Goal: Task Accomplishment & Management: Complete application form

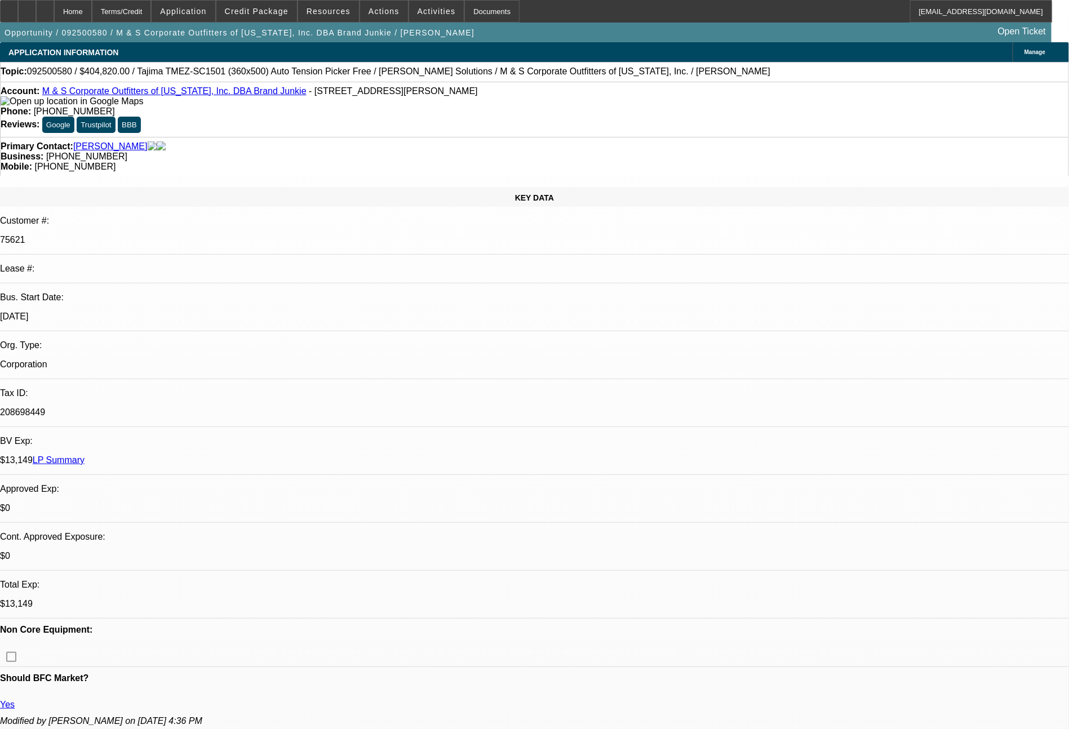
select select "0"
select select "2"
select select "0"
select select "6"
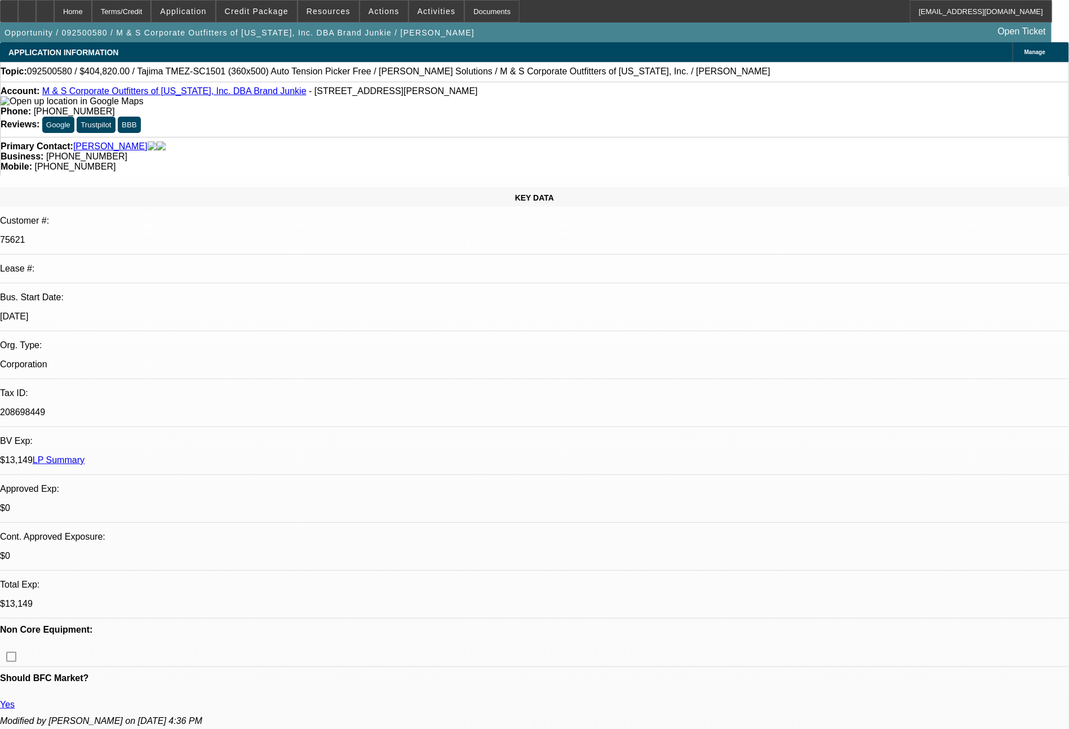
select select "0"
select select "2"
select select "0"
select select "6"
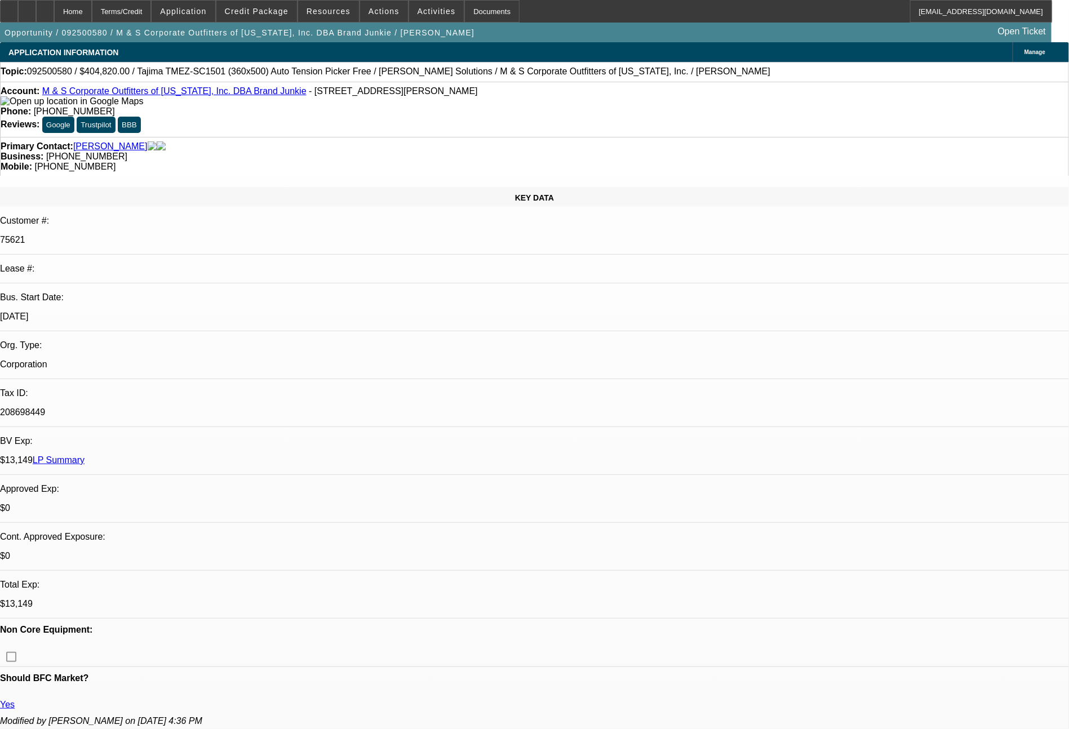
select select "0"
select select "2"
select select "0"
select select "6"
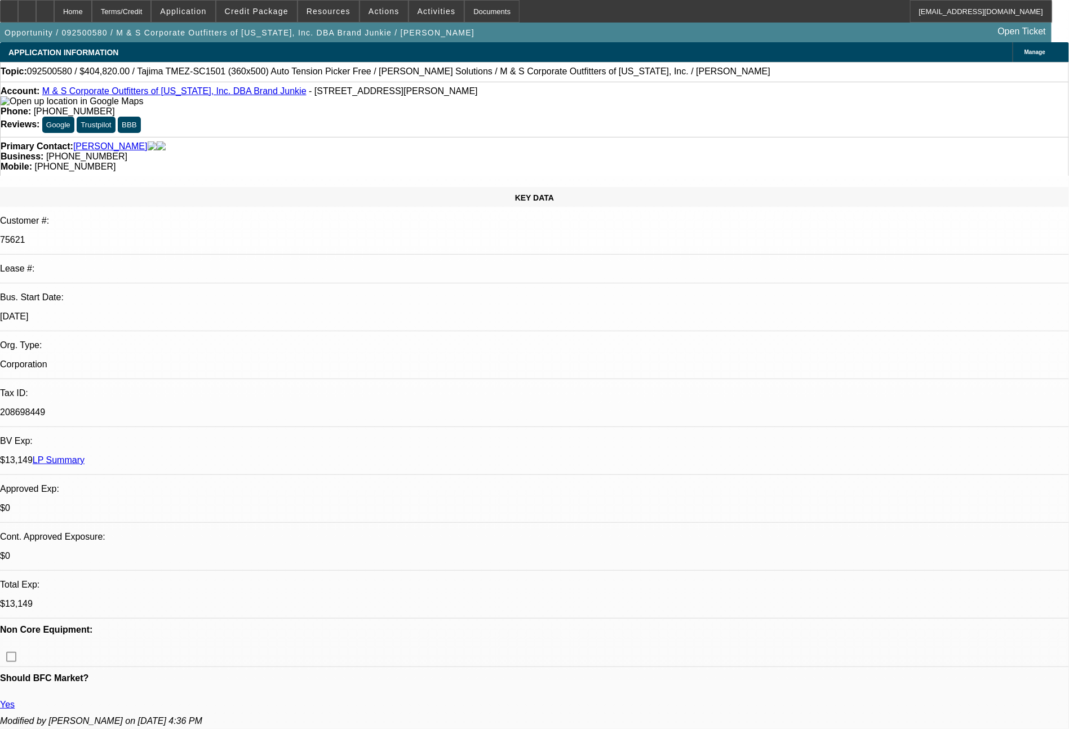
select select "0"
select select "2"
select select "0"
select select "6"
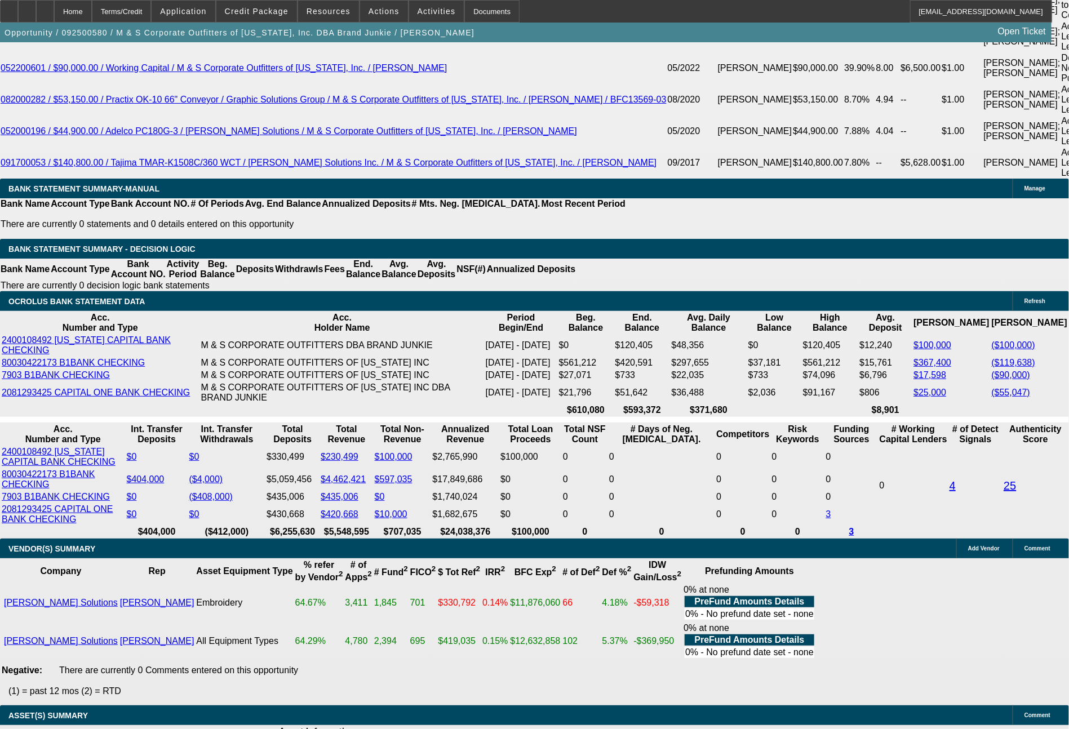
scroll to position [2201, 0]
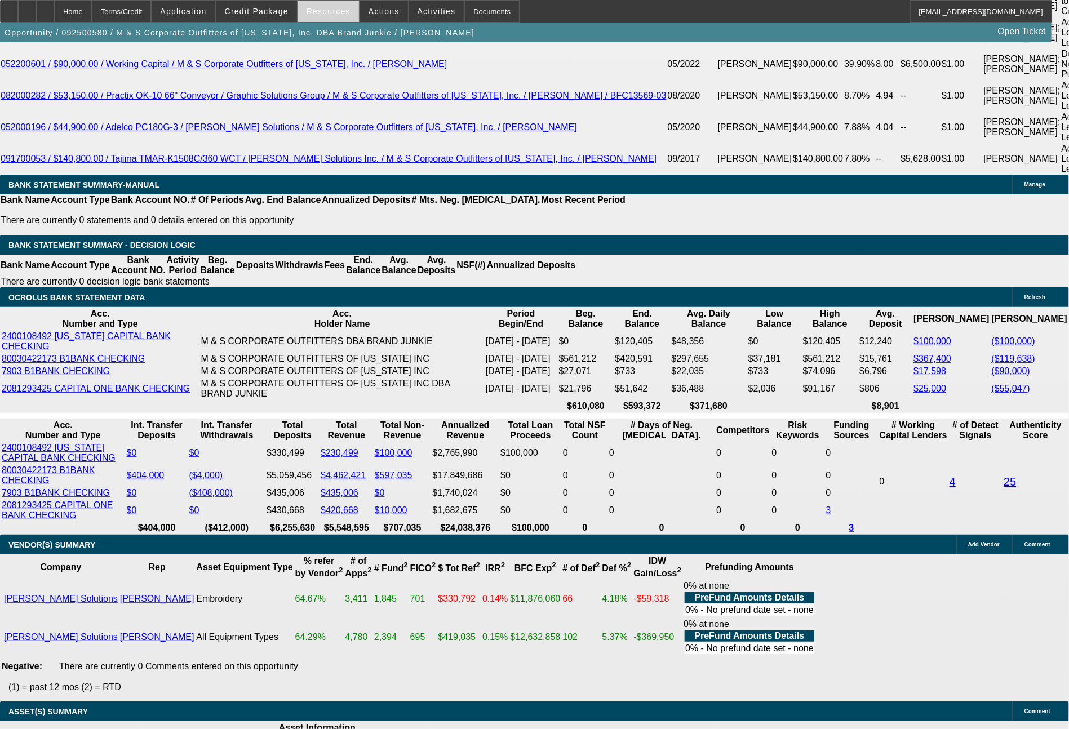
click at [329, 19] on span at bounding box center [328, 11] width 61 height 27
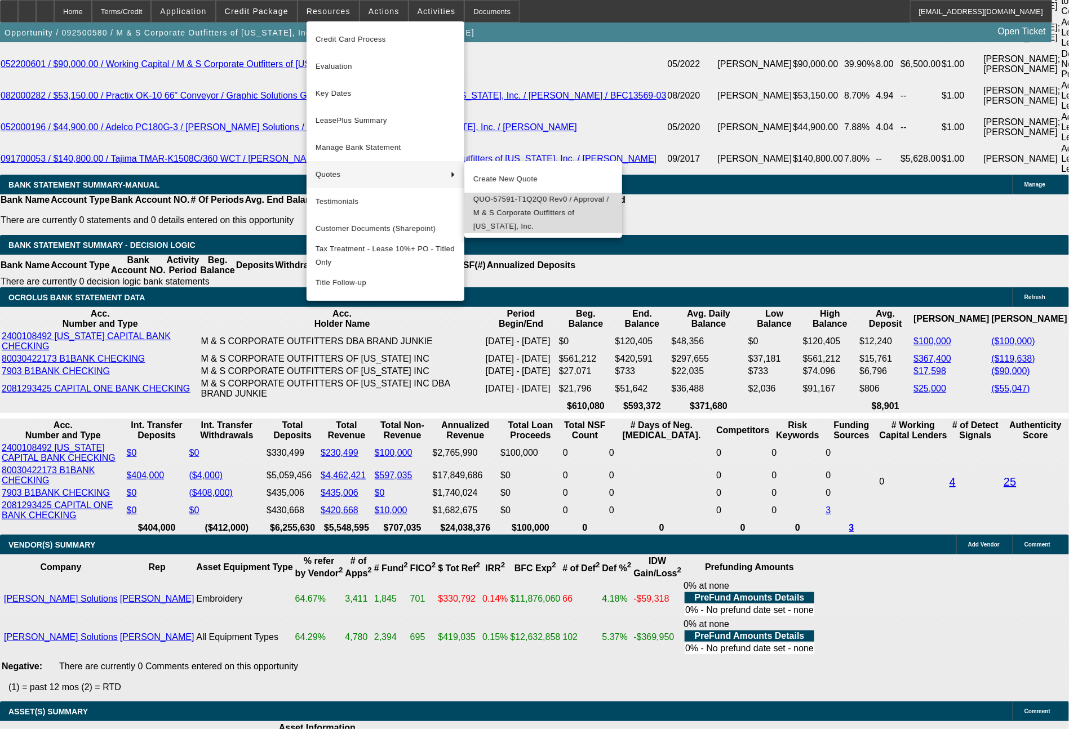
click at [521, 210] on span "QUO-57591-T1Q2Q0 Rev0 / Approval / M & S Corporate Outfitters of Texas, Inc." at bounding box center [544, 213] width 140 height 41
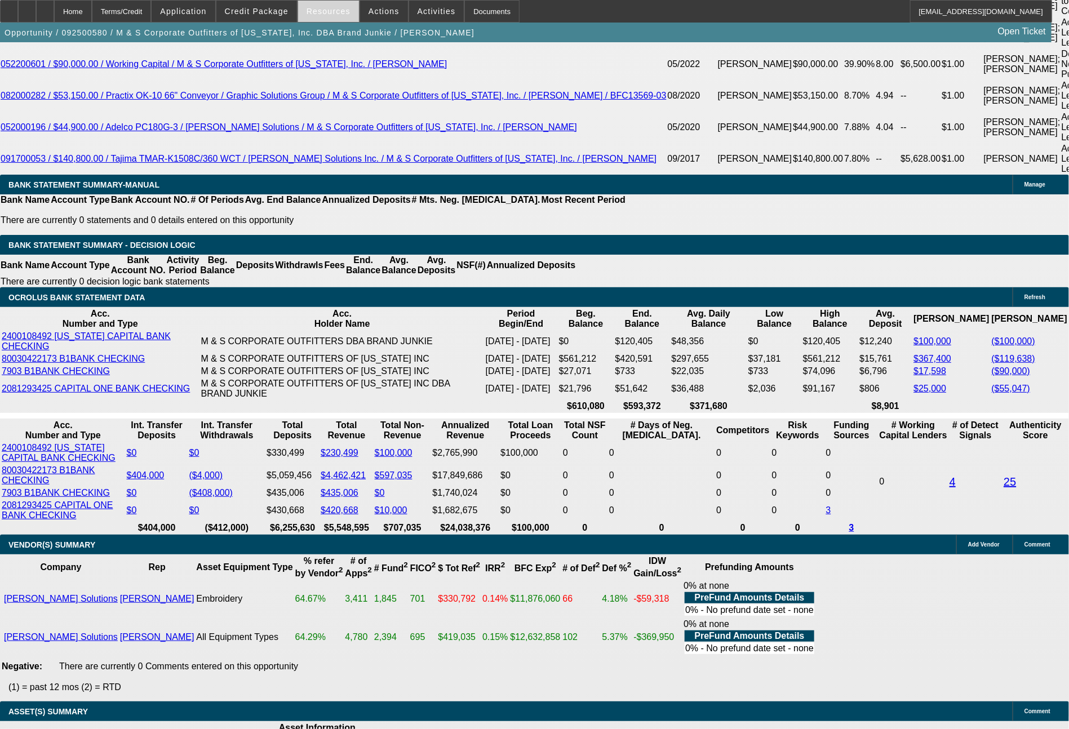
click at [330, 12] on span "Resources" at bounding box center [329, 11] width 44 height 9
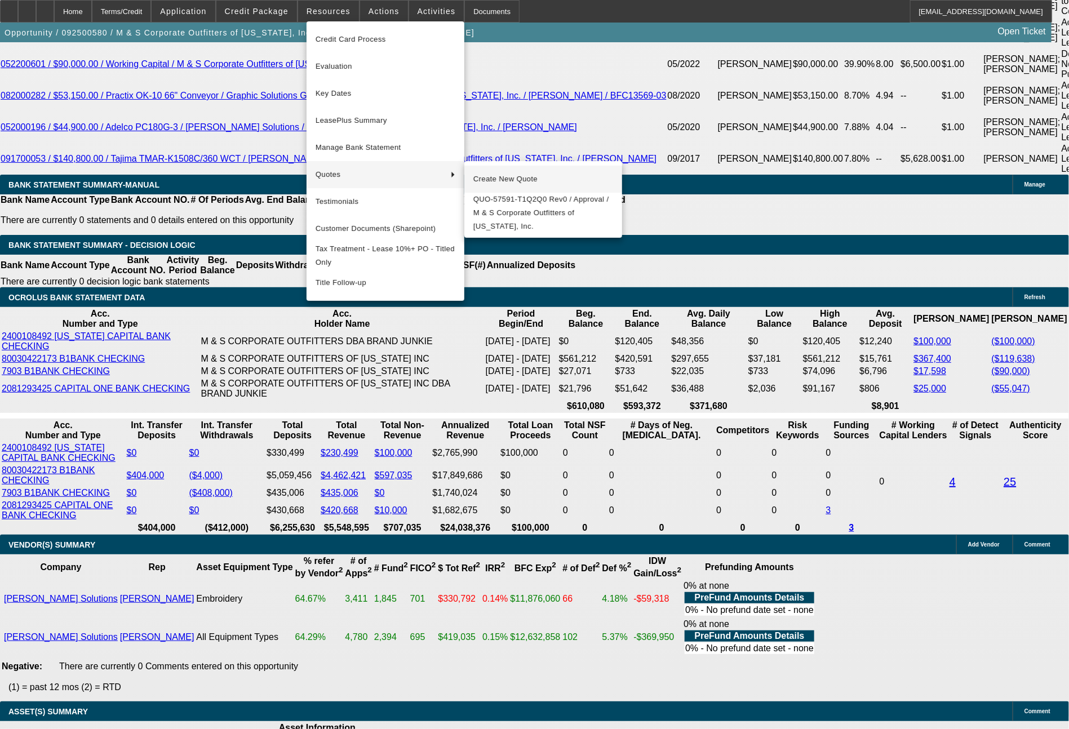
click at [506, 208] on span "QUO-57591-T1Q2Q0 Rev0 / Approval / M & S Corporate Outfitters of Texas, Inc." at bounding box center [544, 213] width 140 height 41
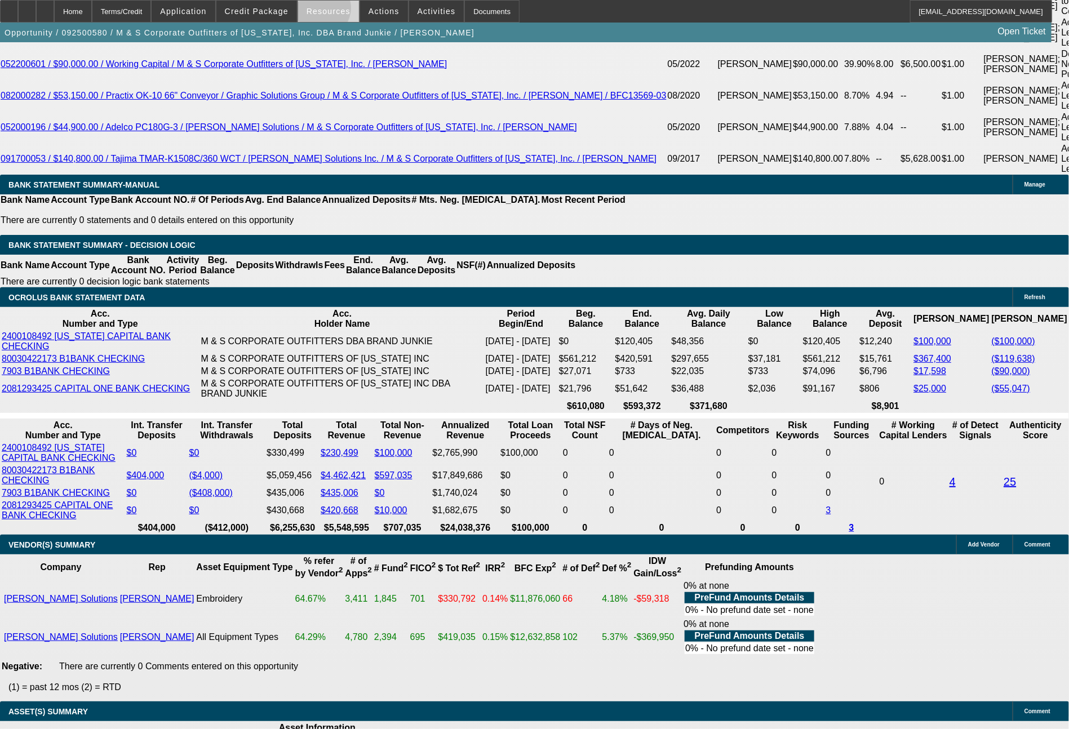
click at [327, 11] on span "Resources" at bounding box center [329, 11] width 44 height 9
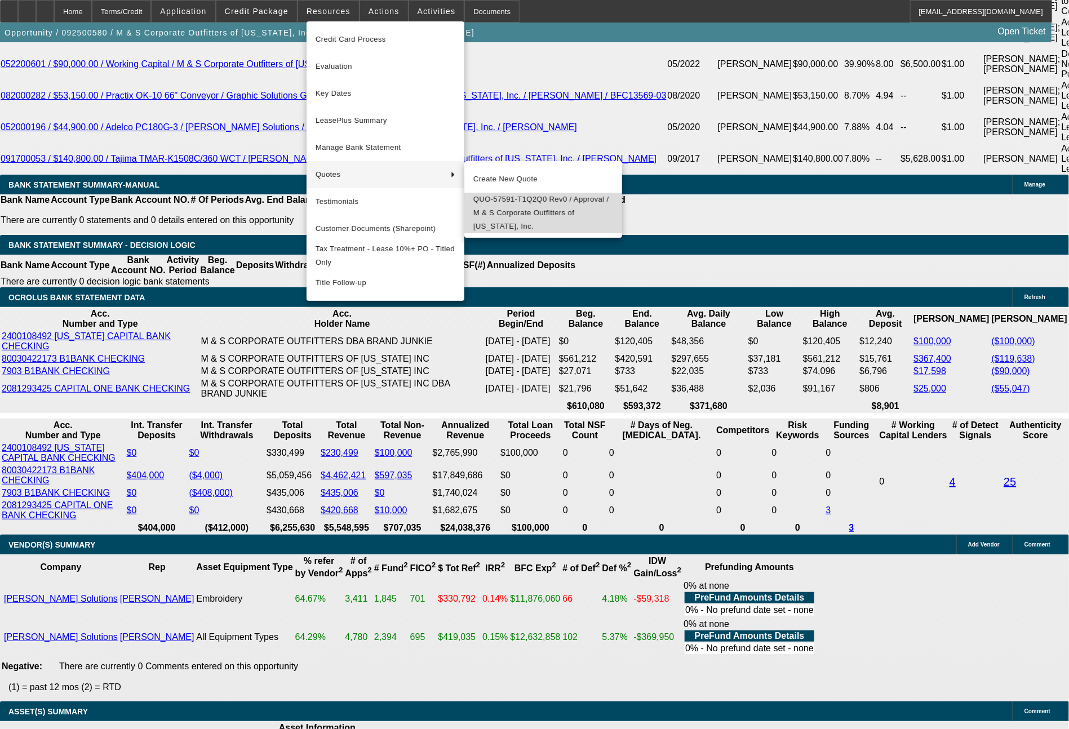
click at [519, 210] on span "QUO-57591-T1Q2Q0 Rev0 / Approval / M & S Corporate Outfitters of Texas, Inc." at bounding box center [544, 213] width 140 height 41
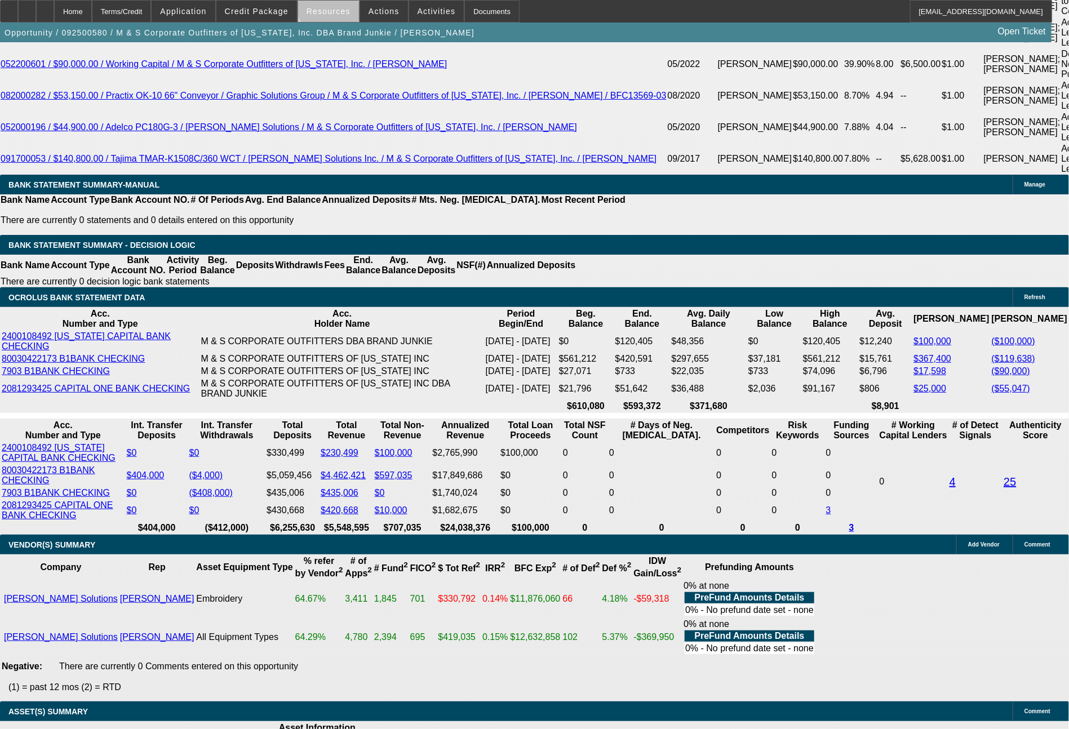
click at [344, 3] on span at bounding box center [328, 11] width 61 height 27
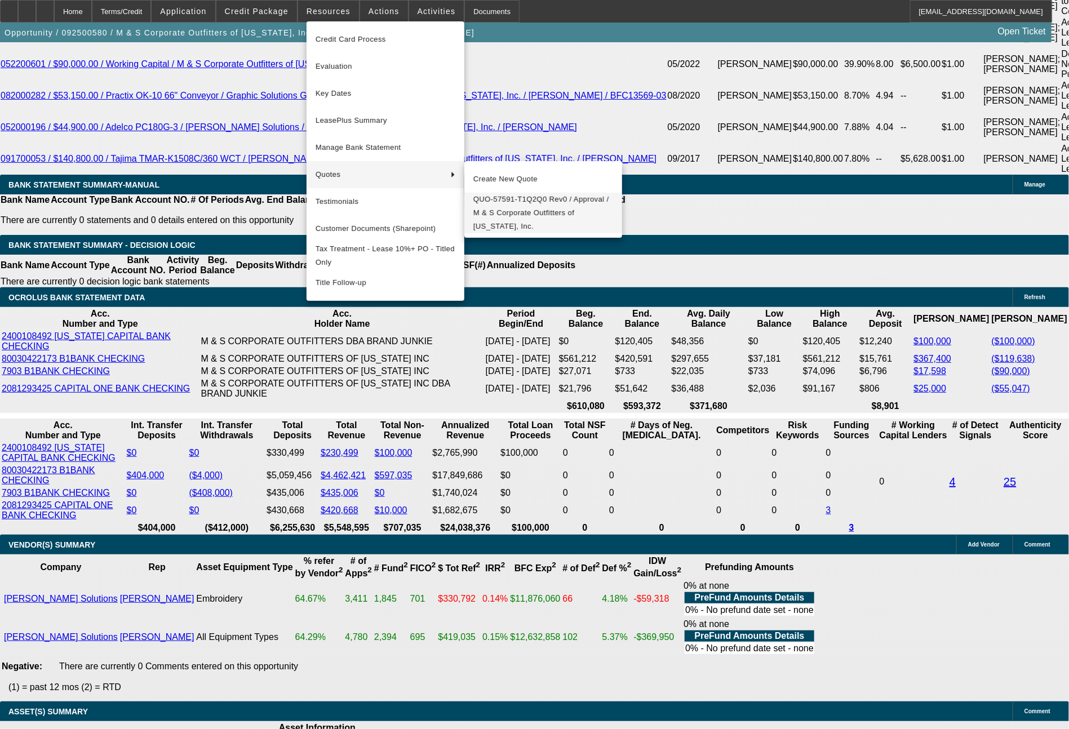
click at [513, 219] on span "QUO-57591-T1Q2Q0 Rev0 / Approval / M & S Corporate Outfitters of Texas, Inc." at bounding box center [544, 213] width 140 height 41
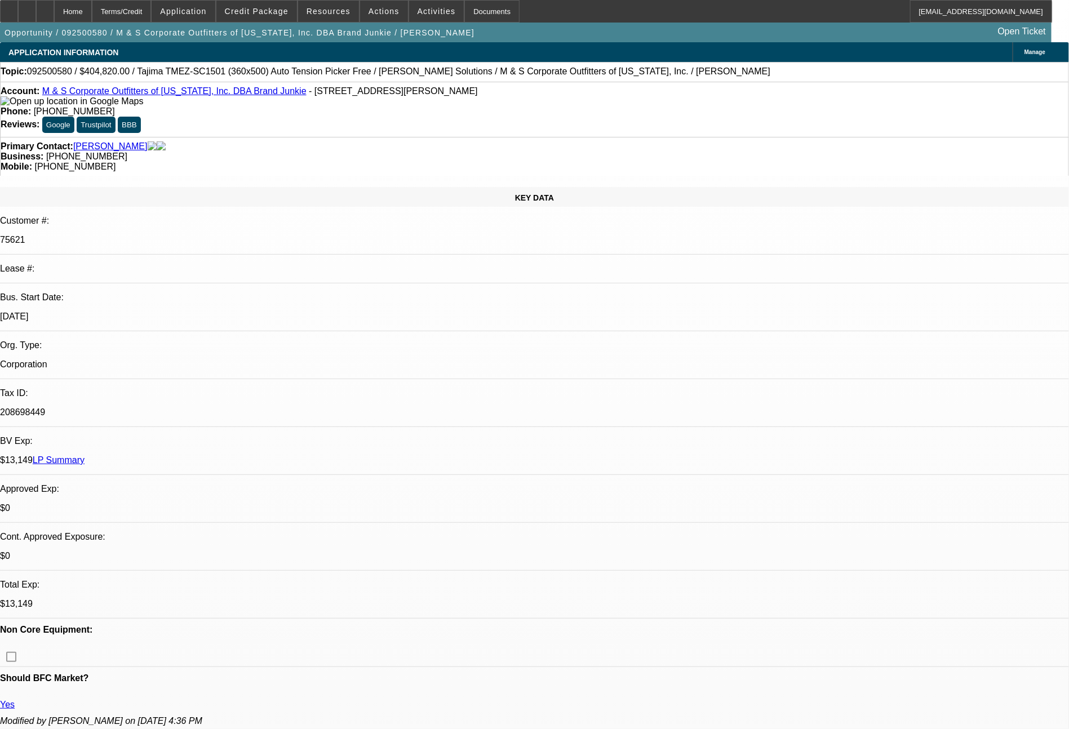
select select "0"
select select "2"
select select "0"
select select "6"
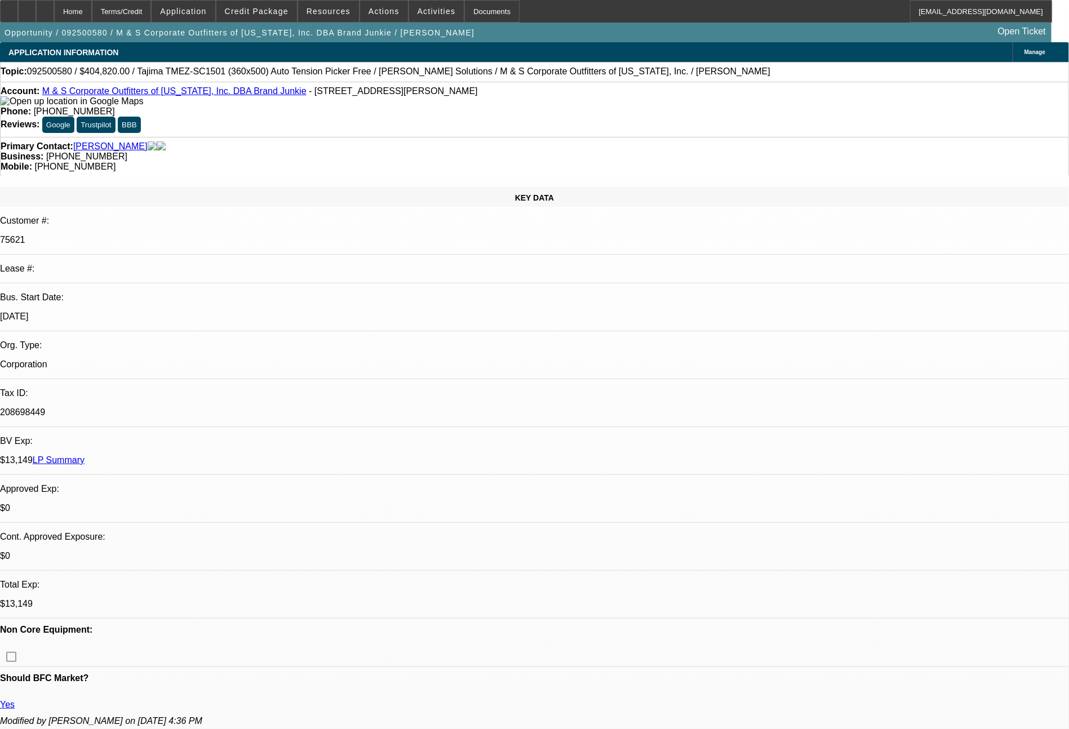
select select "0"
select select "2"
select select "0"
select select "6"
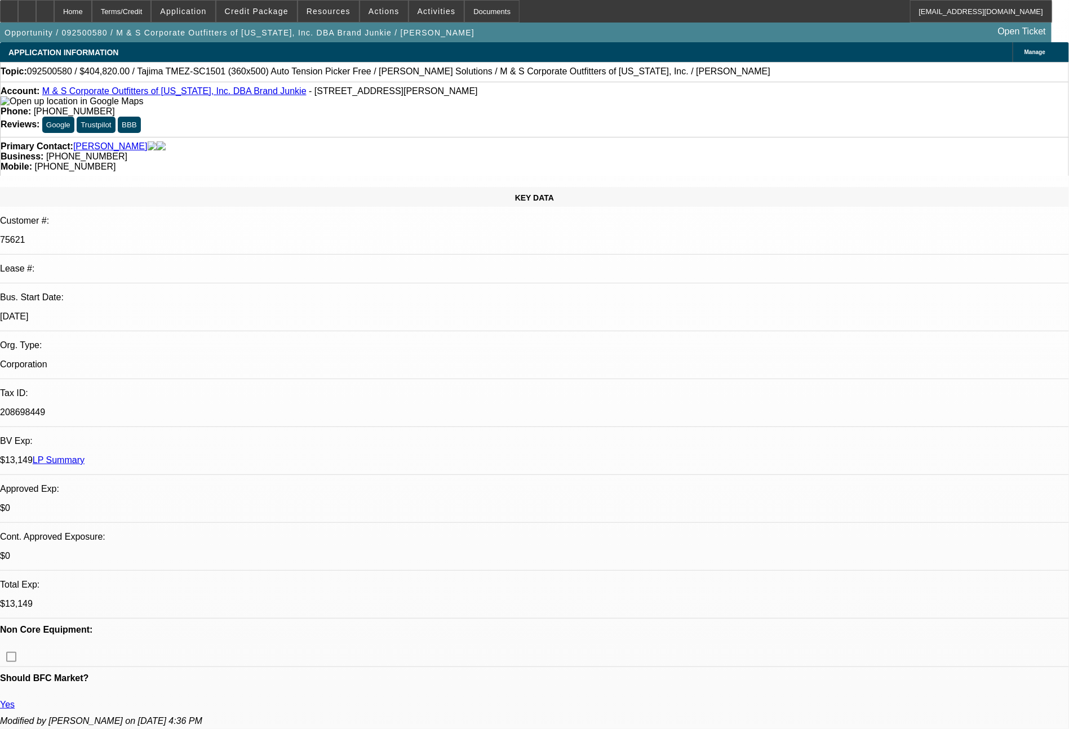
select select "0"
select select "2"
select select "0"
select select "6"
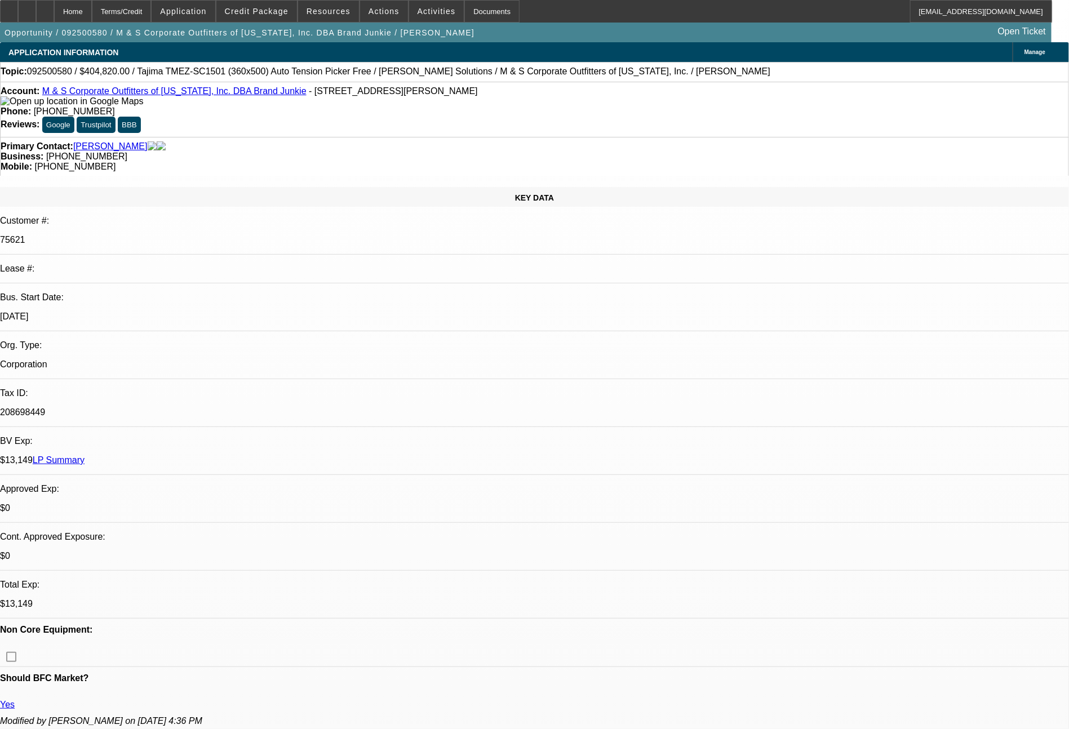
select select "0"
select select "2"
select select "0"
select select "6"
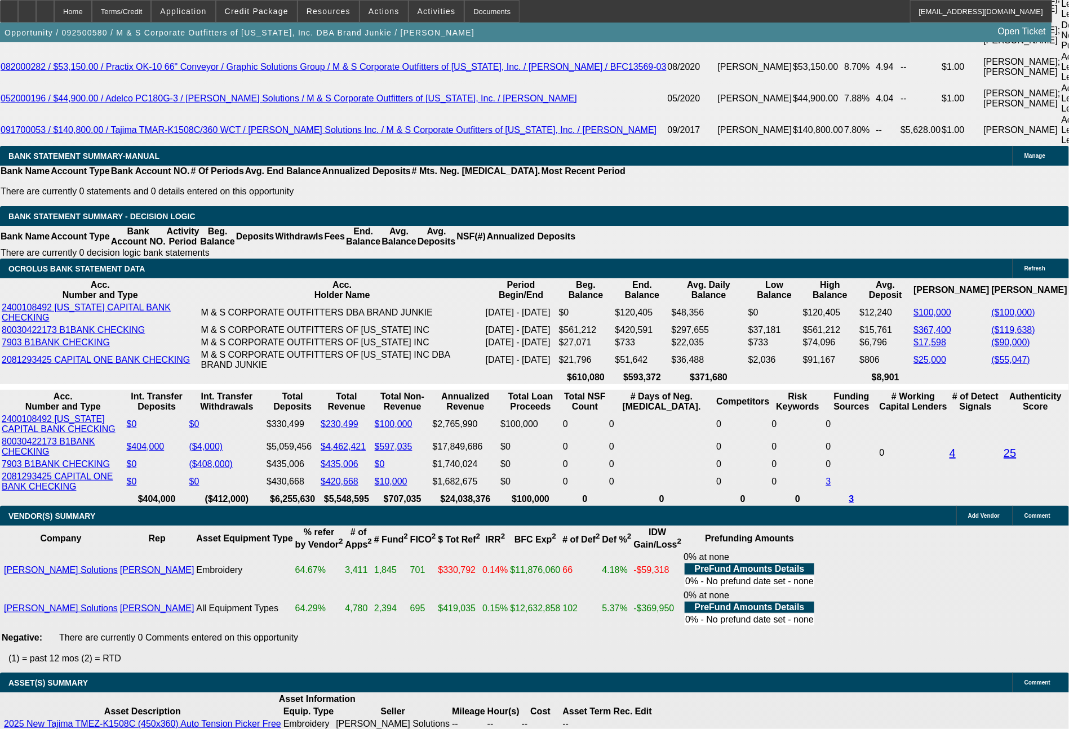
scroll to position [2231, 0]
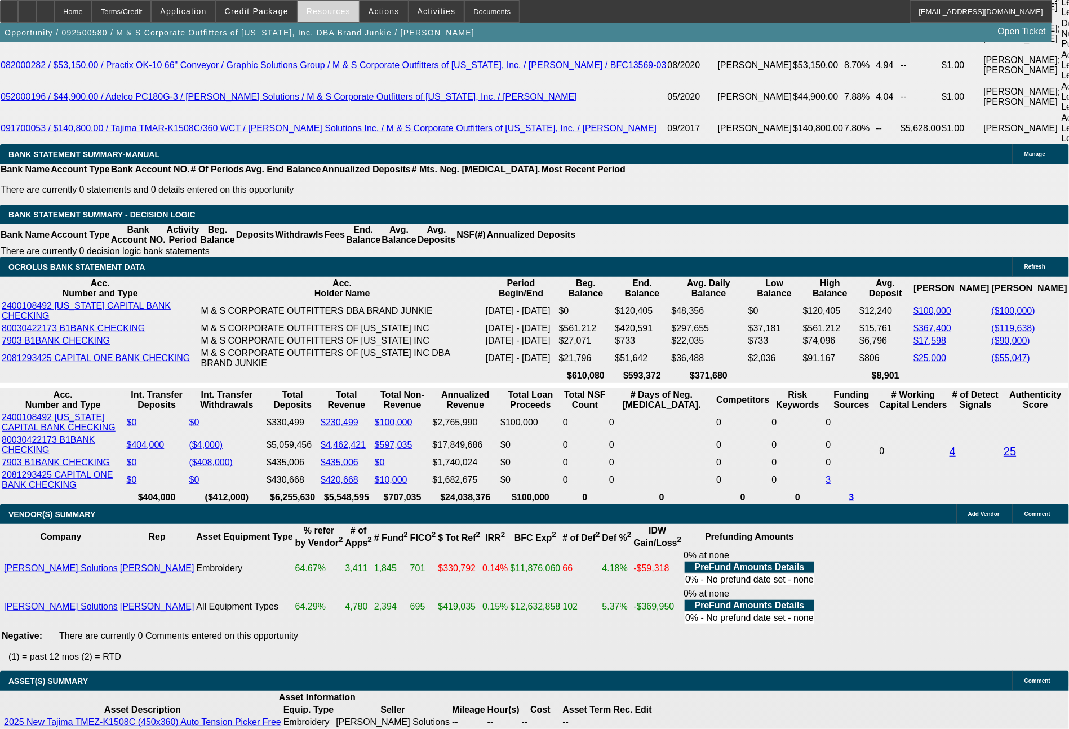
click at [330, 12] on span "Resources" at bounding box center [329, 11] width 44 height 9
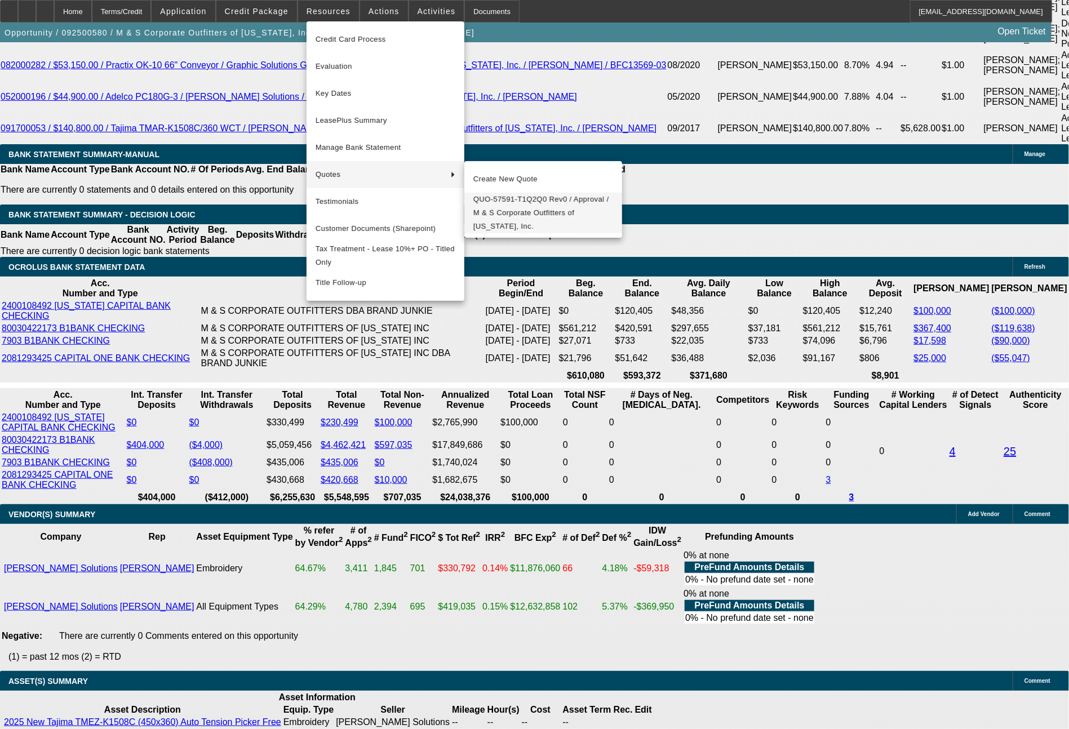
click at [516, 211] on span "QUO-57591-T1Q2Q0 Rev0 / Approval / M & S Corporate Outfitters of Texas, Inc." at bounding box center [544, 213] width 140 height 41
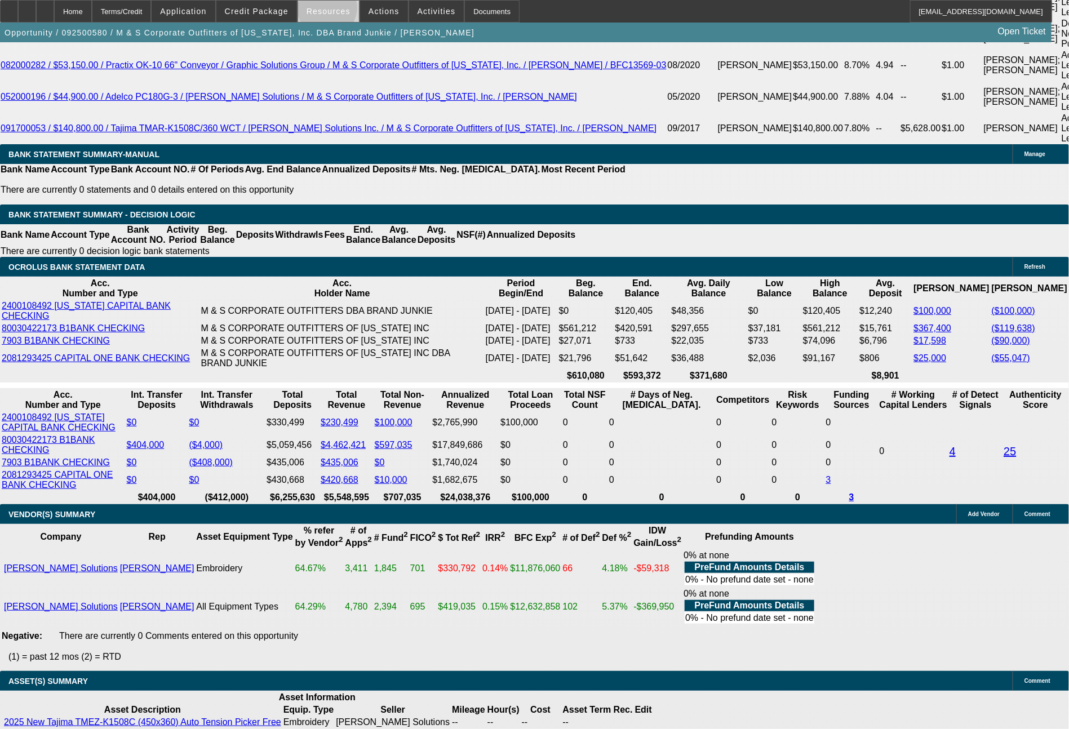
click at [335, 11] on span "Resources" at bounding box center [329, 11] width 44 height 9
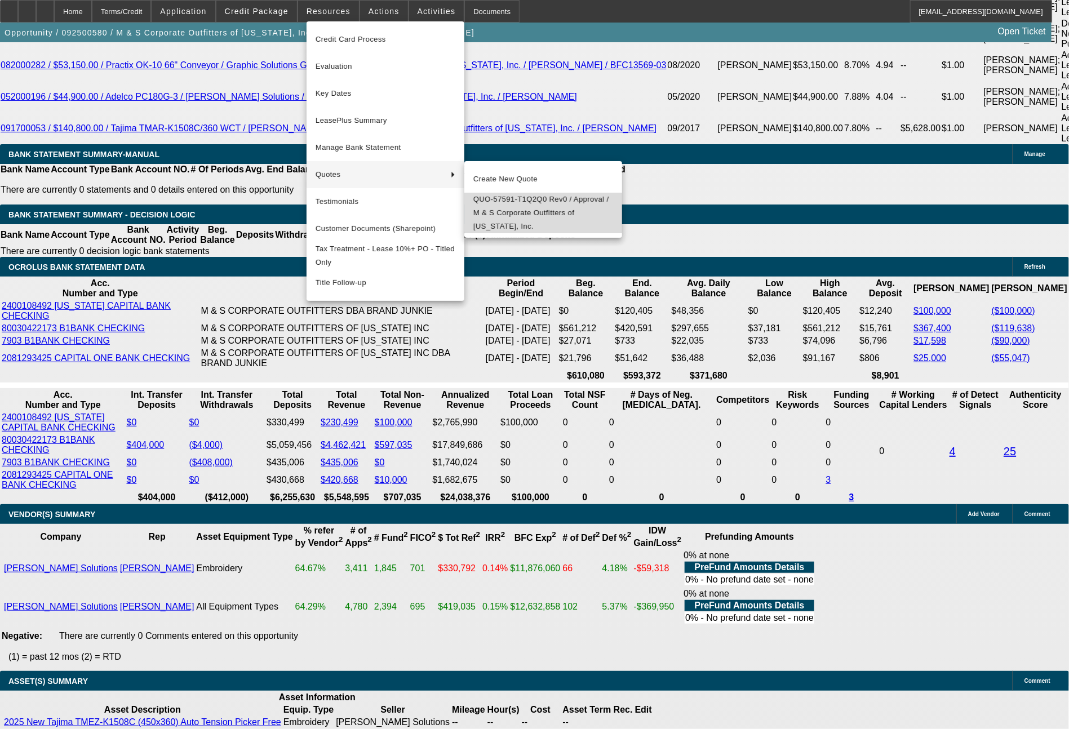
click at [499, 204] on span "QUO-57591-T1Q2Q0 Rev0 / Approval / M & S Corporate Outfitters of Texas, Inc." at bounding box center [544, 213] width 140 height 41
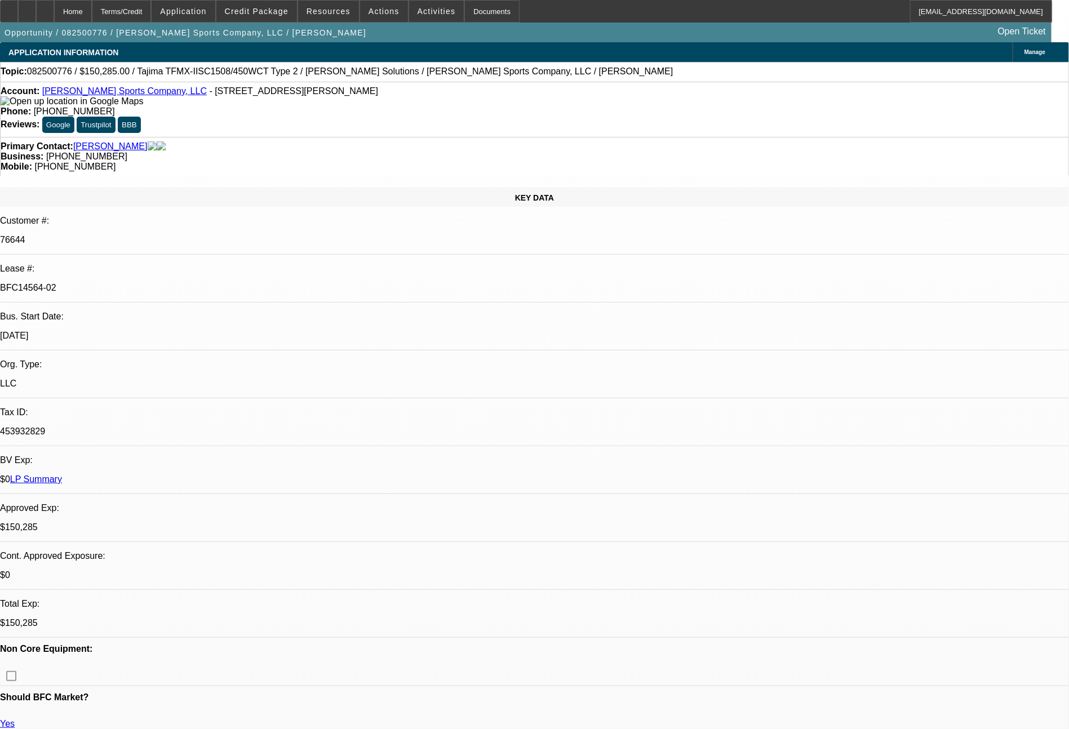
select select "0"
select select "2"
select select "0"
select select "2"
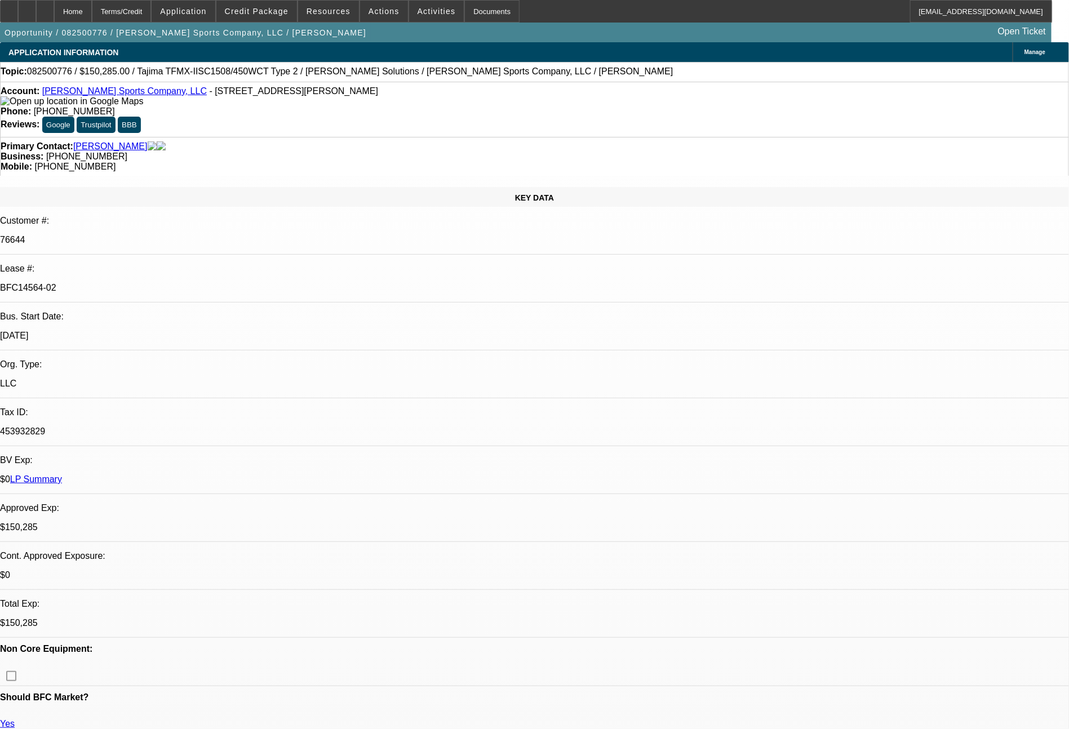
select select "0"
select select "2"
select select "0"
select select "2"
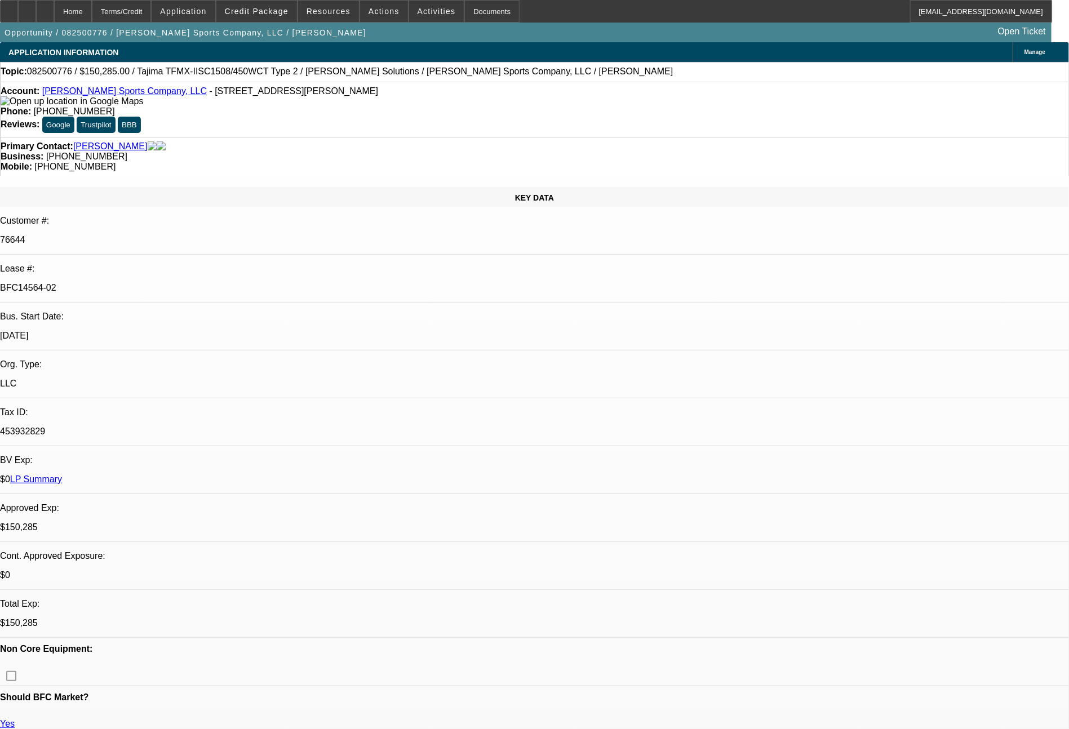
select select "0"
select select "2"
select select "0"
select select "2"
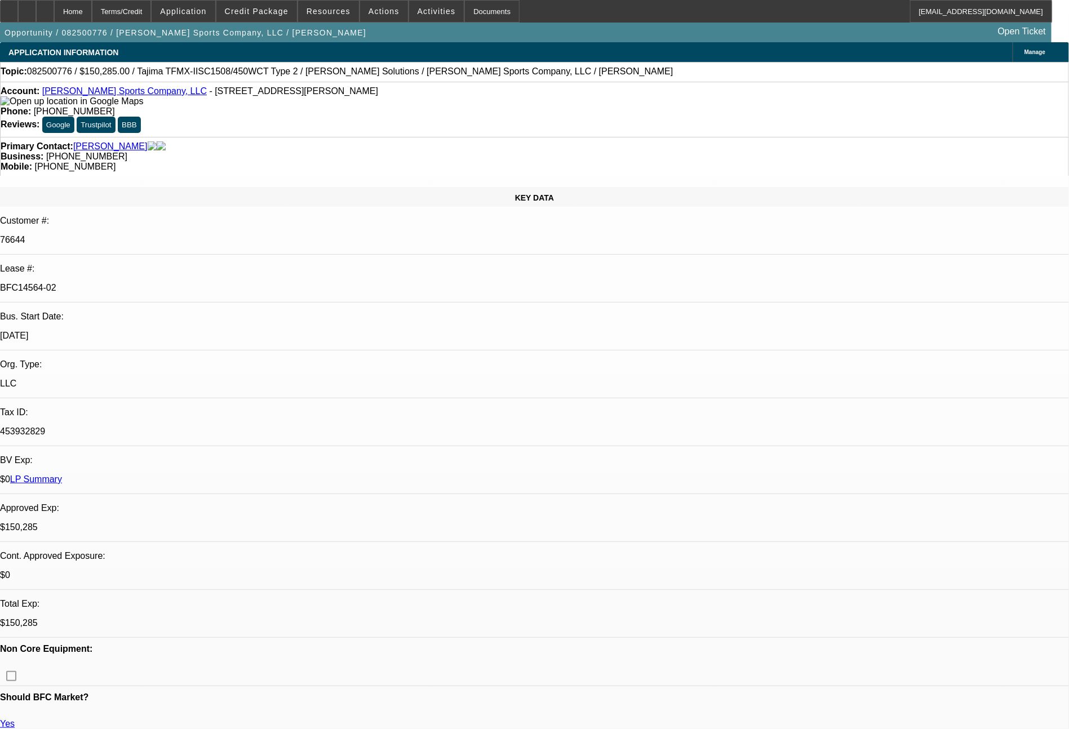
select select "0"
select select "2"
select select "0"
select select "2"
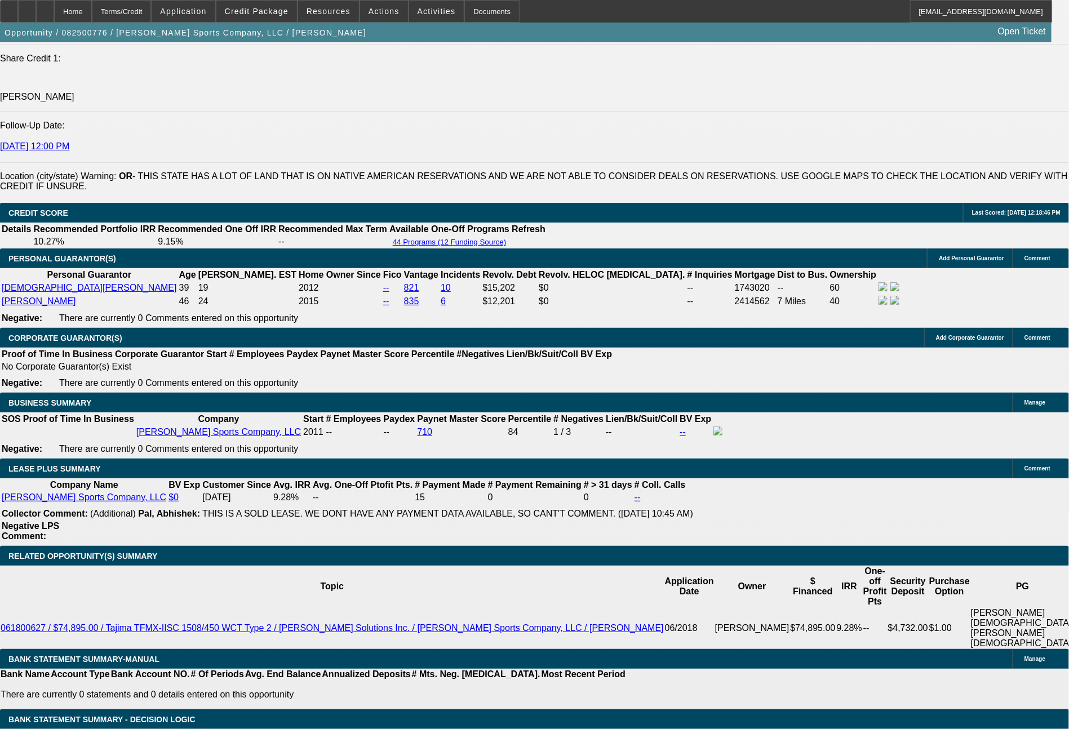
scroll to position [1710, 0]
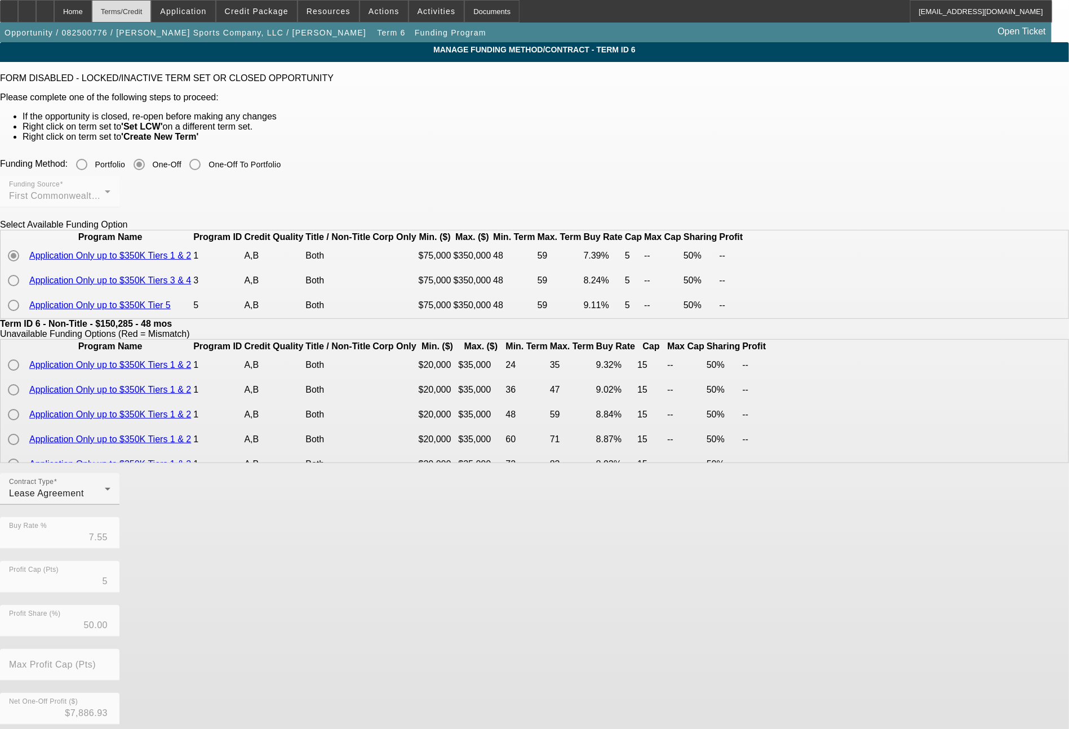
click at [149, 9] on div "Terms/Credit" at bounding box center [122, 11] width 60 height 23
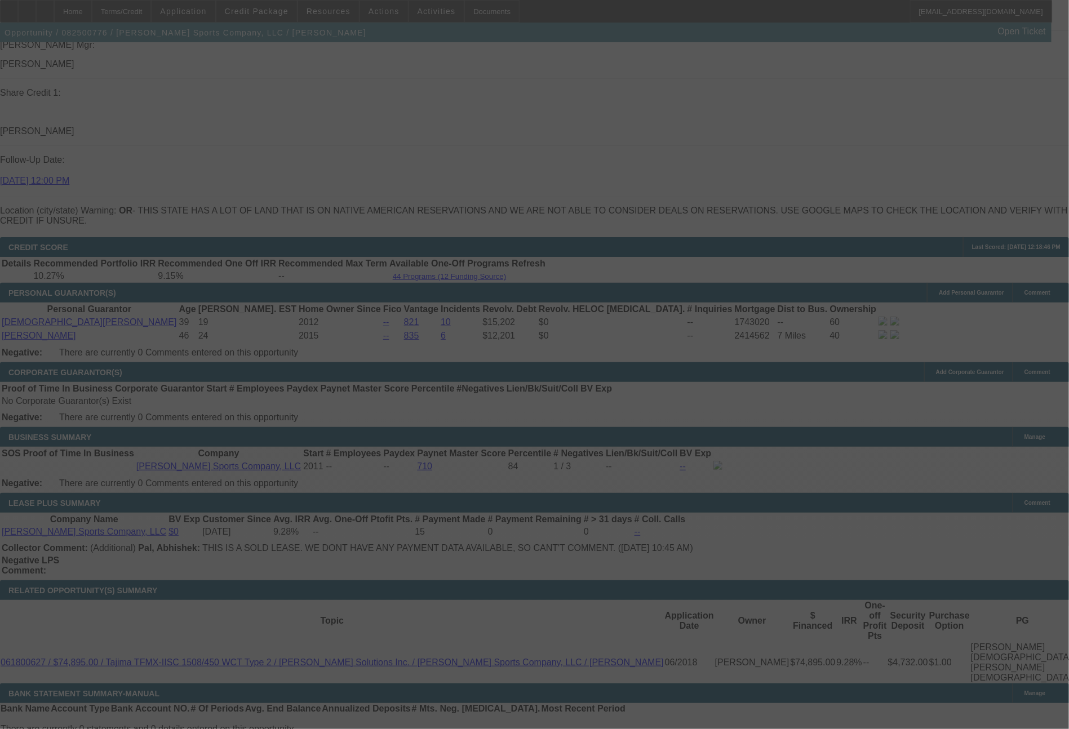
scroll to position [1688, 0]
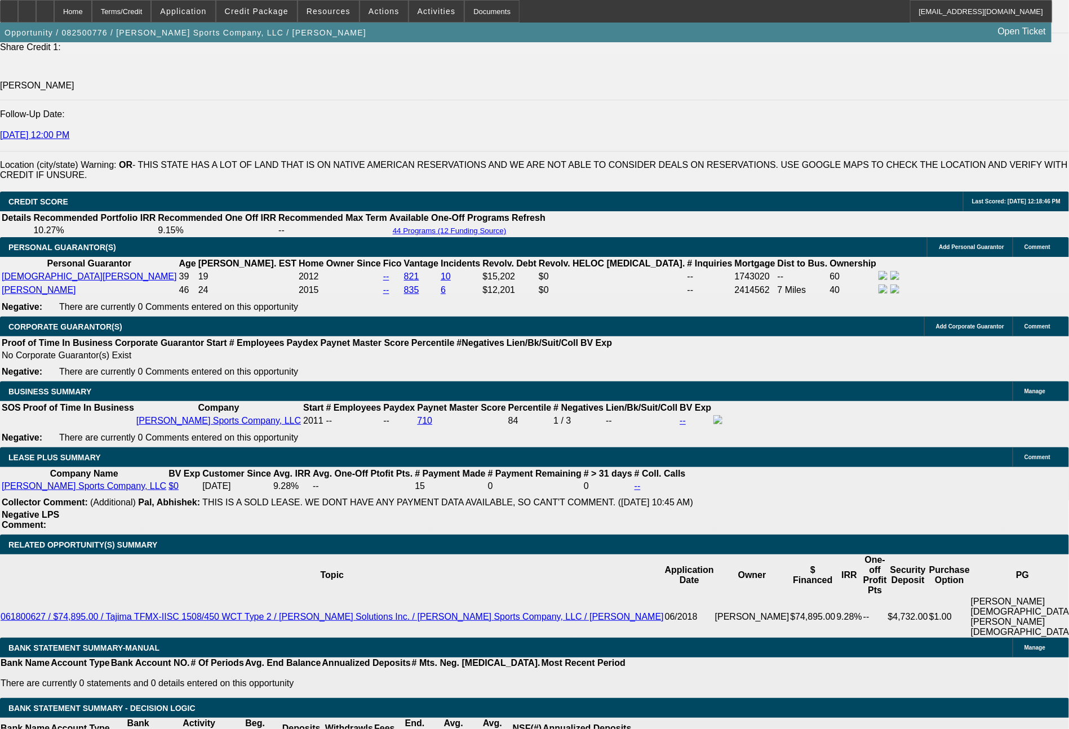
select select "0"
select select "2"
select select "0"
select select "2"
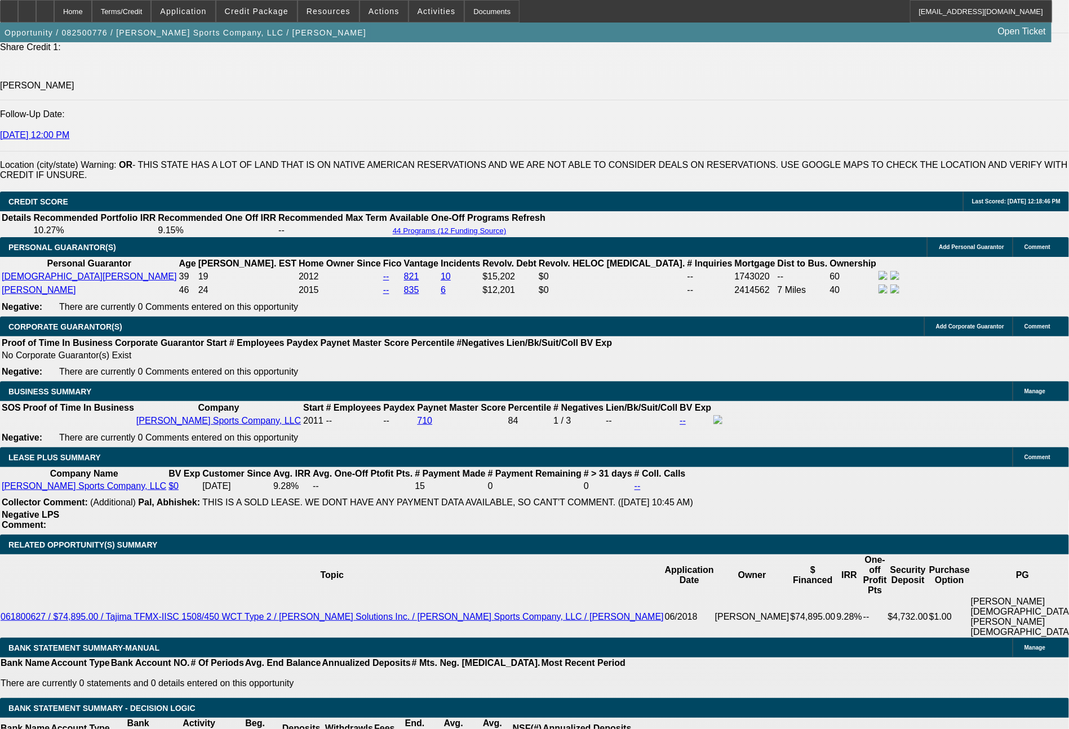
select select "0"
select select "2"
select select "0"
select select "2"
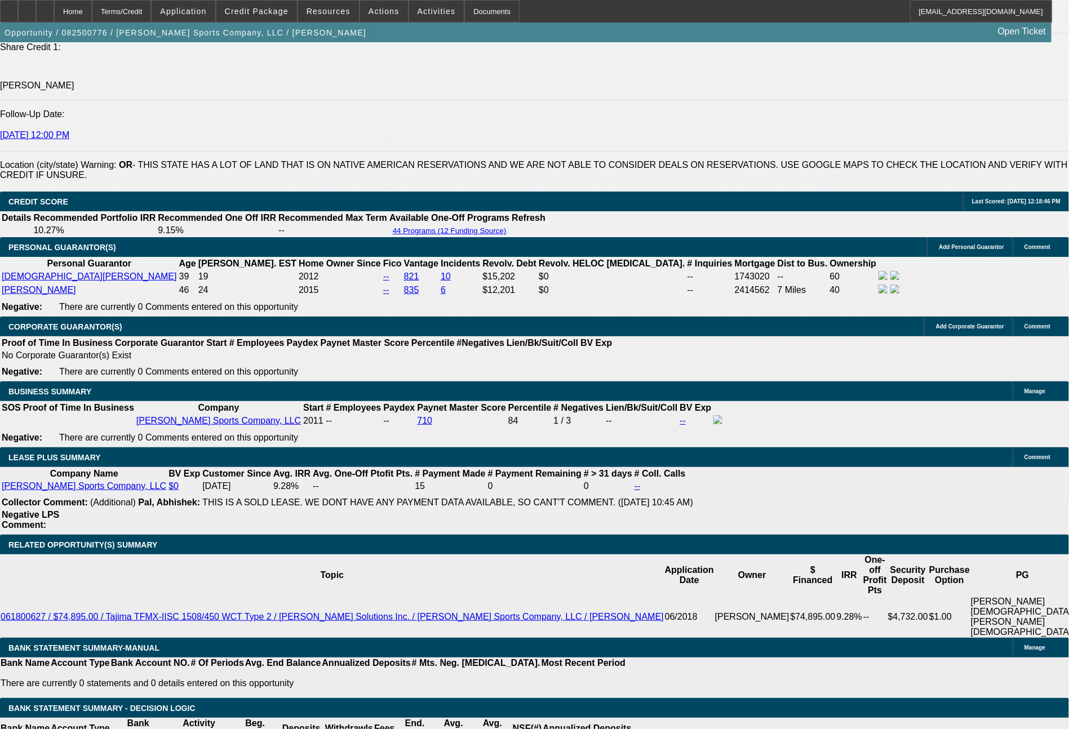
select select "0"
select select "2"
select select "0"
select select "2"
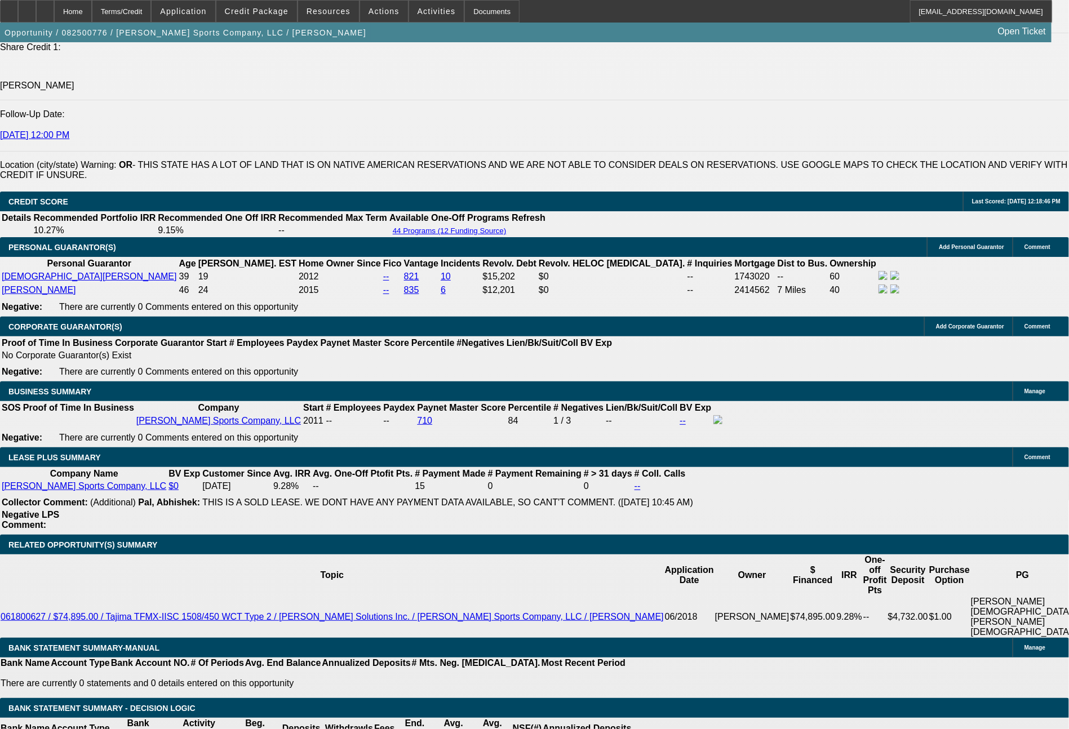
select select "0"
select select "2"
select select "0"
select select "2"
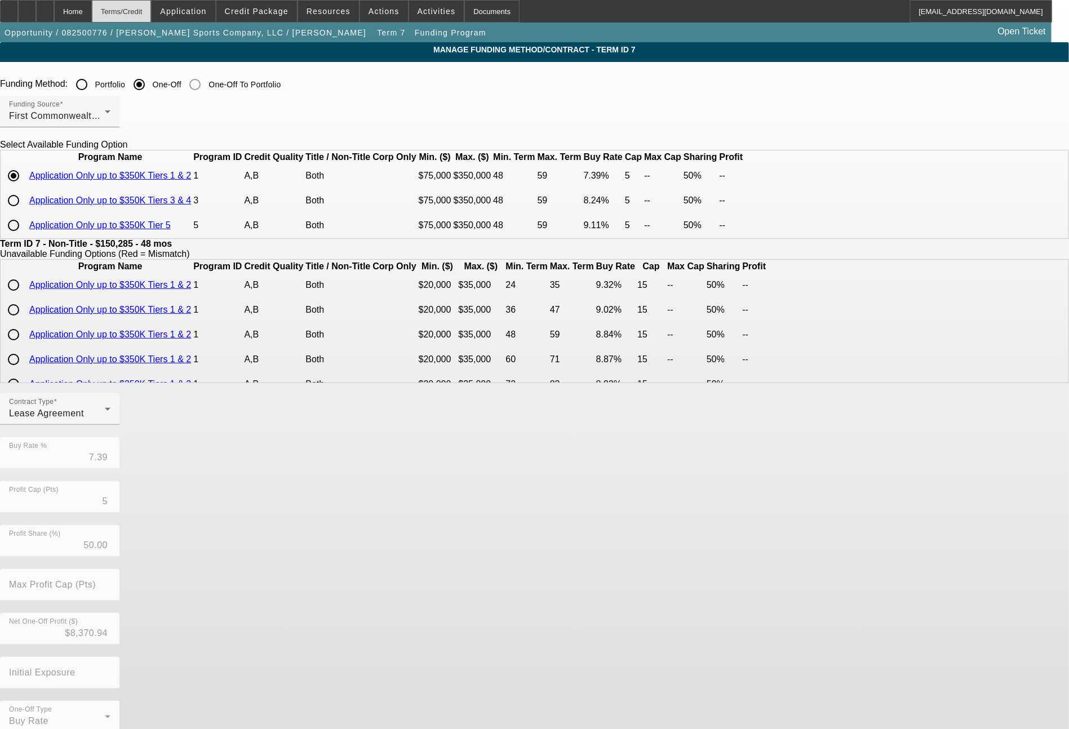
click at [152, 14] on div "Terms/Credit" at bounding box center [122, 11] width 60 height 23
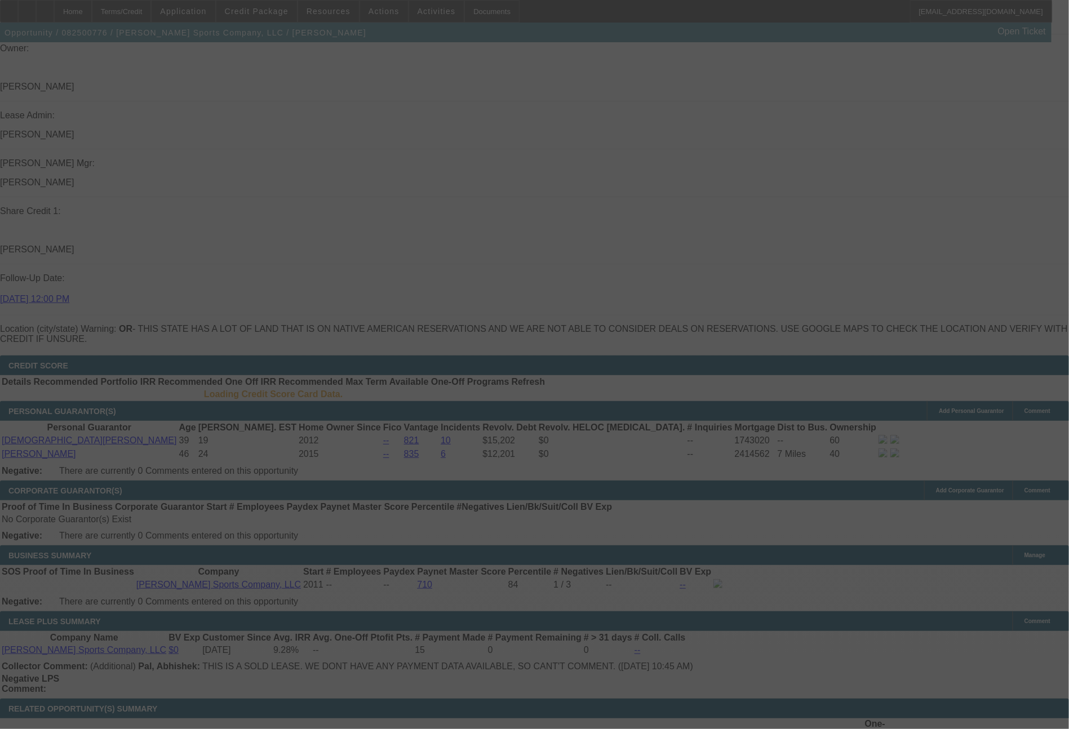
scroll to position [1591, 0]
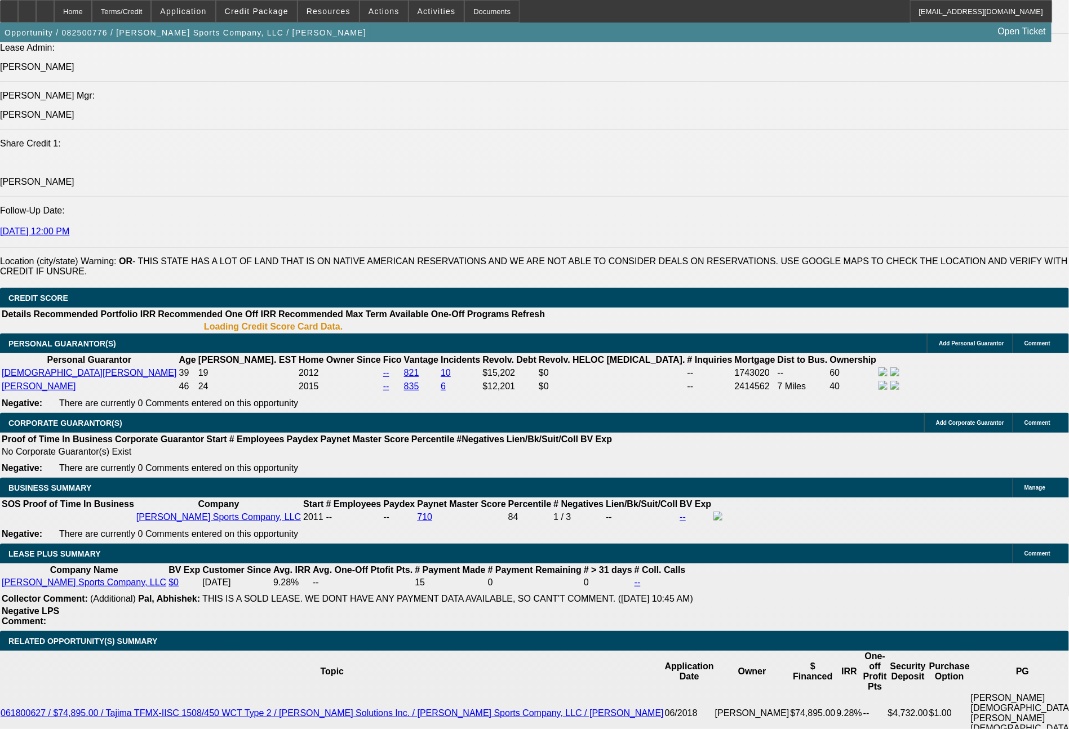
select select "0"
select select "2"
select select "0"
select select "2"
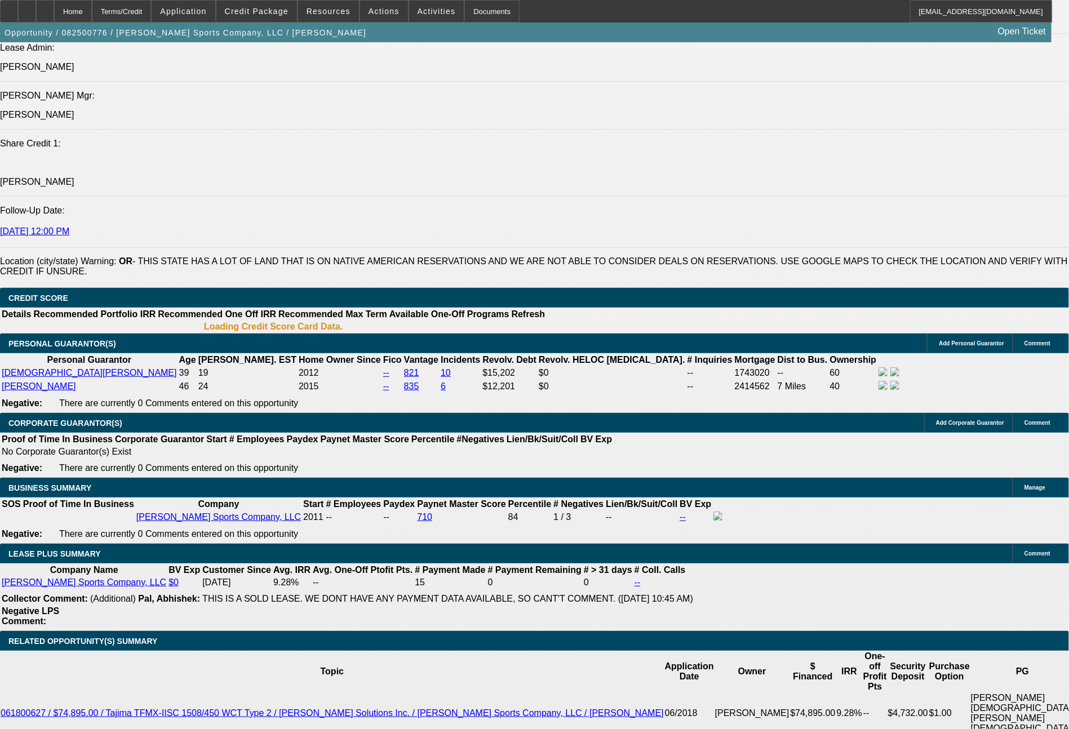
select select "0"
select select "2"
select select "0"
select select "2"
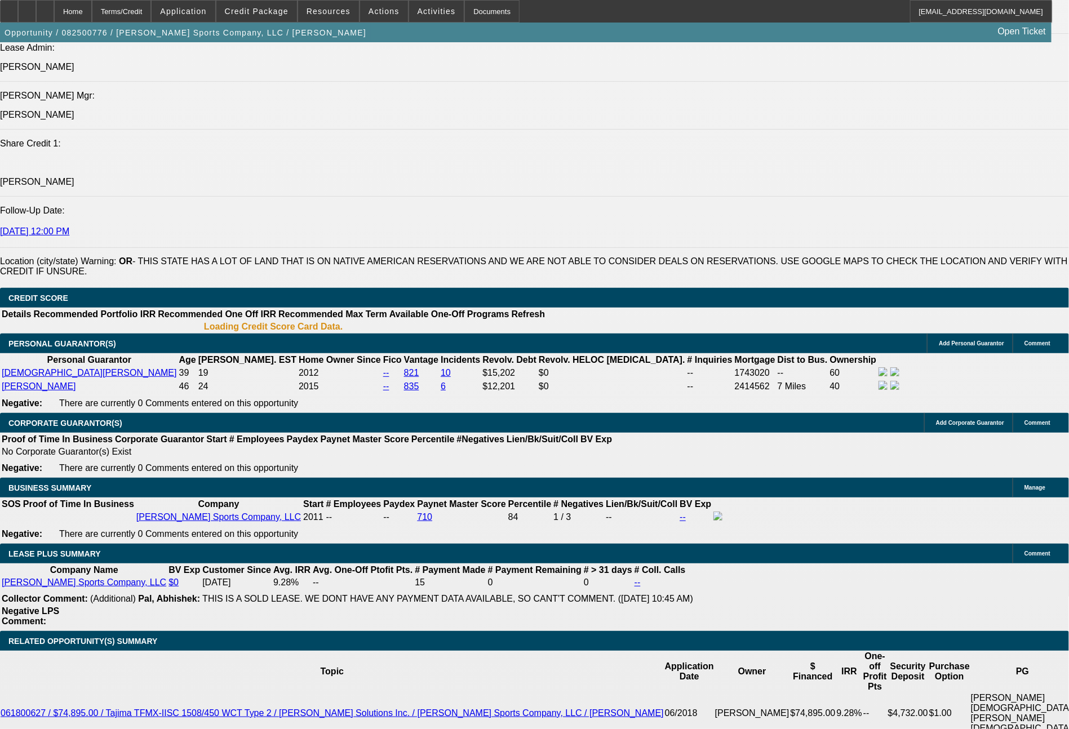
select select "0"
select select "2"
select select "0"
select select "2"
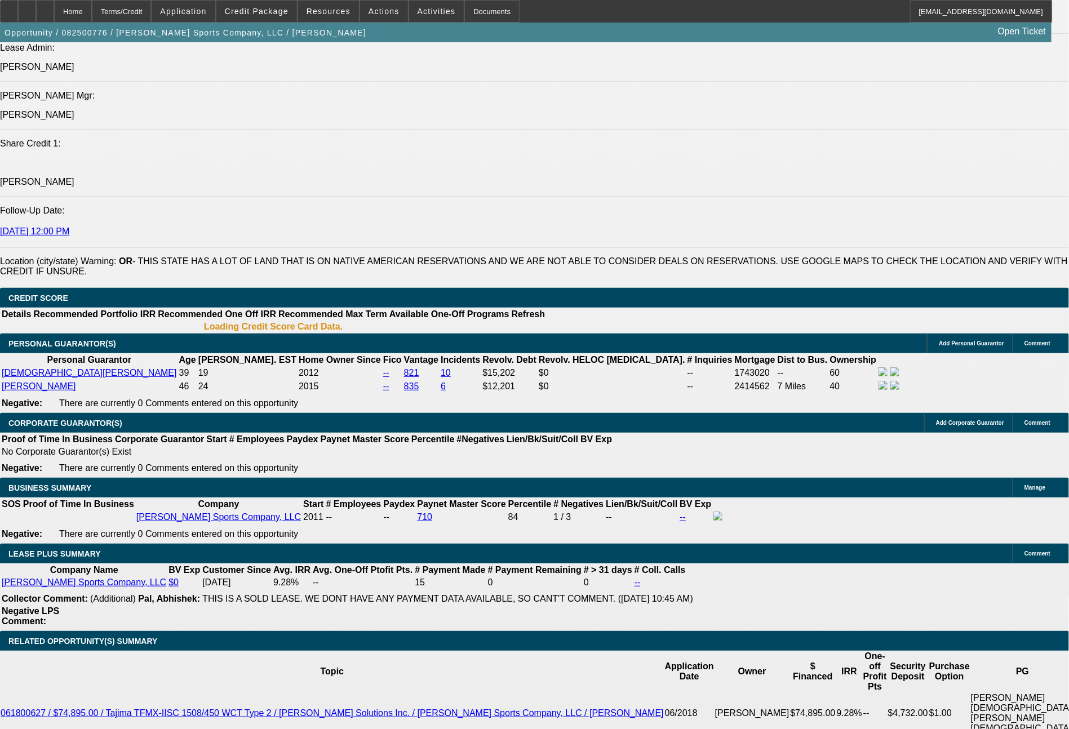
select select "0"
select select "2"
select select "0"
select select "2"
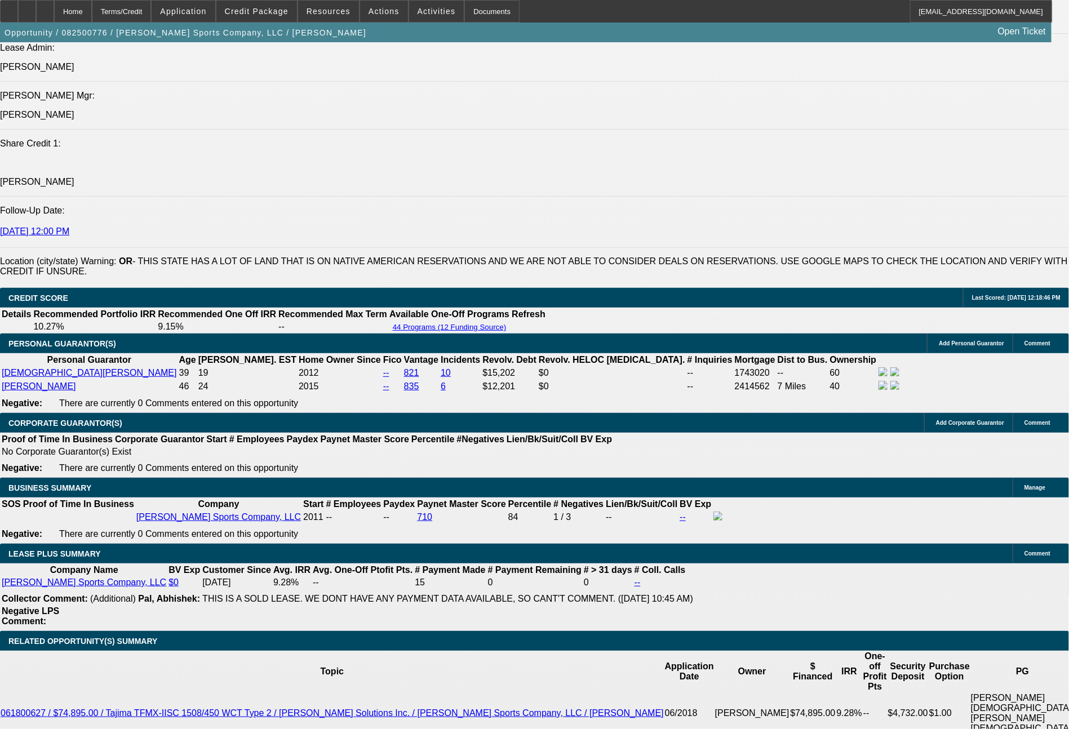
scroll to position [1586, 0]
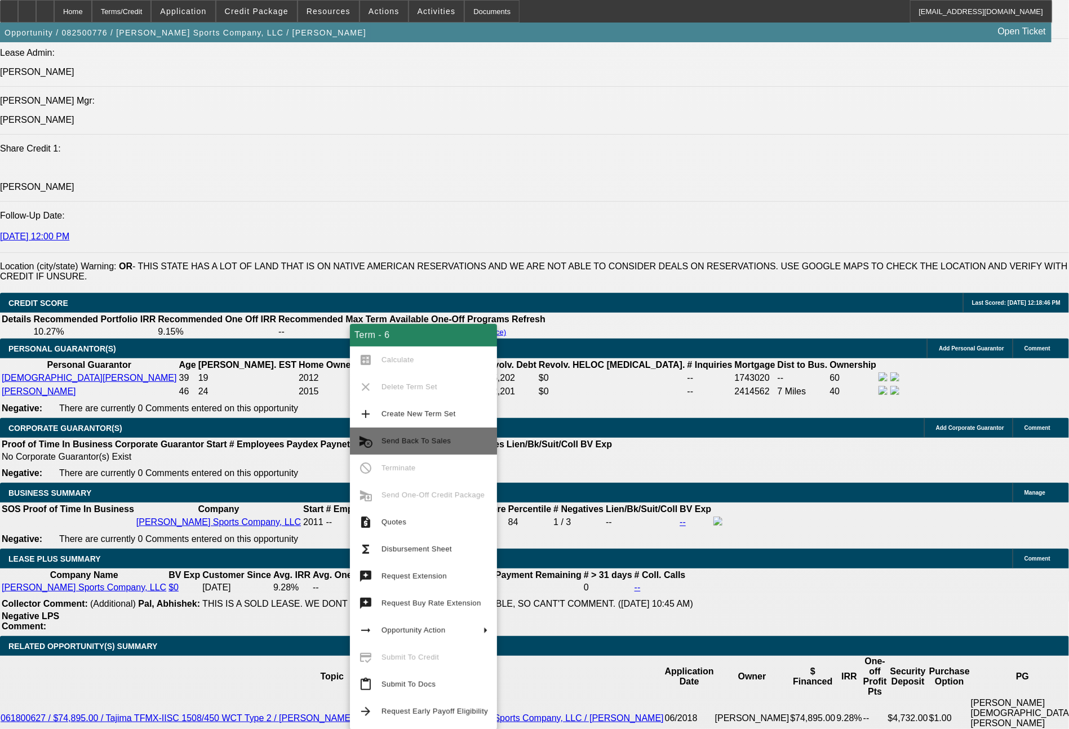
click at [423, 440] on span "Send Back To Sales" at bounding box center [416, 441] width 69 height 8
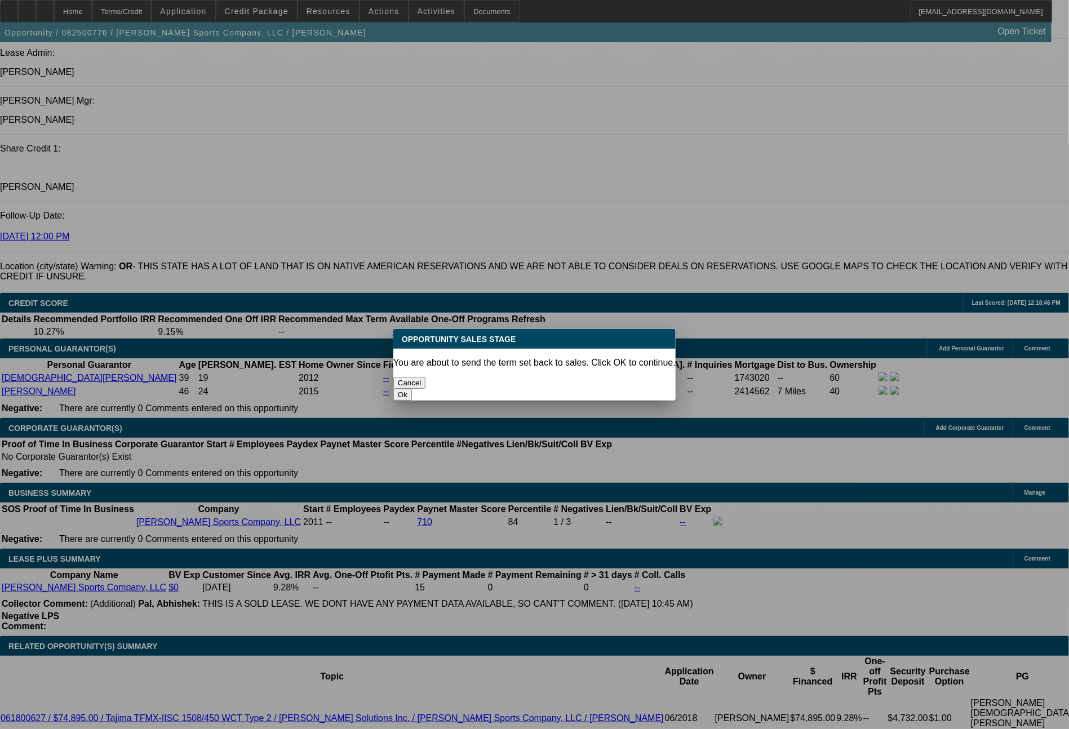
click at [412, 389] on button "Ok" at bounding box center [402, 395] width 19 height 12
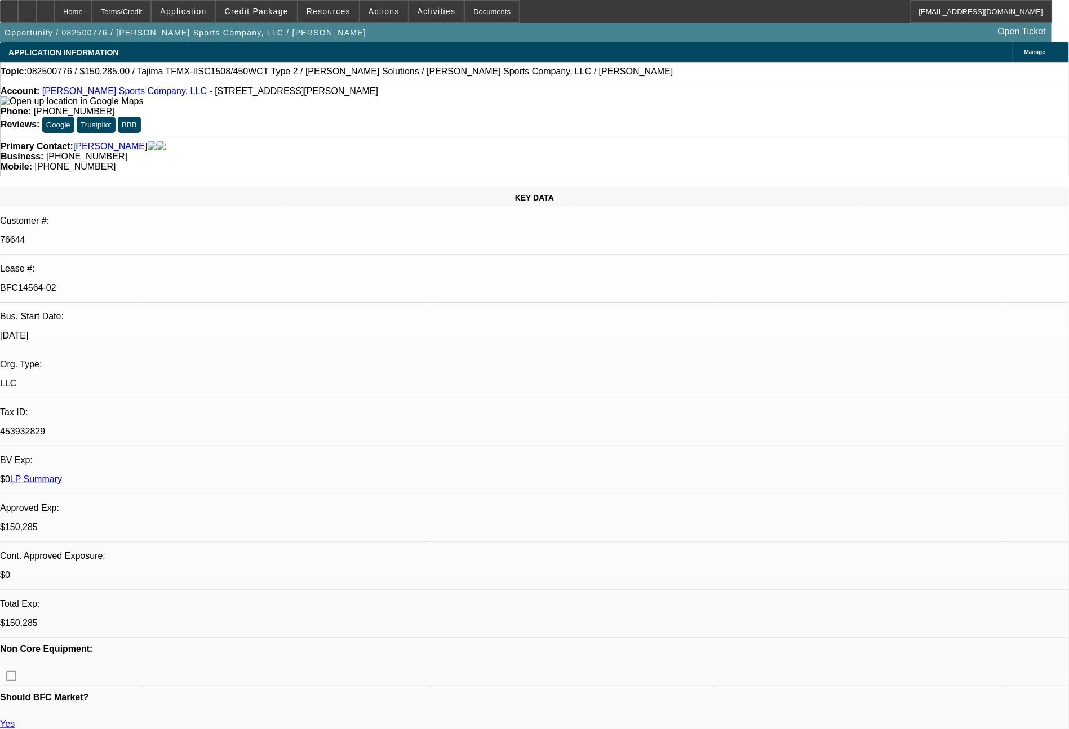
type textarea "the buyrate went down slightly on this deal, so need to send an updated term se…"
select select "0"
select select "2"
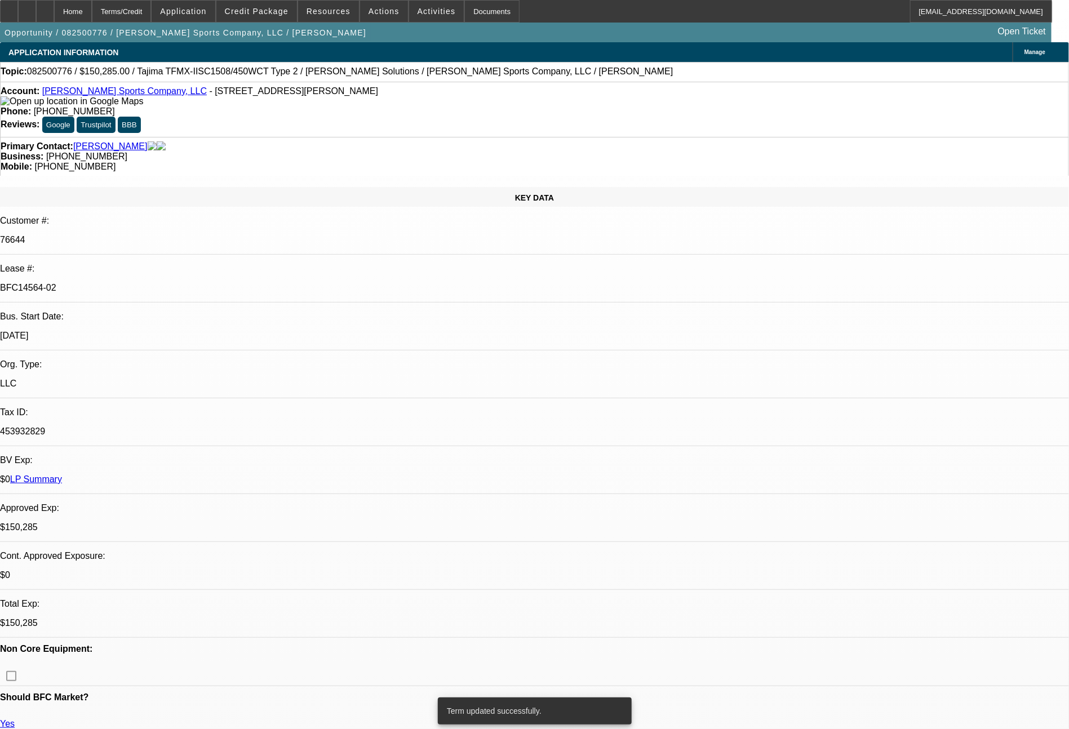
select select "2"
select select "0"
select select "2"
select select "0"
select select "2"
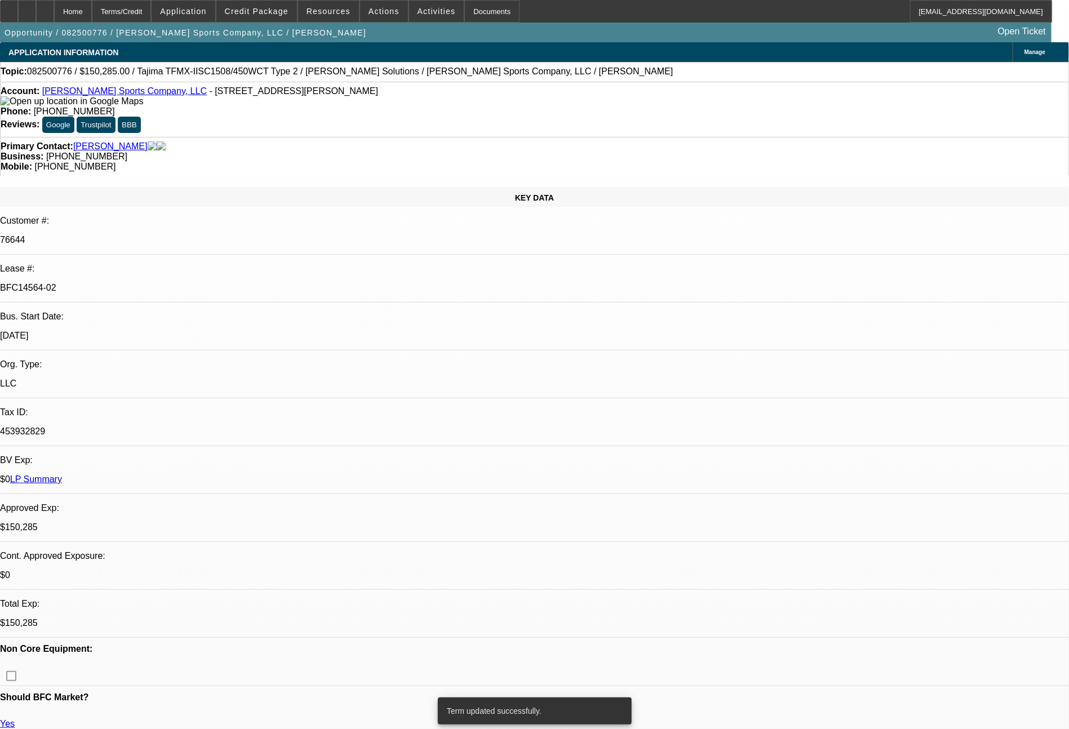
select select "2"
select select "0"
select select "2"
select select "0"
select select "2"
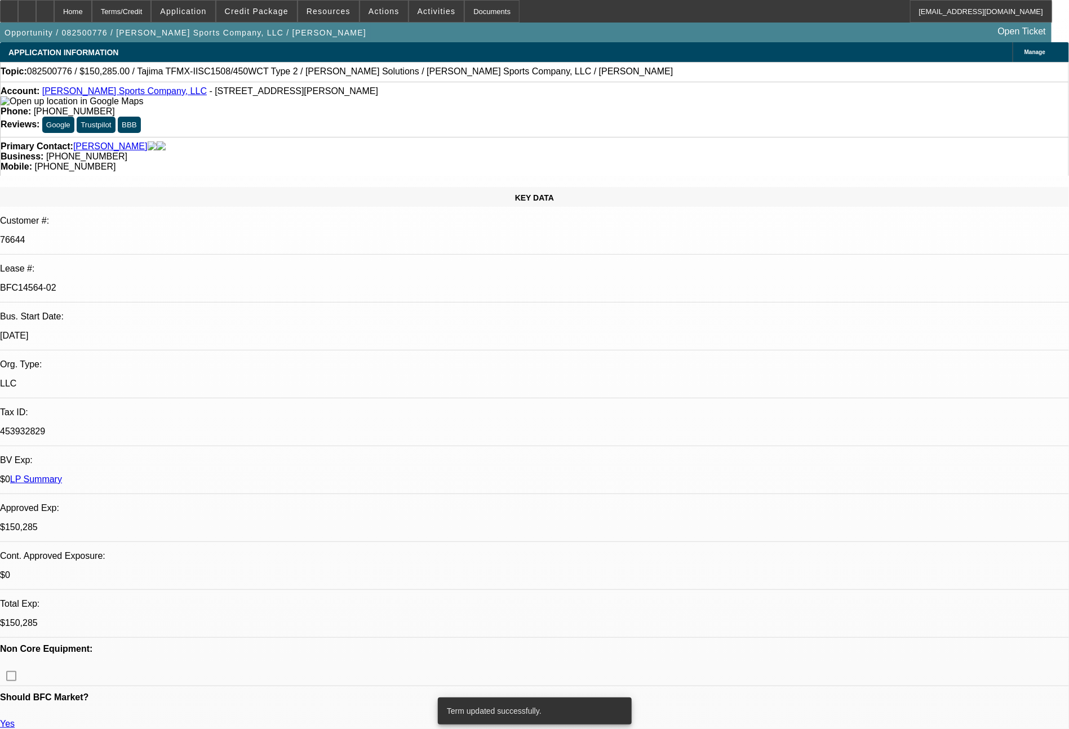
select select "2"
select select "0"
select select "2"
select select "0"
select select "2"
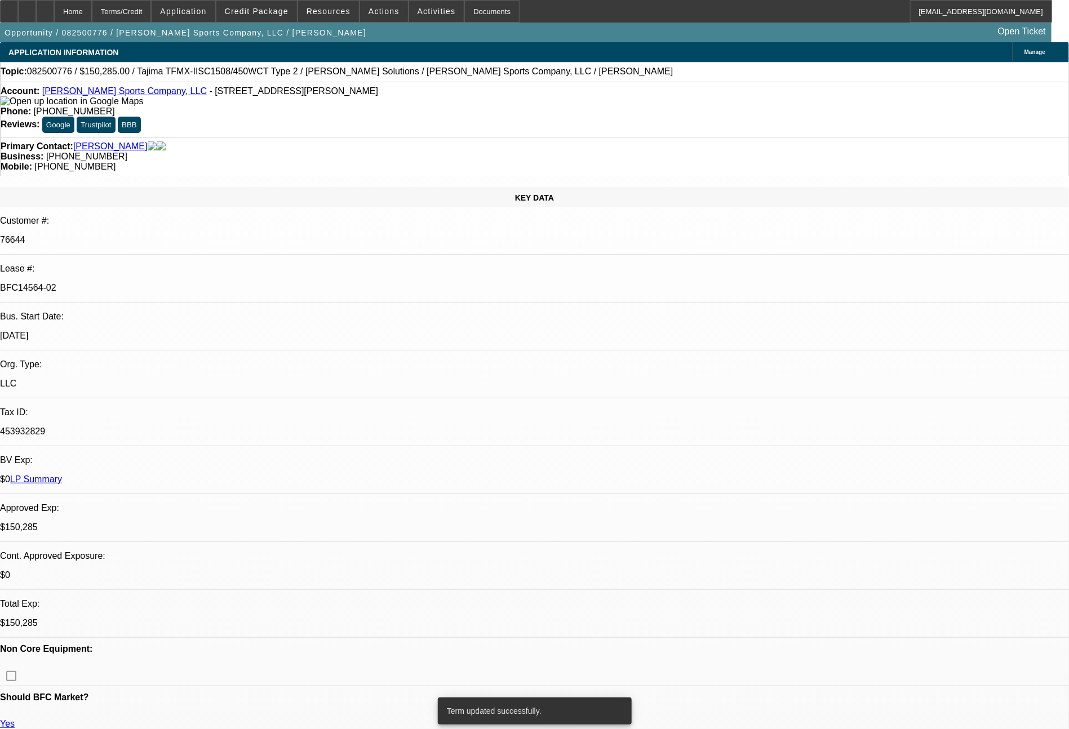
select select "2"
select select "0"
select select "2"
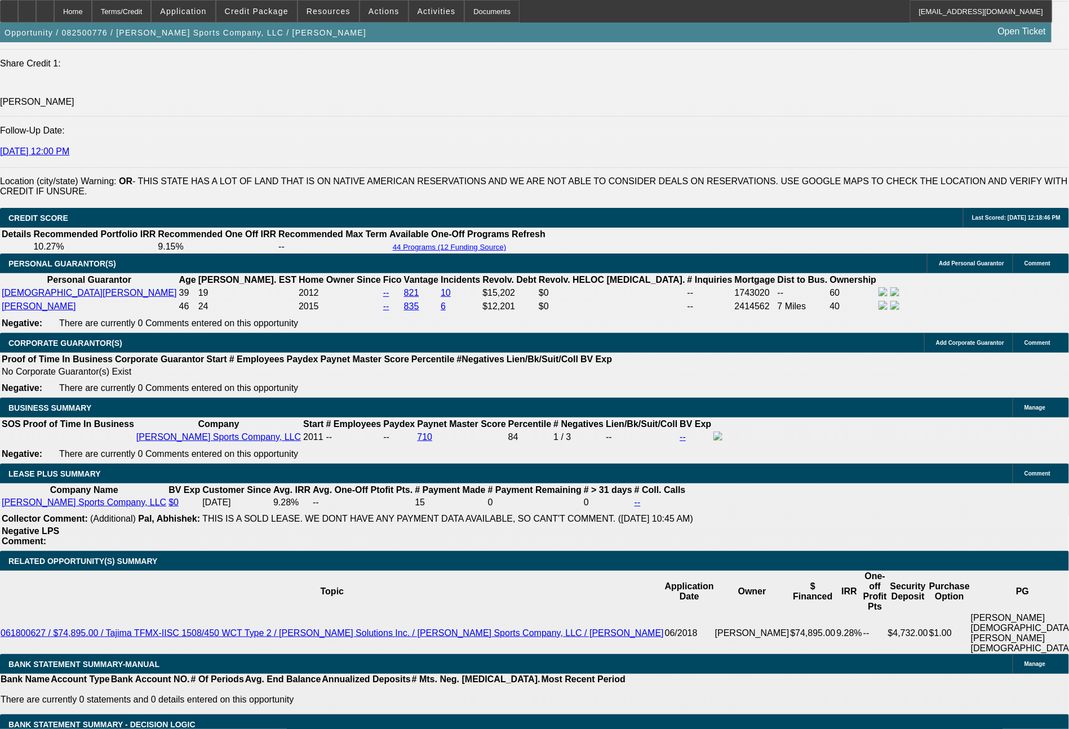
scroll to position [1695, 0]
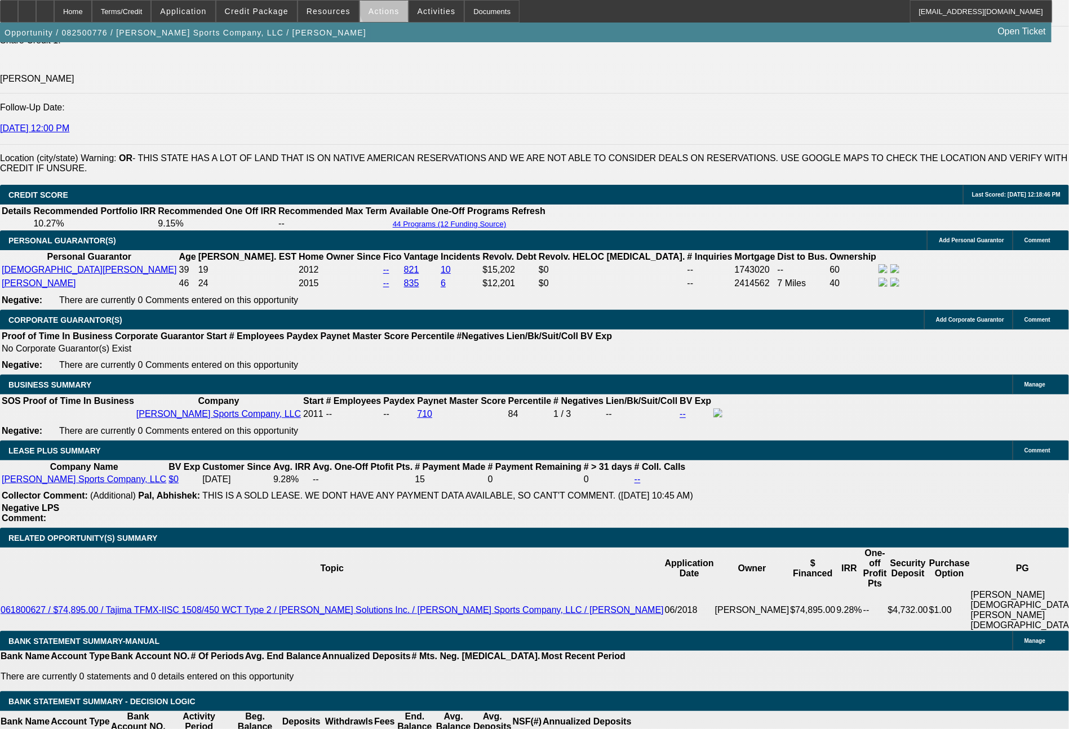
click at [389, 10] on span "Actions" at bounding box center [384, 11] width 31 height 9
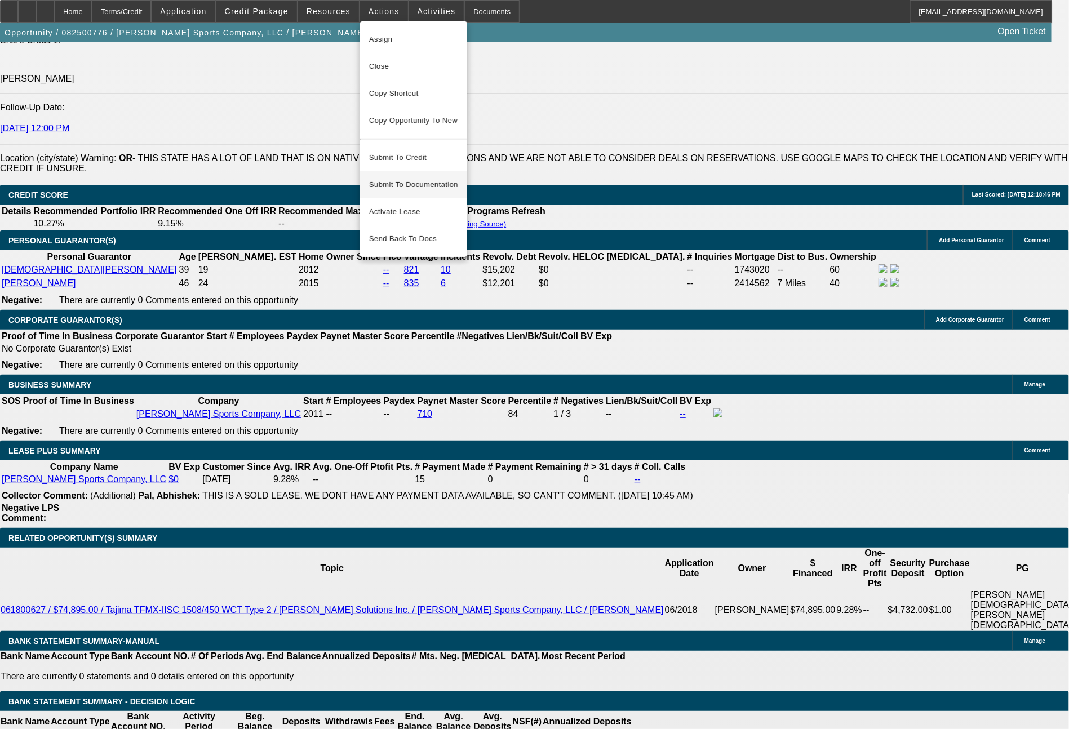
click at [408, 178] on span "Submit To Documentation" at bounding box center [413, 185] width 89 height 14
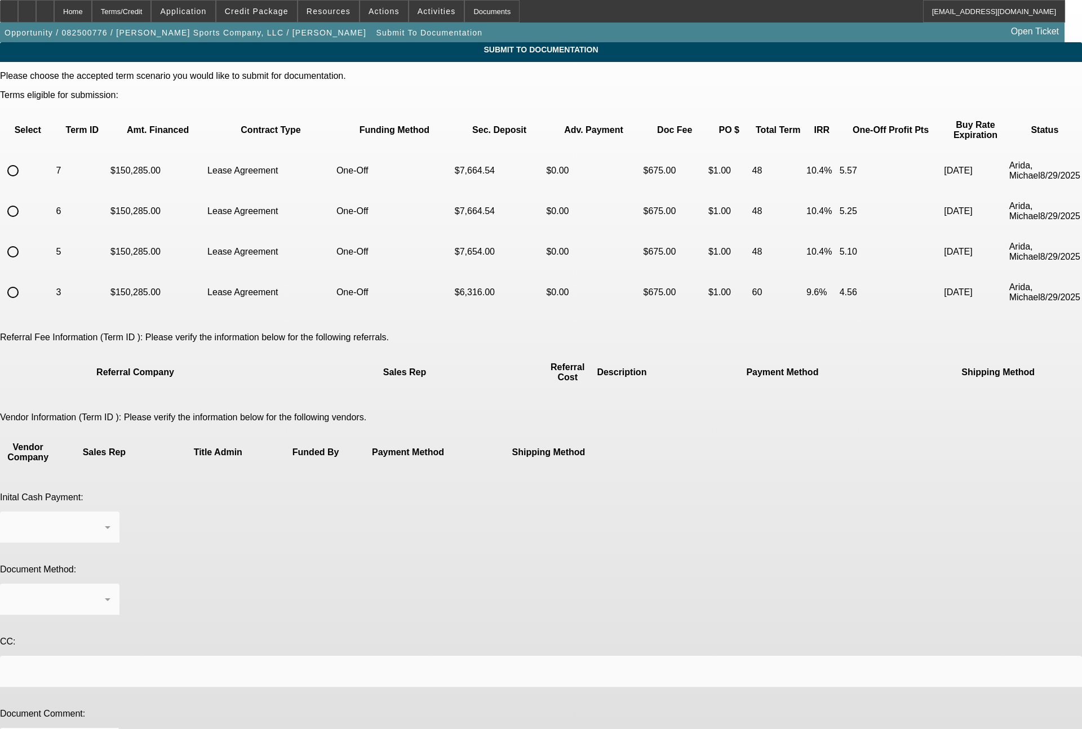
click at [24, 160] on input "radio" at bounding box center [13, 171] width 23 height 23
radio input "true"
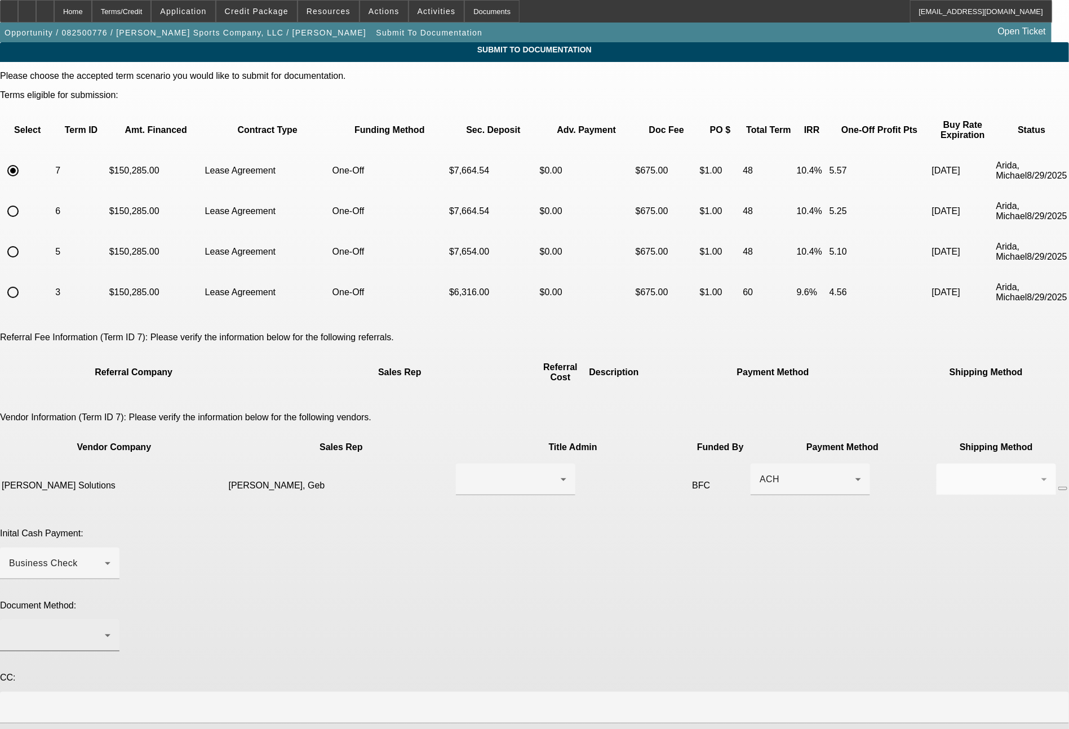
click at [105, 629] on div at bounding box center [57, 636] width 96 height 14
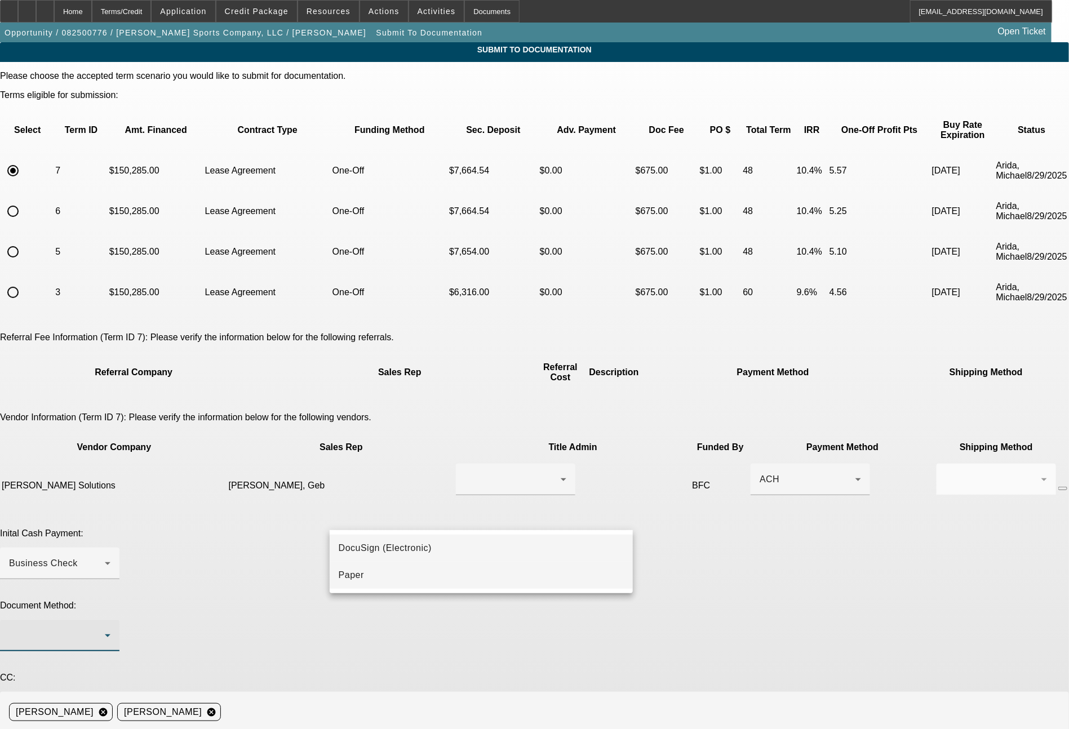
click at [370, 580] on mat-option "Paper" at bounding box center [482, 575] width 304 height 27
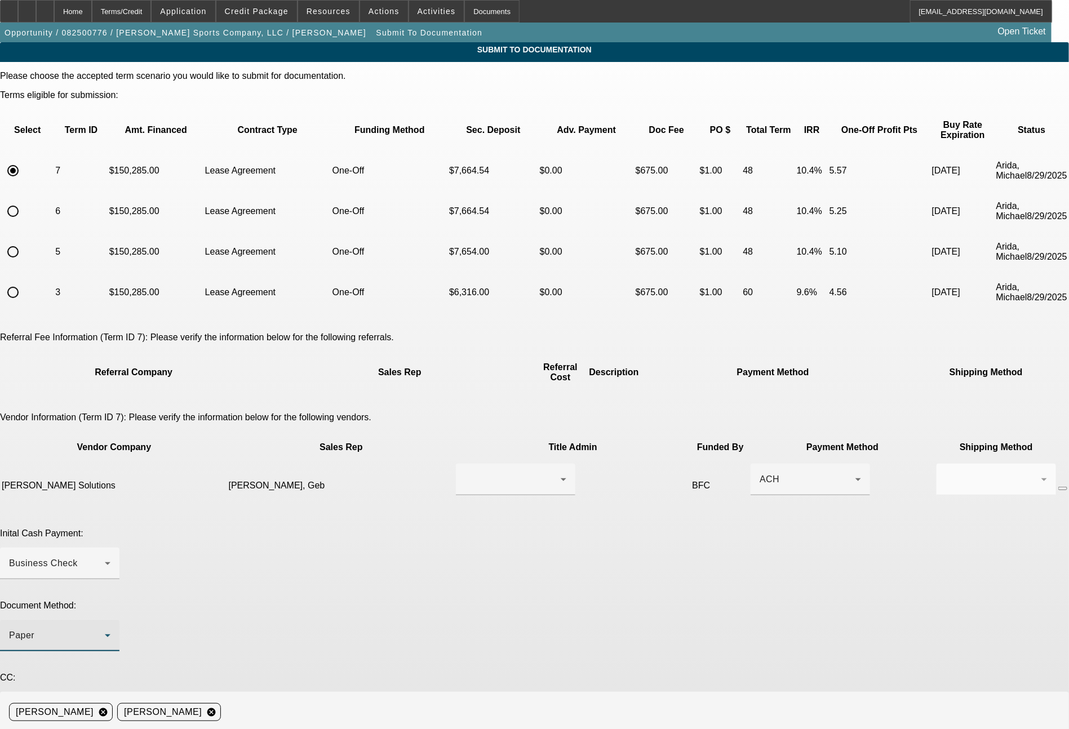
click at [105, 629] on div "Paper" at bounding box center [57, 636] width 96 height 14
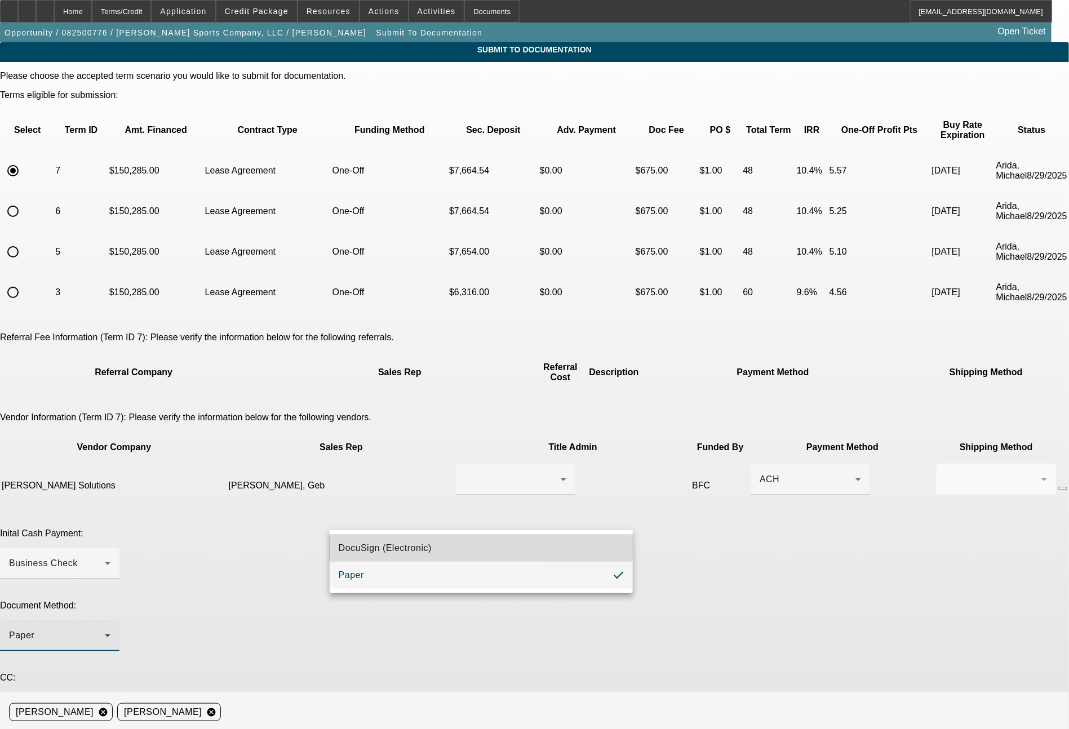
click at [374, 543] on span "DocuSign (Electronic)" at bounding box center [385, 549] width 93 height 14
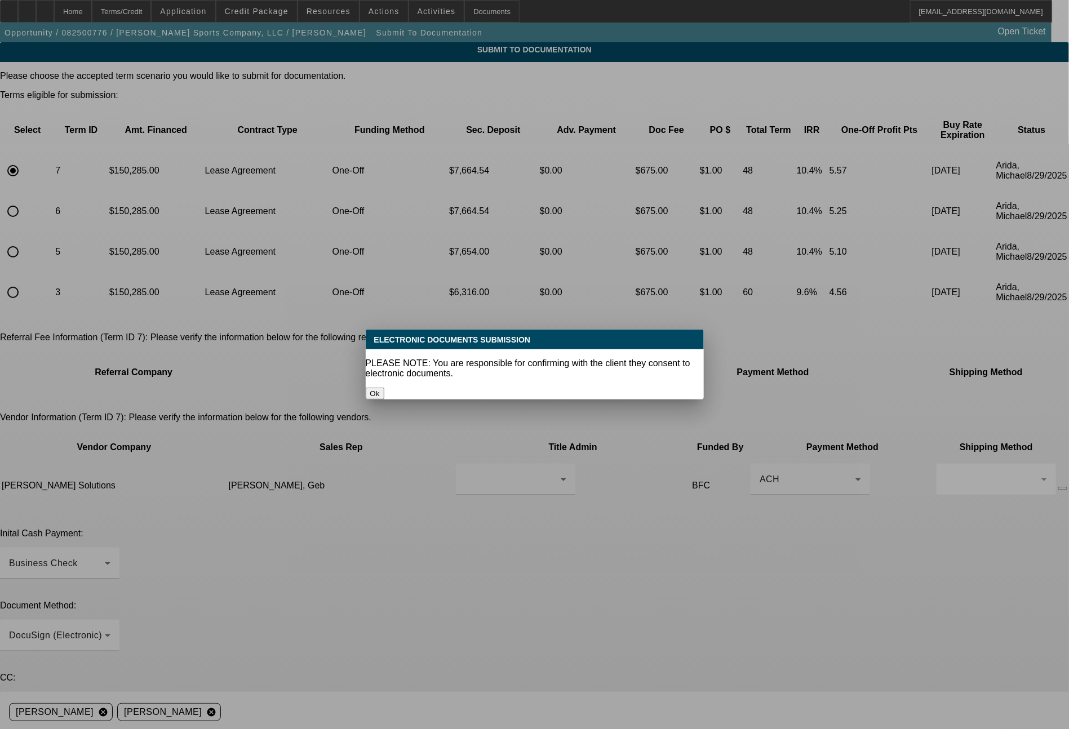
click at [384, 388] on button "Ok" at bounding box center [375, 394] width 19 height 12
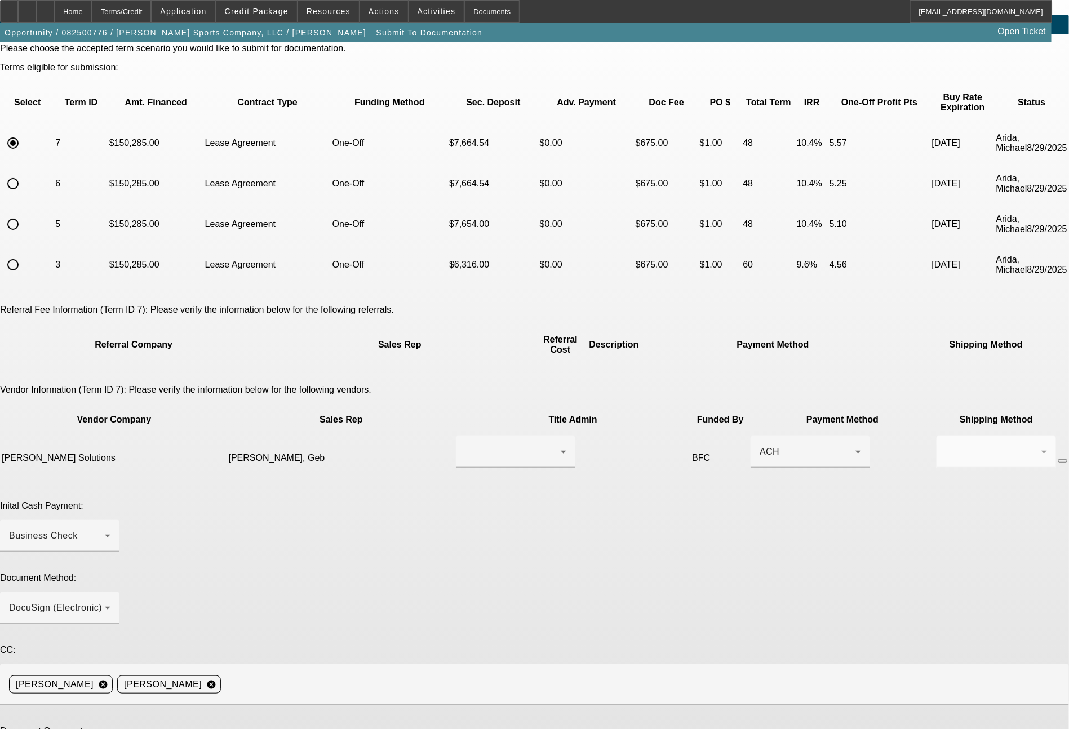
scroll to position [51, 0]
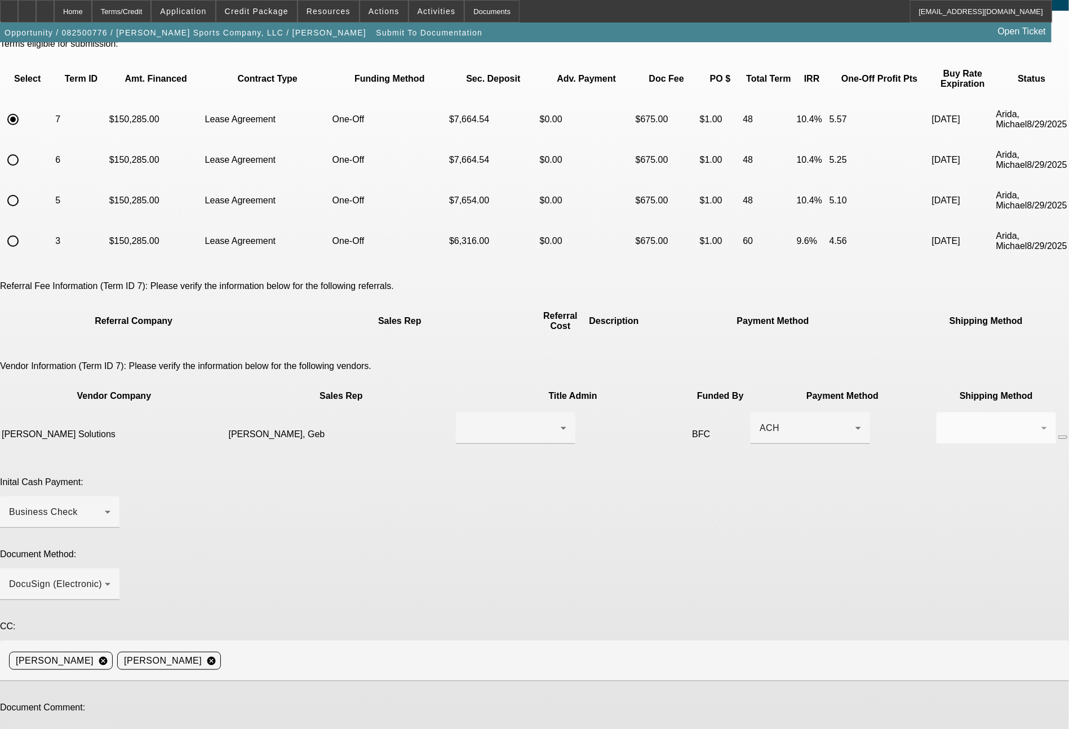
type textarea "Jen - as needed, here is the updated term set for this deal, with the new / red…"
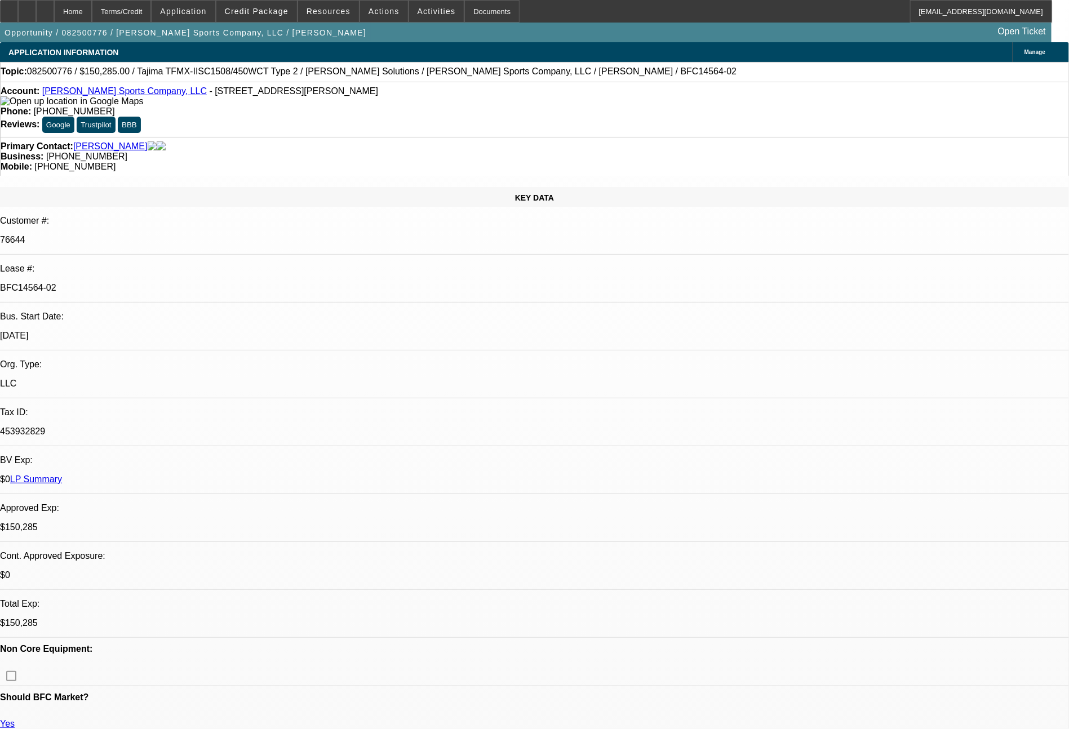
select select "0"
select select "2"
select select "0"
select select "2"
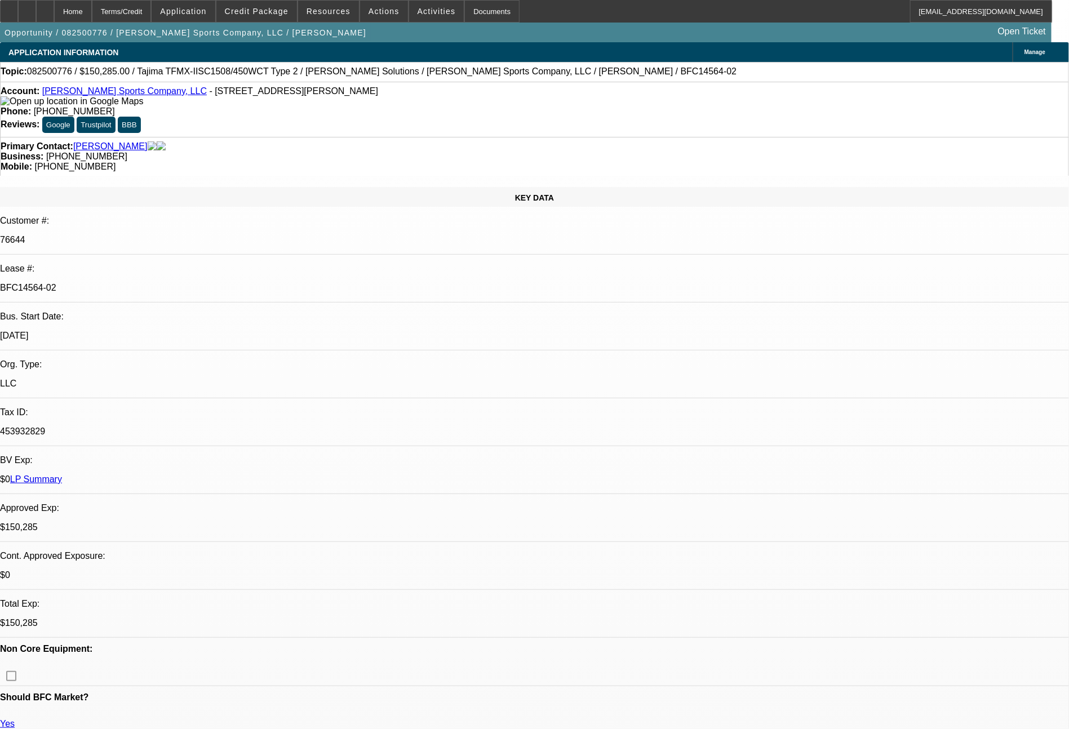
select select "0"
select select "2"
select select "0"
select select "2"
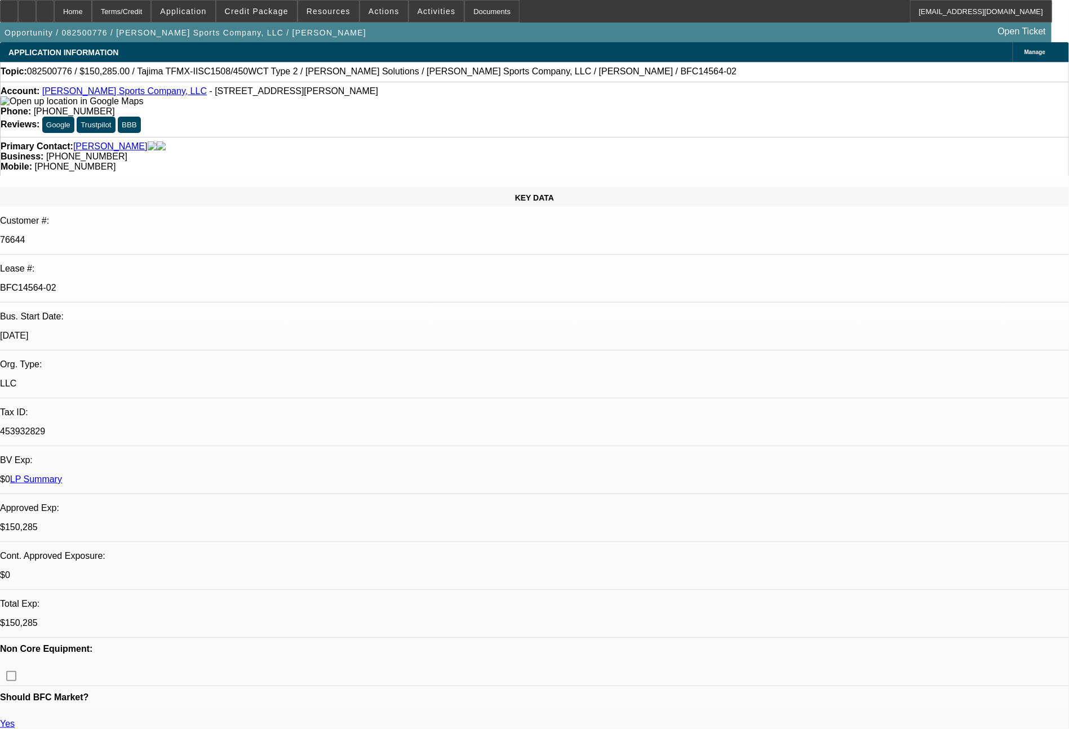
select select "0"
select select "2"
select select "0"
select select "2"
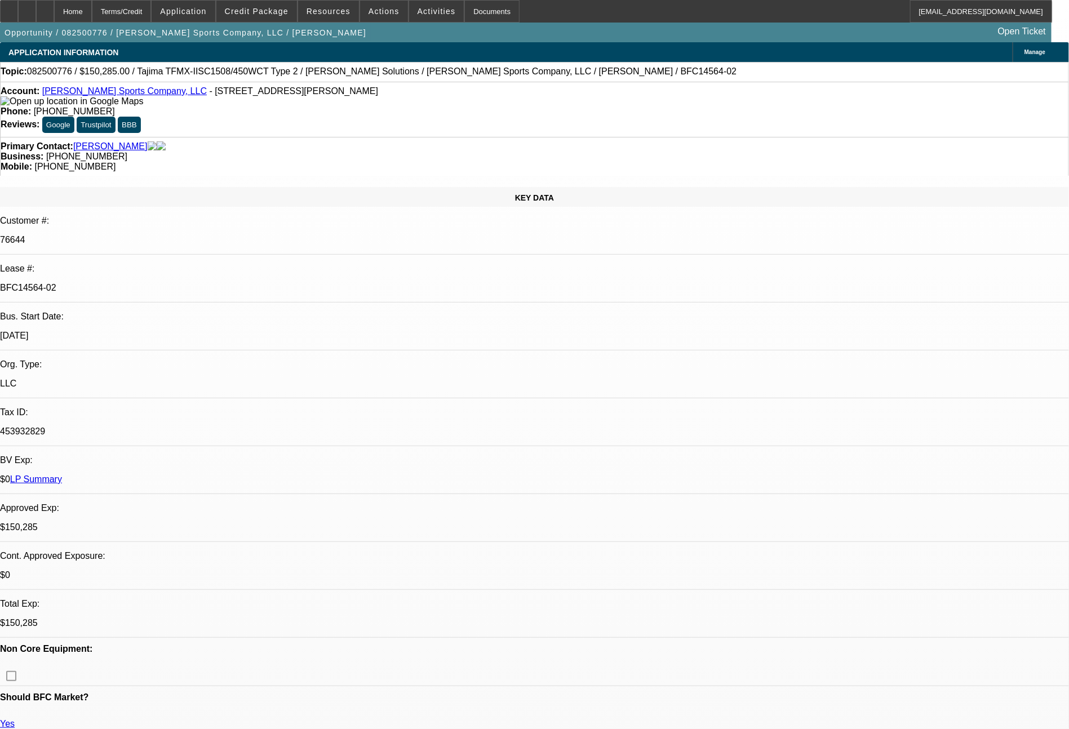
select select "0"
select select "2"
select select "0"
select select "2"
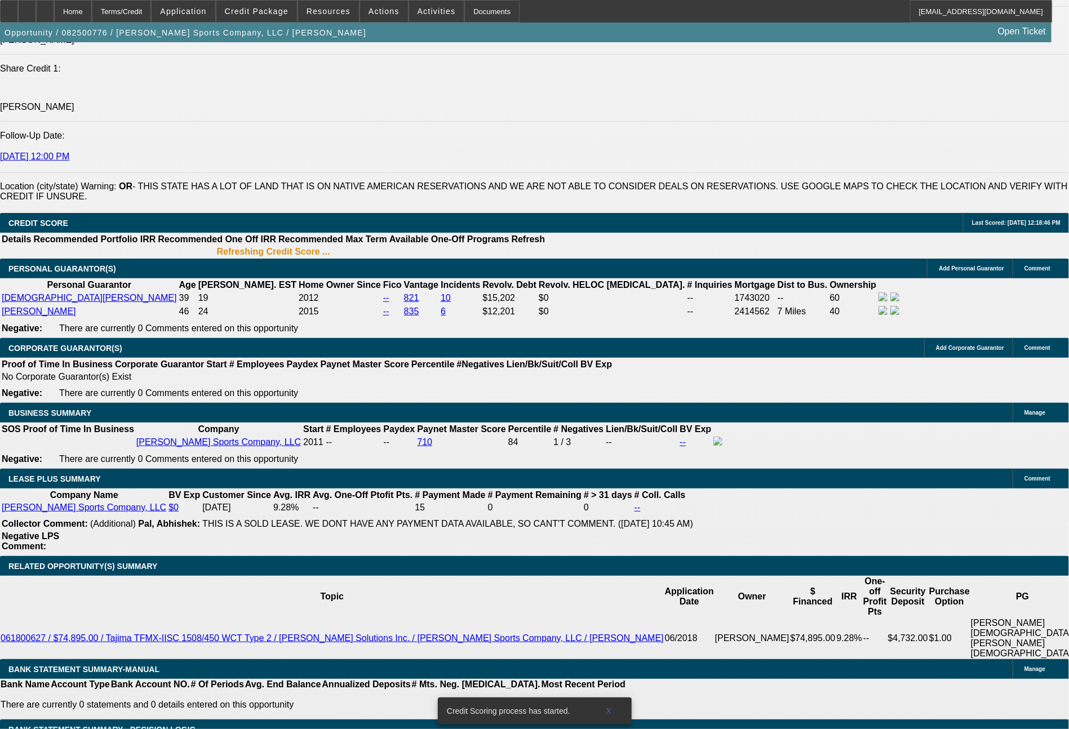
scroll to position [1683, 0]
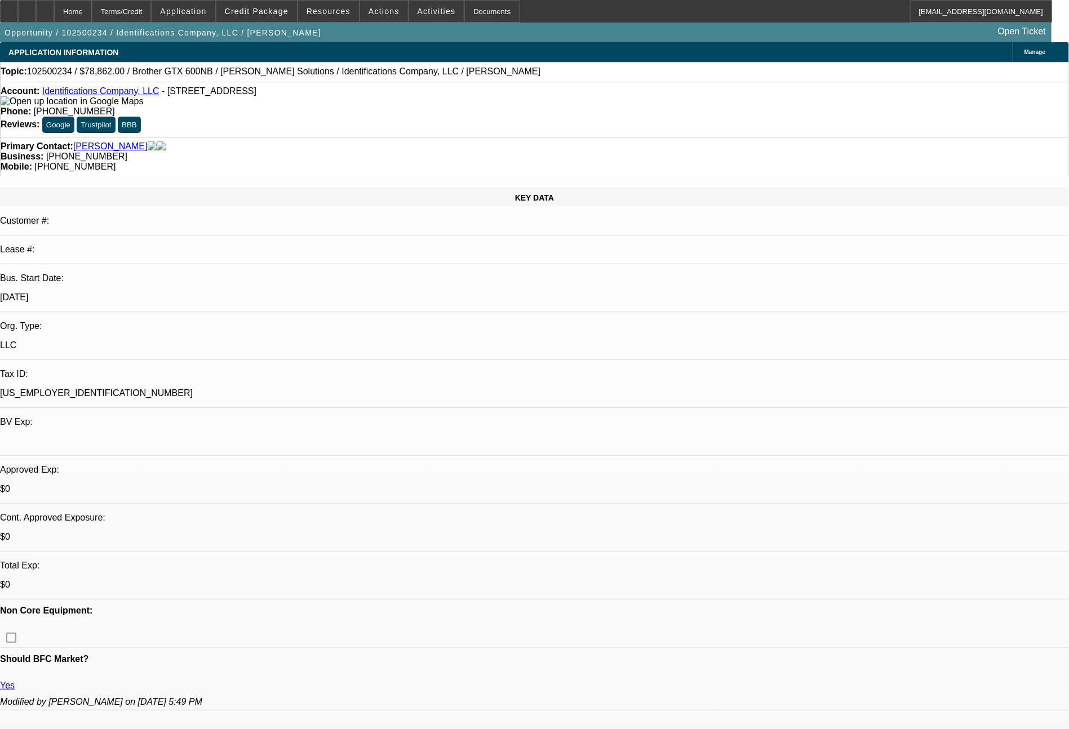
select select "0"
select select "2"
select select "0.1"
select select "4"
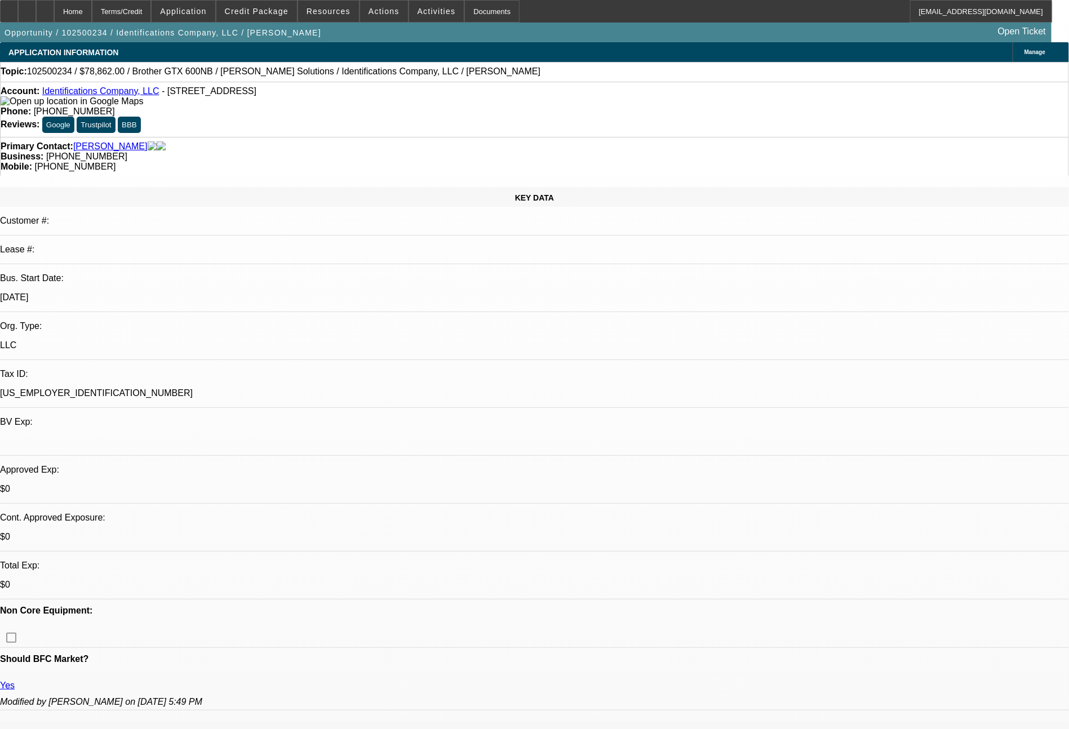
select select "0"
select select "2"
select select "0.1"
select select "4"
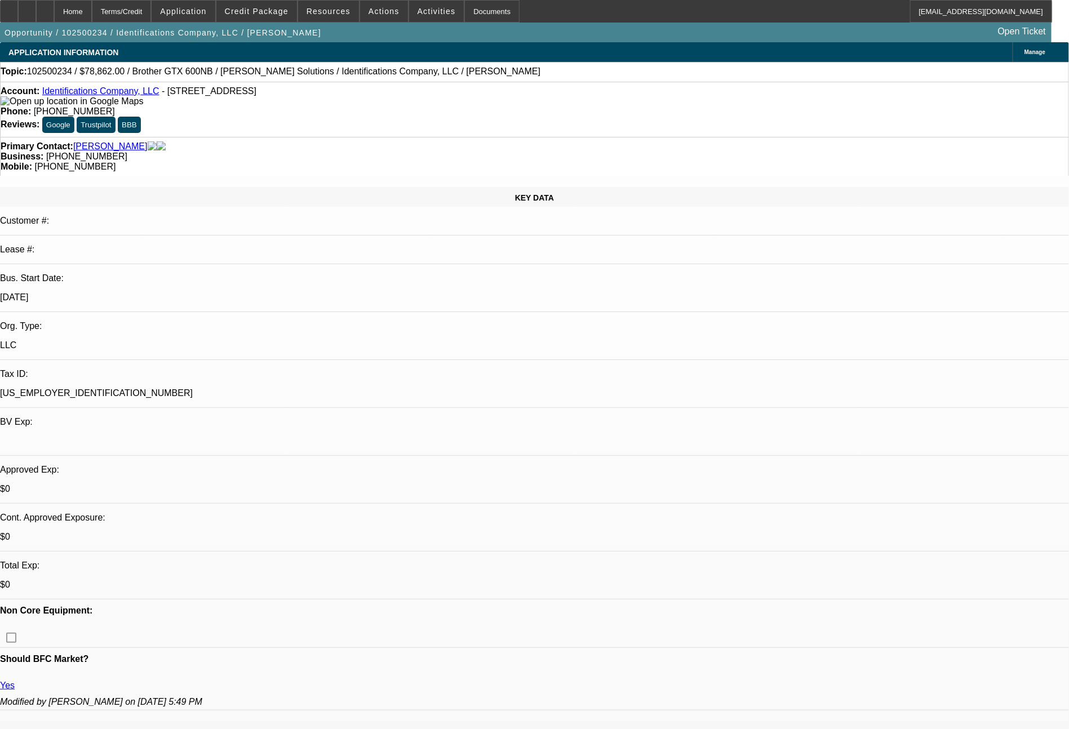
select select "0"
select select "2"
select select "0.1"
select select "4"
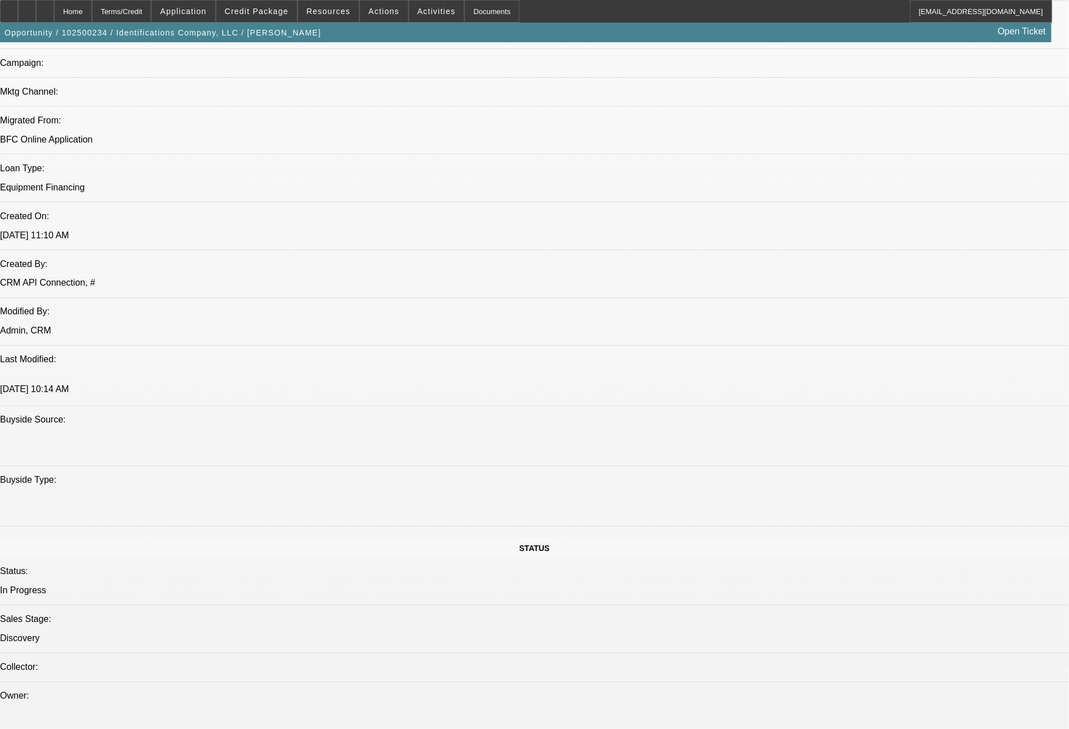
scroll to position [151, 0]
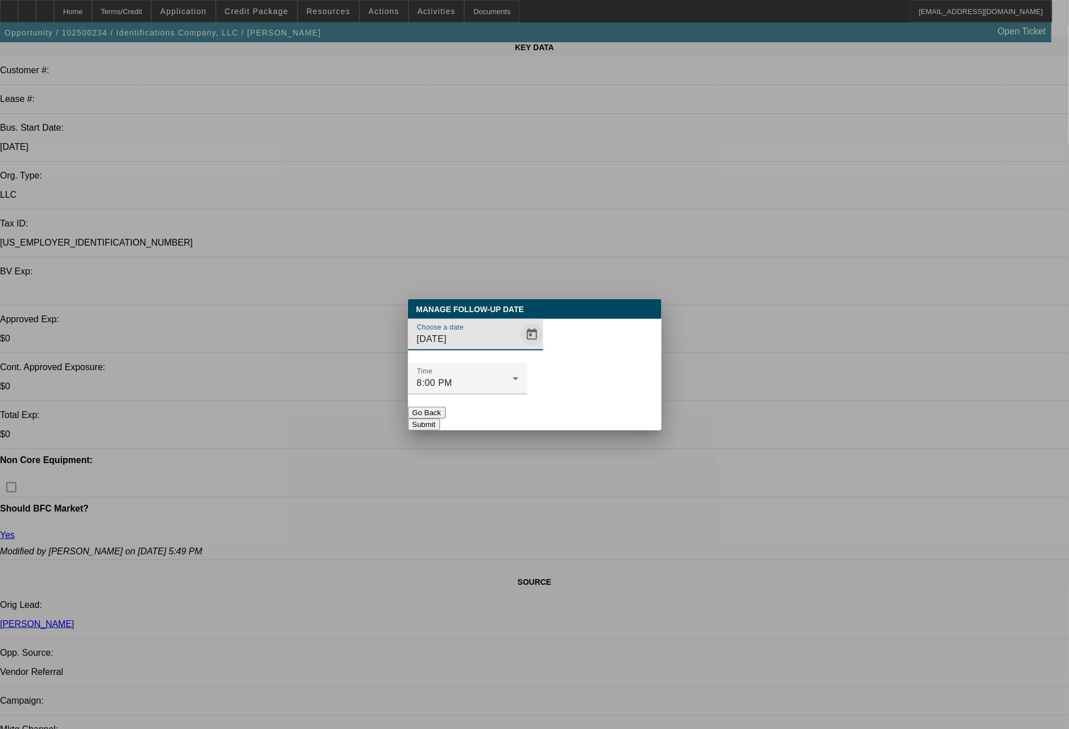
click at [519, 348] on span "Open calendar" at bounding box center [532, 334] width 27 height 27
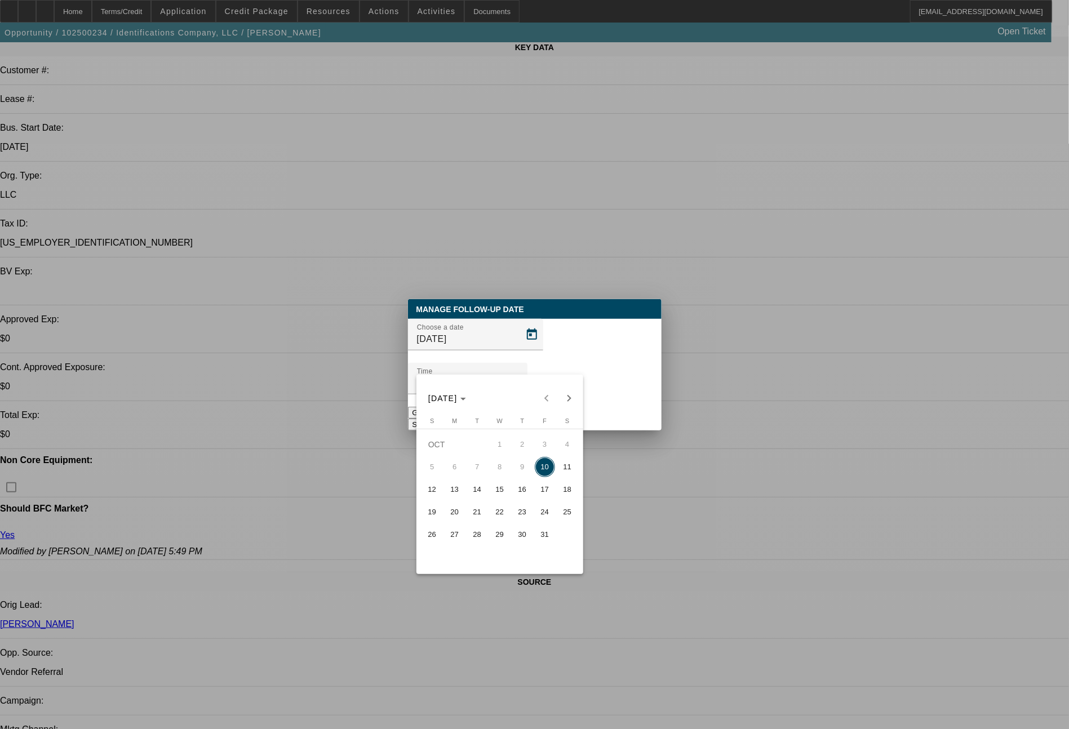
click at [447, 496] on span "13" at bounding box center [455, 490] width 20 height 20
type input "10/13/2025"
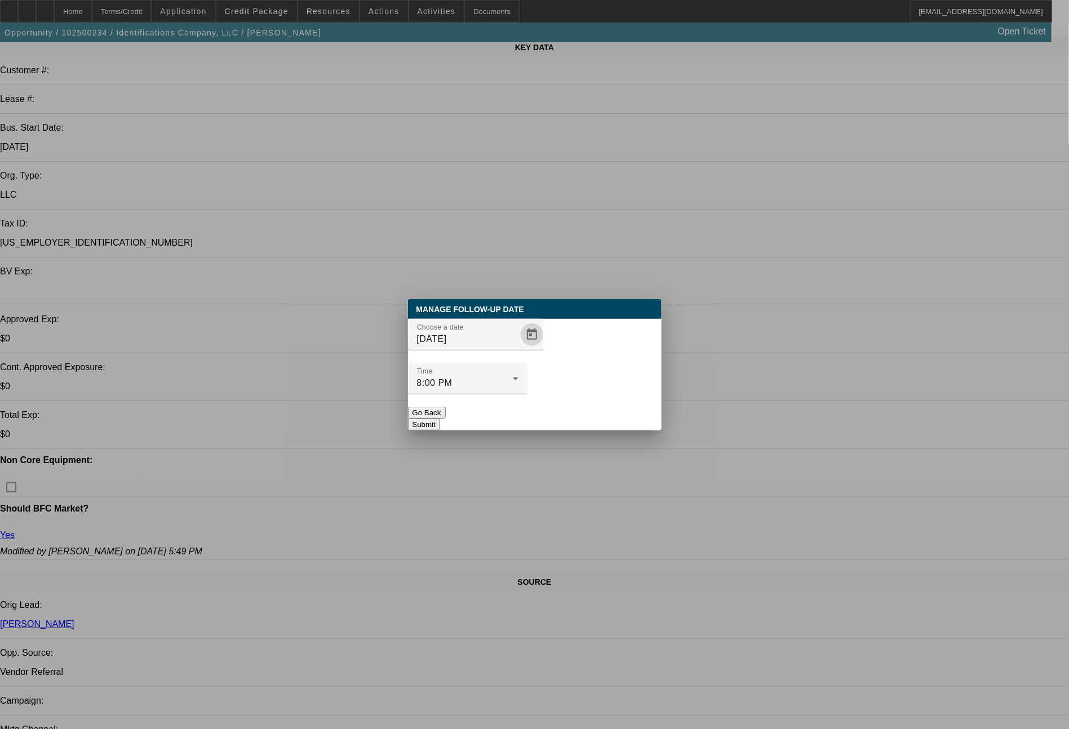
click at [440, 419] on button "Submit" at bounding box center [424, 425] width 32 height 12
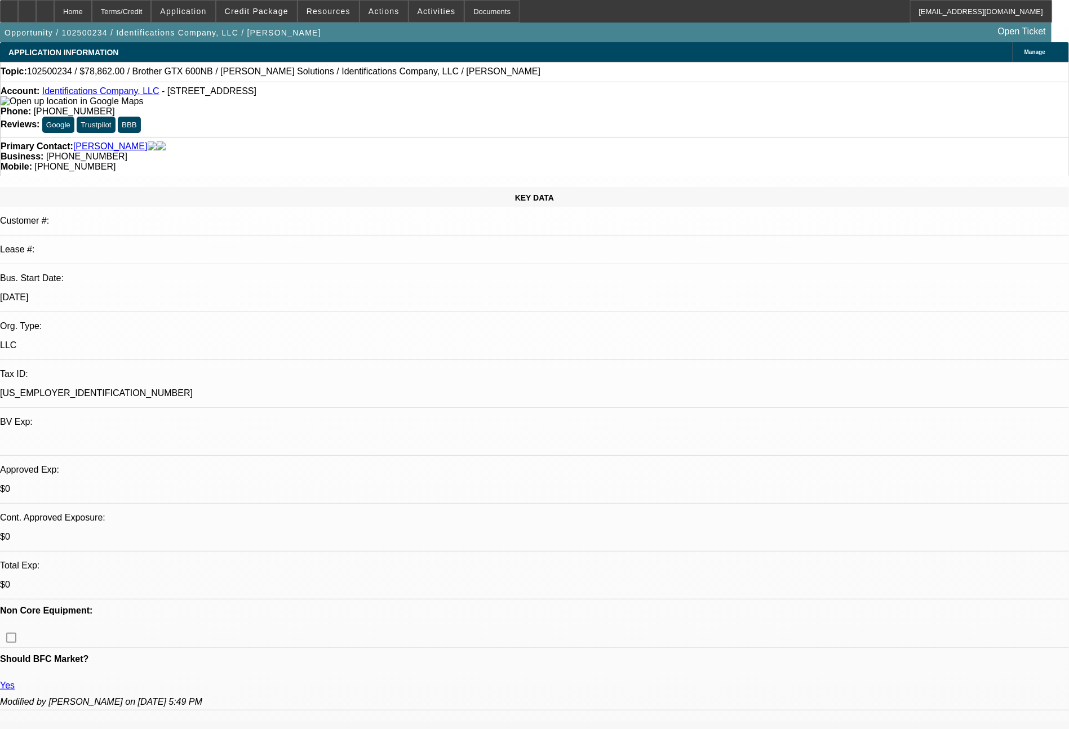
scroll to position [151, 0]
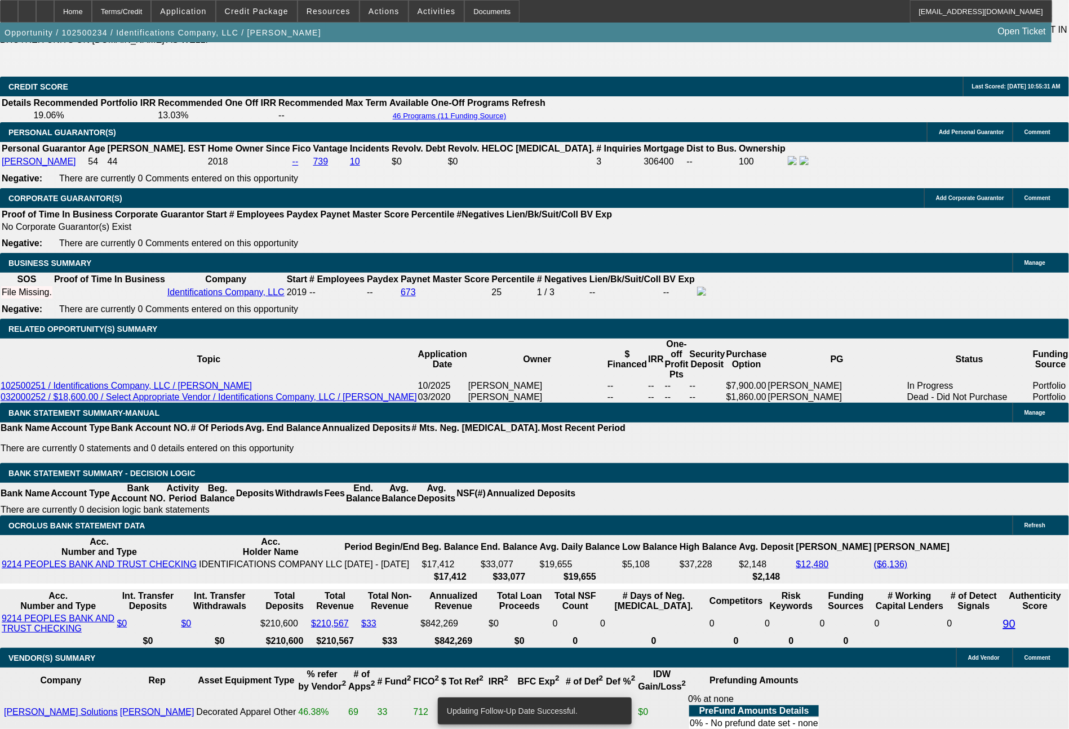
scroll to position [1781, 0]
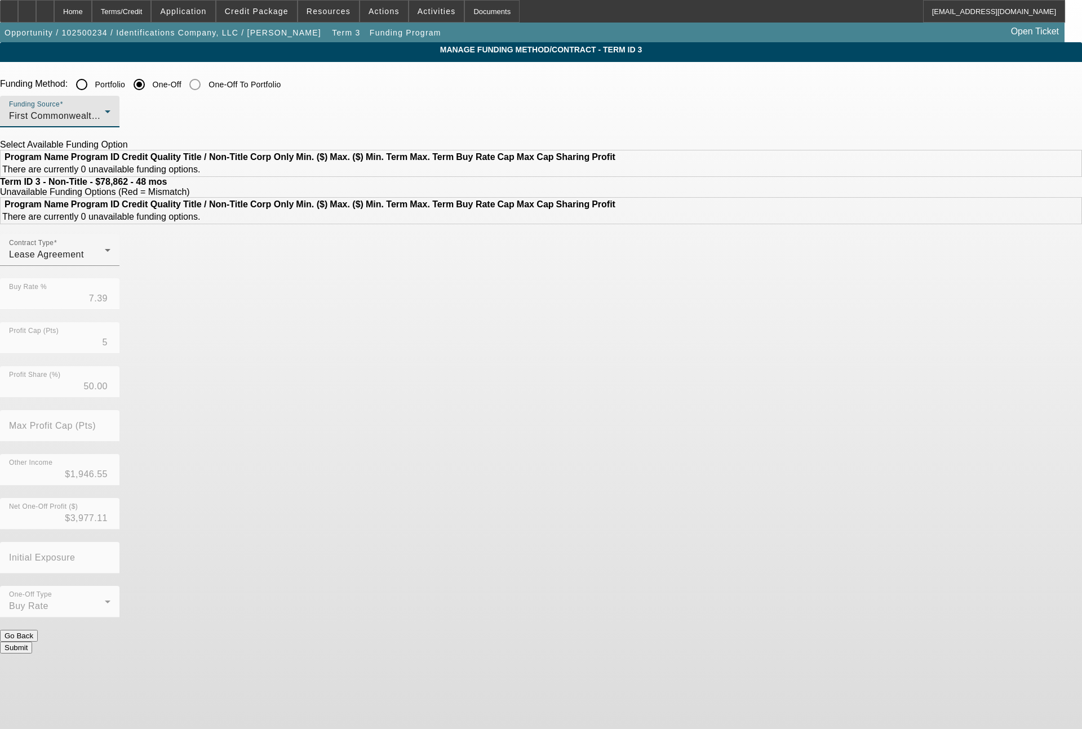
click at [182, 118] on span "First Commonwealth Equipment Finance" at bounding box center [95, 116] width 173 height 10
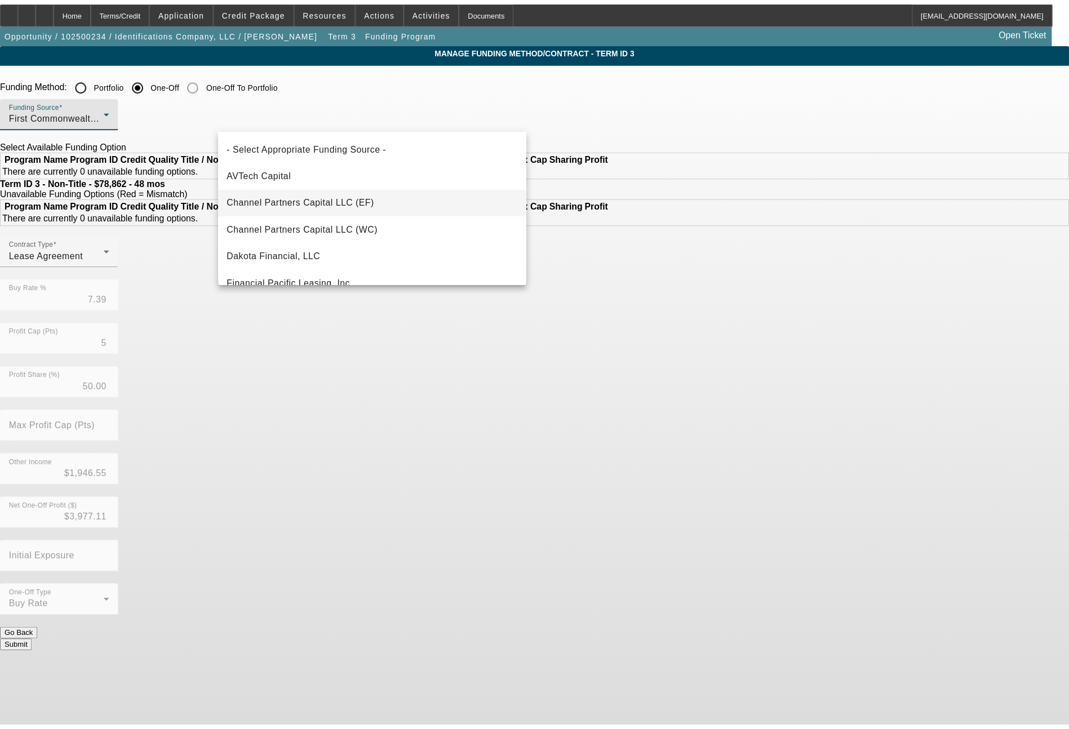
scroll to position [66, 0]
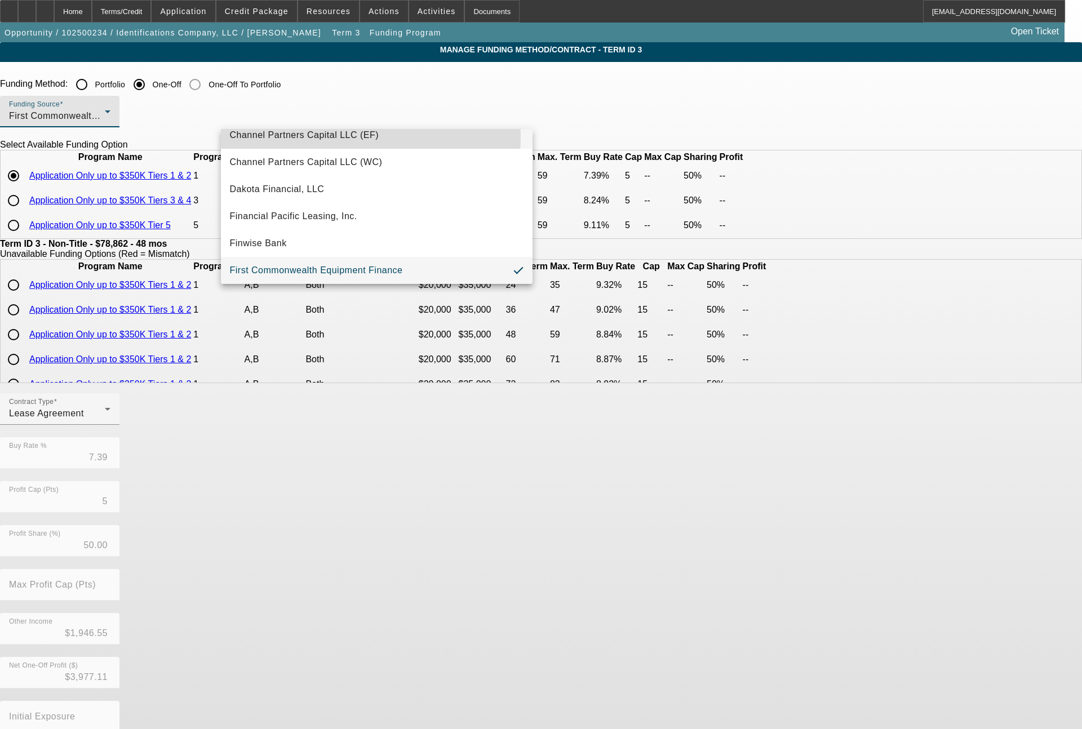
click at [320, 137] on span "Channel Partners Capital LLC (EF)" at bounding box center [304, 136] width 149 height 14
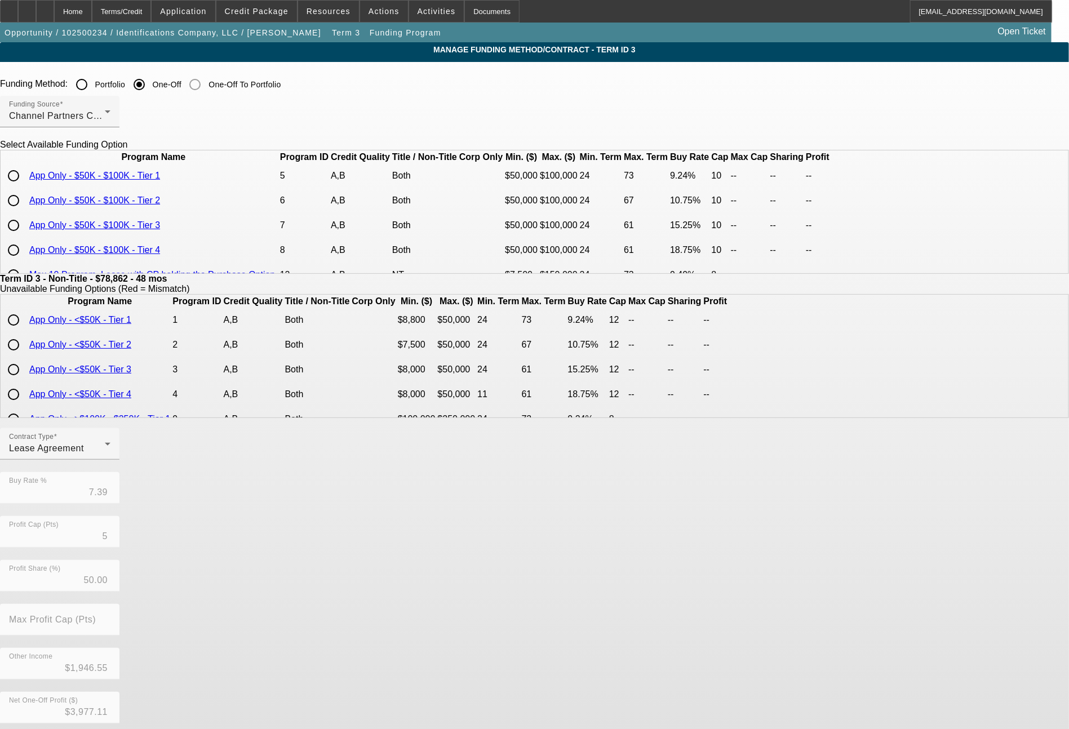
click at [25, 187] on input "radio" at bounding box center [13, 176] width 23 height 23
radio input "true"
type input "9.24"
type input "10"
click at [1069, 670] on app-term-manage-funding "Manage Funding Method/Contract - Term ID 3 Funding Method: Portfolio One-Off On…" at bounding box center [534, 450] width 1069 height 816
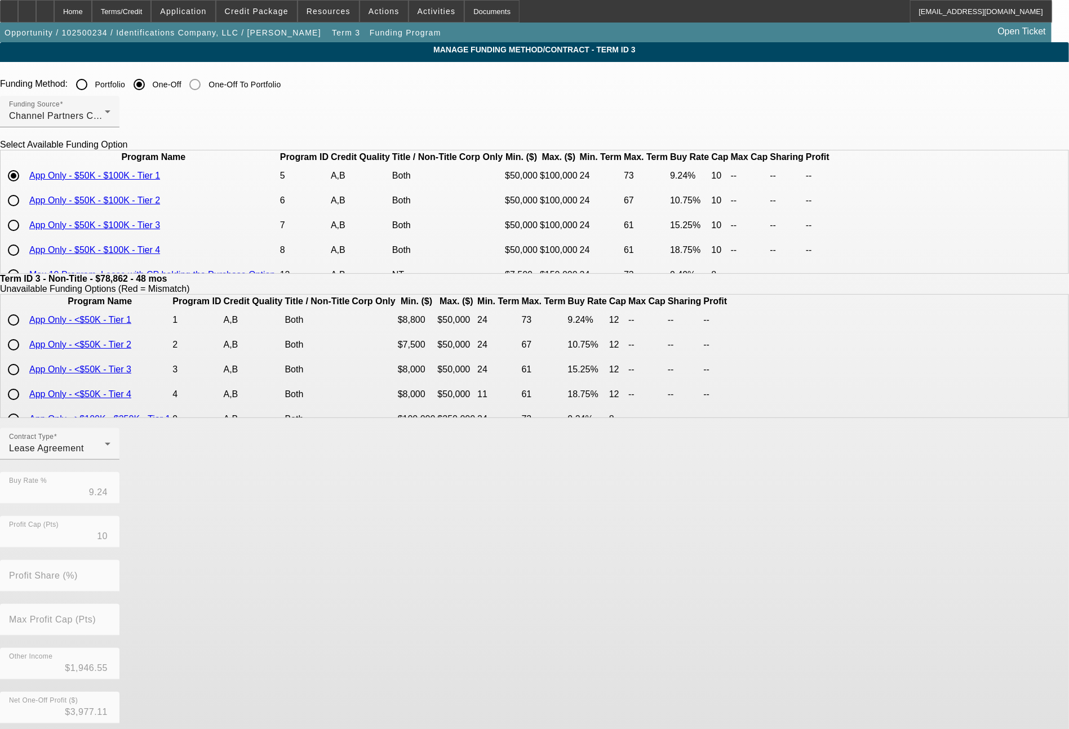
scroll to position [100, 0]
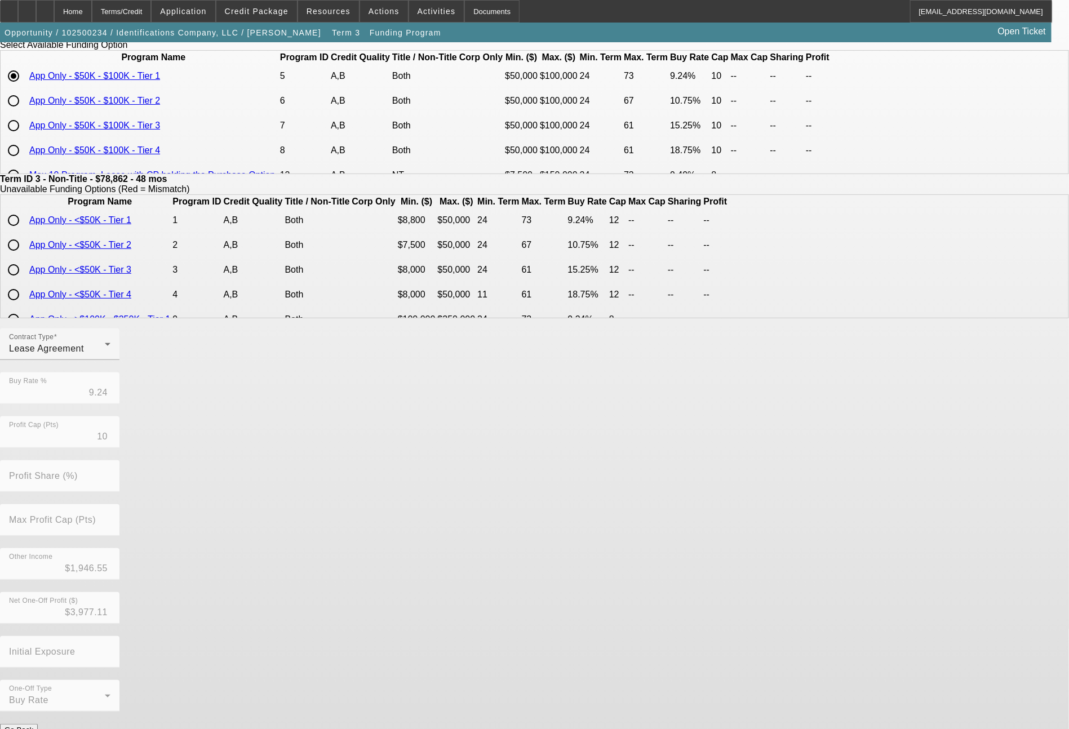
click at [32, 729] on button "Submit" at bounding box center [16, 742] width 32 height 12
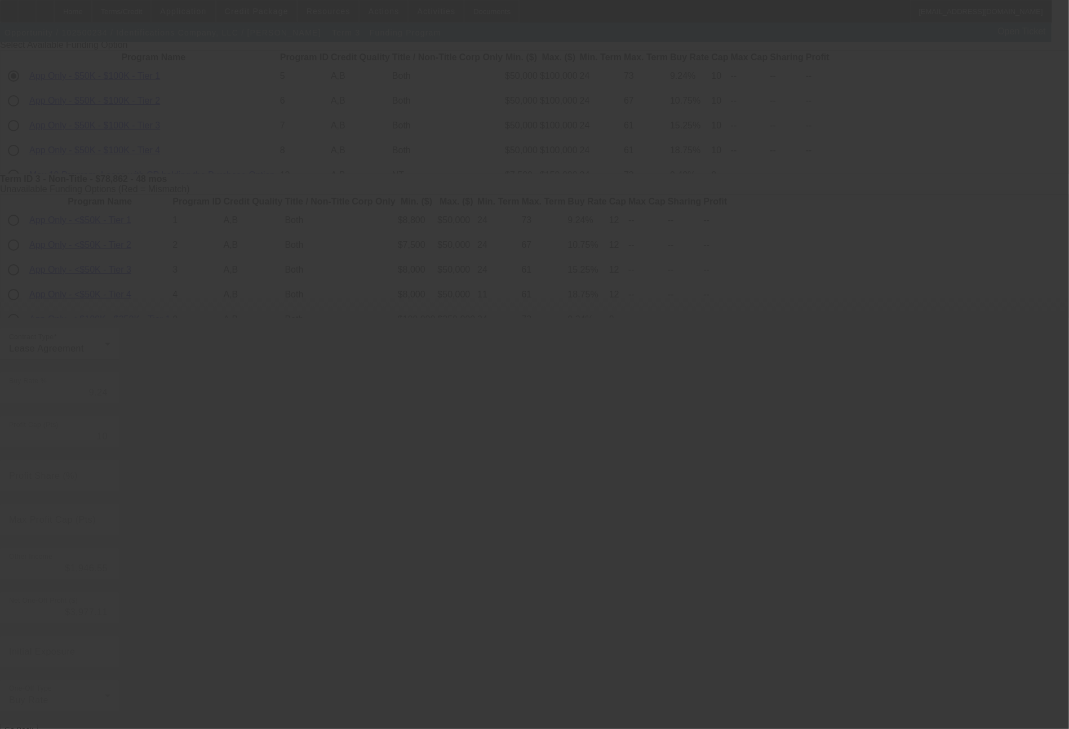
type input "7.39"
type input "5"
type input "50.00"
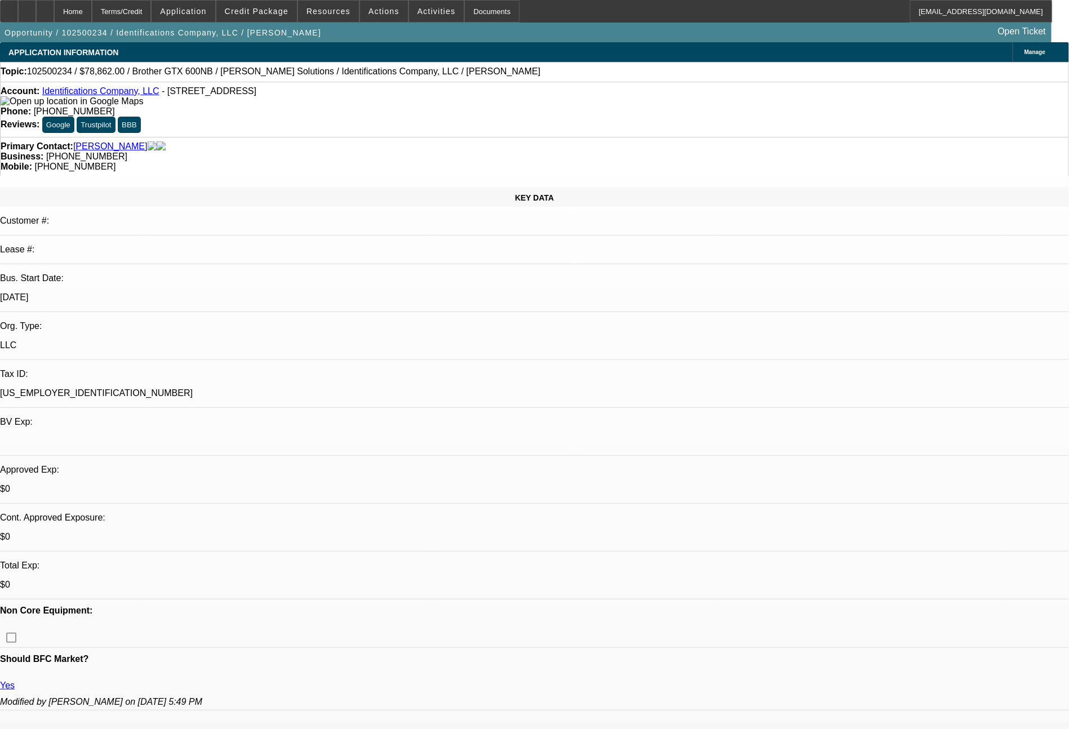
select select "0"
select select "2"
select select "0.1"
select select "4"
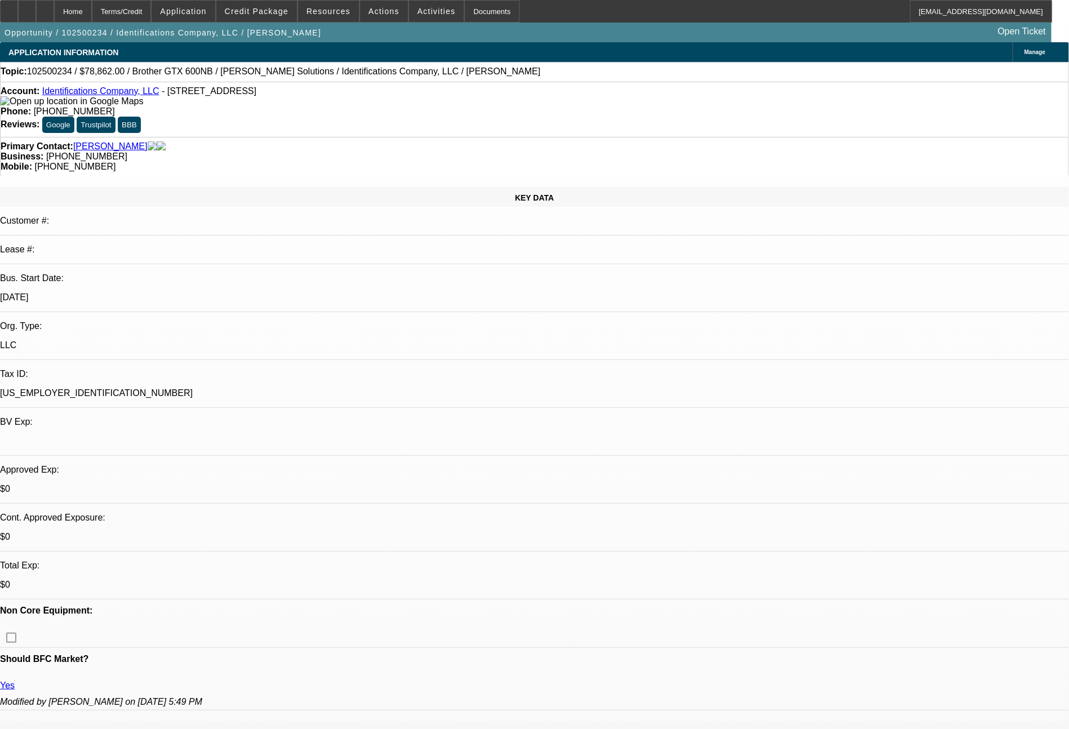
select select "0"
select select "2"
select select "0.1"
select select "4"
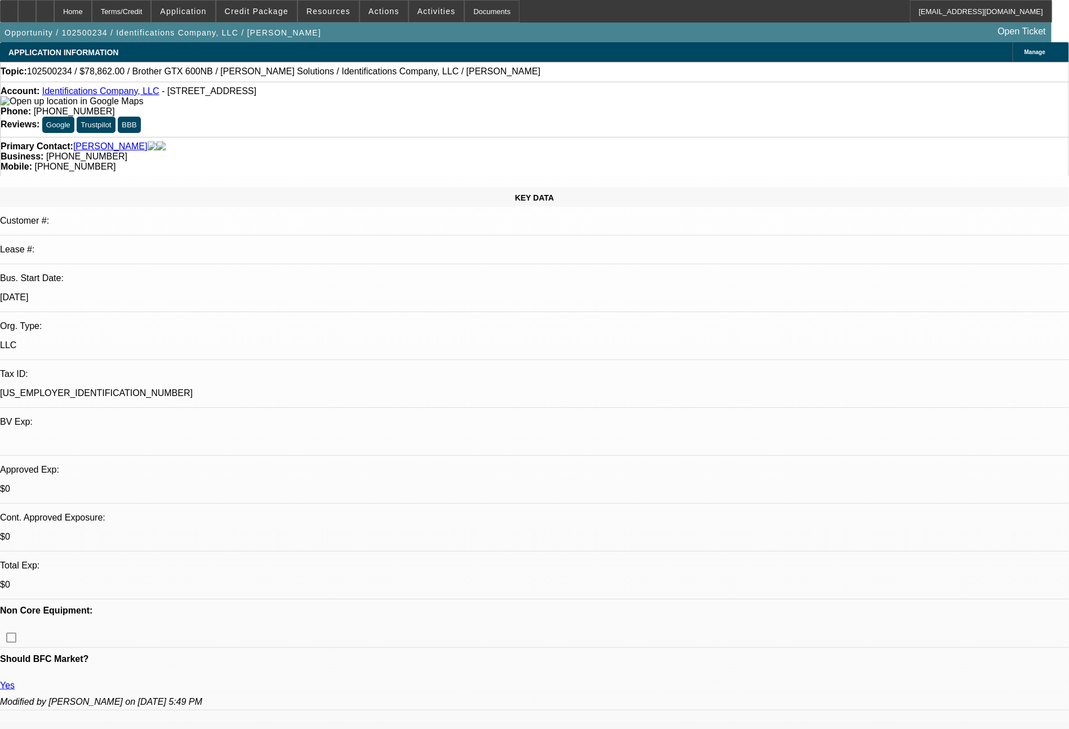
select select "0"
select select "2"
select select "0.1"
select select "4"
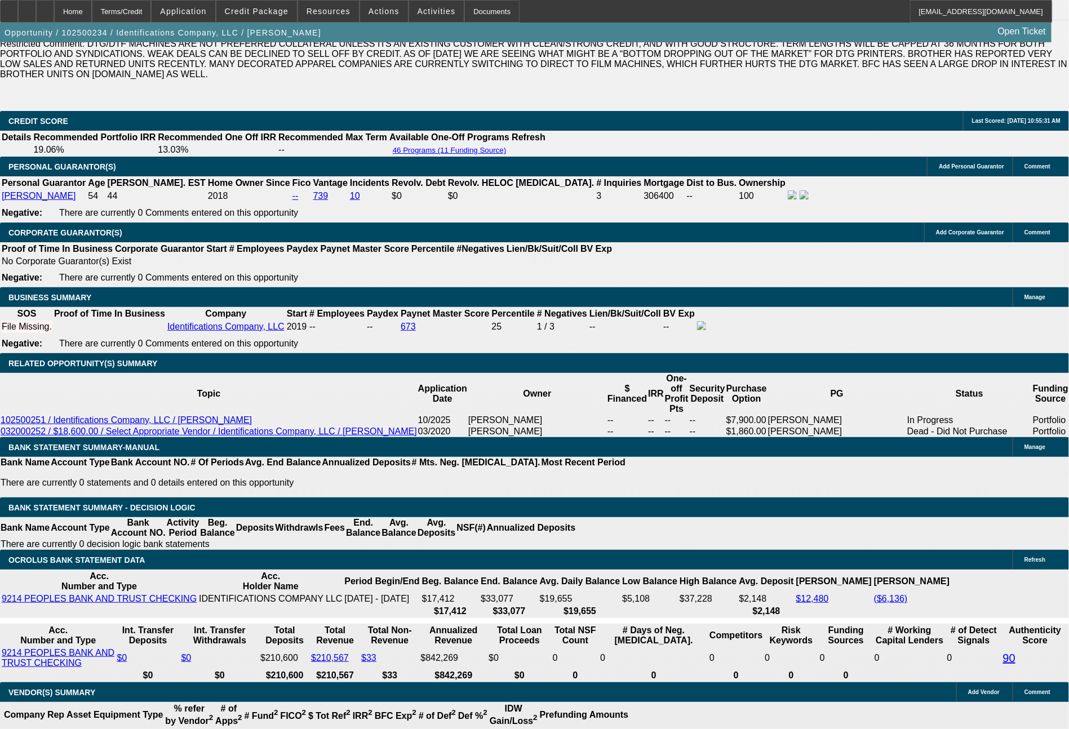
scroll to position [1758, 0]
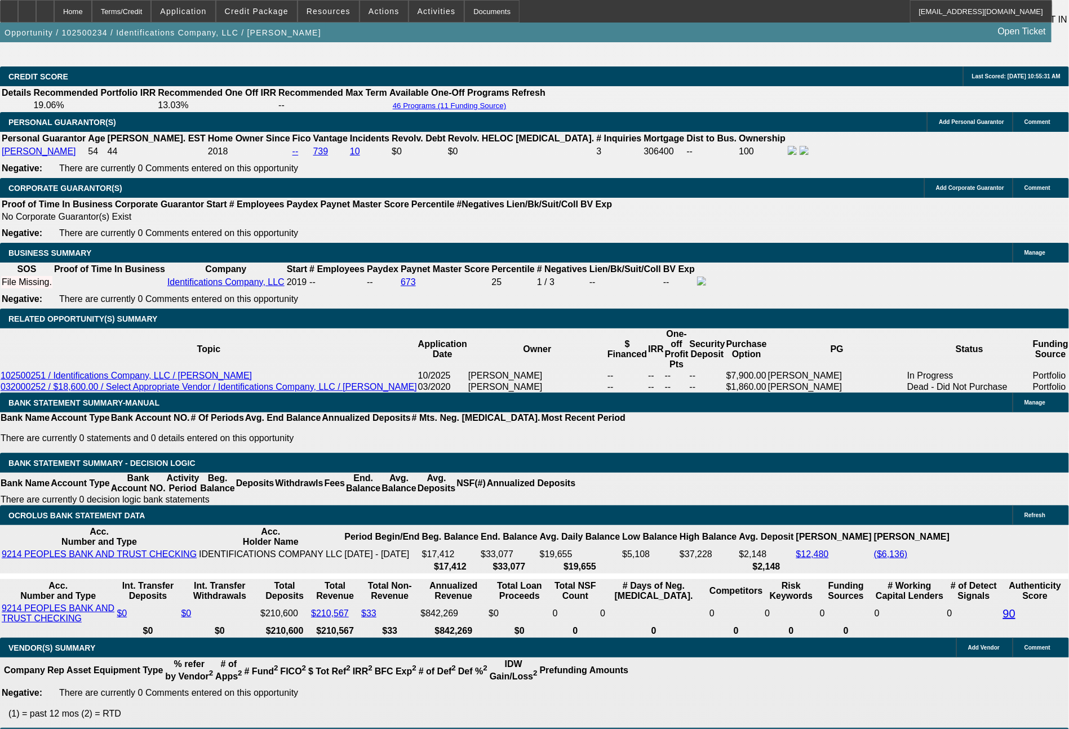
drag, startPoint x: 163, startPoint y: 396, endPoint x: 237, endPoint y: 396, distance: 74.4
type input "1"
type input "$2.00"
type input "UNKNOWN"
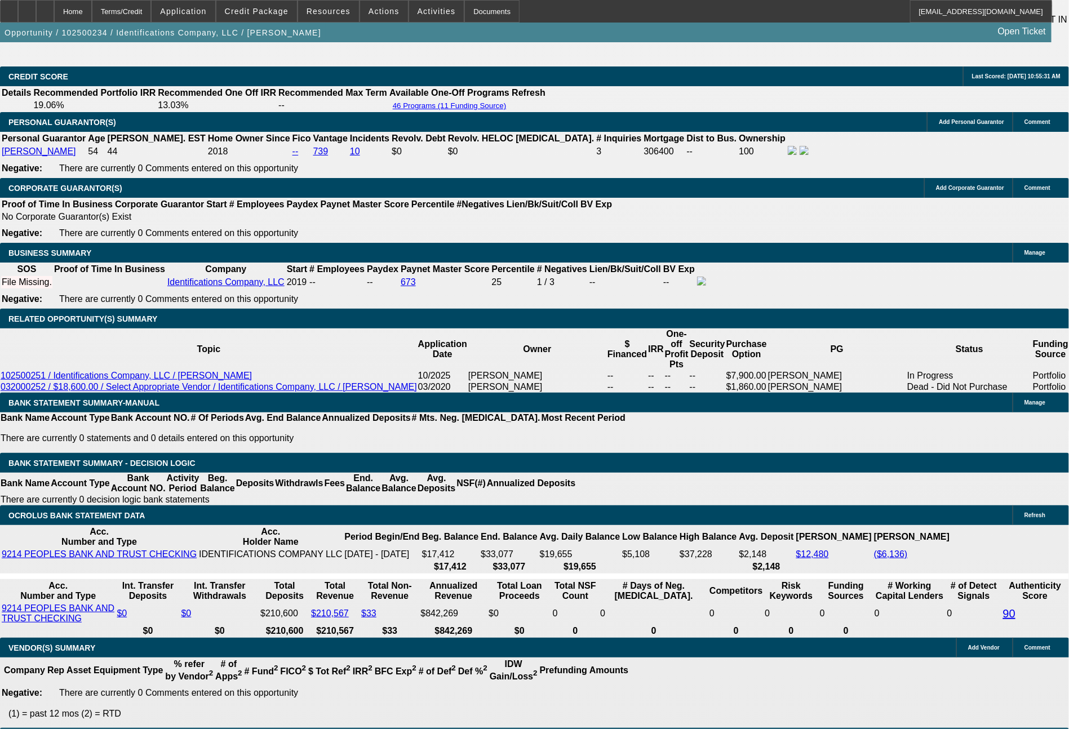
type input "1897"
type input "7.2"
type input "$3,794.00"
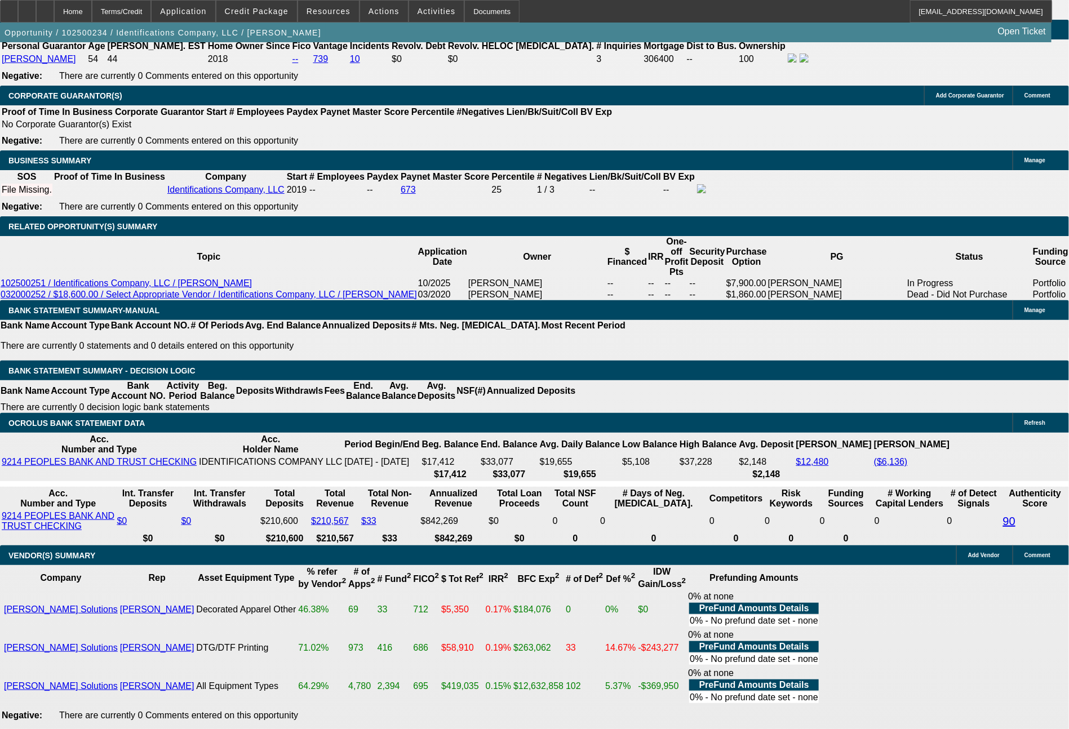
type input "$1,897.00"
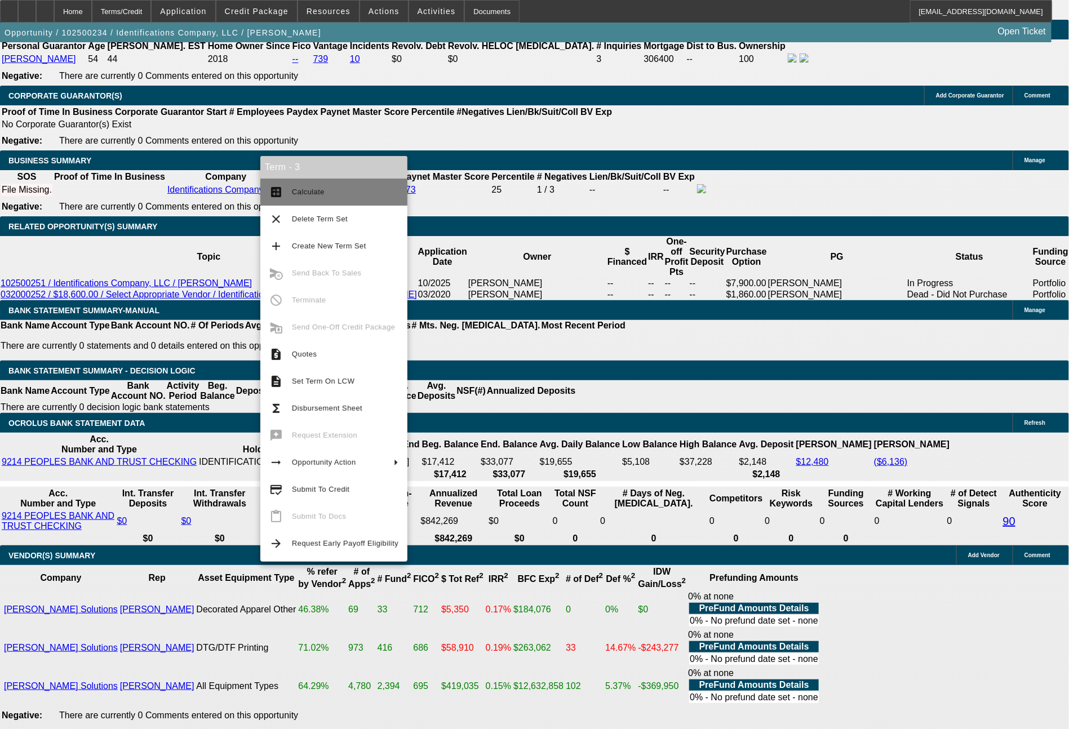
click at [327, 193] on span "Calculate" at bounding box center [345, 192] width 107 height 14
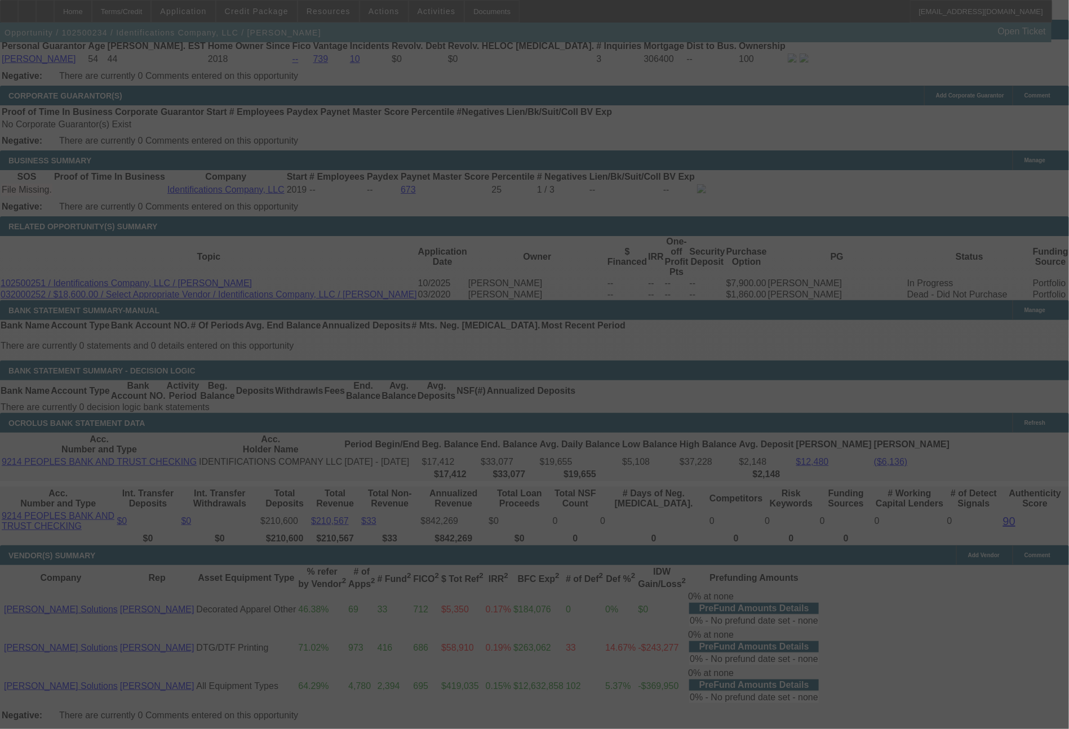
select select "0"
select select "2"
select select "0.1"
select select "4"
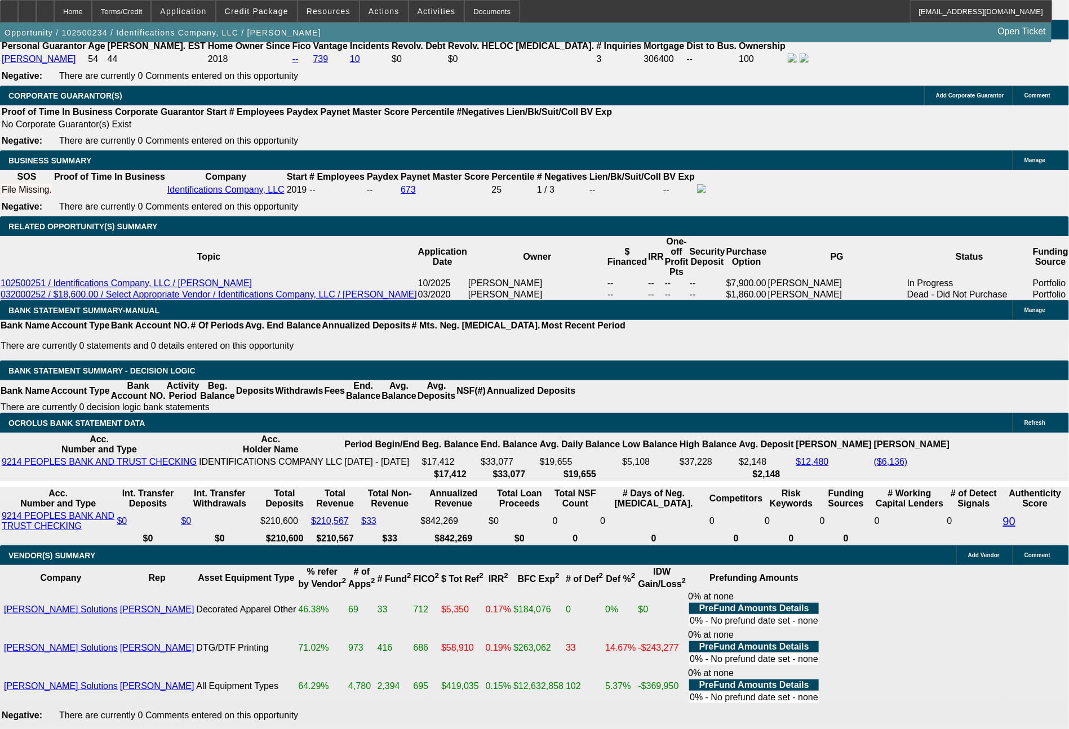
drag, startPoint x: 158, startPoint y: 394, endPoint x: 232, endPoint y: 394, distance: 74.4
type input "1"
type input "$2.00"
type input "UNKNOWN"
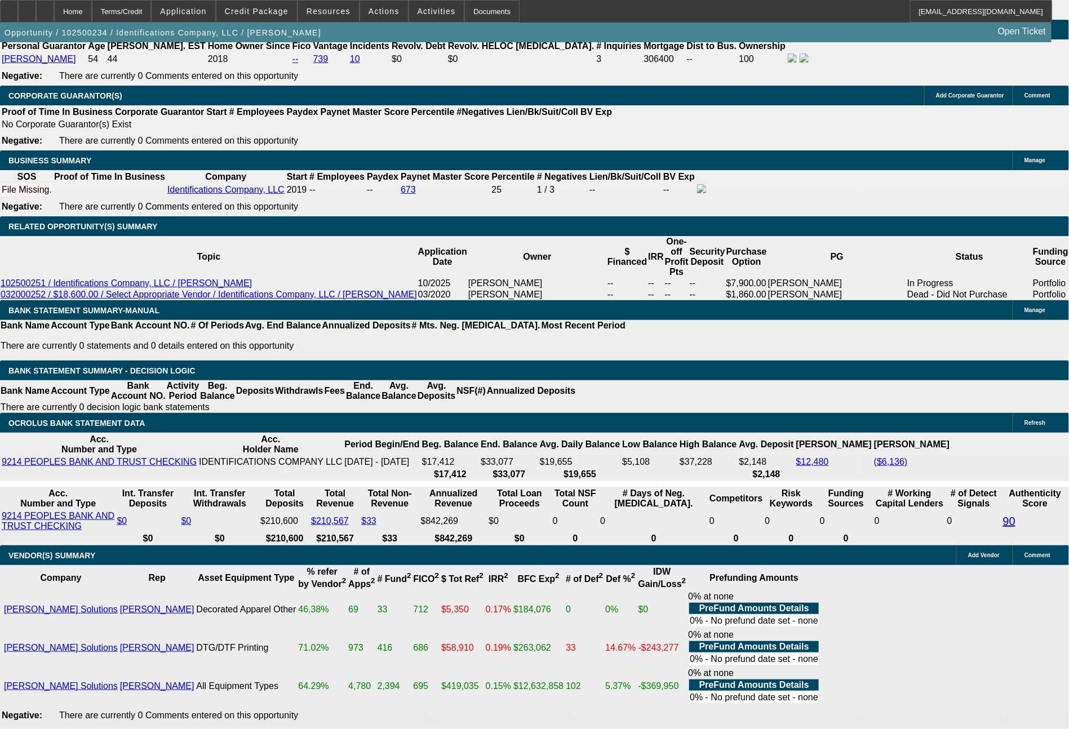
type input "1933"
type input "$3,866.00"
type input "8.2"
type input "19"
type input "$38.00"
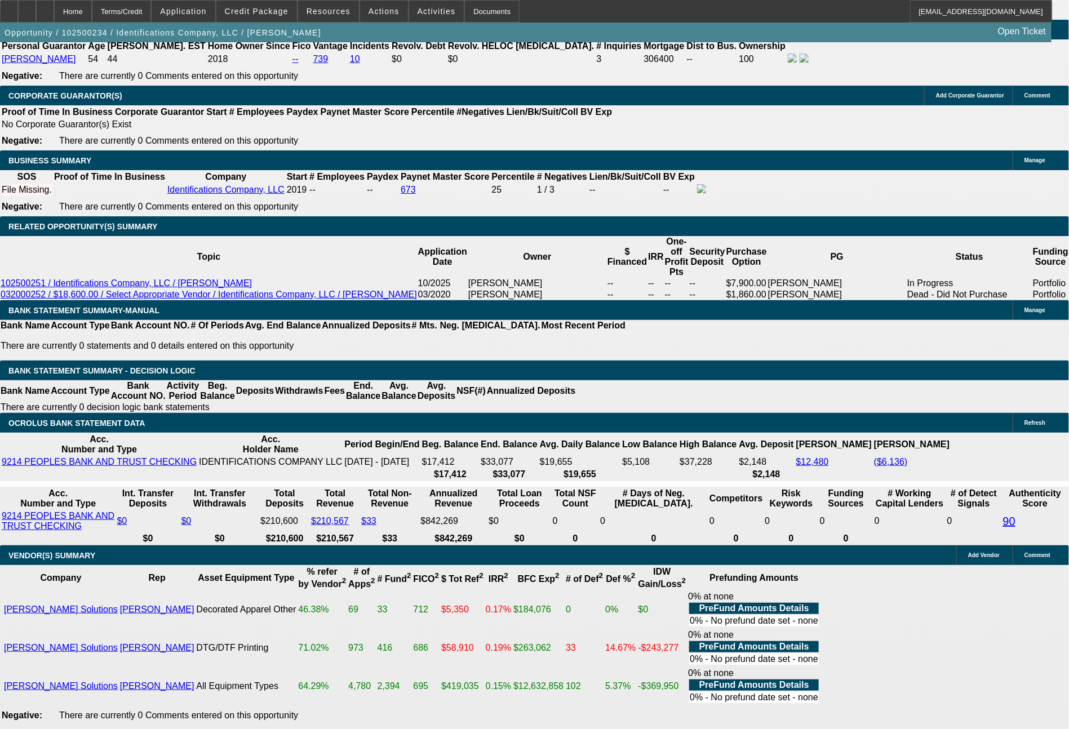
type input "1947"
type input "$3,894.00"
type input "8.6"
type input "194"
type input "$388.00"
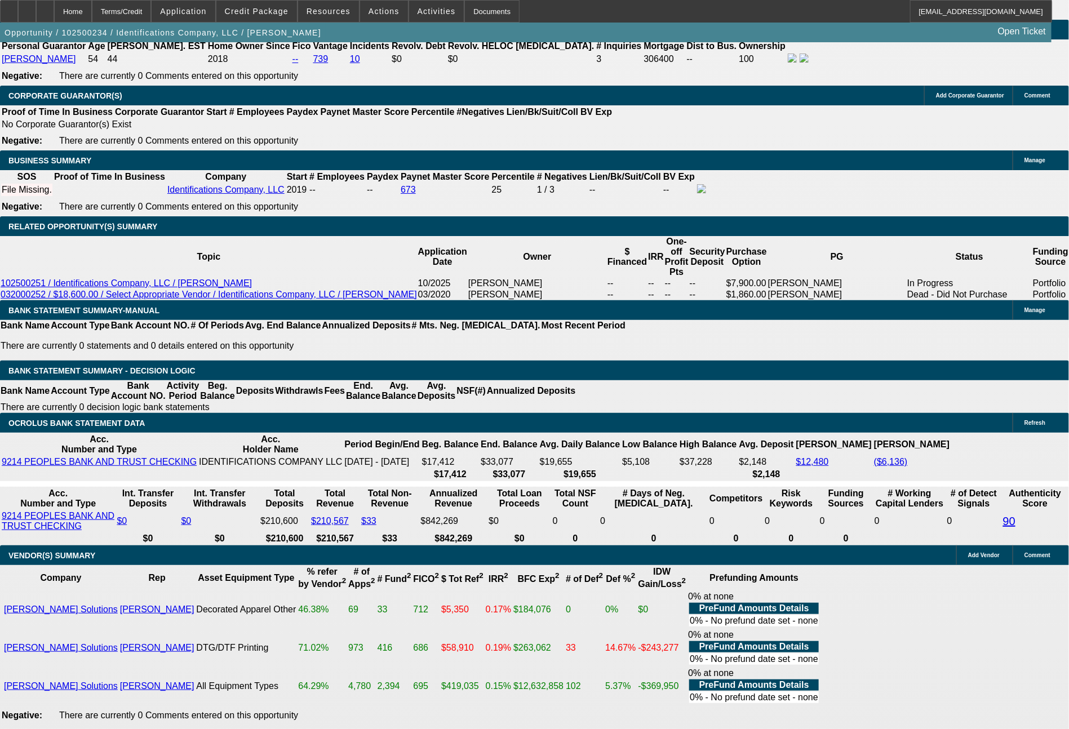
type input "1944"
type input "$3,888.00"
type input "8.5"
type input "$1,944.00"
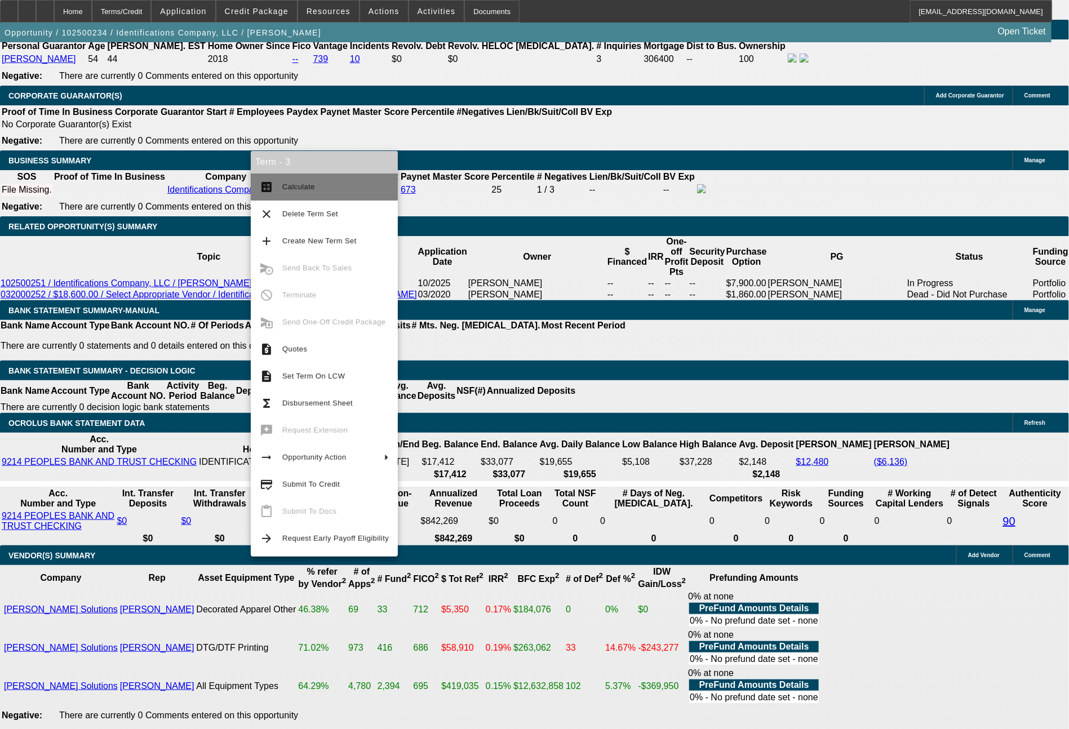
click at [325, 195] on button "calculate Calculate" at bounding box center [324, 187] width 147 height 27
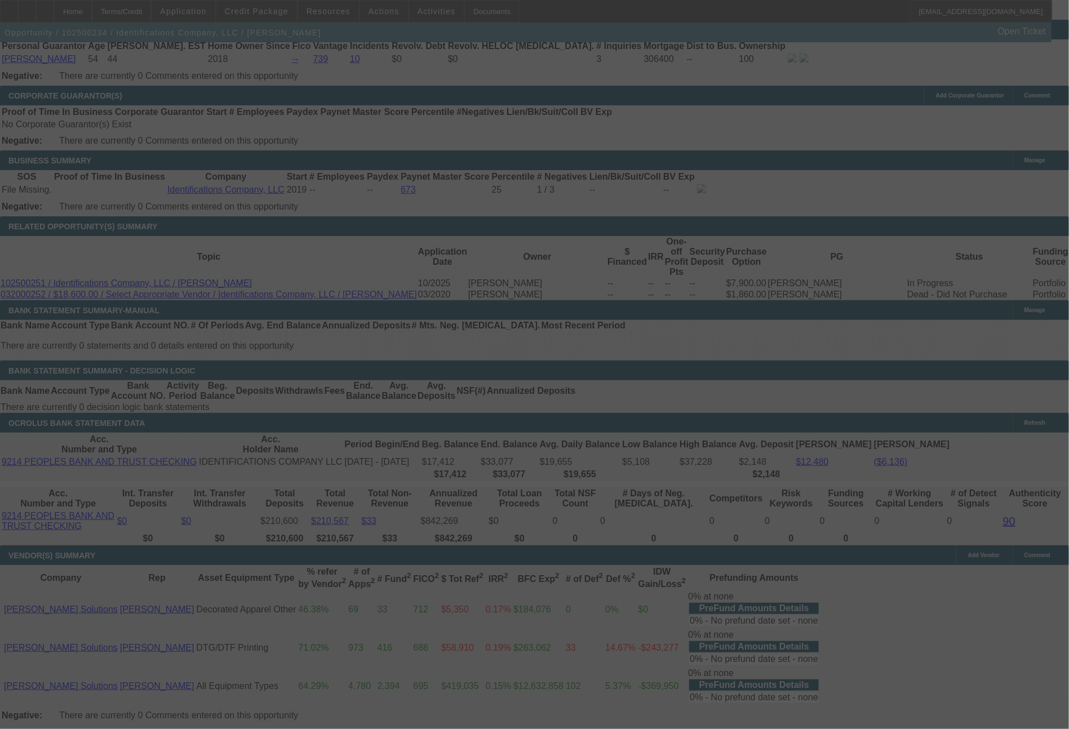
select select "0"
select select "2"
select select "0.1"
select select "4"
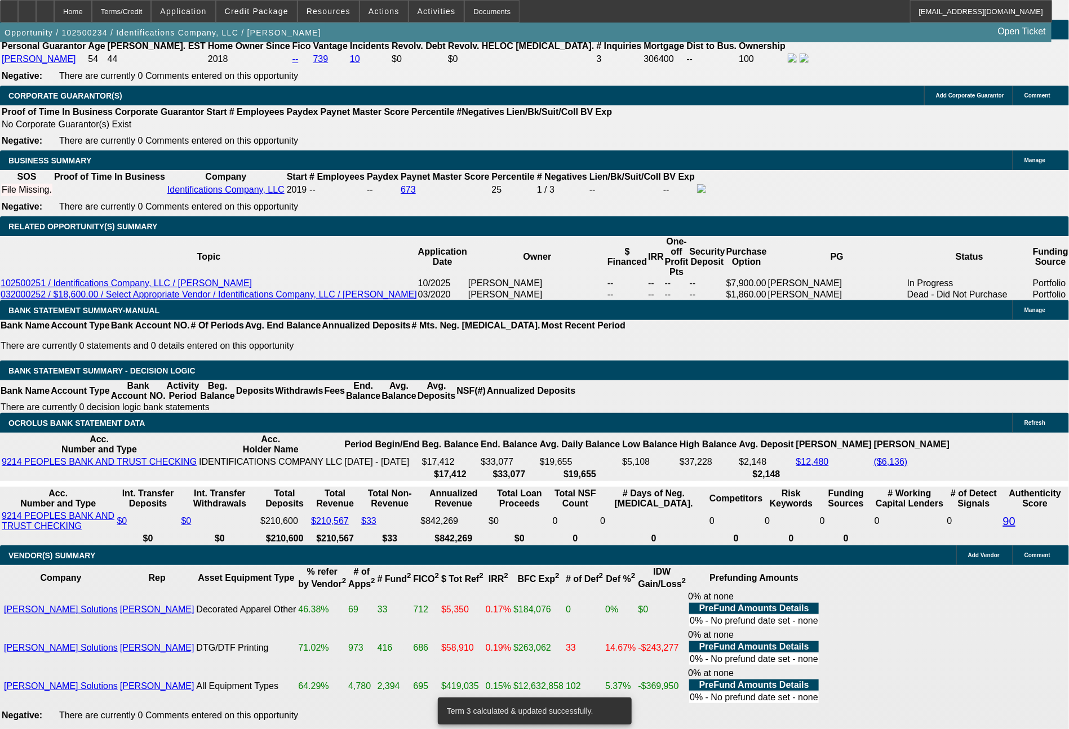
drag, startPoint x: 168, startPoint y: 393, endPoint x: 232, endPoint y: 389, distance: 63.8
type input "19"
type input "$38.00"
type input "UNKNOWN"
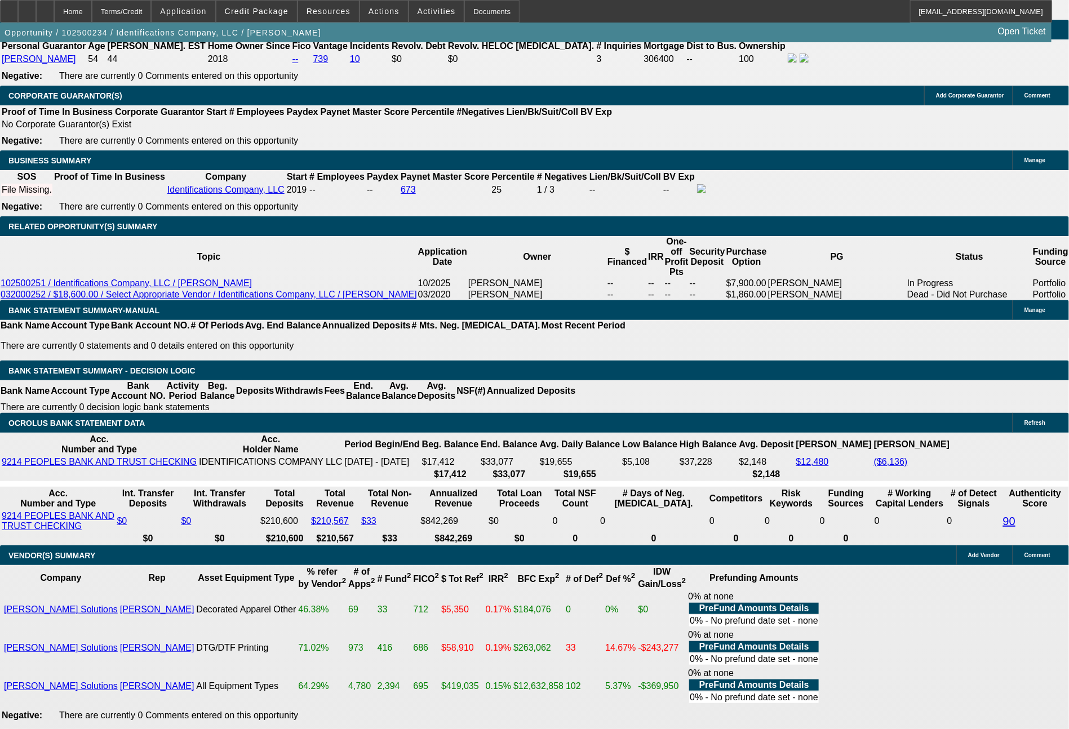
type input "193"
type input "1933"
type input "$3,866.00"
type input "8.2"
type input "19"
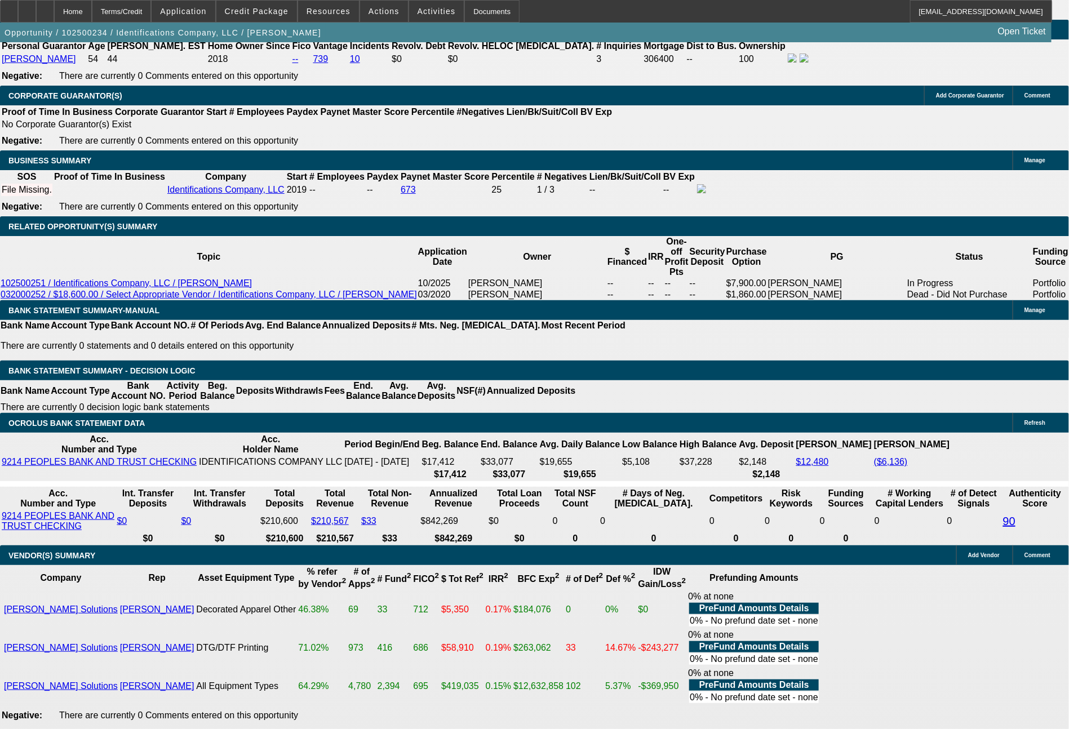
type input "$38.00"
type input "1924"
type input "$3,848.00"
type input "8"
type input "1923"
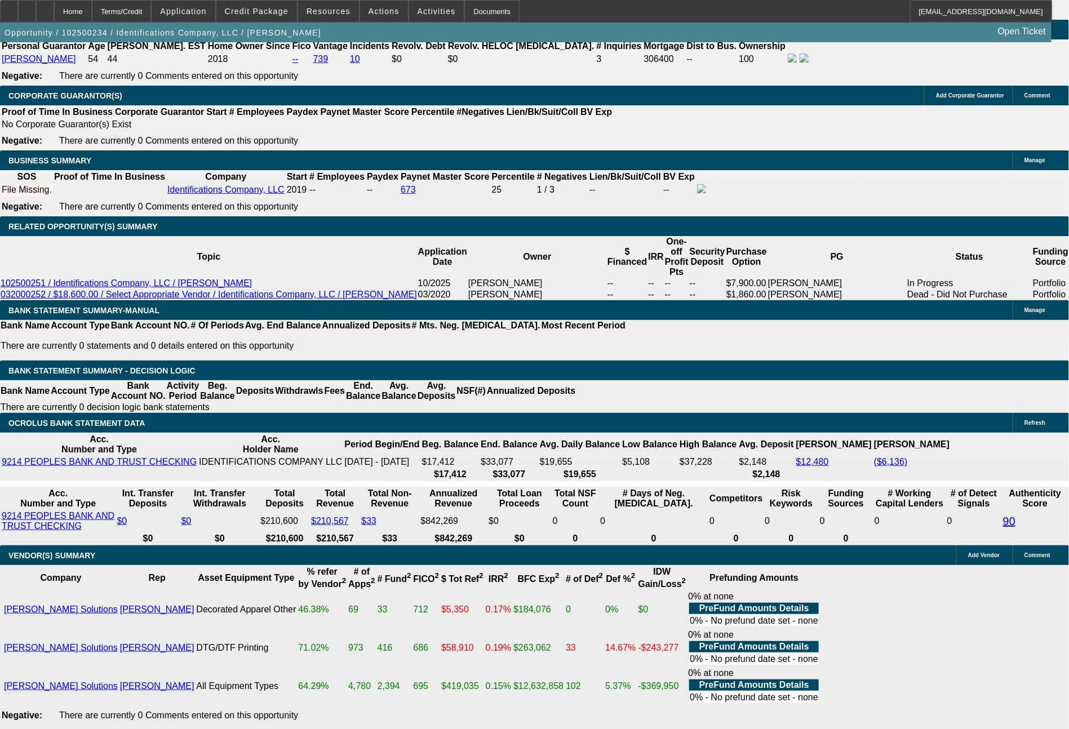
type input "$3,846.00"
type input "7.9"
type input "1921"
type input "$3,842.00"
type input "7.9"
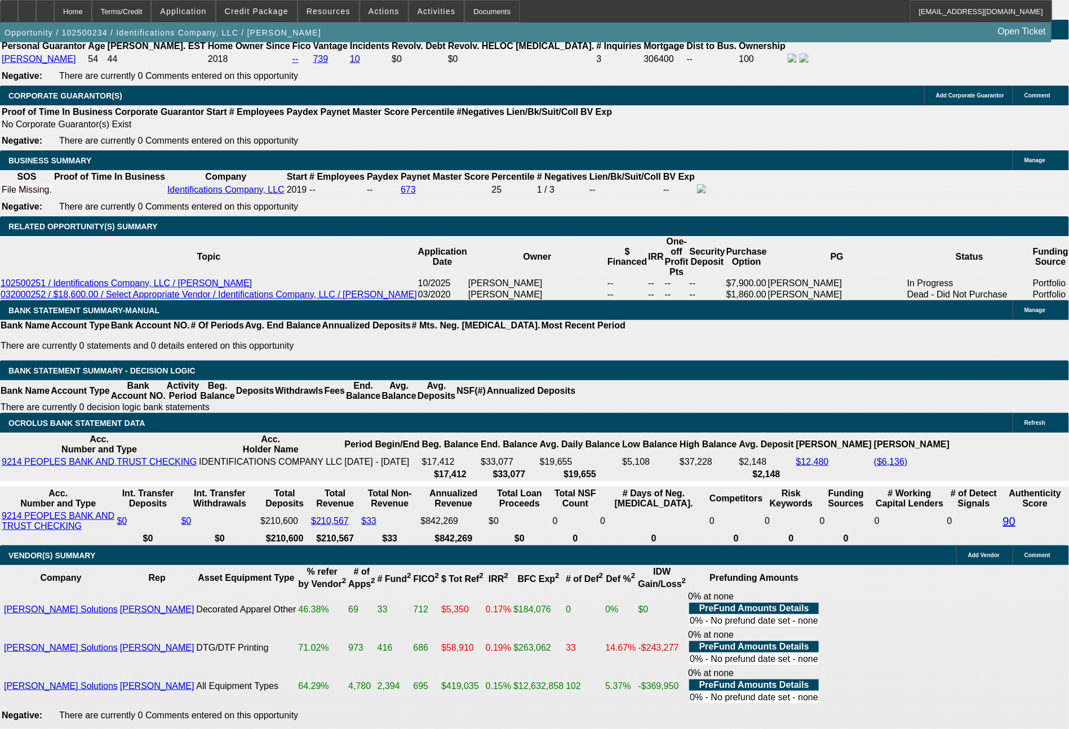
type input "$1,921.00"
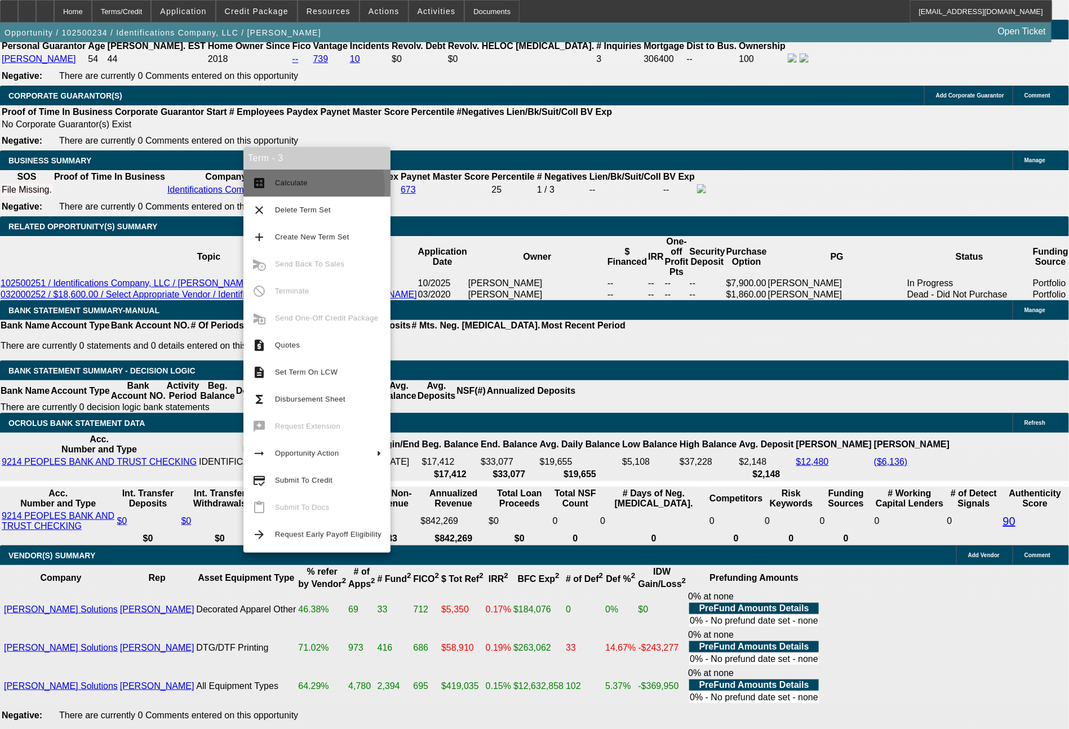
click at [290, 188] on span "Calculate" at bounding box center [328, 183] width 107 height 14
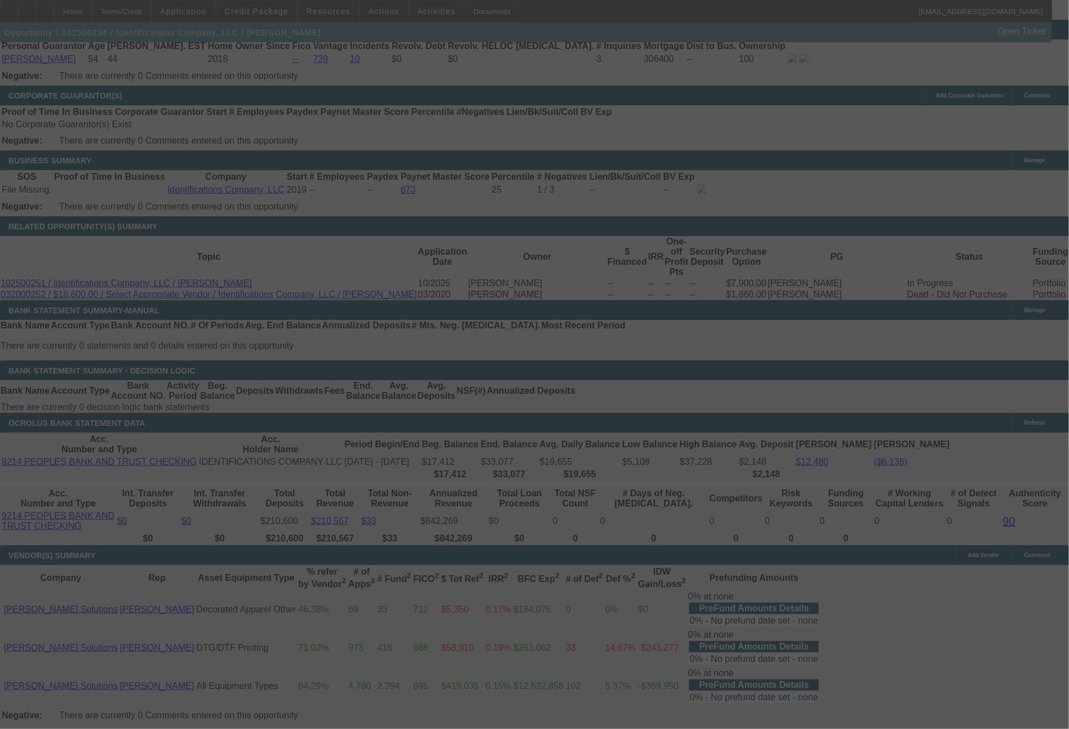
select select "0"
select select "2"
select select "0.1"
select select "4"
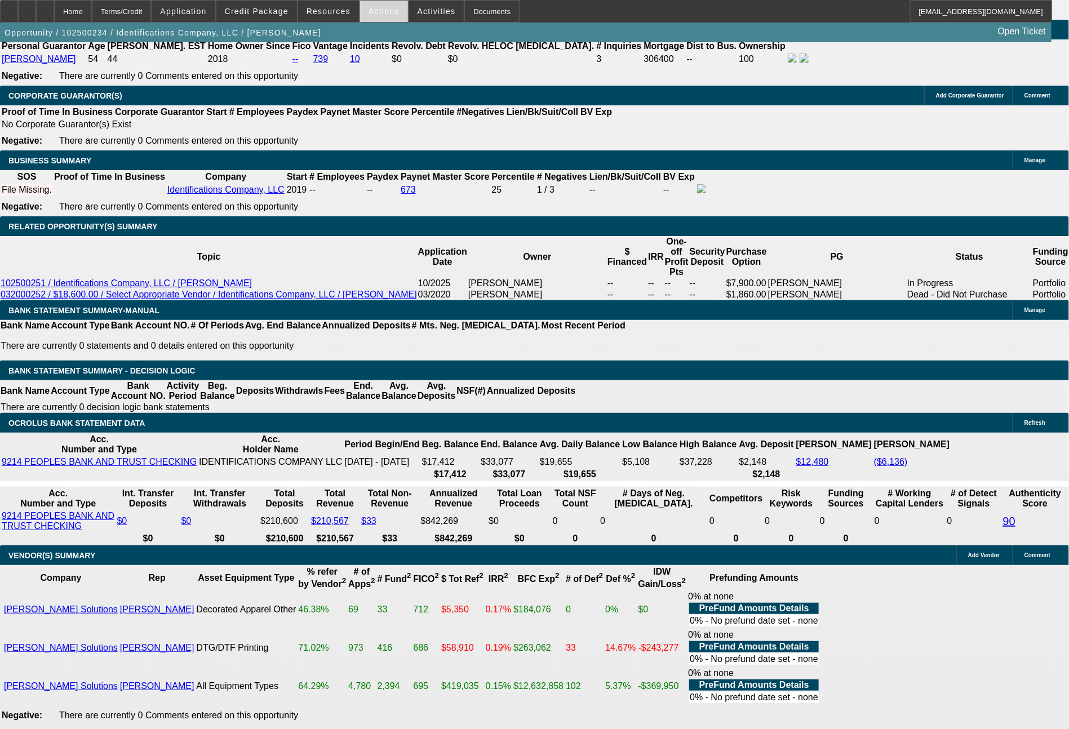
click at [387, 2] on span at bounding box center [384, 11] width 48 height 27
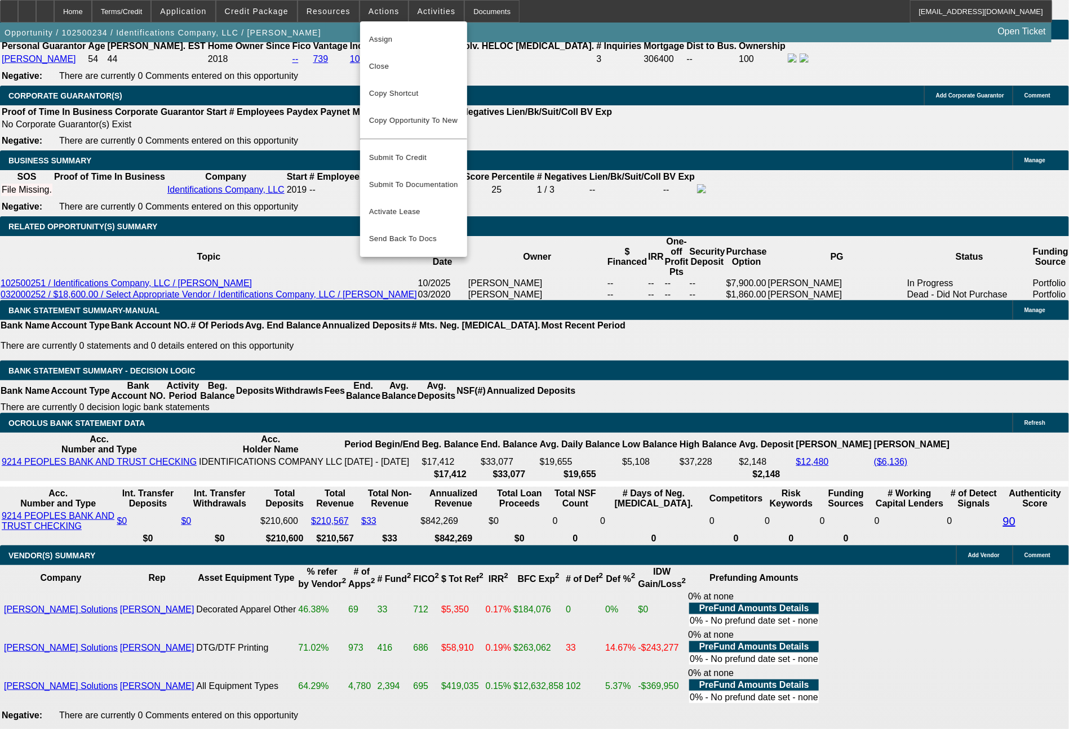
click at [1049, 283] on div at bounding box center [534, 364] width 1069 height 729
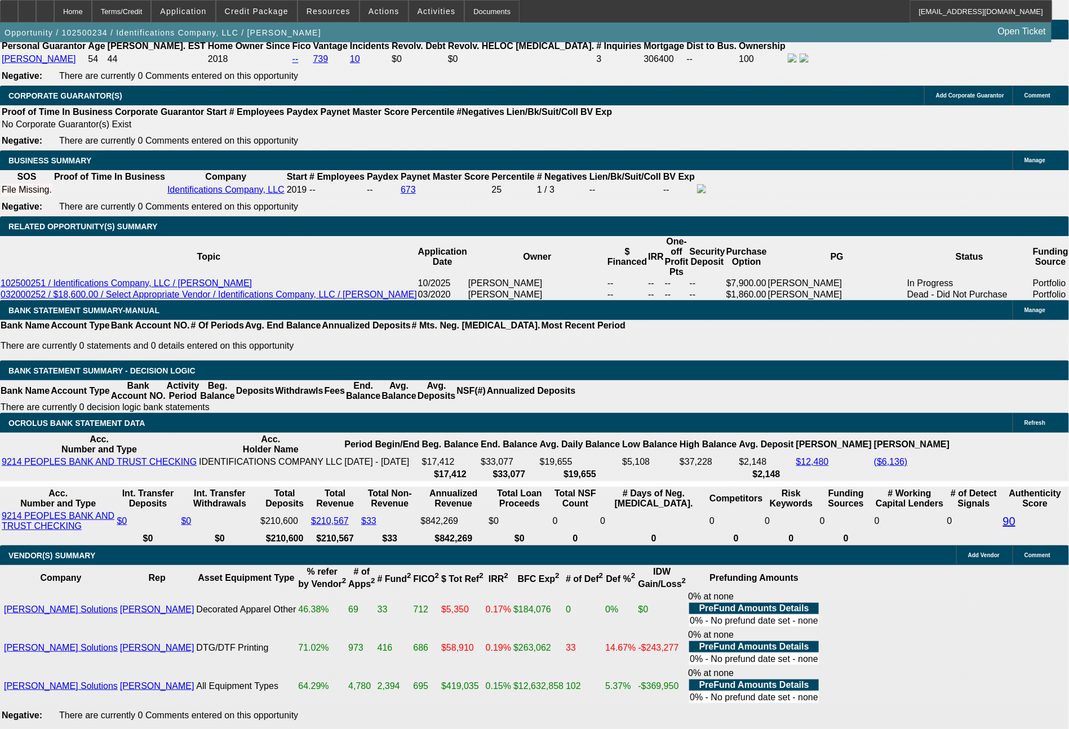
click at [1049, 283] on body "Home Terms/Credit Application Credit Package Resources Actions Activities Docum…" at bounding box center [534, 446] width 1069 height 4592
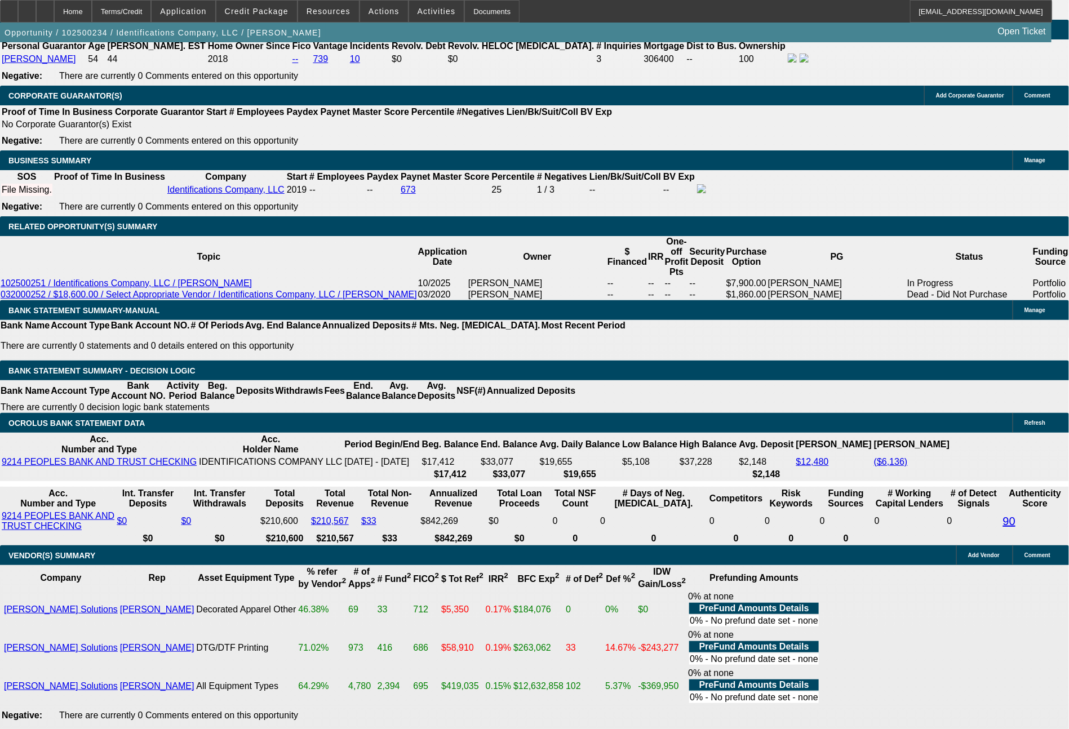
drag, startPoint x: 1027, startPoint y: 492, endPoint x: 847, endPoint y: 479, distance: 179.8
copy tr "Up against Geneva Capital here, so need a 48 month & 36 month term set approved…"
click at [369, 10] on span "Actions" at bounding box center [384, 11] width 31 height 9
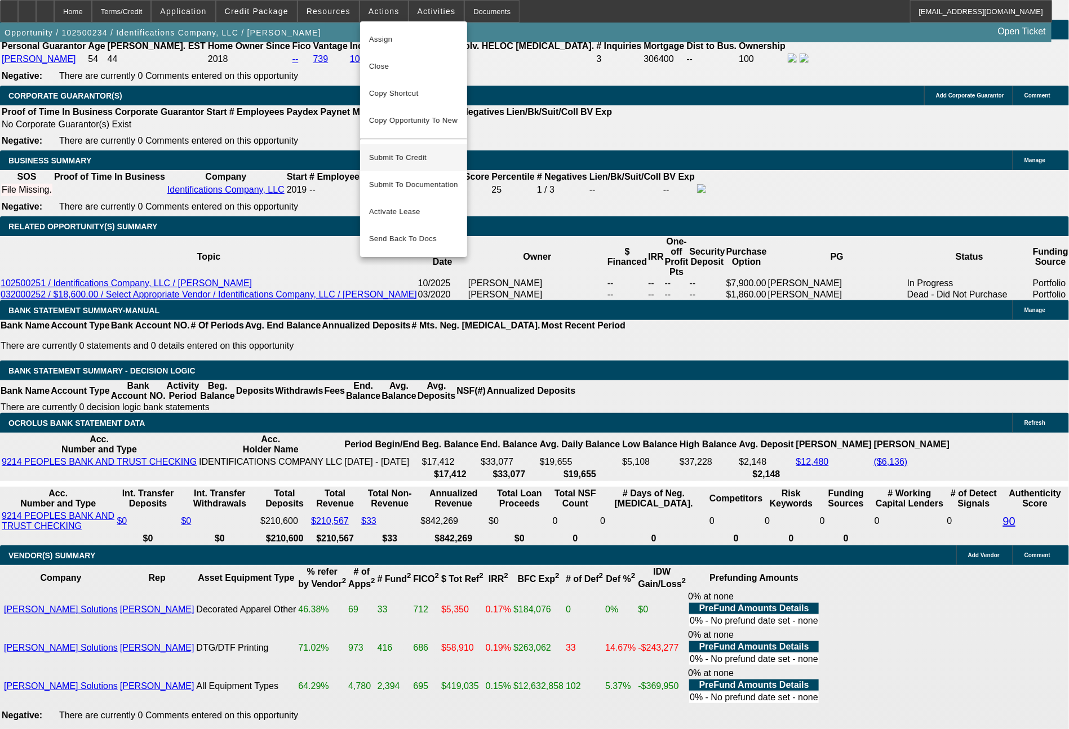
click at [403, 151] on span "Submit To Credit" at bounding box center [413, 158] width 89 height 14
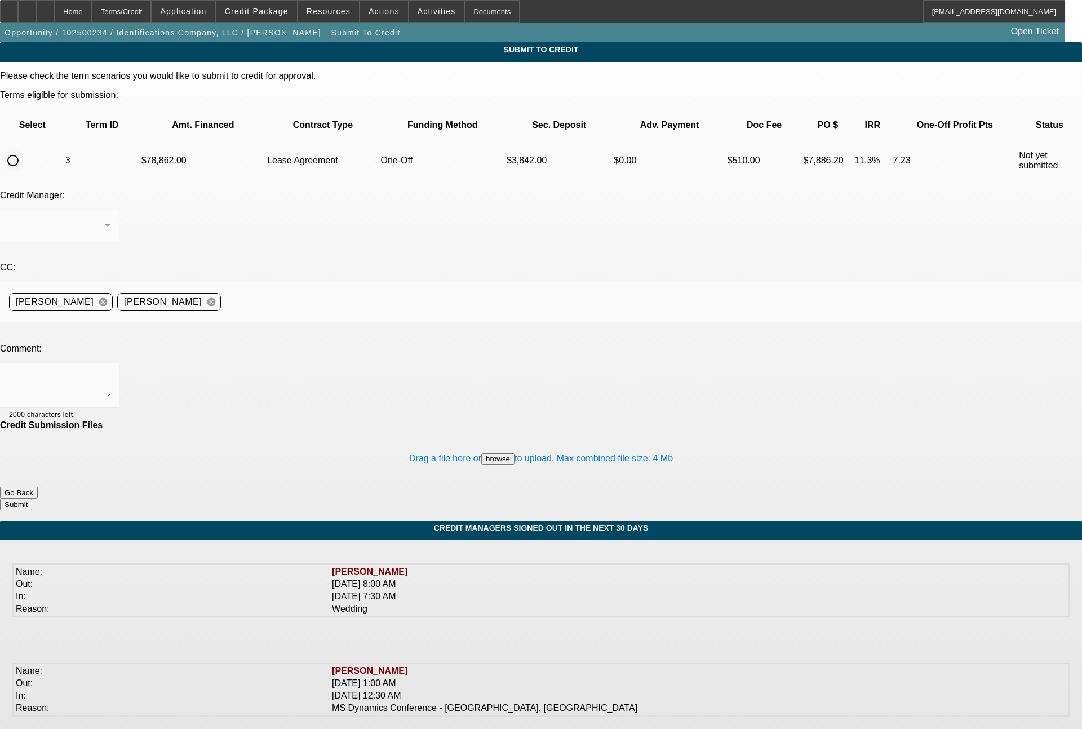
click at [24, 149] on input "radio" at bounding box center [13, 160] width 23 height 23
radio input "true"
click at [110, 372] on textarea at bounding box center [59, 385] width 101 height 27
paste textarea "Up against Geneva Capital here, so need a 48 month & 36 month term set approved…"
click at [110, 372] on textarea "Up against Geneva Capital here, so need a 48 month & 36 month term set approved…" at bounding box center [59, 385] width 101 height 27
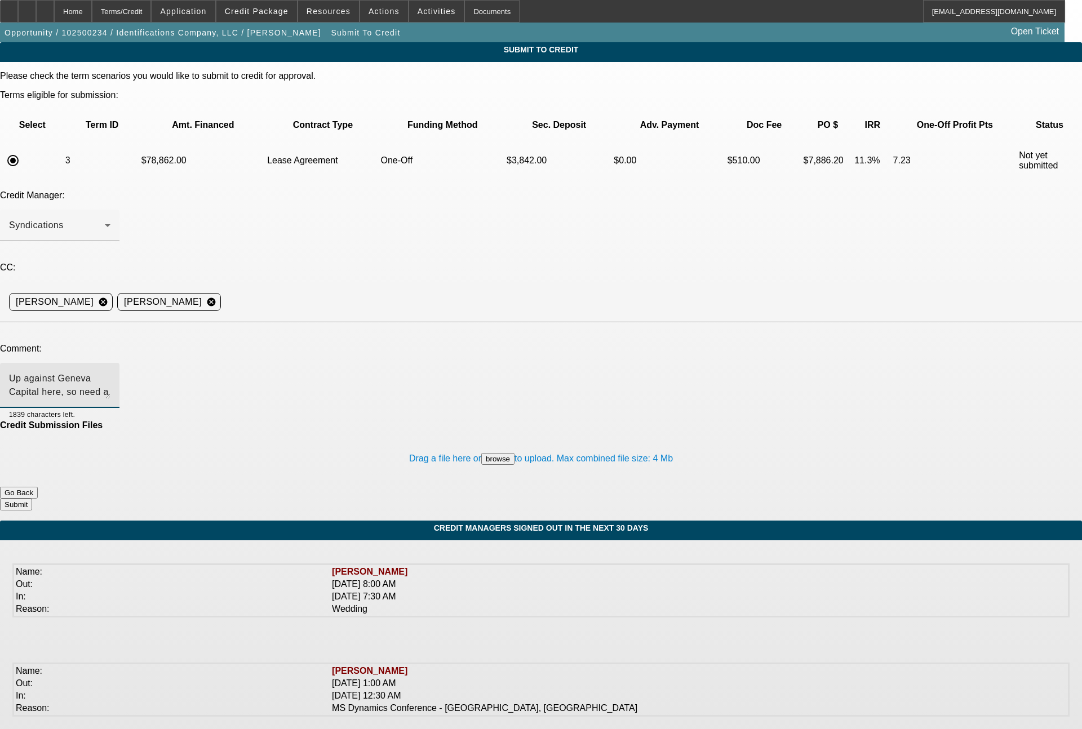
click at [110, 372] on textarea "Up against Geneva Capital here, so need a 48 month & 36 month term set approved…" at bounding box center [59, 385] width 101 height 27
click at [110, 372] on textarea "Up against Geneva Capital here. See notes for detail. Please send to FCEF for o…" at bounding box center [59, 385] width 101 height 27
type textarea "Up against Geneva Capital here. See notes for detail. Please send to FCEF for o…"
click at [32, 499] on button "Submit" at bounding box center [16, 505] width 32 height 12
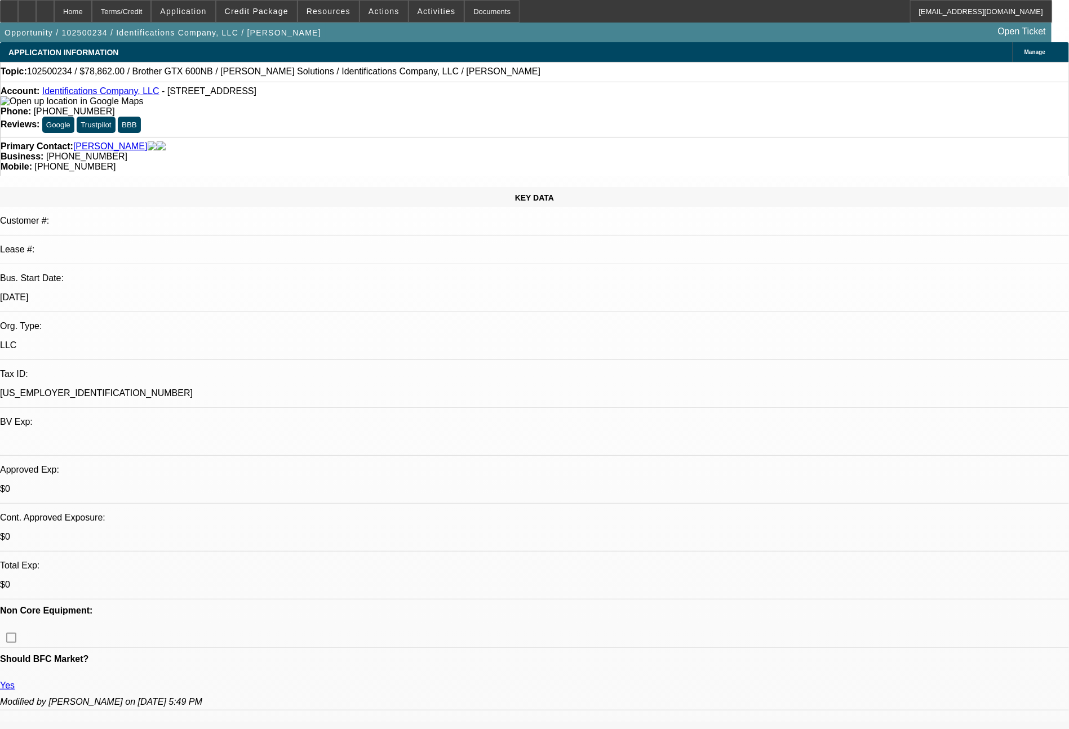
select select "0"
select select "2"
select select "0.1"
select select "4"
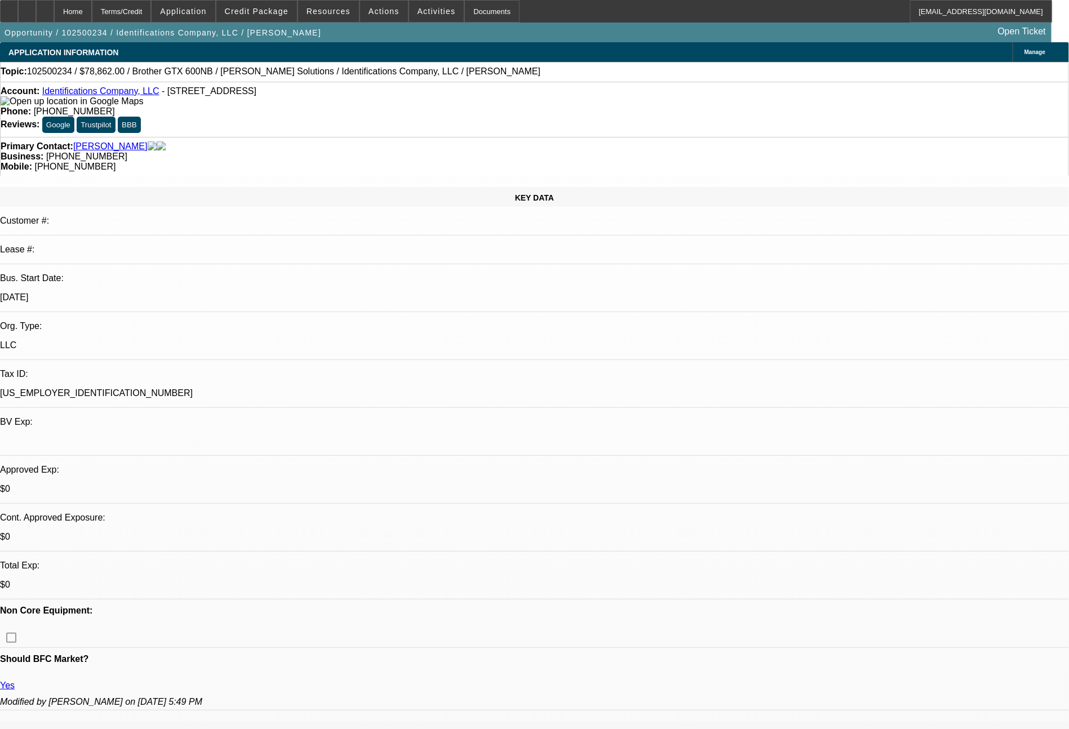
select select "0"
select select "2"
select select "0.1"
select select "4"
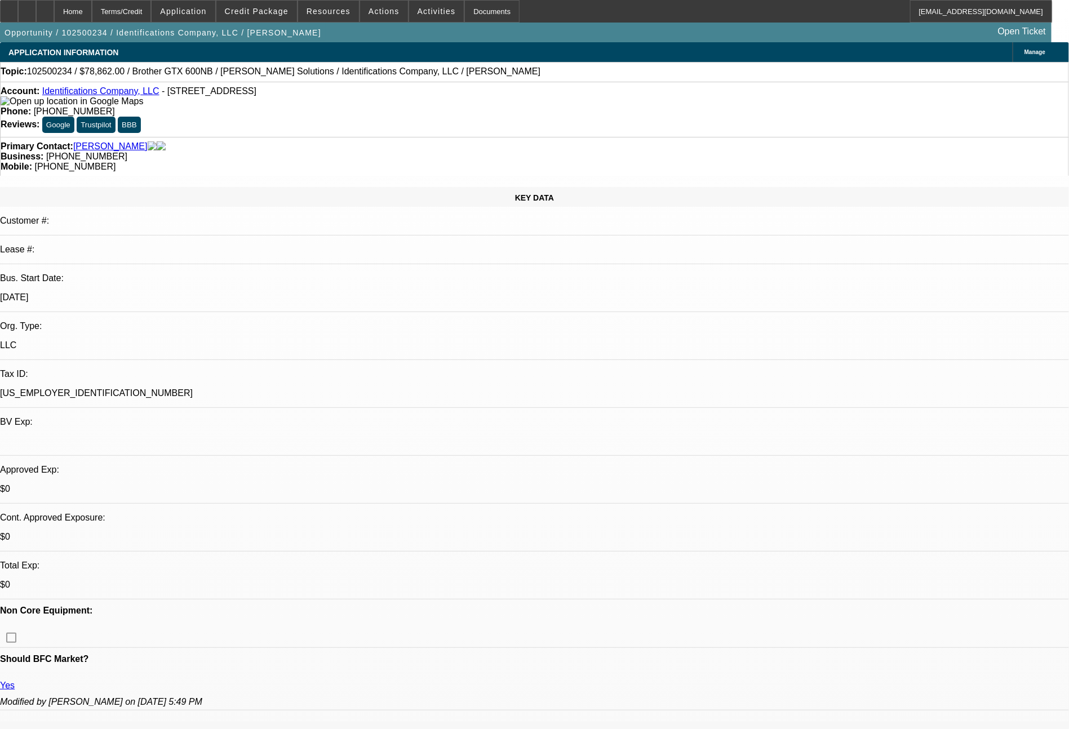
select select "0"
select select "2"
select select "0.1"
select select "4"
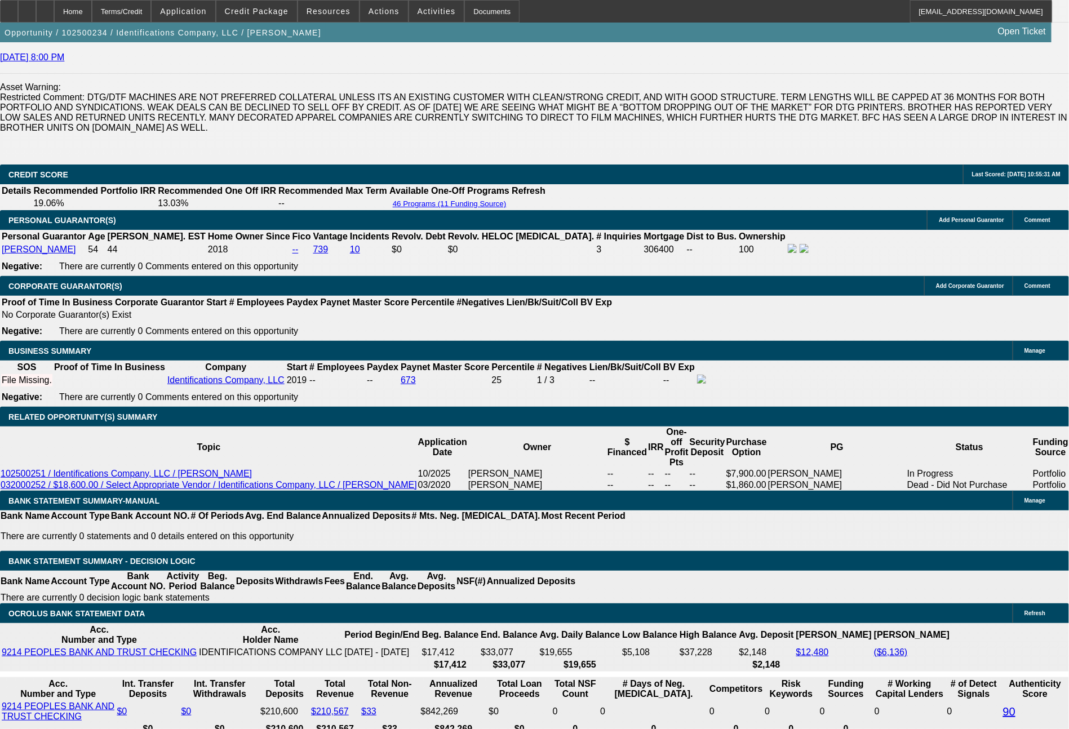
scroll to position [1717, 0]
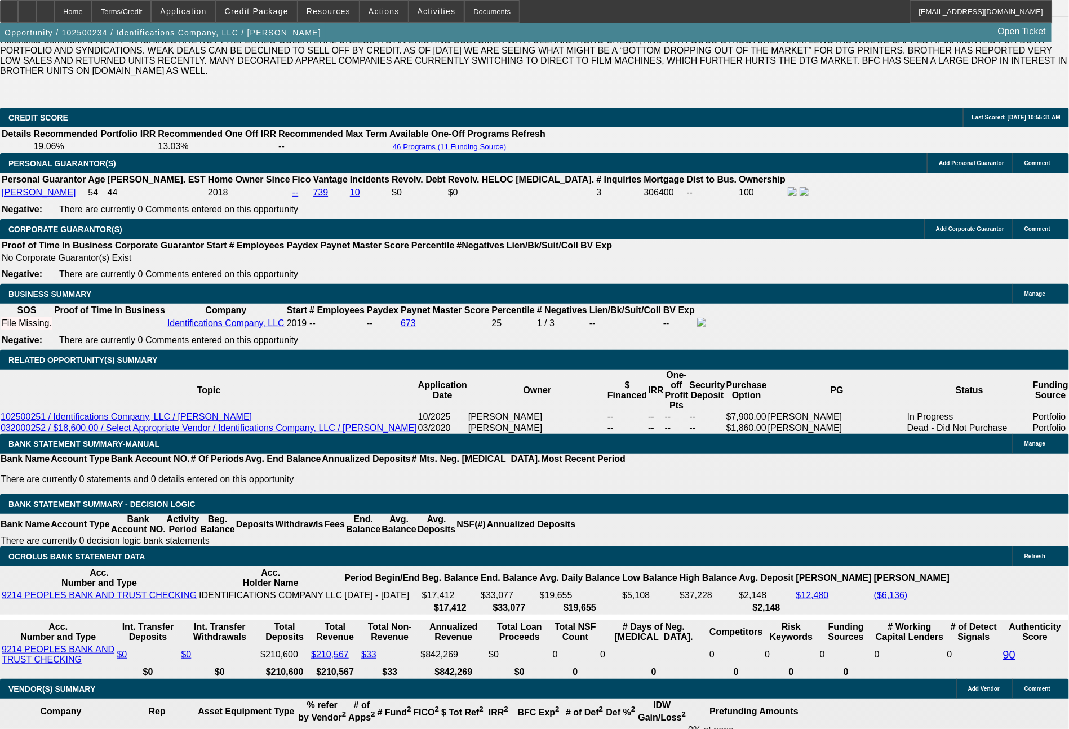
click at [1068, 30] on div "APPLICATION INFORMATION Manage Topic: 102500234 / $78,862.00 / Brother GTX 600N…" at bounding box center [534, 600] width 1069 height 4549
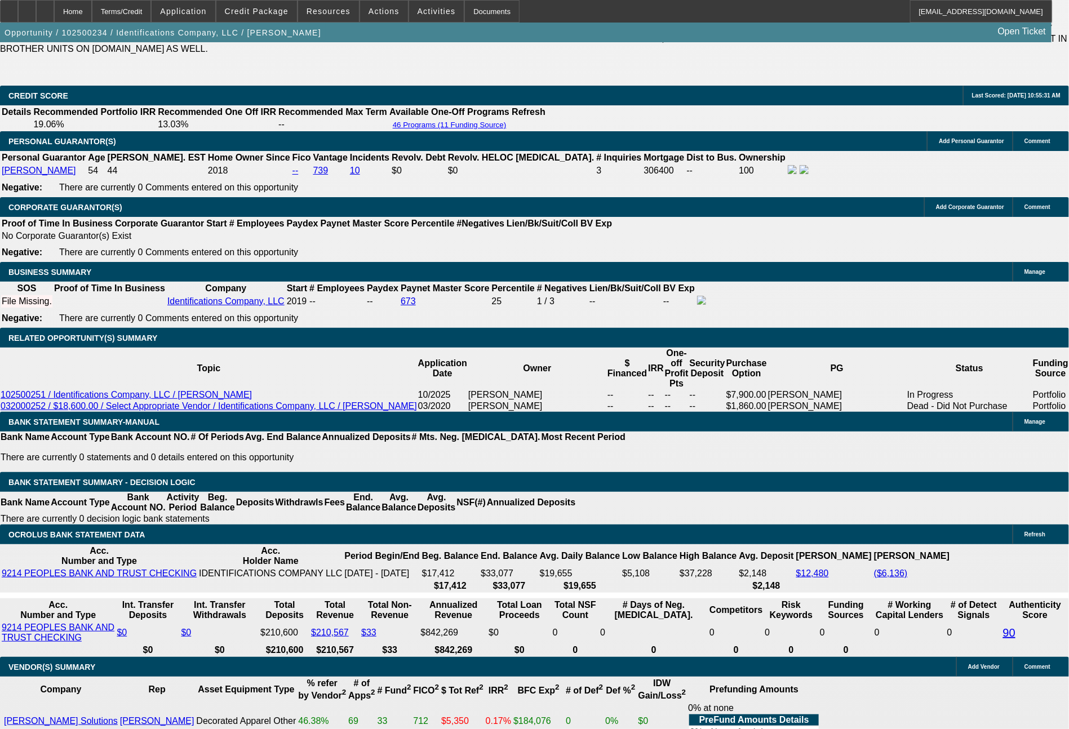
scroll to position [1727, 0]
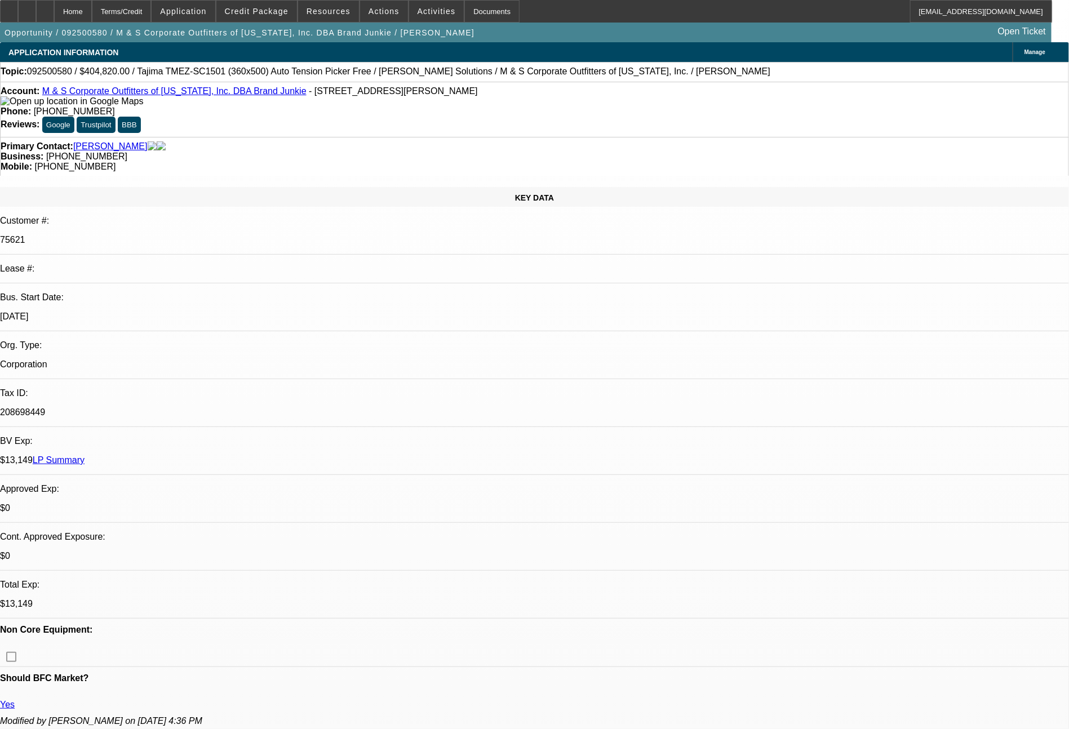
select select "0"
select select "2"
select select "0"
select select "6"
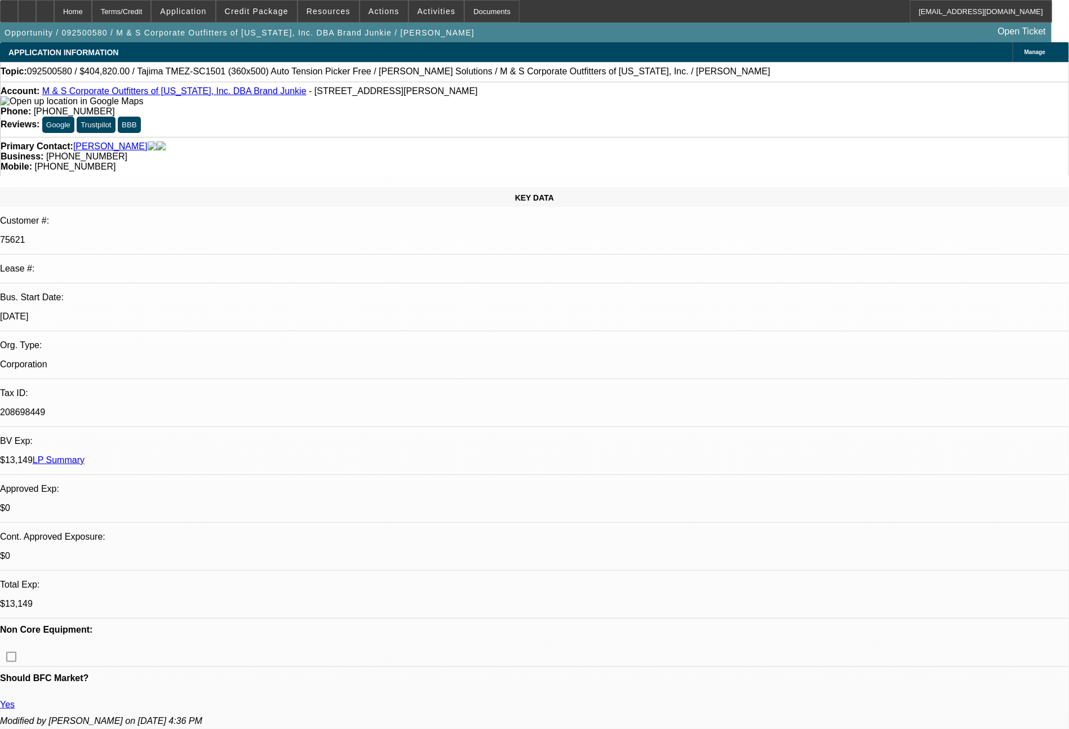
select select "0"
select select "2"
select select "0"
select select "6"
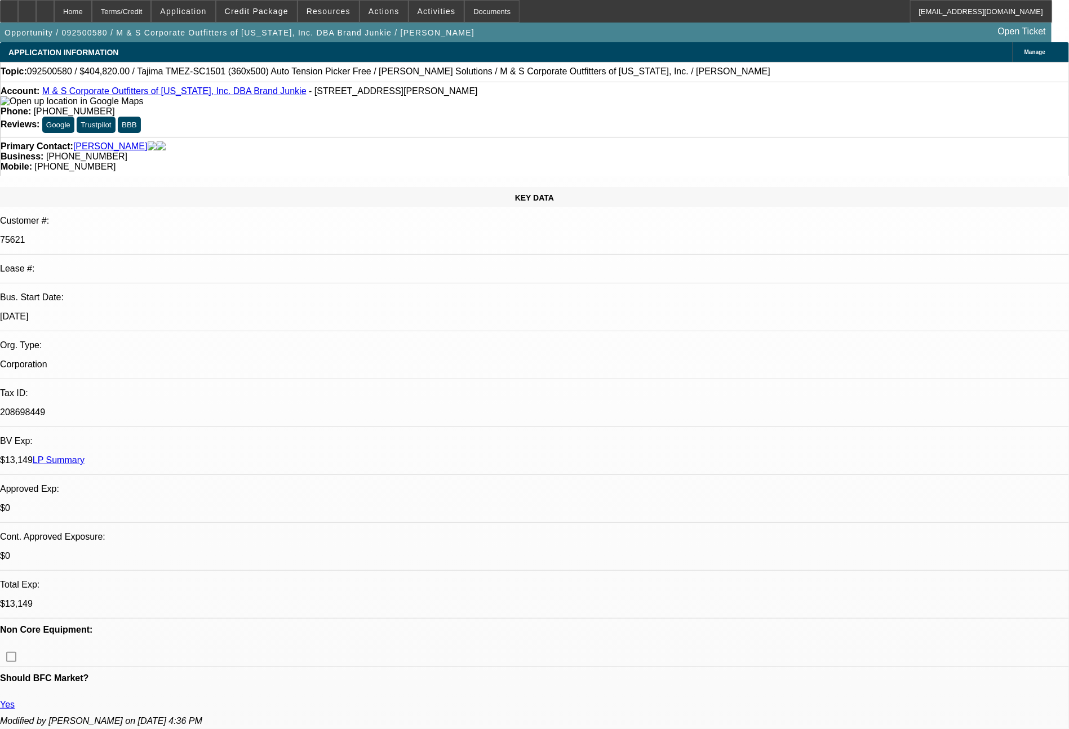
select select "0"
select select "2"
select select "0"
select select "6"
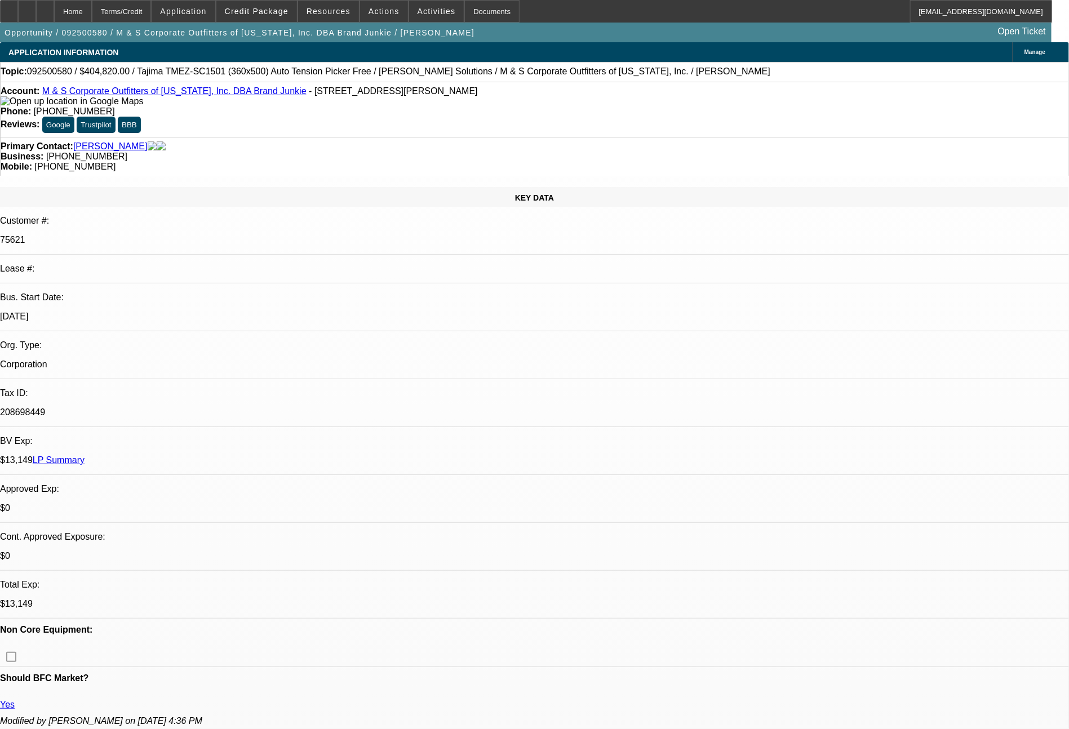
select select "0"
select select "2"
select select "0"
select select "6"
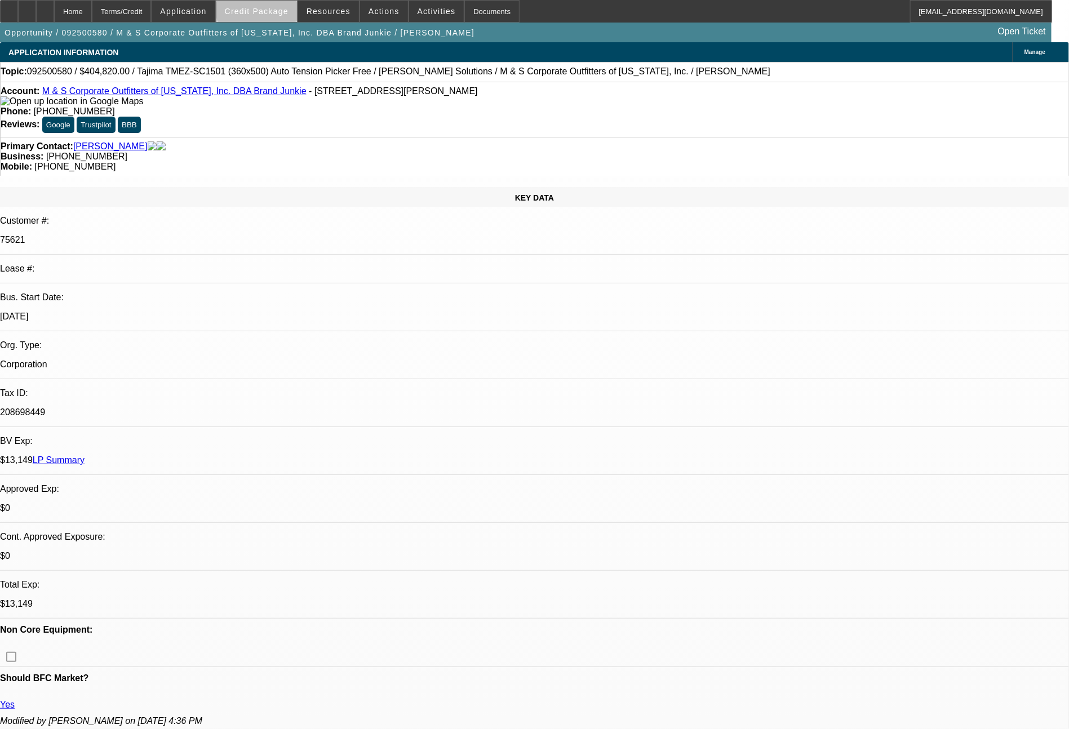
click at [281, 8] on span "Credit Package" at bounding box center [257, 11] width 64 height 9
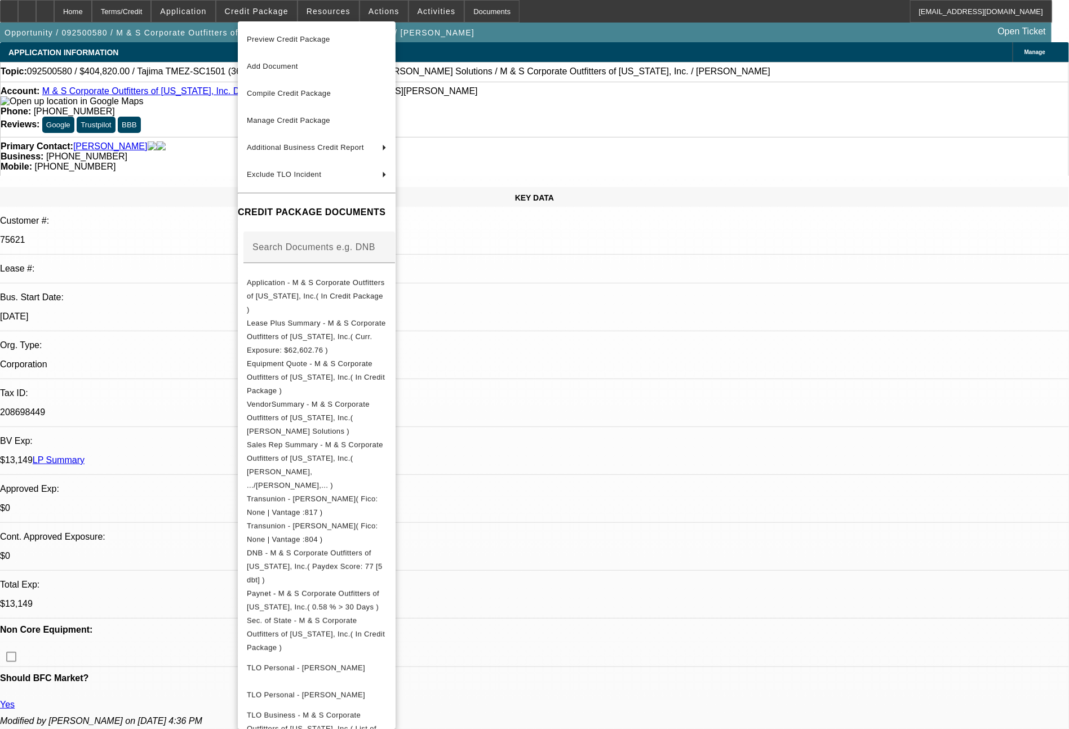
click at [830, 664] on div at bounding box center [534, 364] width 1069 height 729
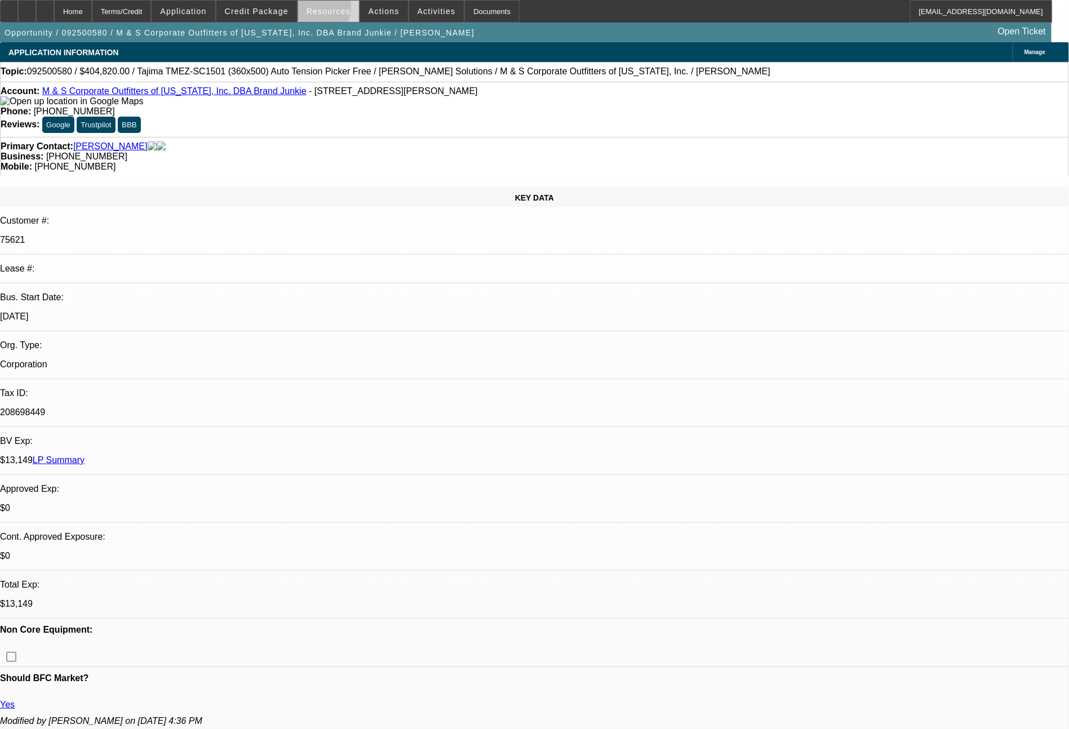
click at [320, 10] on span "Resources" at bounding box center [329, 11] width 44 height 9
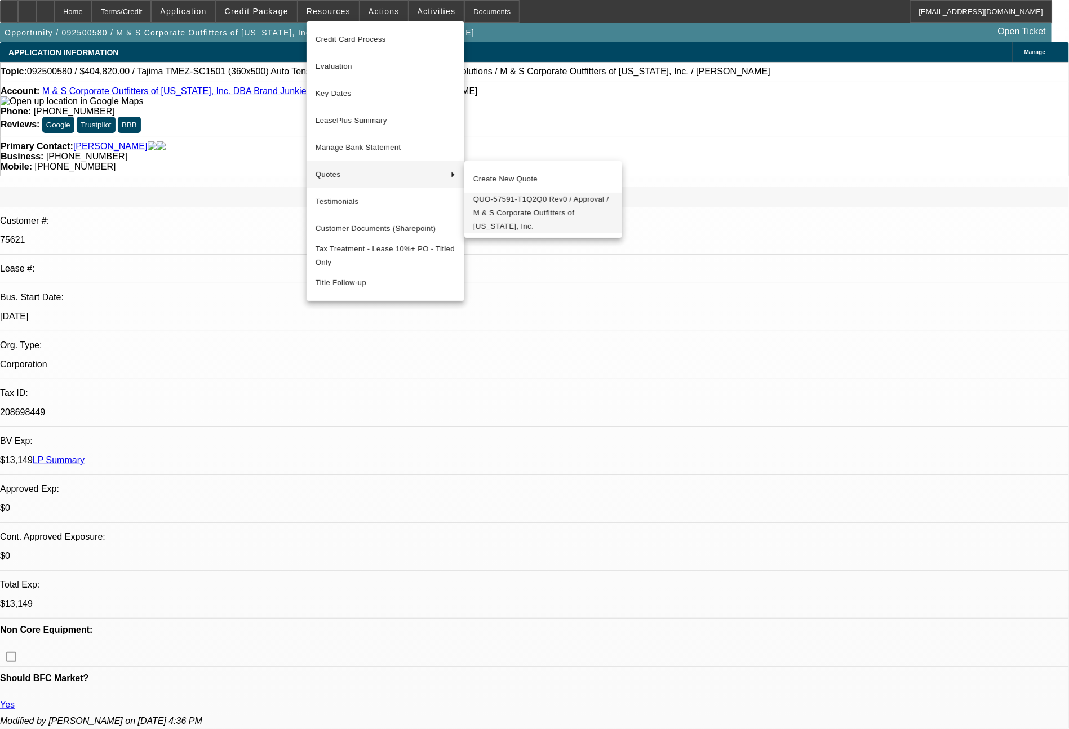
click at [494, 201] on span "QUO-57591-T1Q2Q0 Rev0 / Approval / M & S Corporate Outfitters of Texas, Inc." at bounding box center [544, 213] width 140 height 41
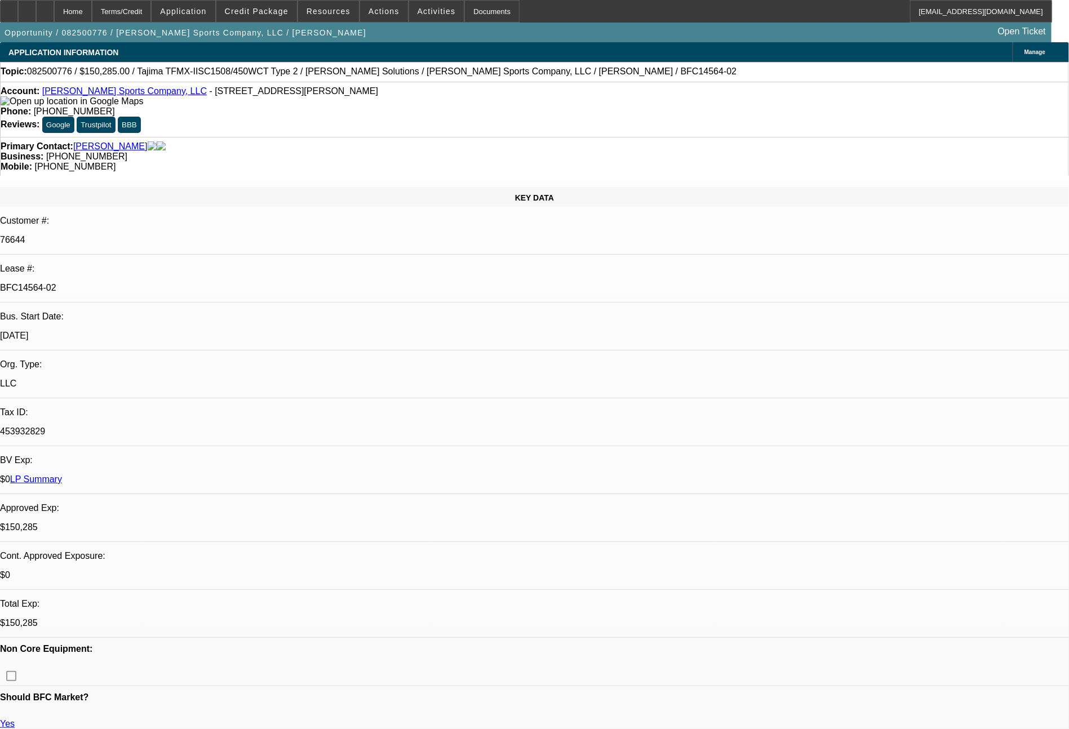
select select "0"
select select "2"
select select "0"
select select "2"
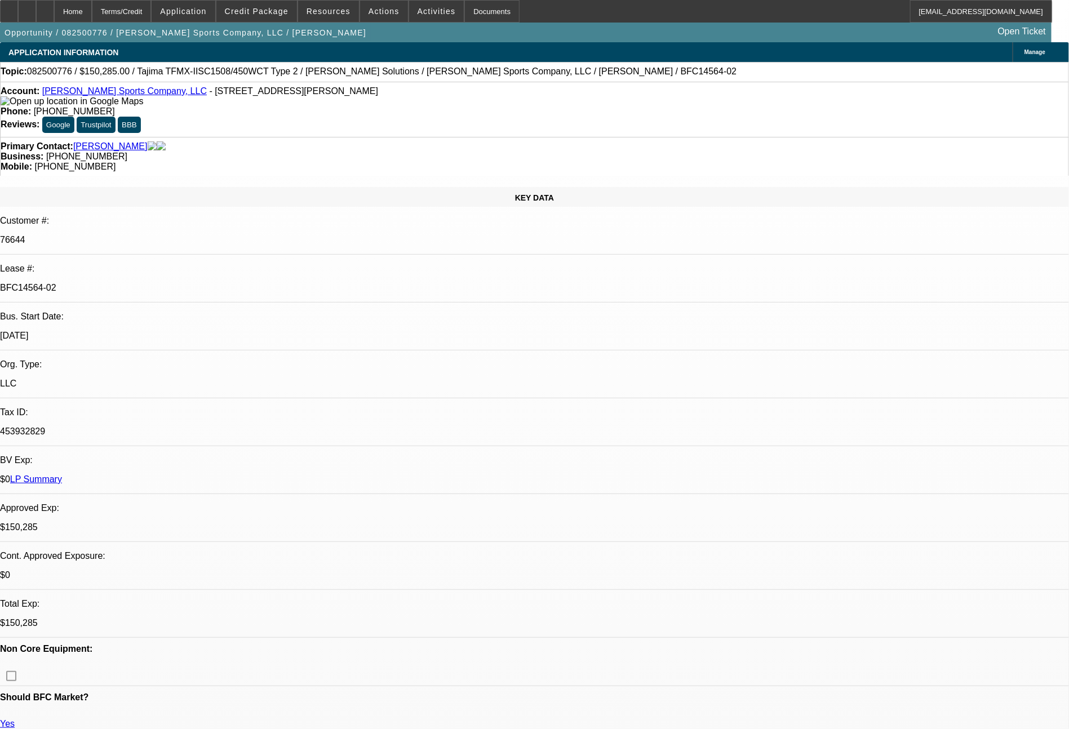
select select "0"
select select "2"
select select "0"
select select "2"
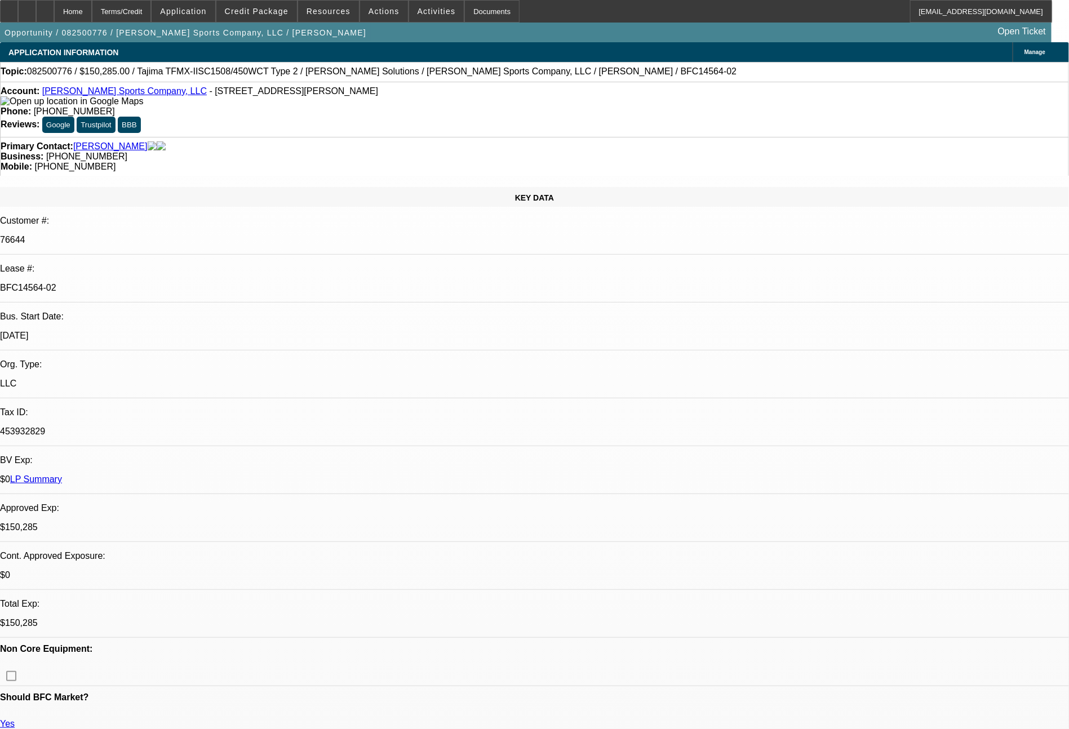
select select "0"
select select "2"
select select "0"
select select "2"
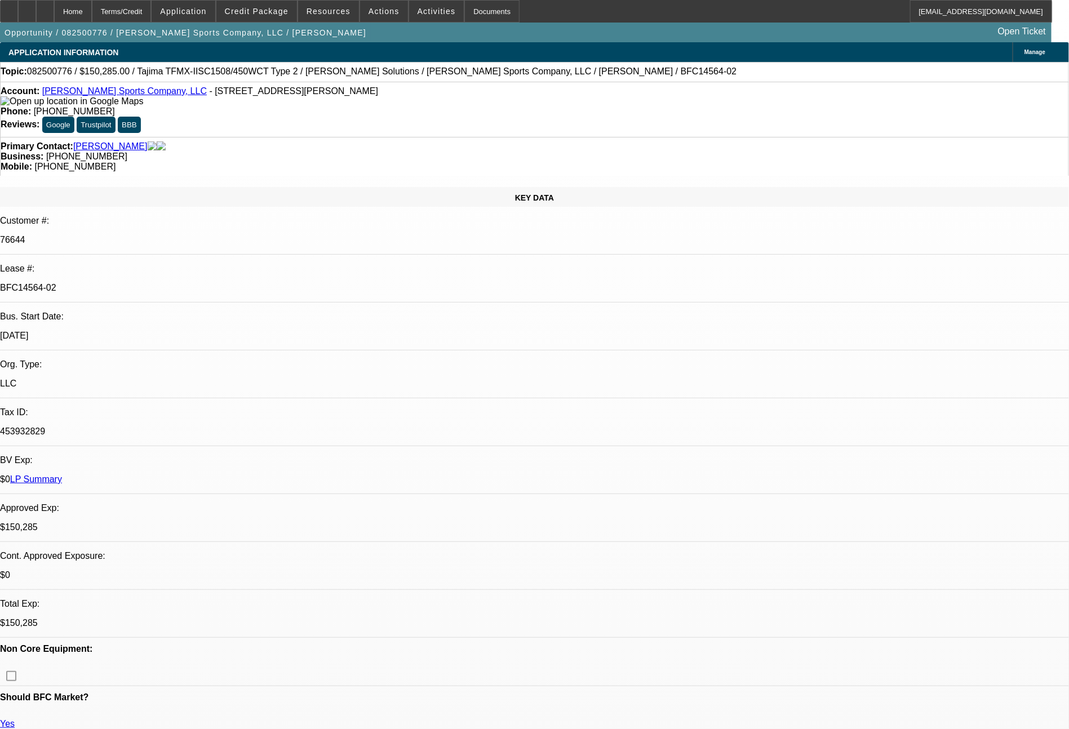
select select "0"
select select "2"
select select "0"
select select "2"
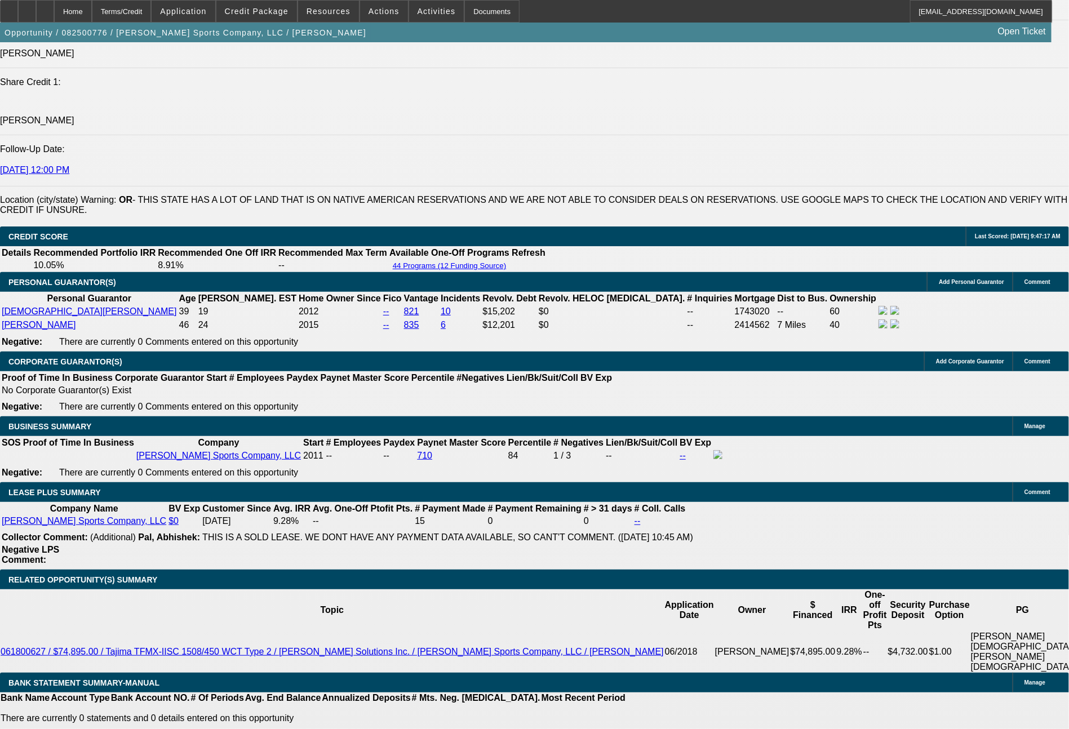
scroll to position [1718, 0]
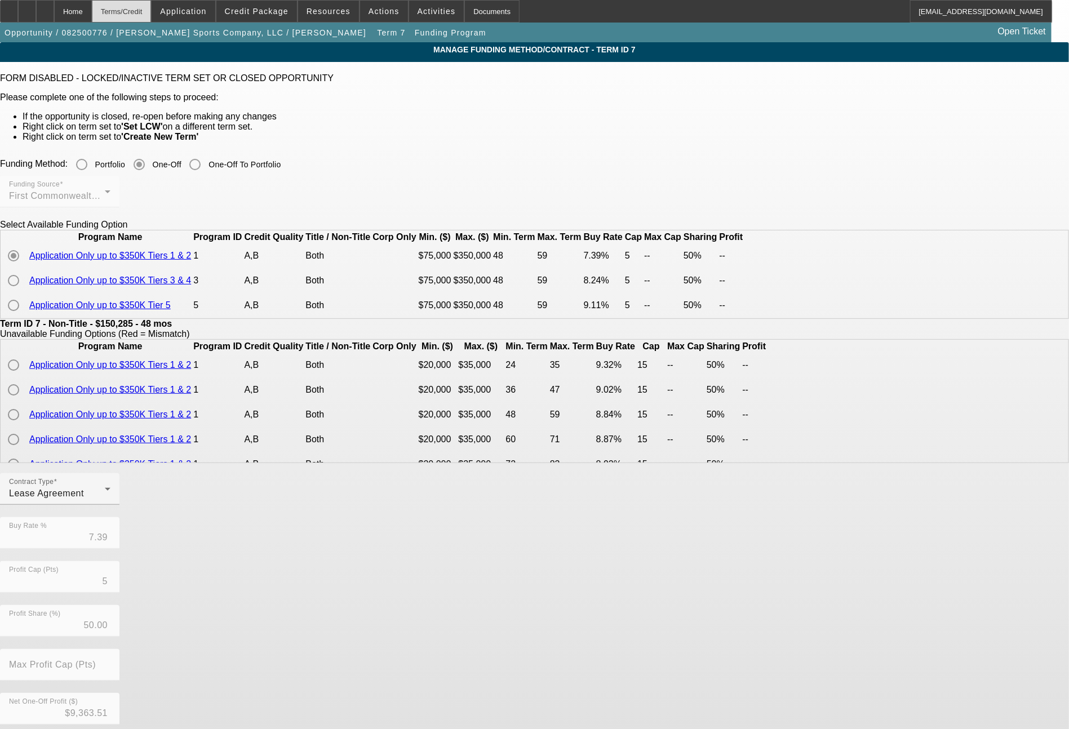
click at [152, 12] on div "Terms/Credit" at bounding box center [122, 11] width 60 height 23
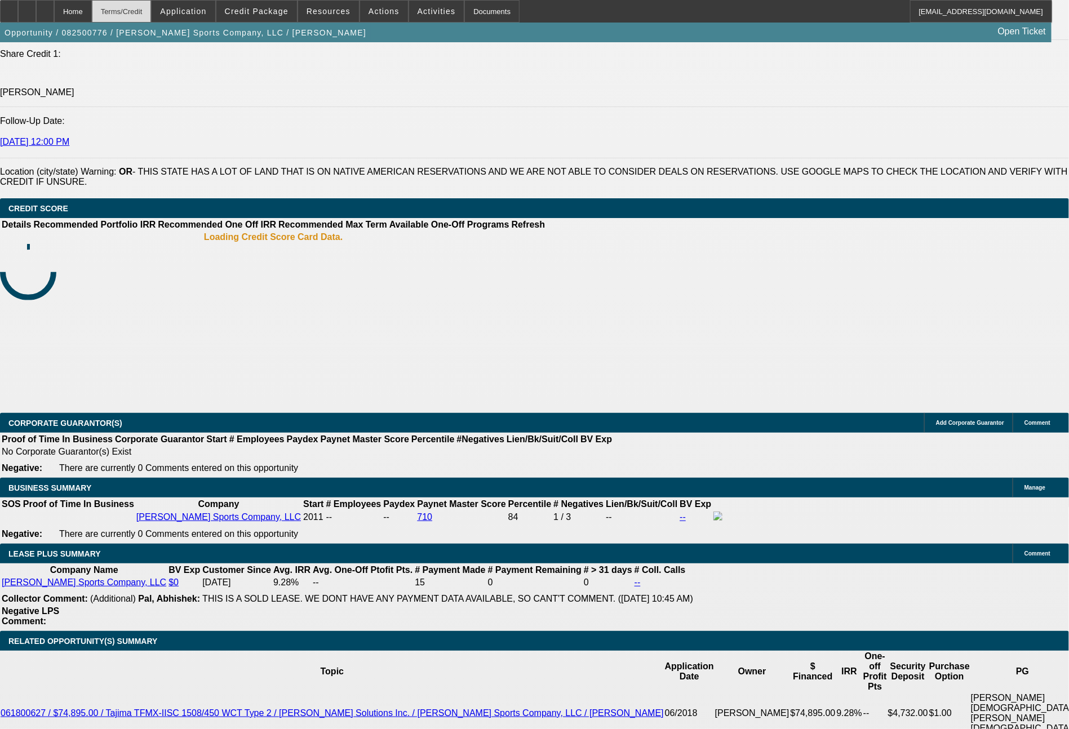
select select "0"
select select "2"
select select "0"
select select "2"
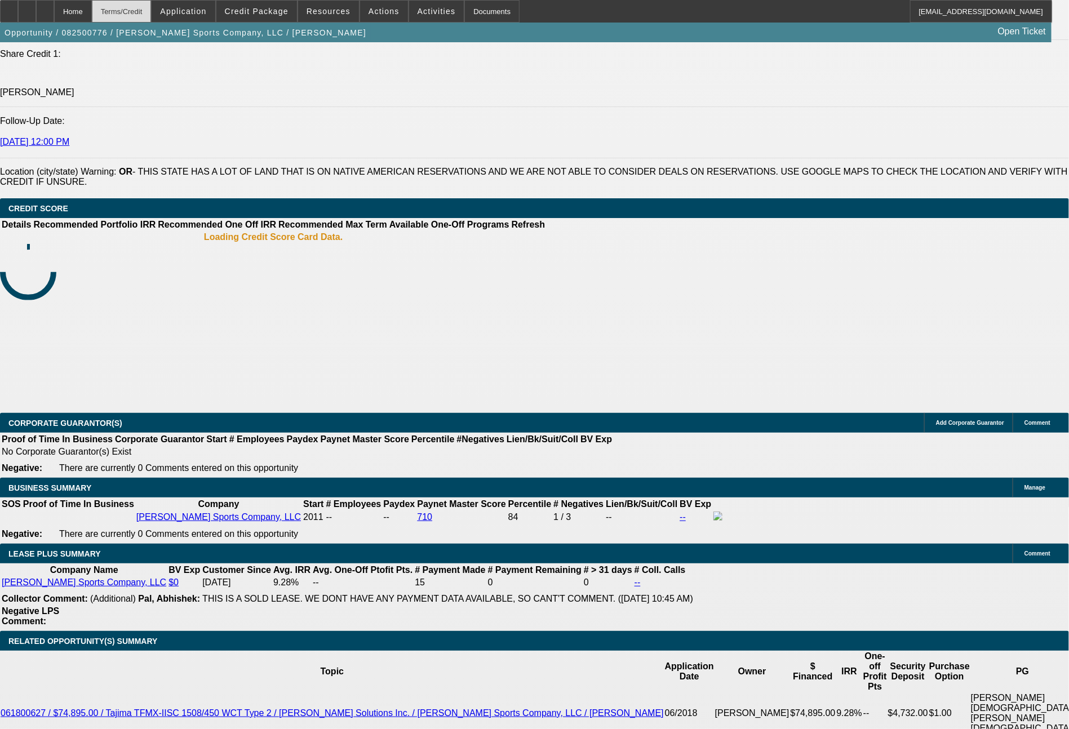
select select "0"
select select "2"
select select "0"
select select "2"
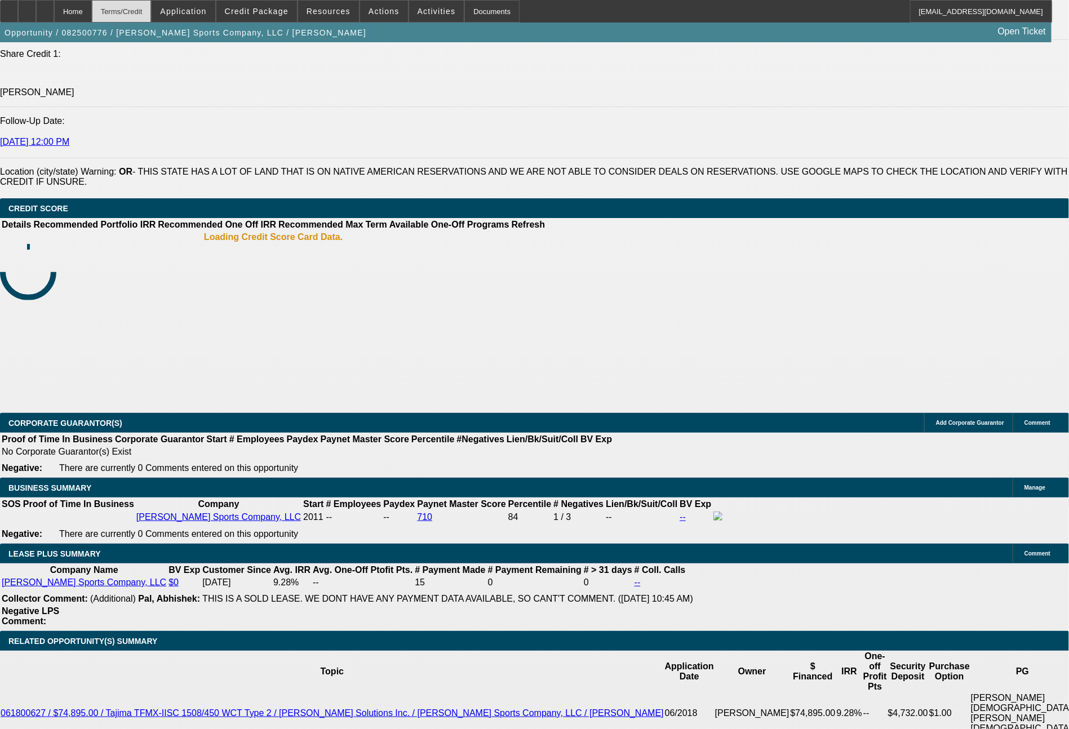
select select "0"
select select "2"
select select "0"
select select "2"
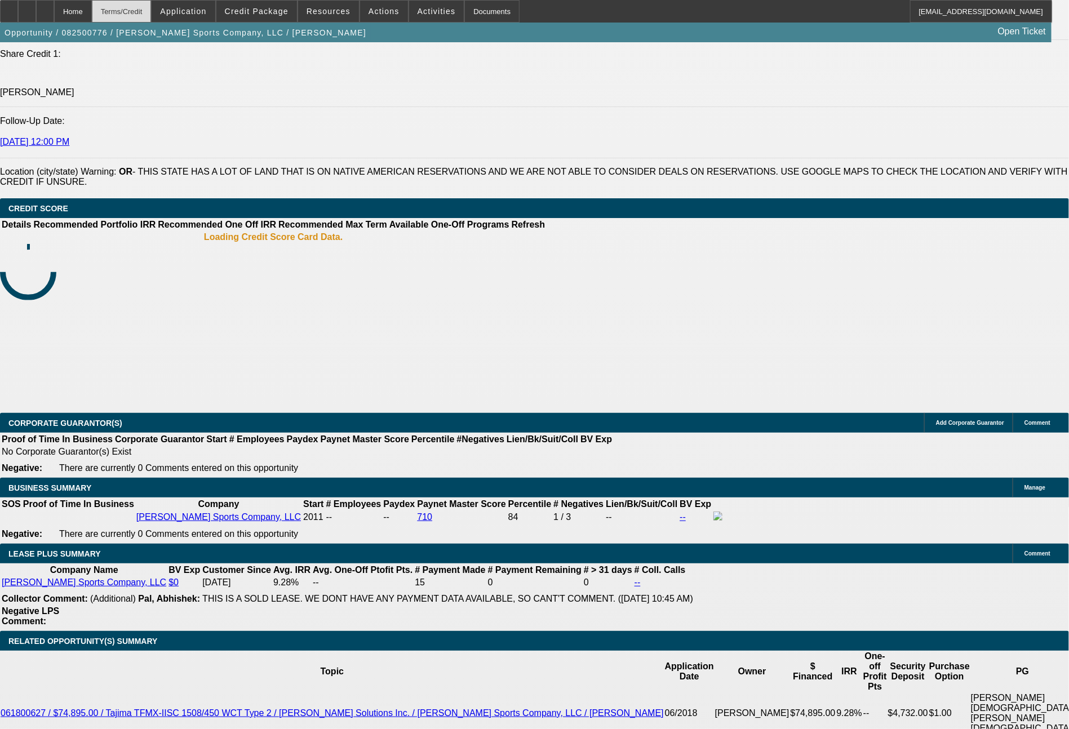
select select "0"
select select "2"
select select "0"
select select "2"
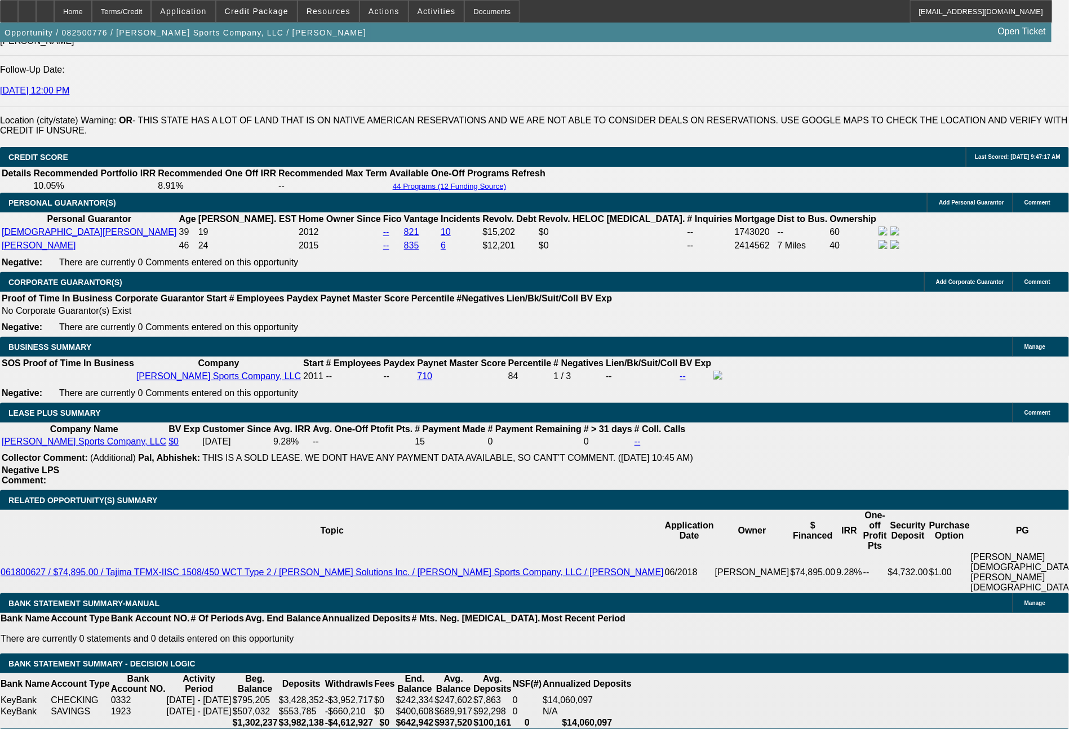
scroll to position [1739, 0]
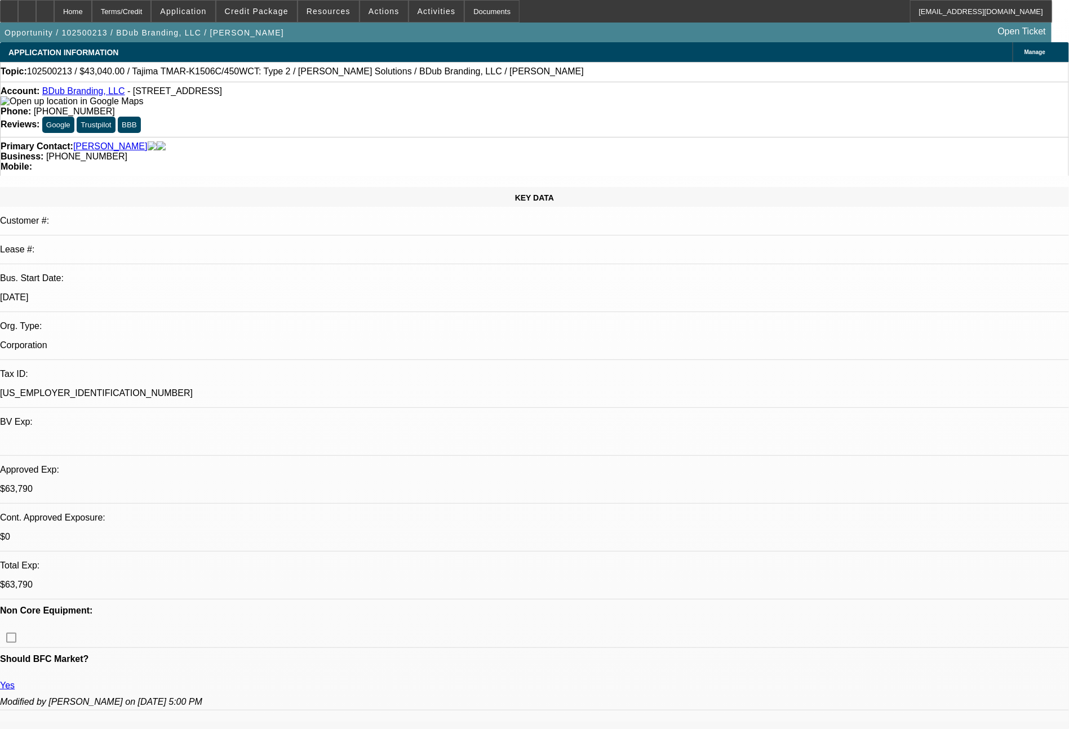
select select "0"
select select "2"
select select "0"
select select "6"
select select "0"
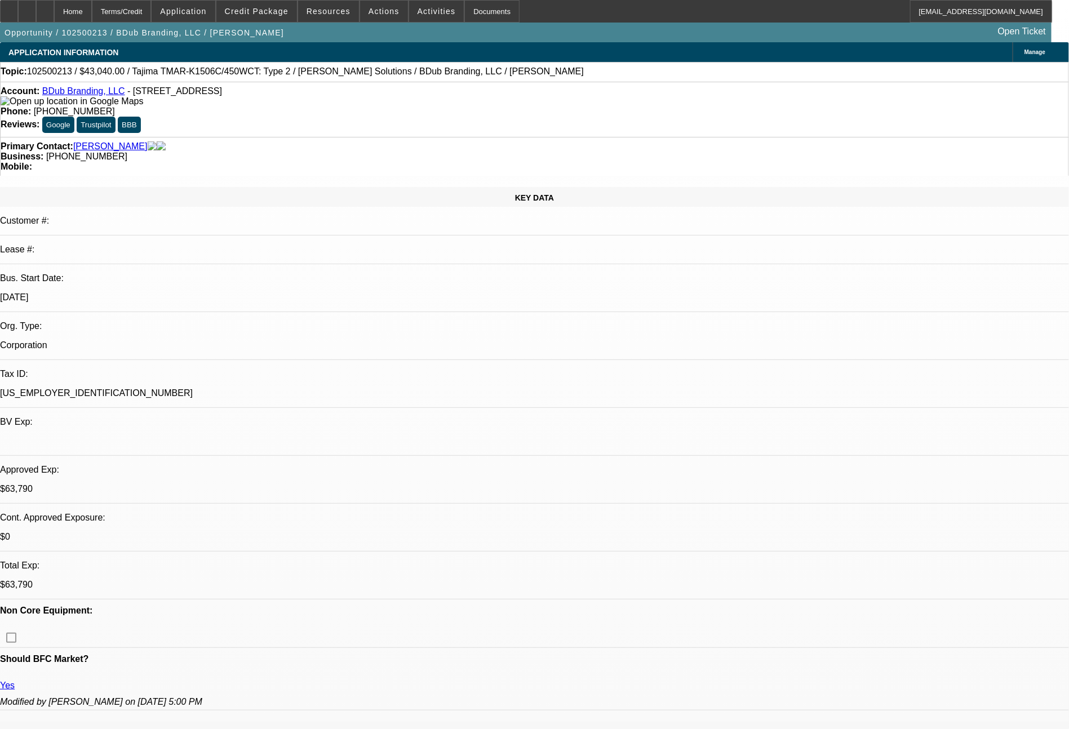
select select "2"
select select "0"
select select "6"
select select "0"
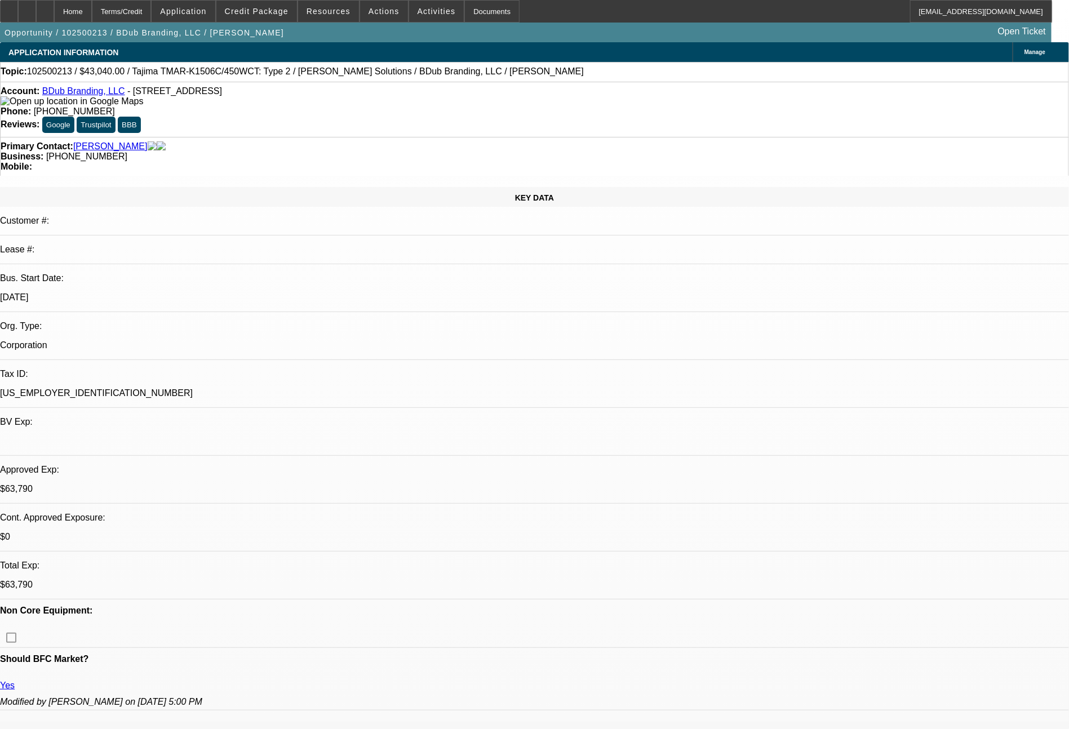
select select "2"
select select "0"
select select "6"
select select "0"
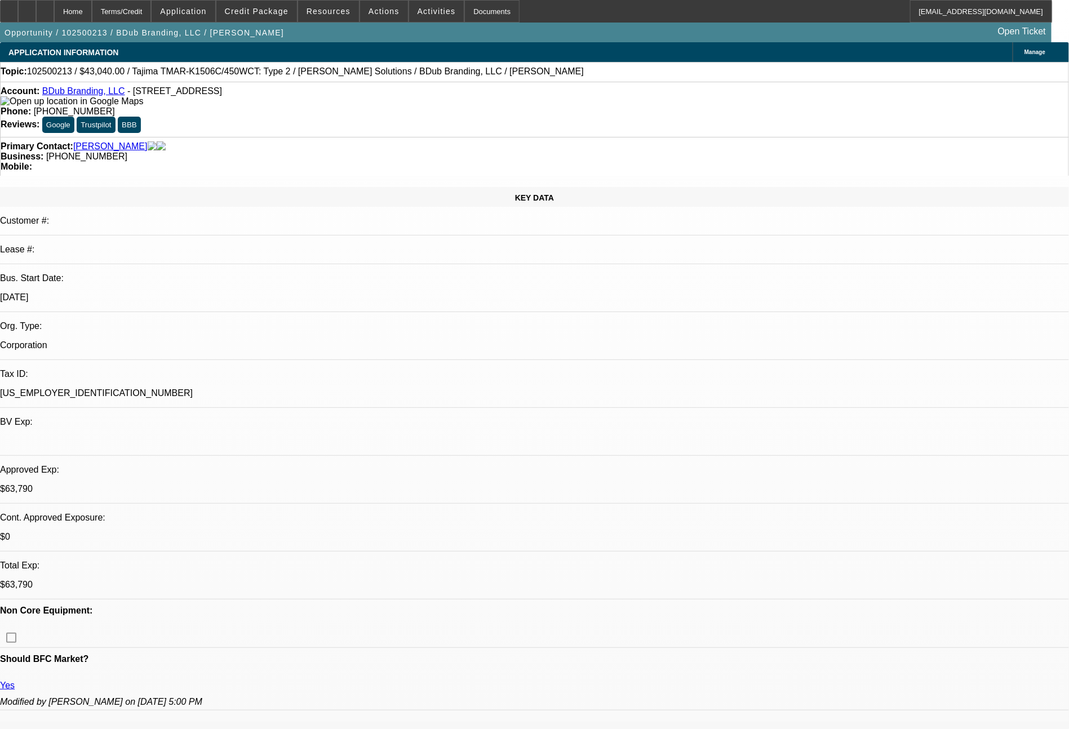
select select "2"
select select "0"
select select "6"
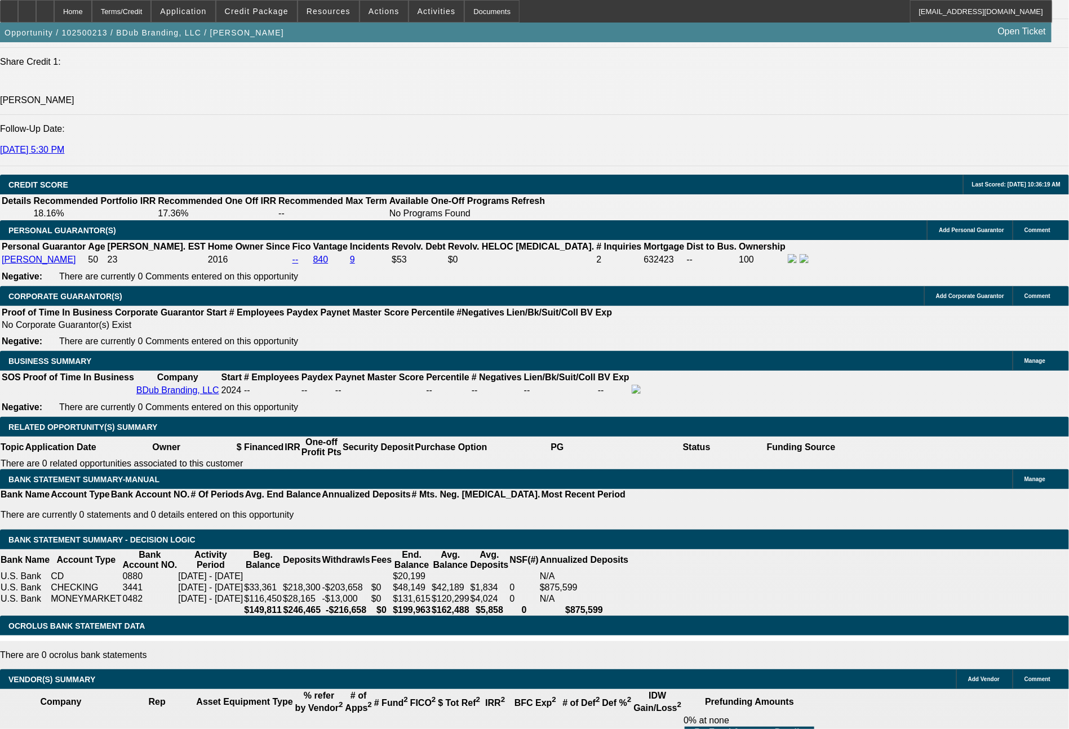
scroll to position [1514, 0]
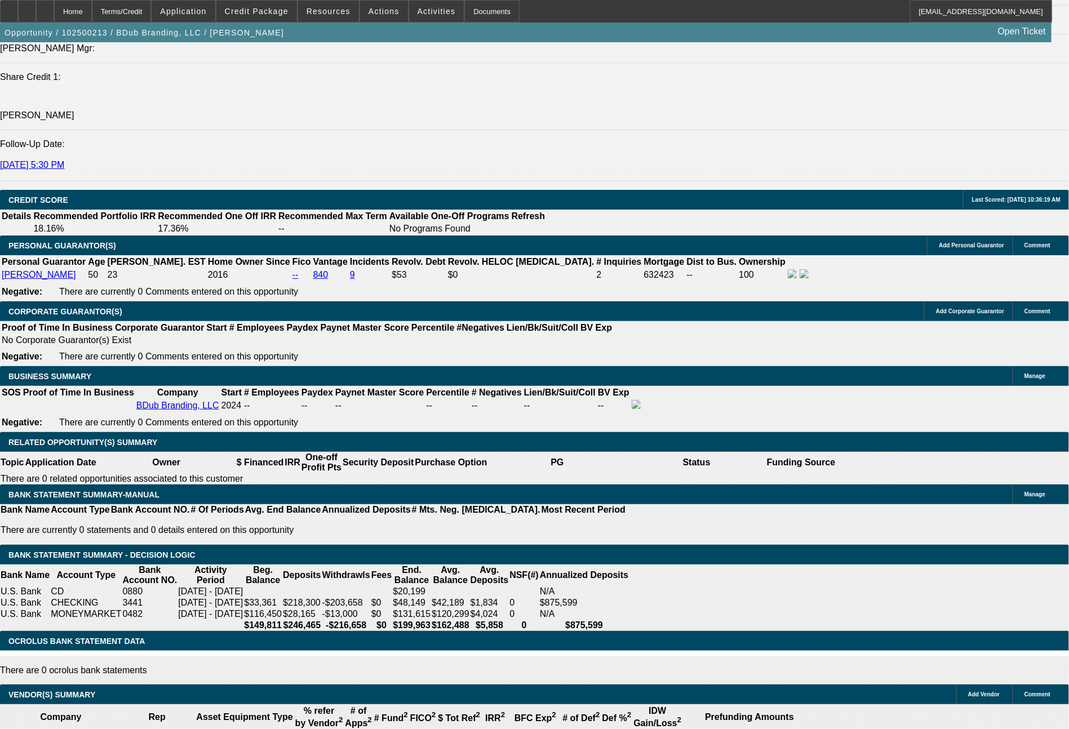
select select "0"
select select "2"
select select "0"
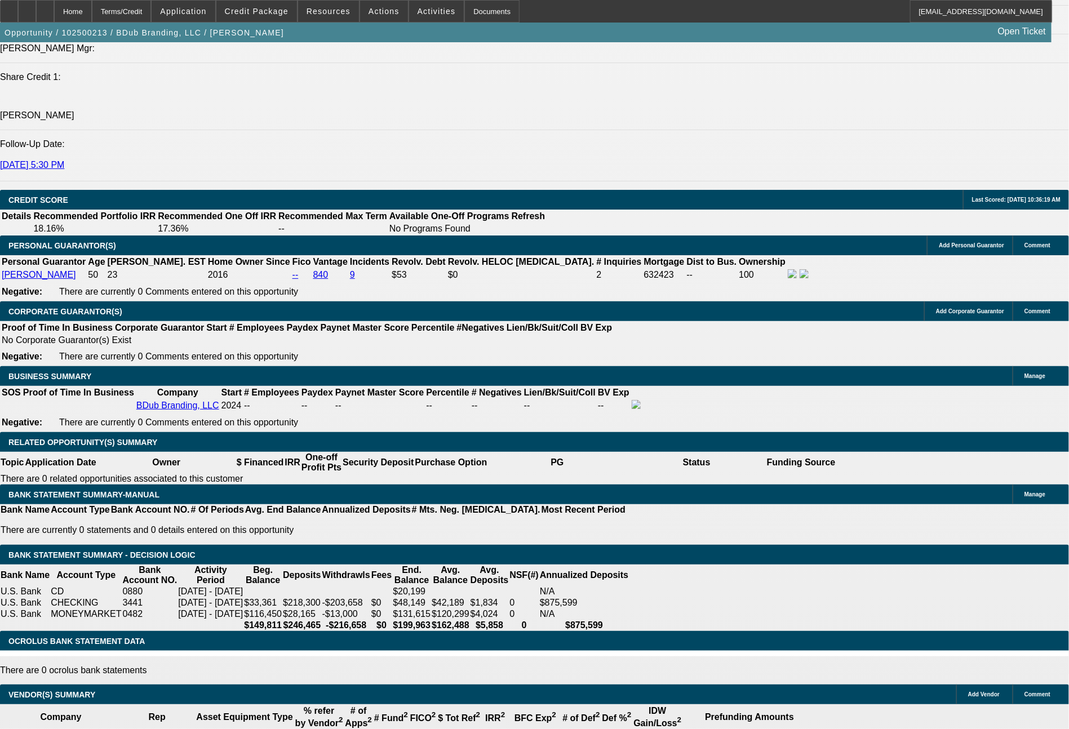
select select "6"
select select "0"
select select "2"
select select "0"
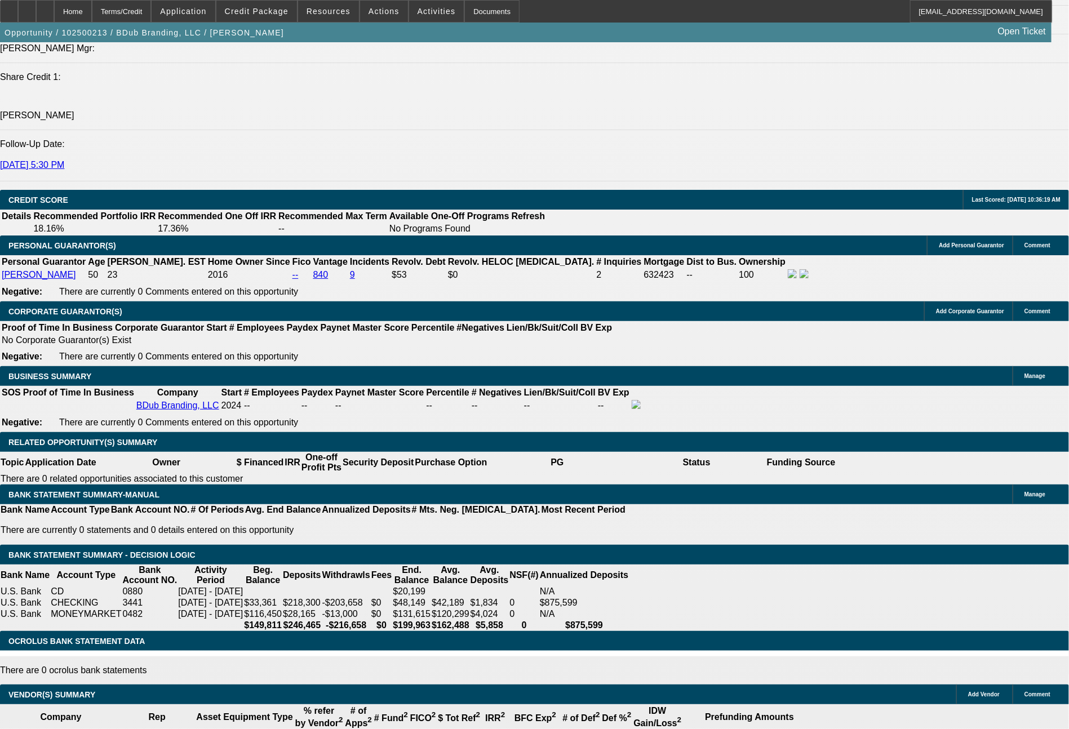
select select "6"
select select "0"
select select "2"
select select "0"
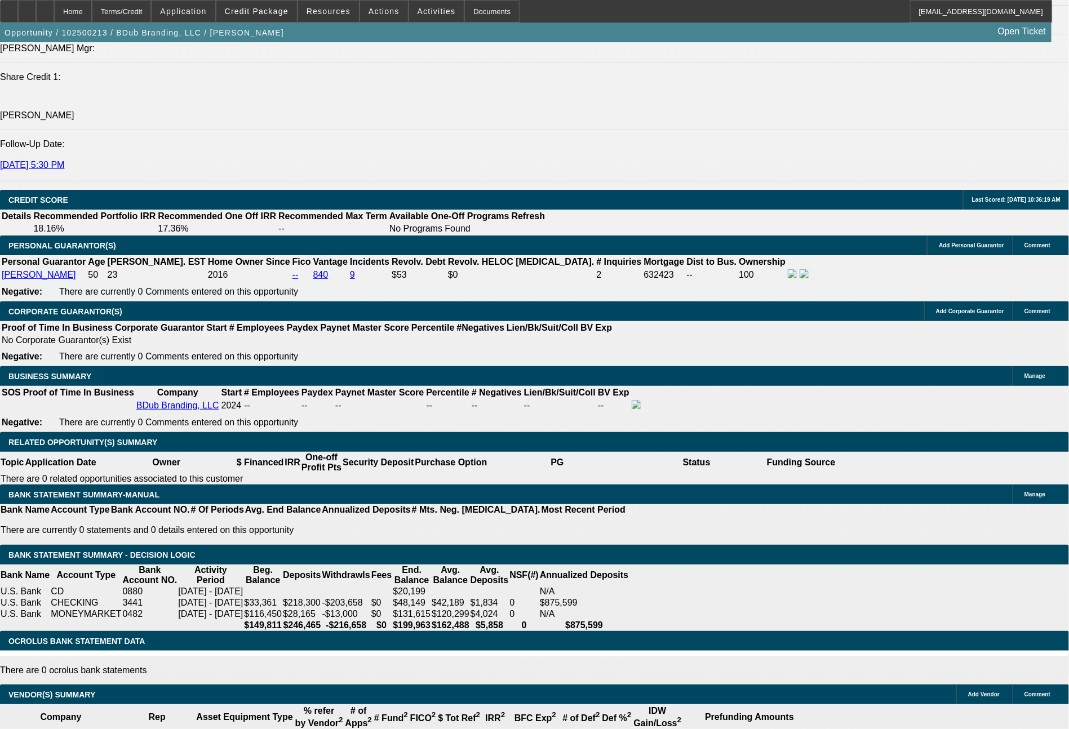
select select "6"
select select "0"
select select "2"
select select "0"
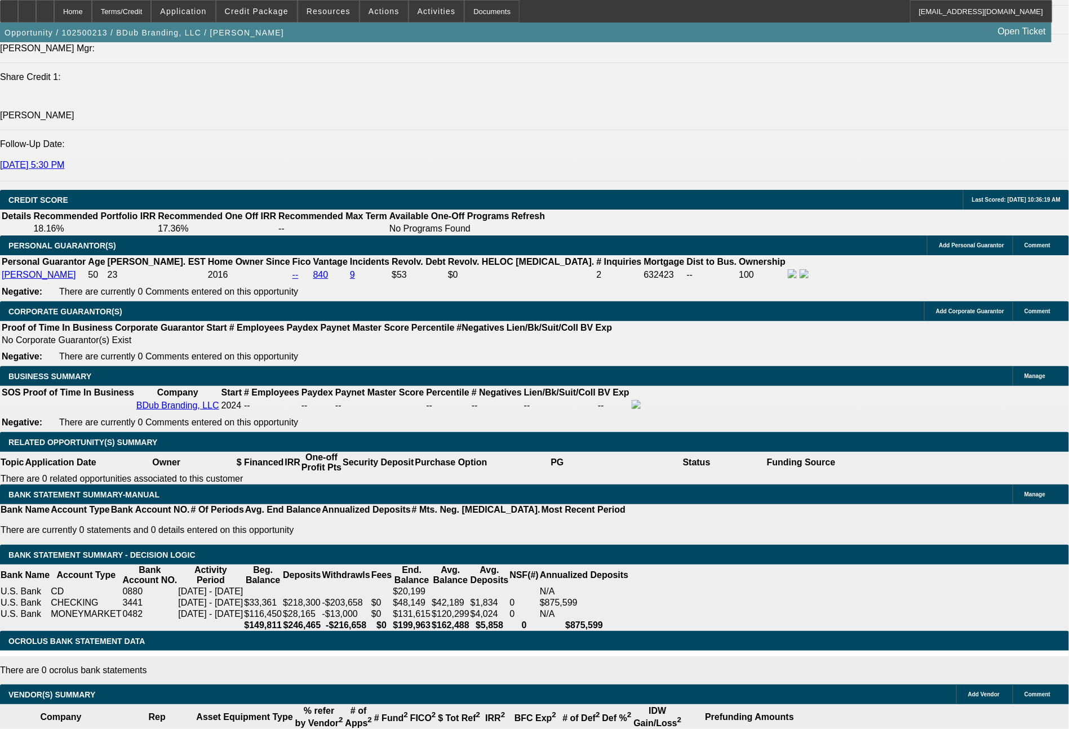
select select "6"
select select "0"
select select "2"
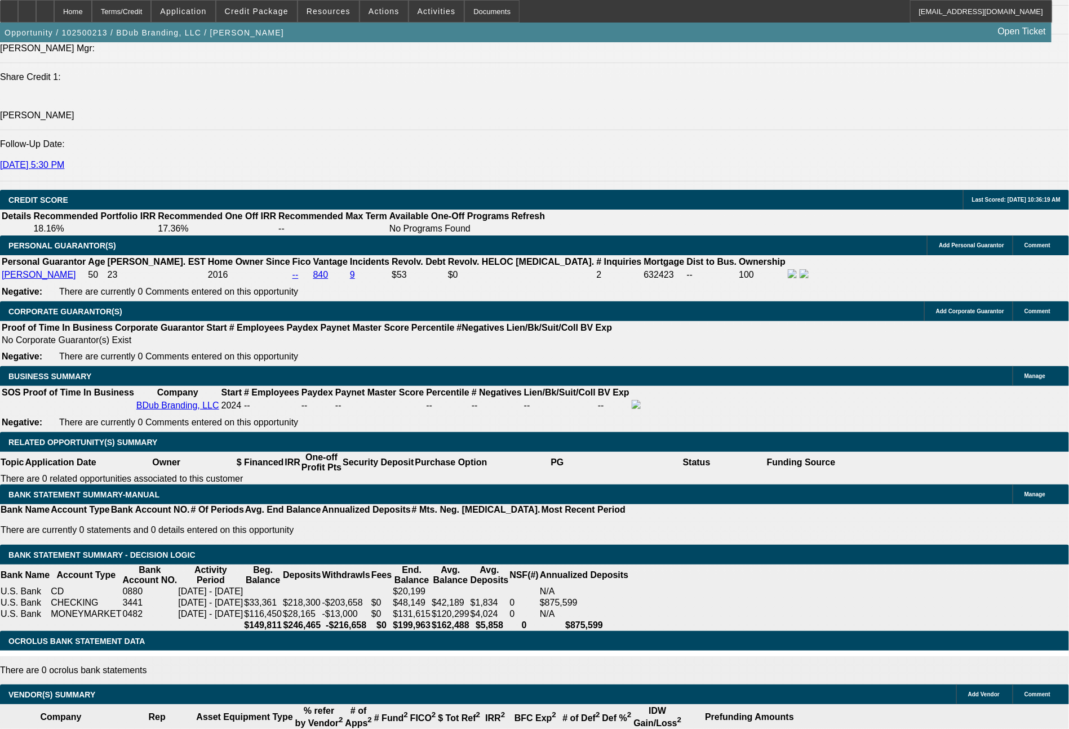
select select "0"
select select "6"
select select "0"
select select "2"
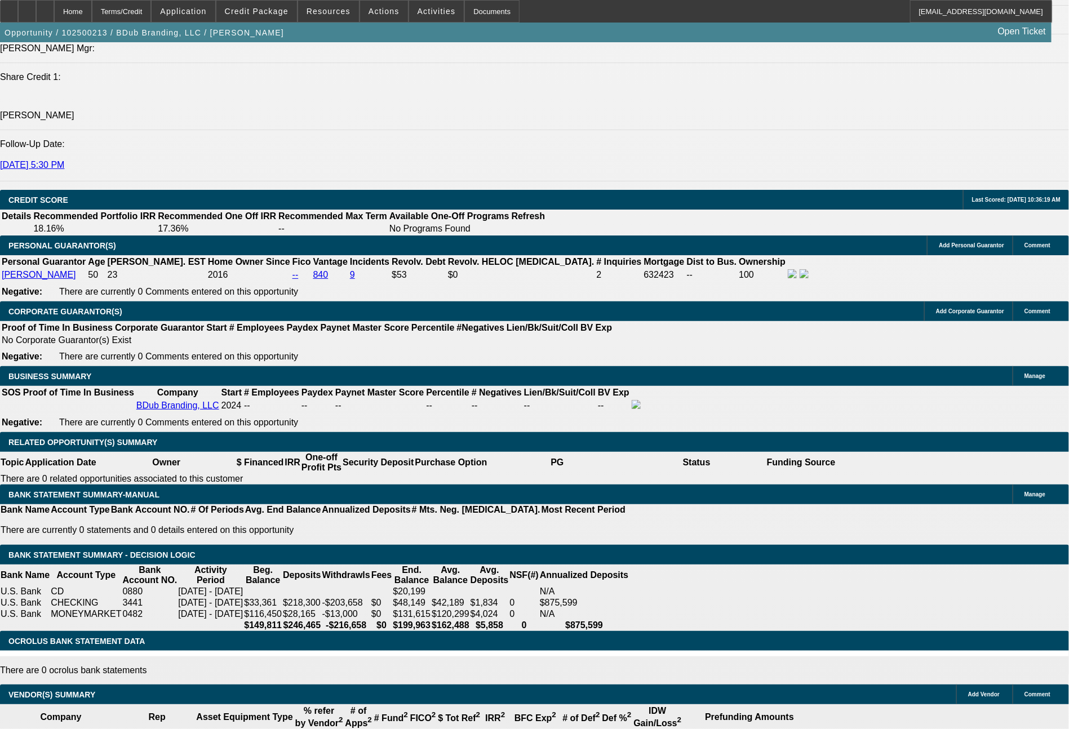
select select "0"
select select "6"
select select "0"
select select "2"
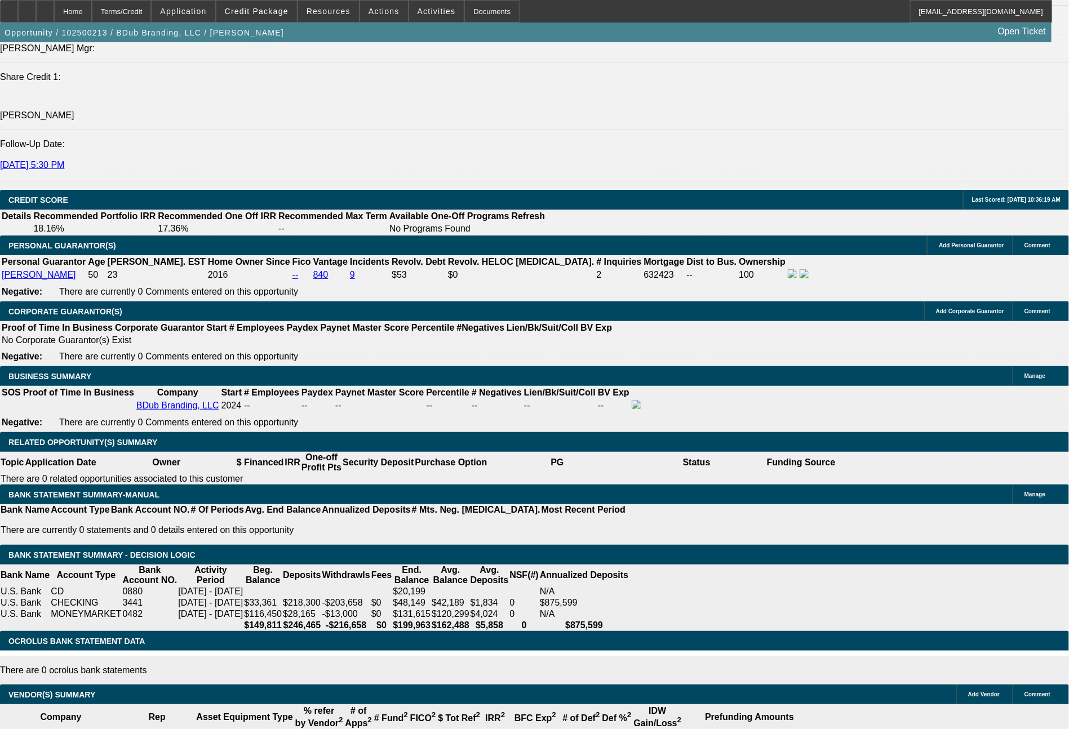
select select "0"
select select "6"
select select "0"
select select "2"
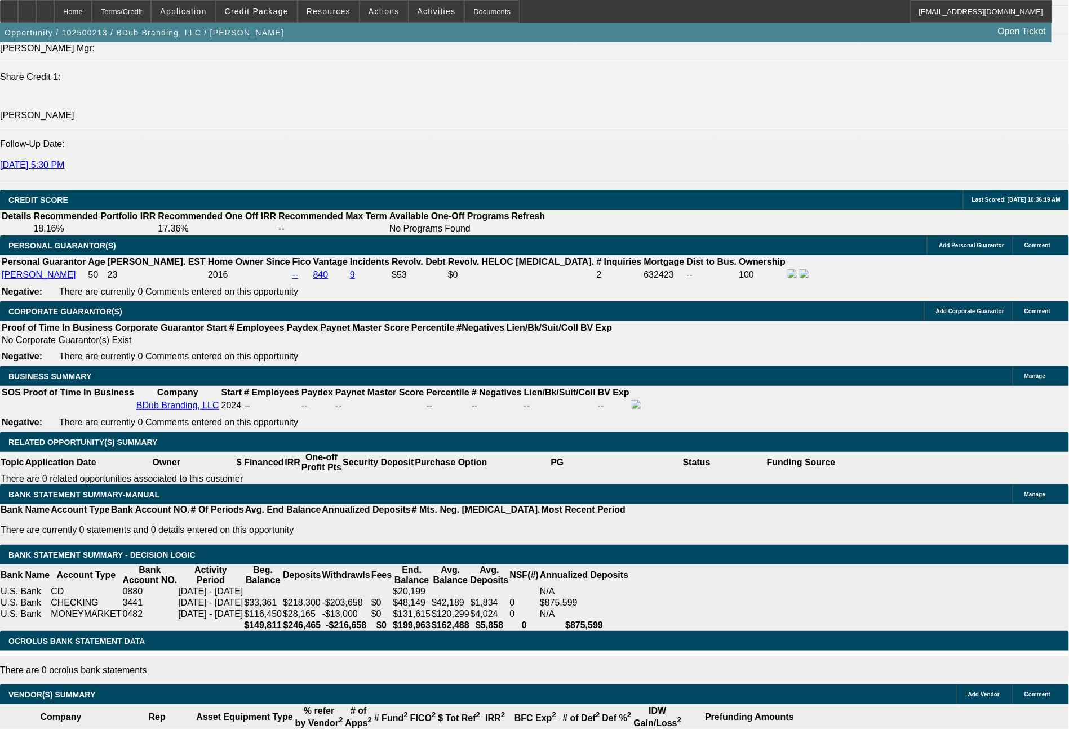
select select "0"
select select "6"
select select "0"
select select "2"
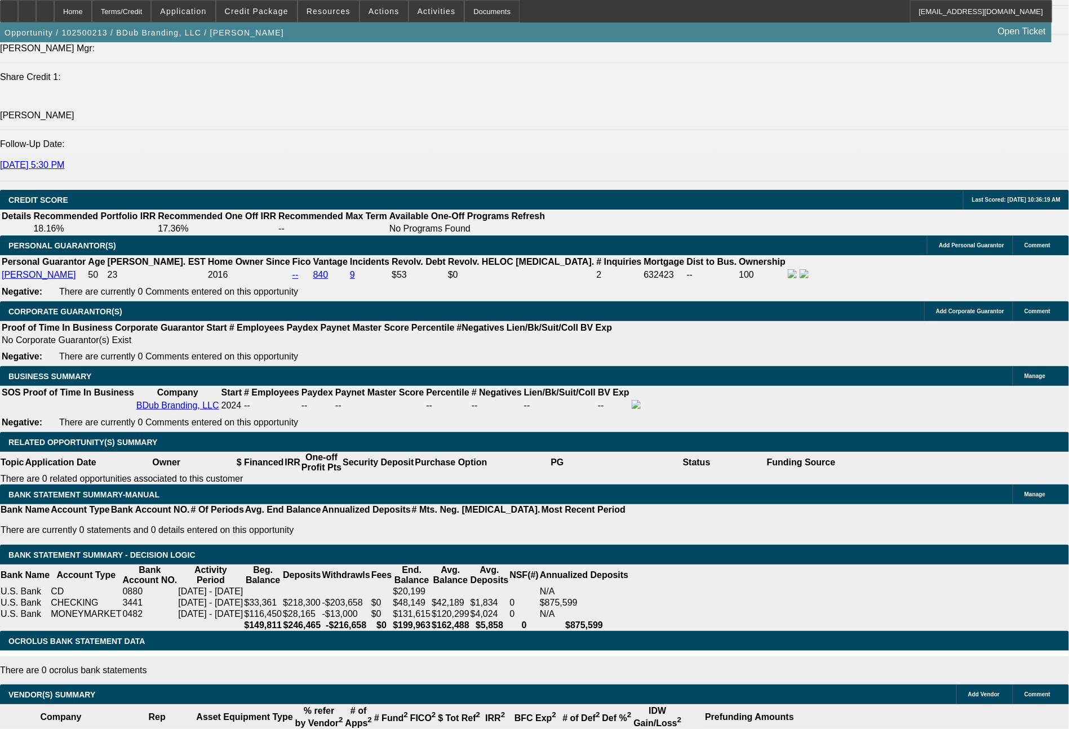
select select "0"
select select "6"
select select "0"
select select "2"
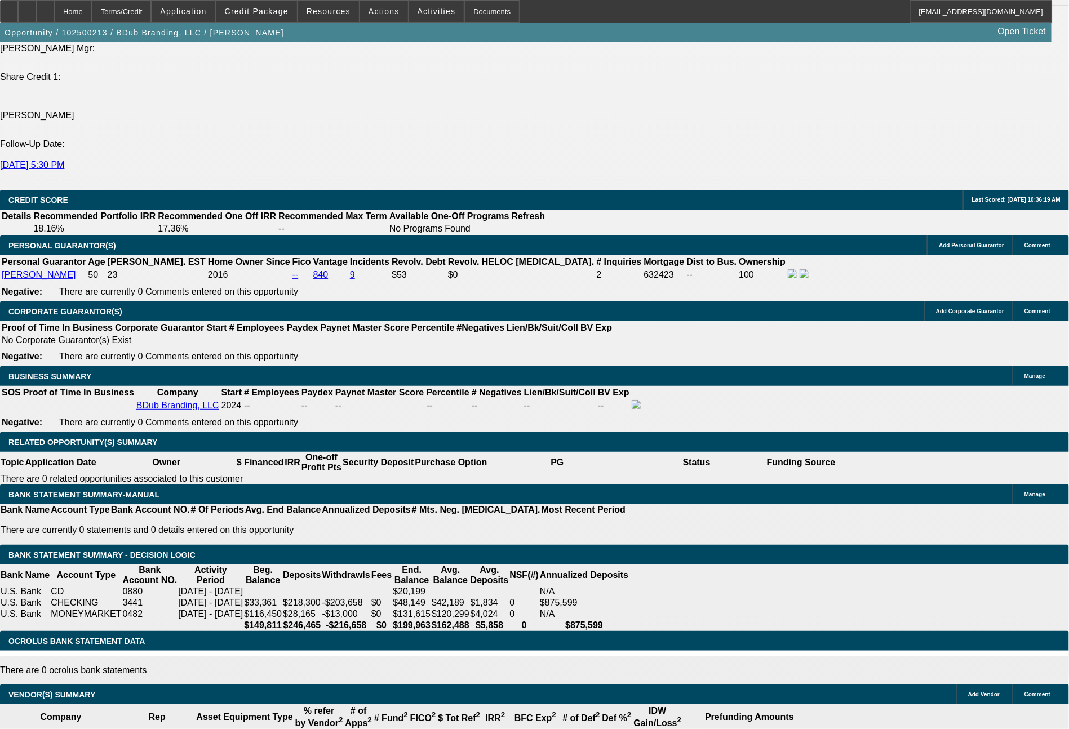
select select "0"
select select "6"
select select "0"
select select "2"
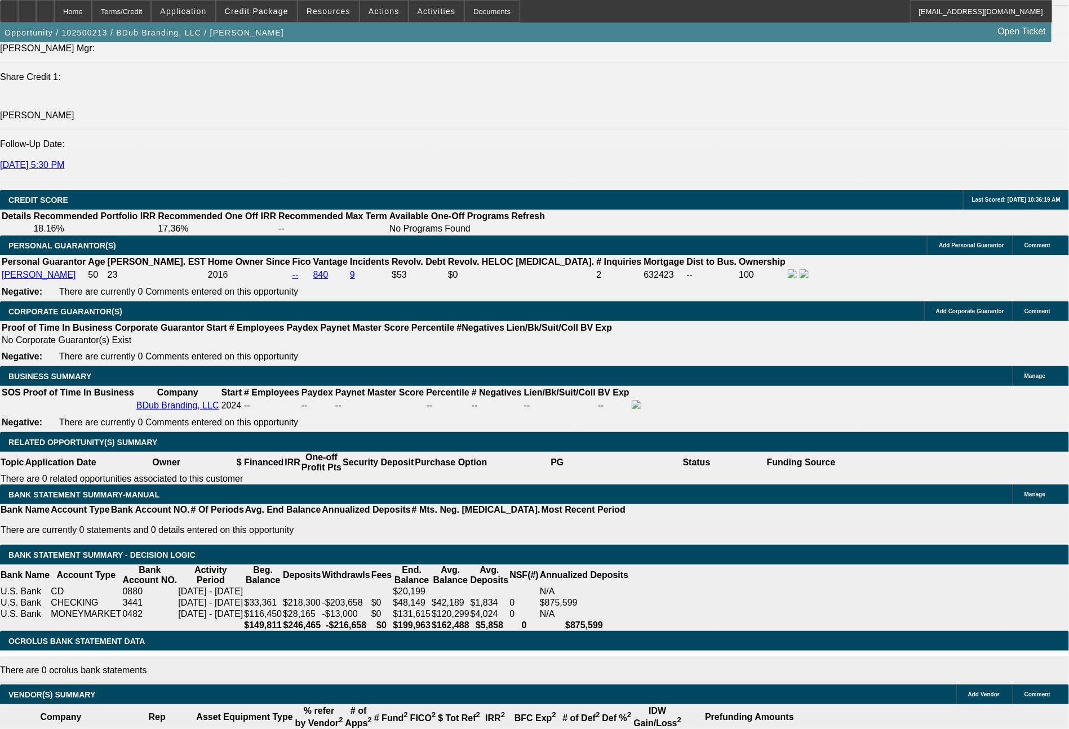
select select "0"
select select "6"
select select "0"
select select "2"
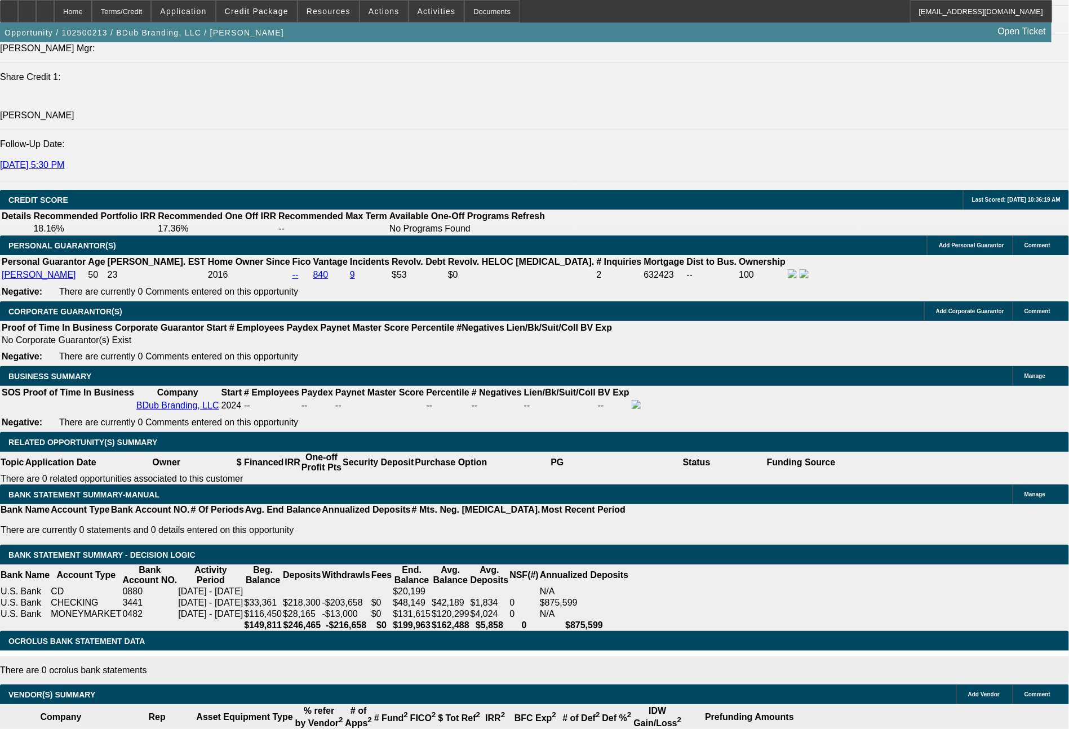
select select "0"
select select "6"
select select "0"
select select "2"
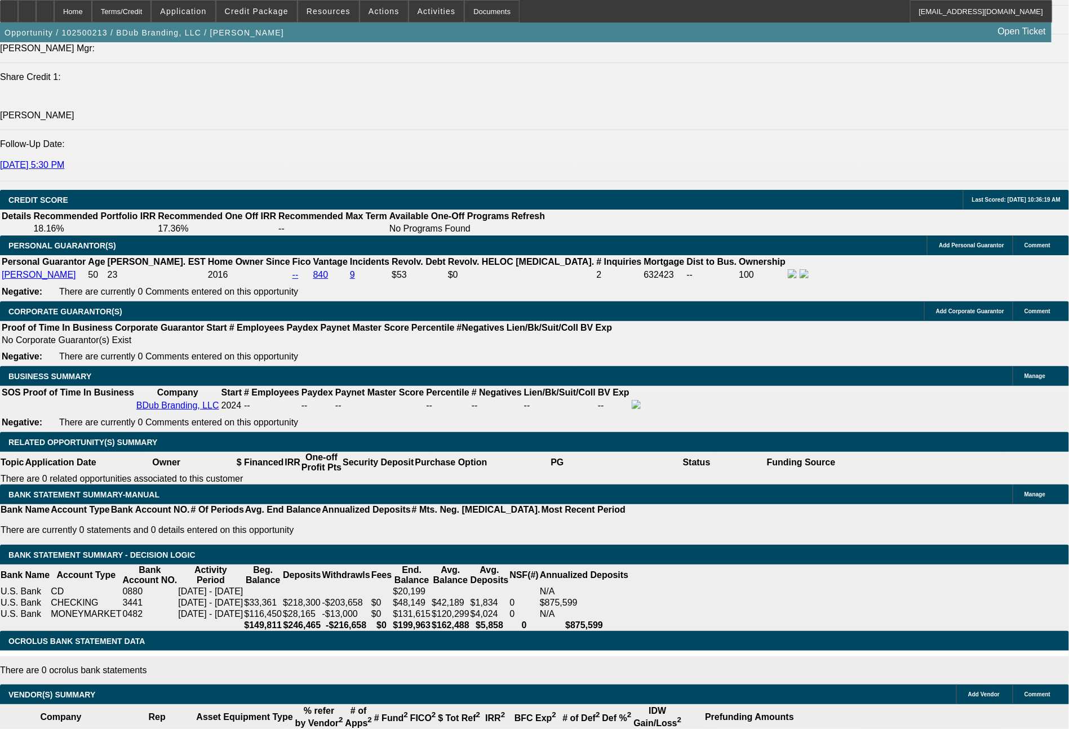
select select "2"
select select "0"
select select "6"
select select "0"
select select "2"
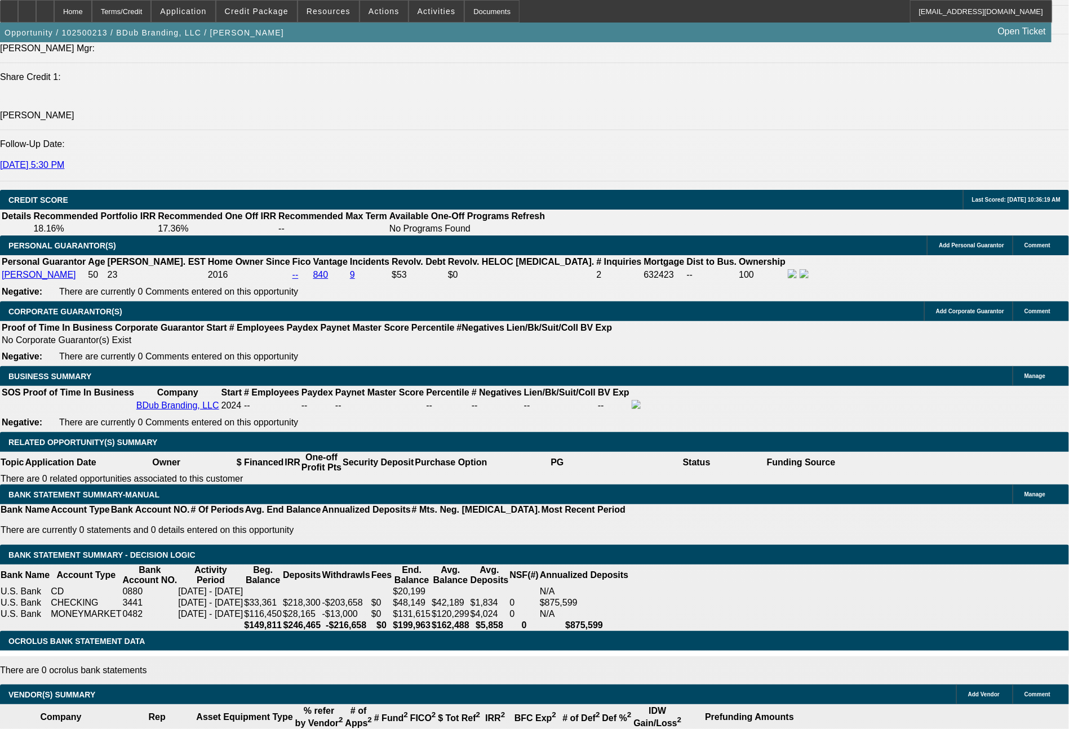
select select "2"
select select "0"
select select "6"
select select "0"
select select "2"
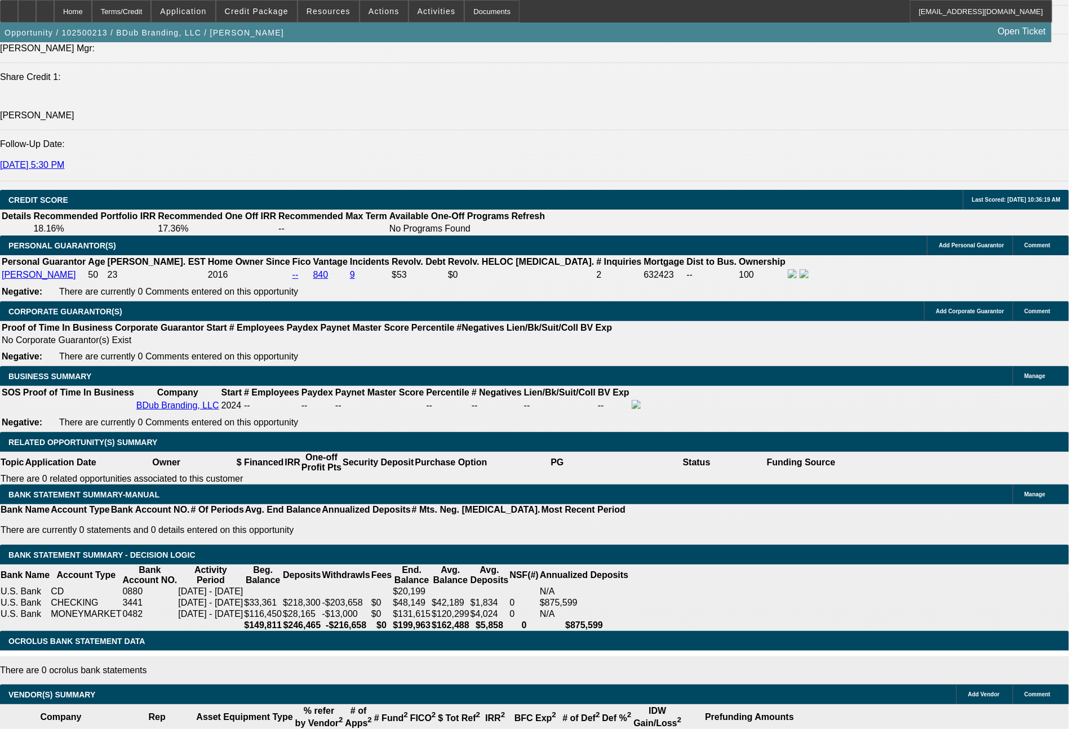
select select "2"
select select "0"
select select "6"
select select "0"
select select "2"
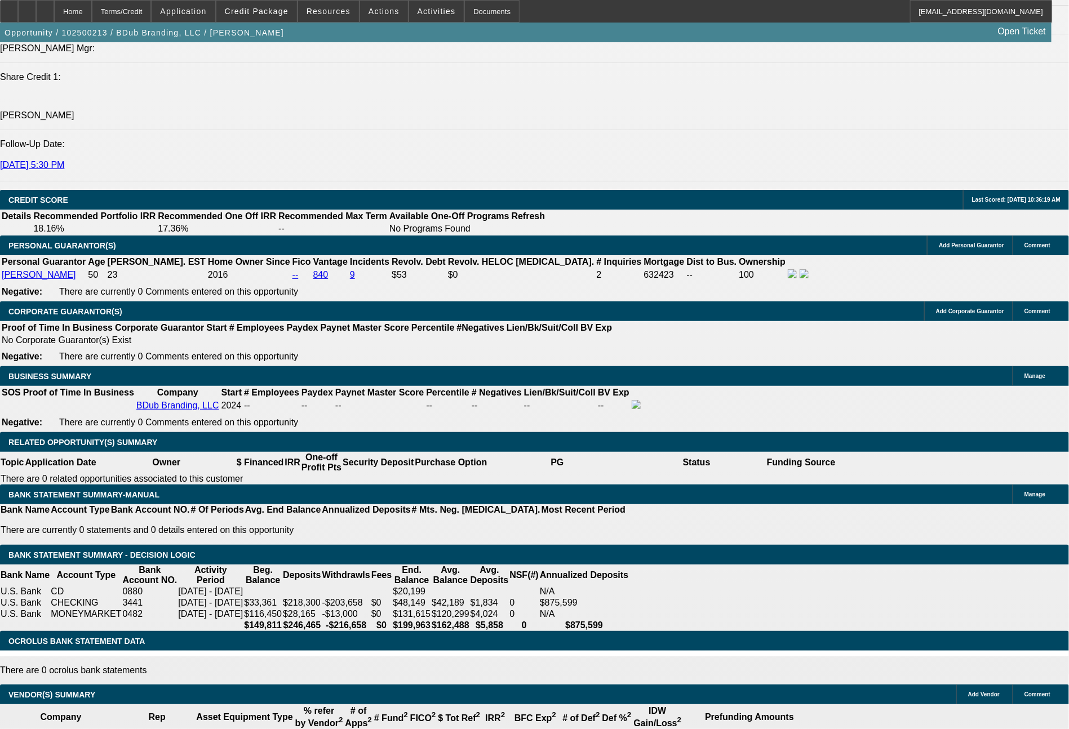
select select "2"
select select "0"
select select "6"
select select "0"
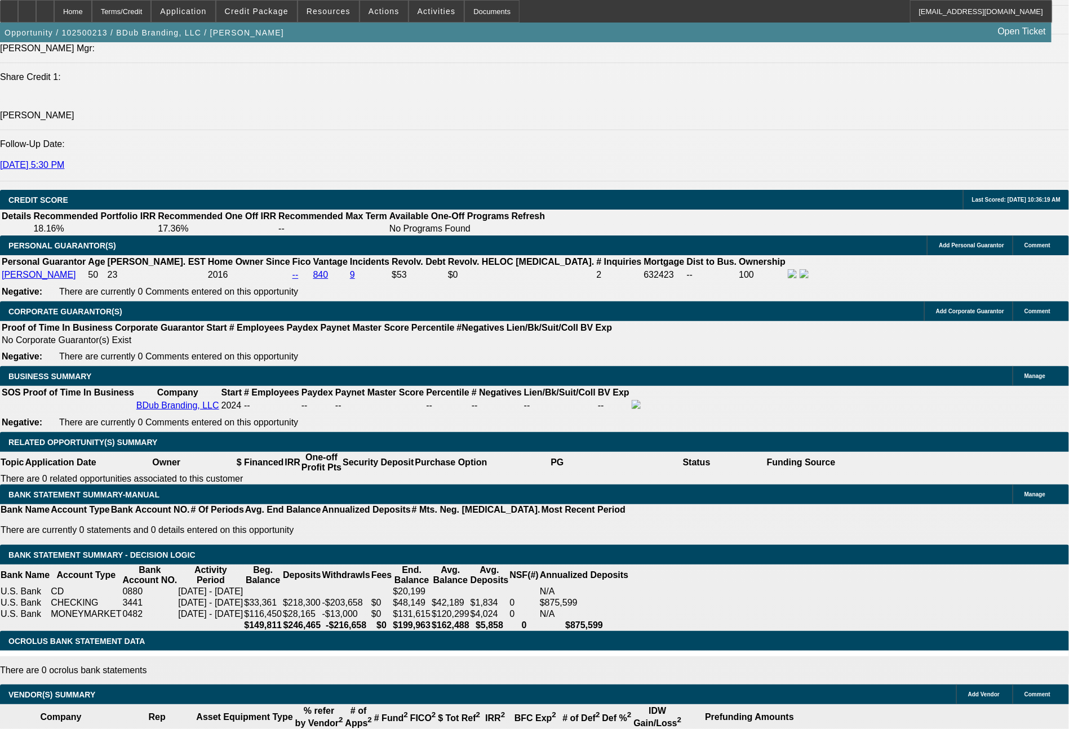
select select "2"
select select "0"
select select "6"
select select "0"
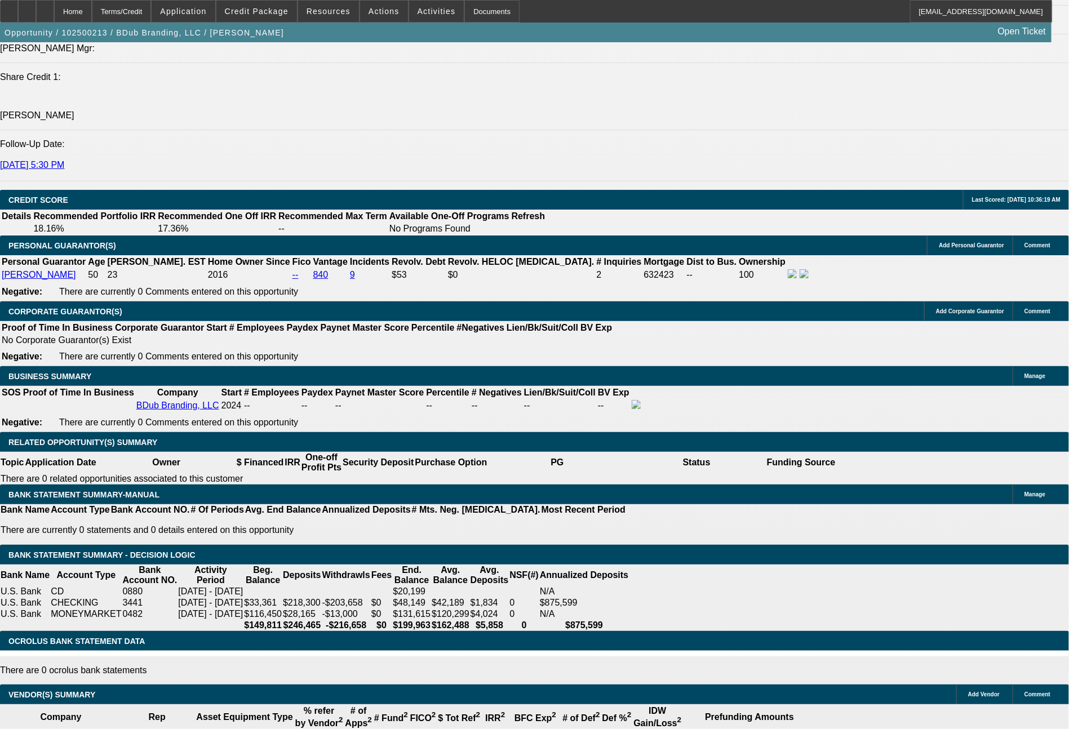
select select "2"
select select "0"
select select "6"
select select "0"
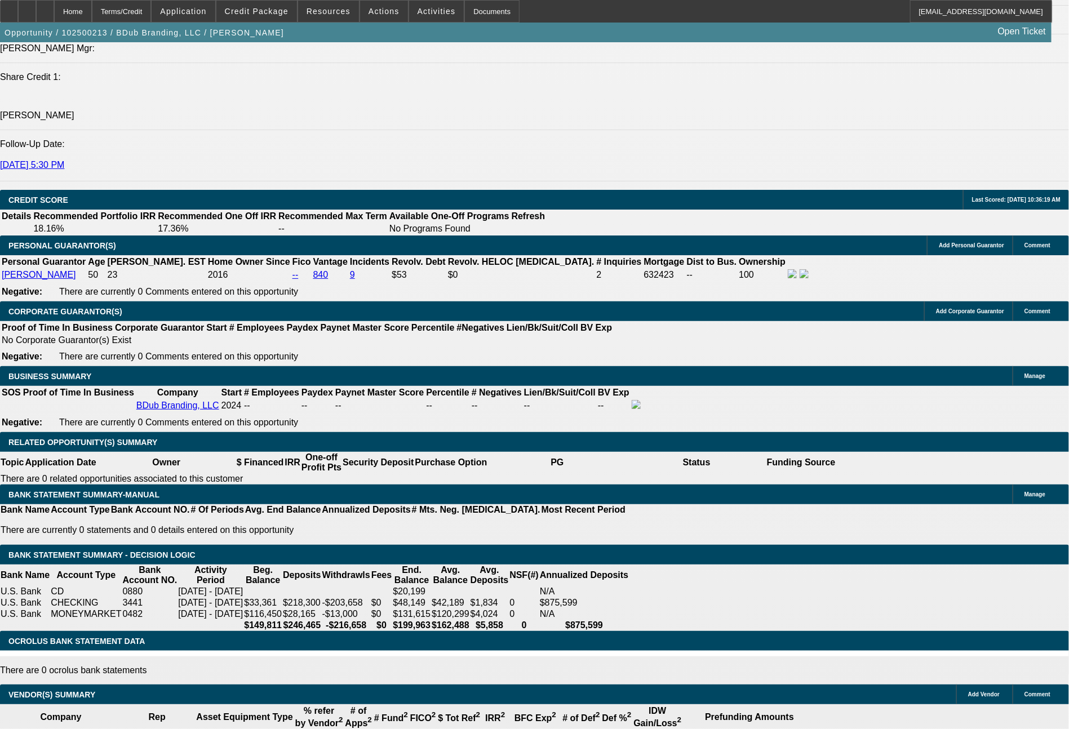
select select "2"
select select "0"
select select "6"
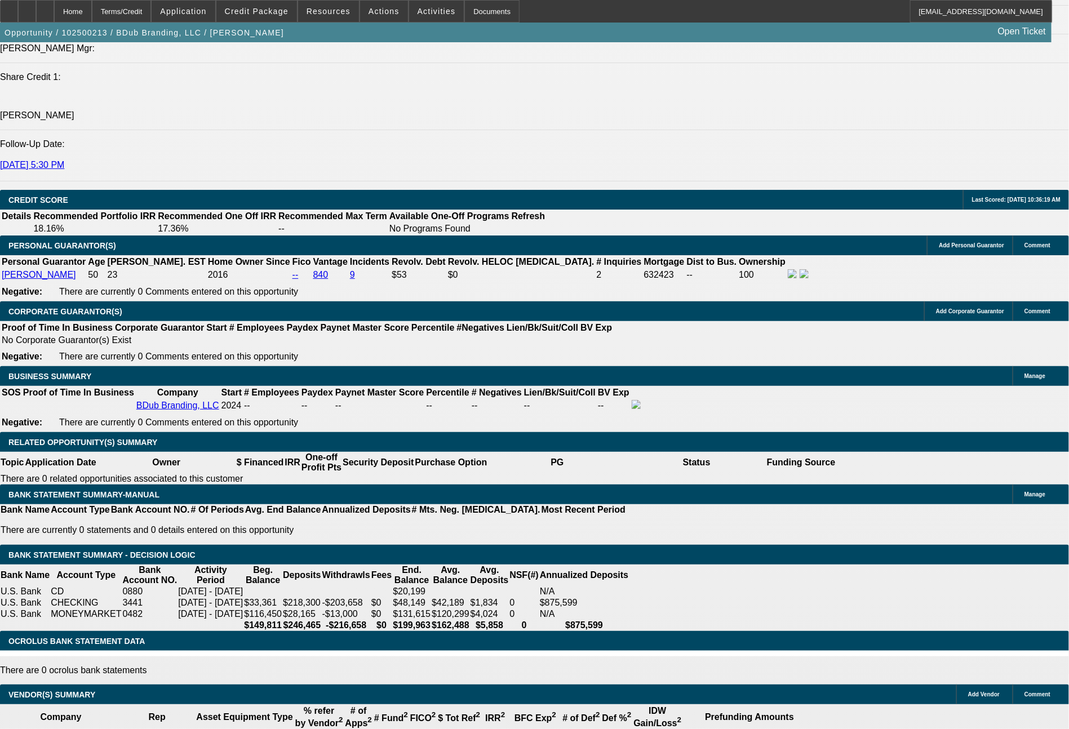
select select "0"
select select "2"
select select "0"
select select "6"
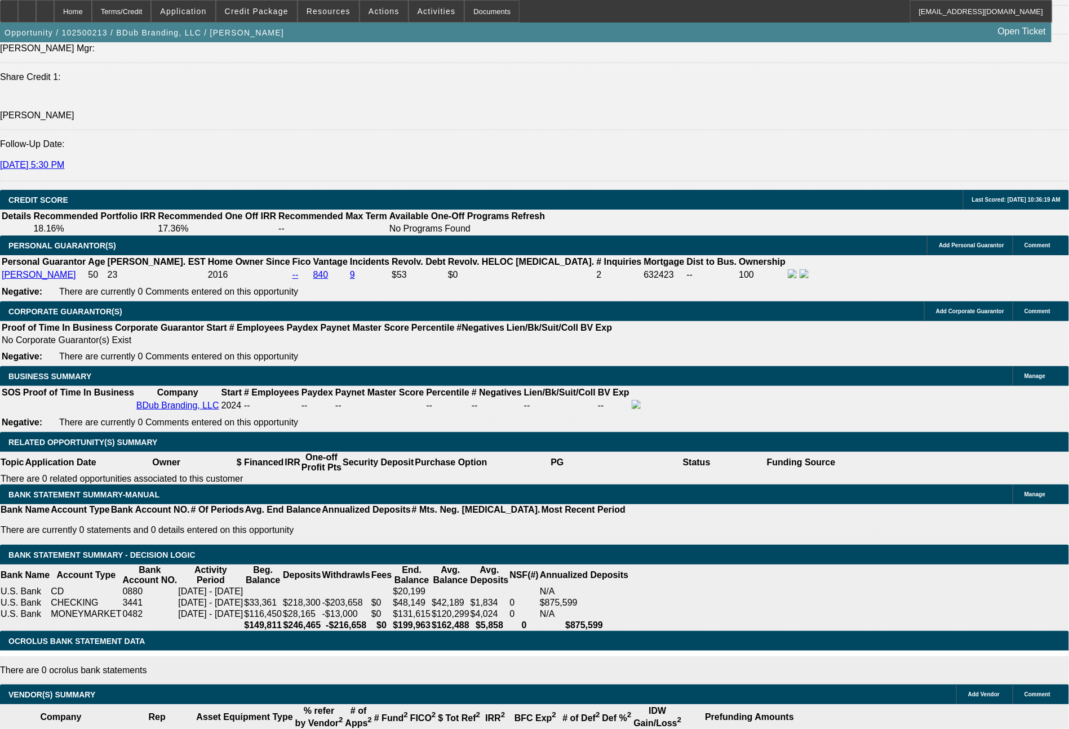
select select "0"
select select "2"
select select "0"
select select "6"
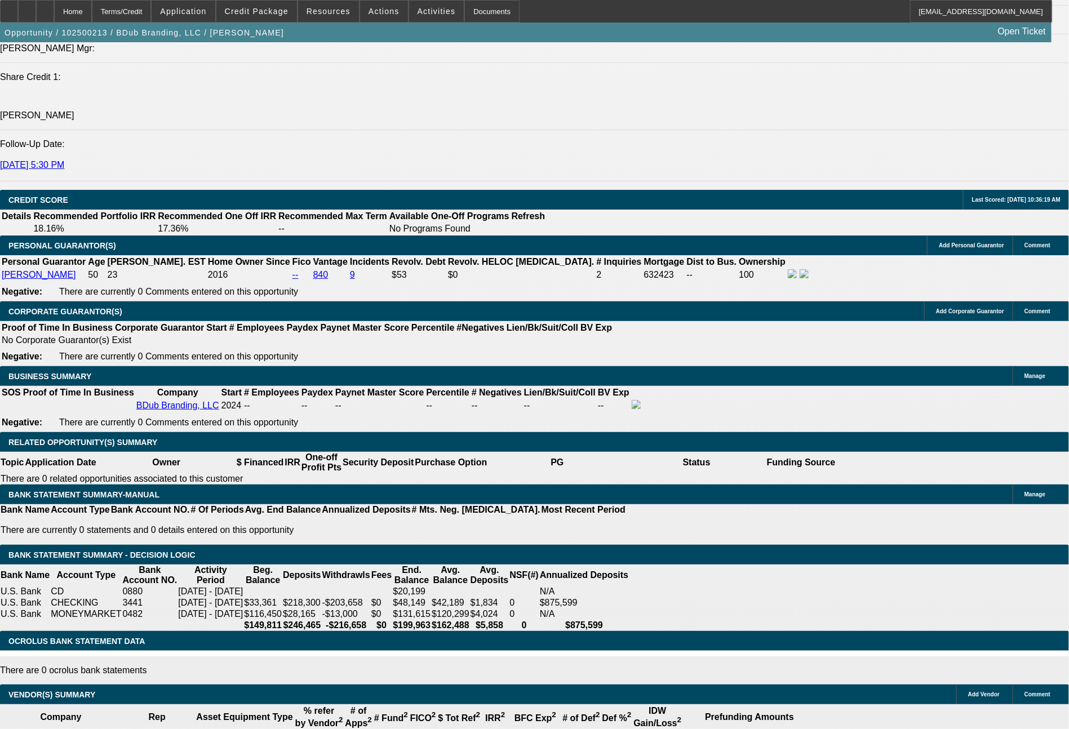
select select "0"
select select "2"
select select "0"
select select "6"
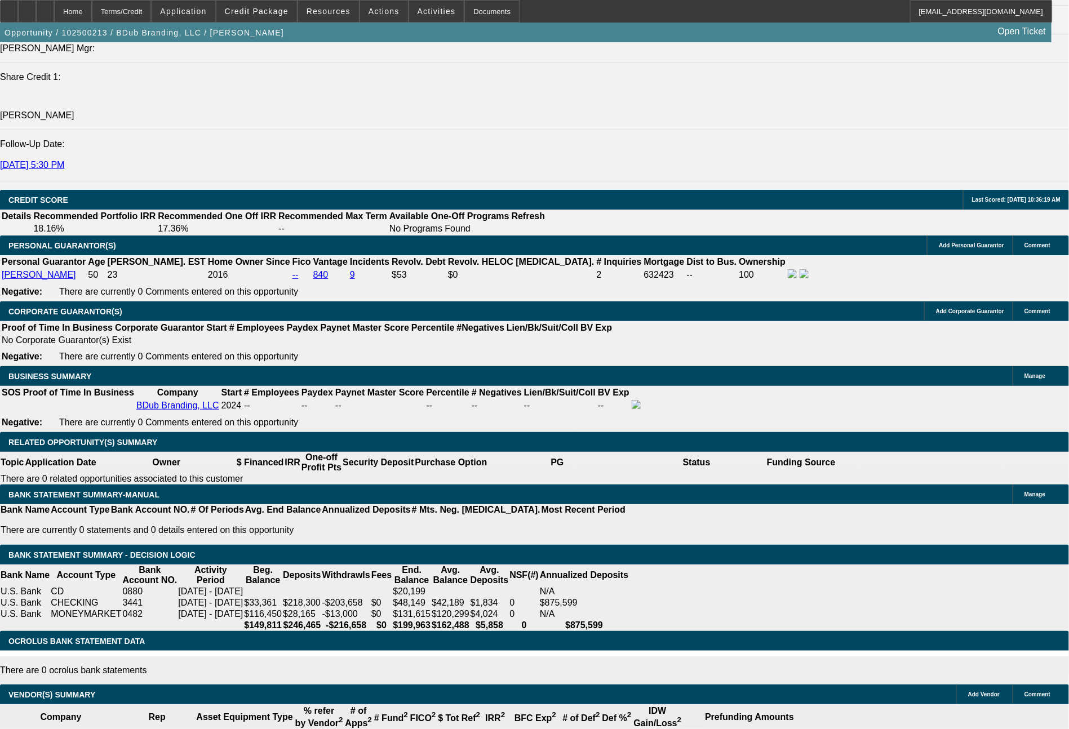
select select "0"
select select "2"
select select "0"
select select "6"
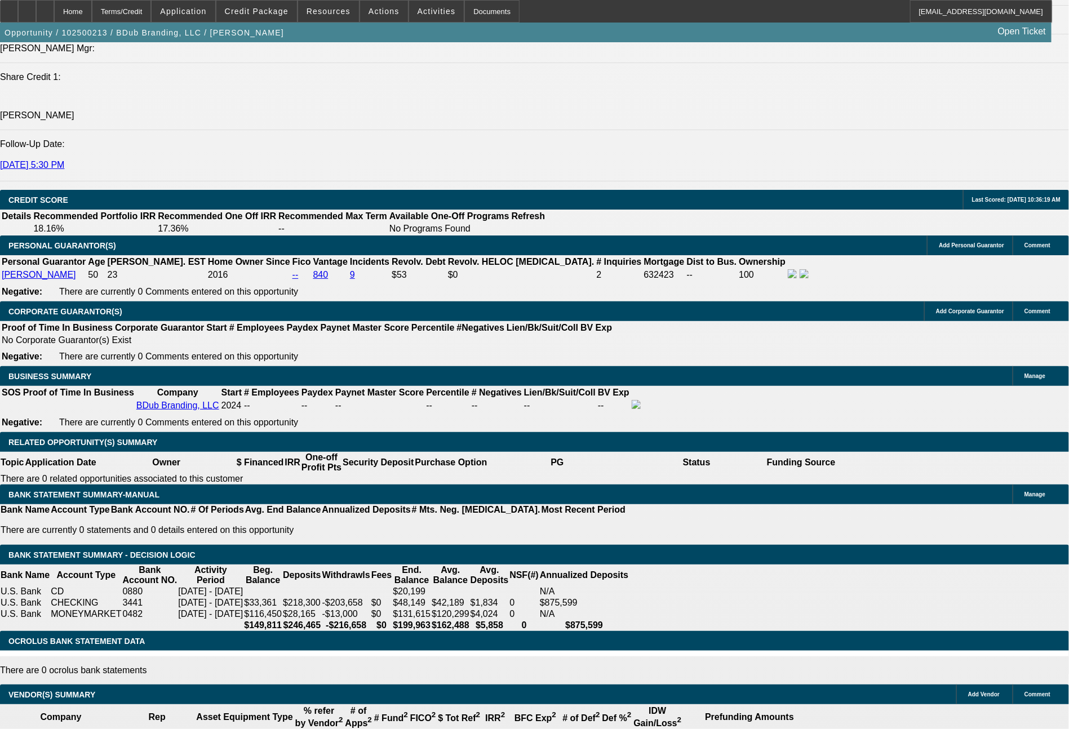
select select "0"
select select "2"
select select "0"
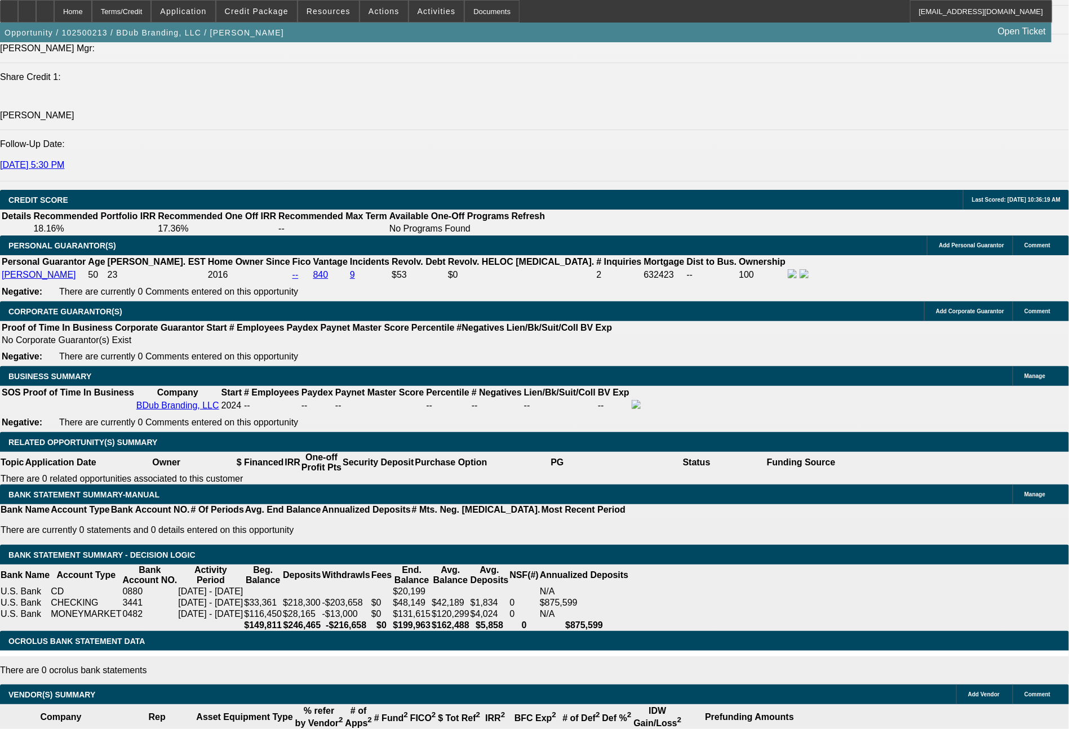
select select "6"
select select "0"
select select "2"
select select "0"
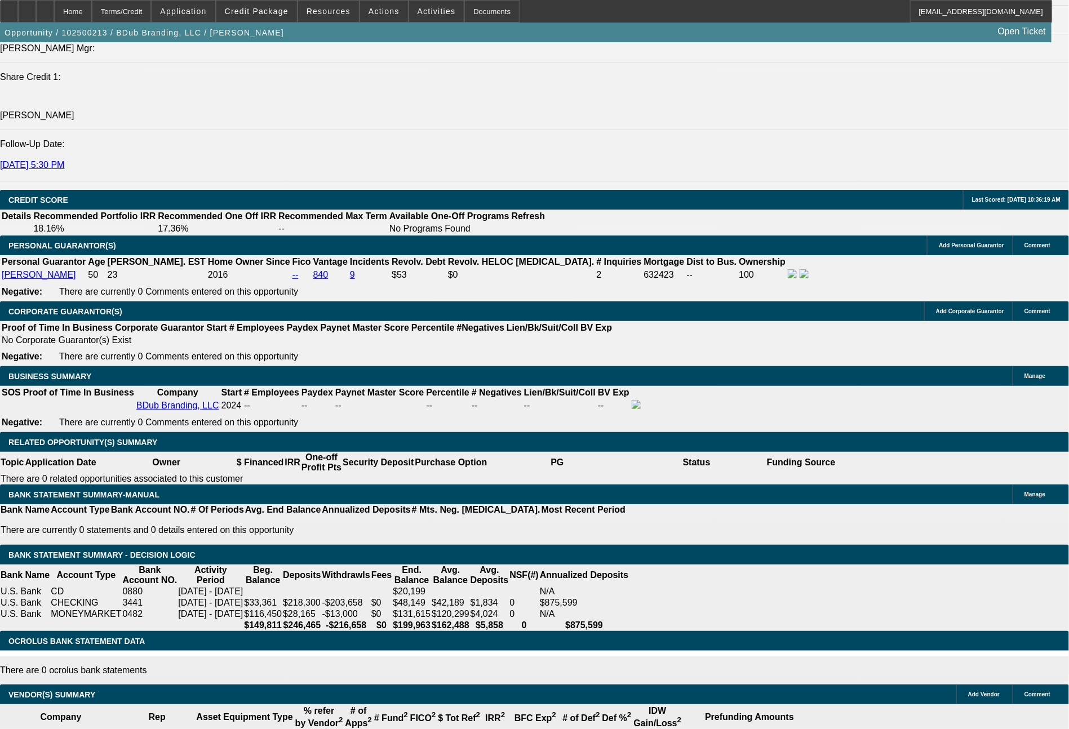
select select "6"
select select "0"
select select "2"
select select "0"
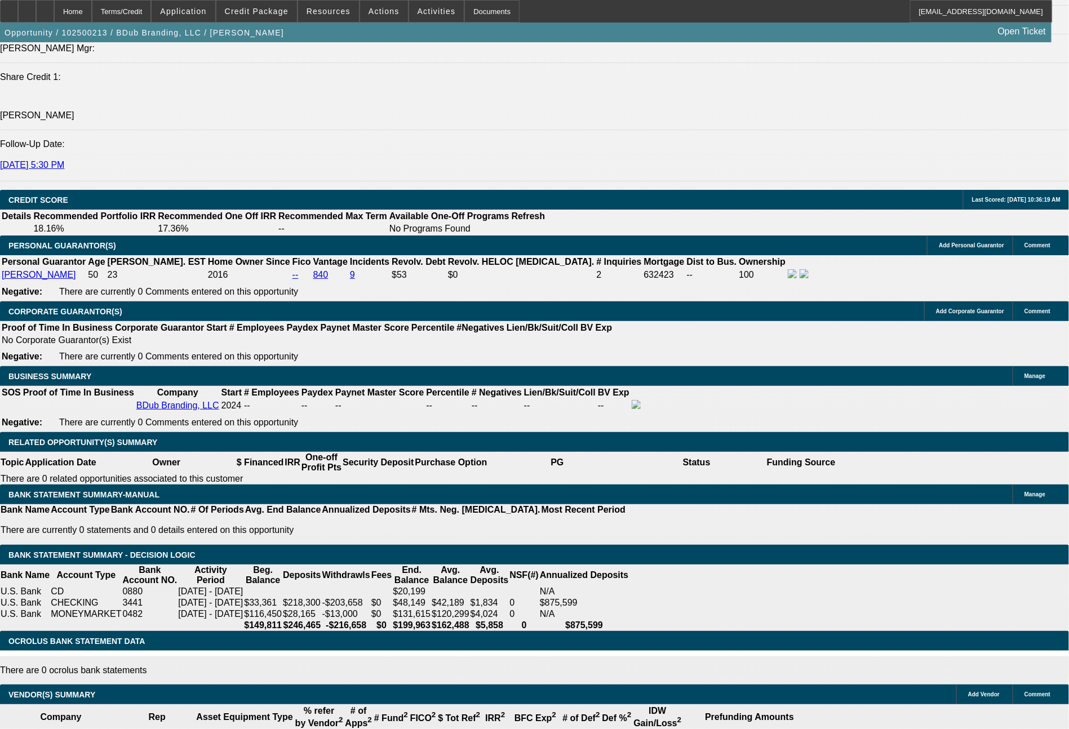
select select "6"
select select "0"
select select "2"
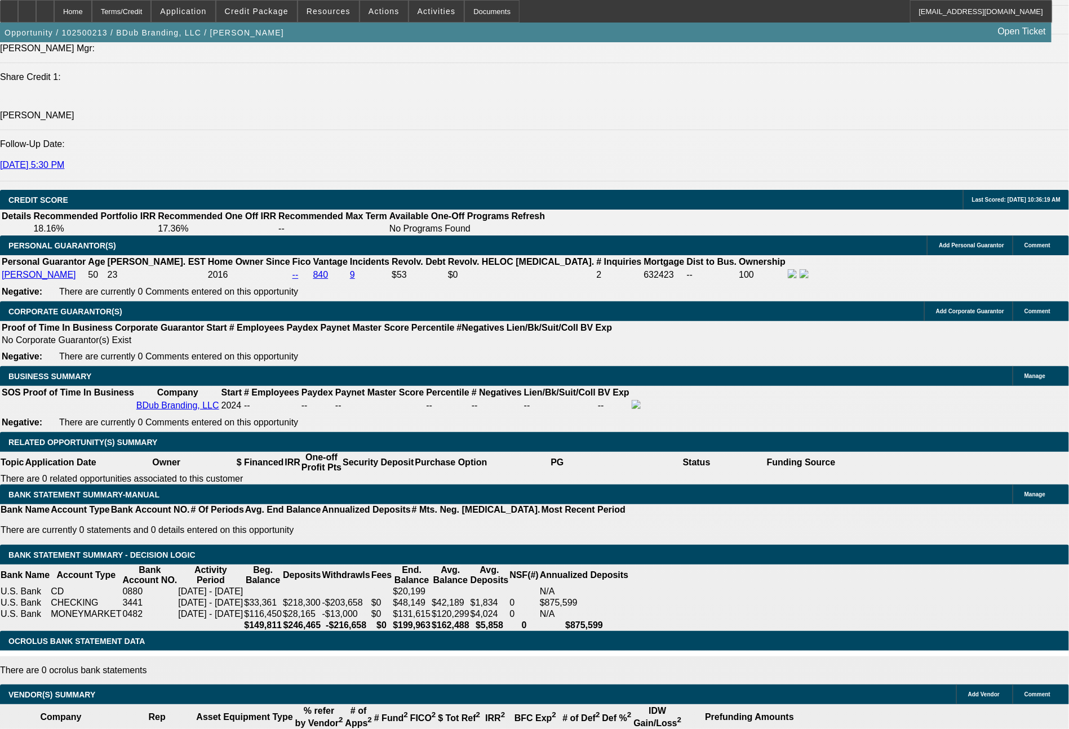
select select "0"
select select "6"
select select "0"
select select "2"
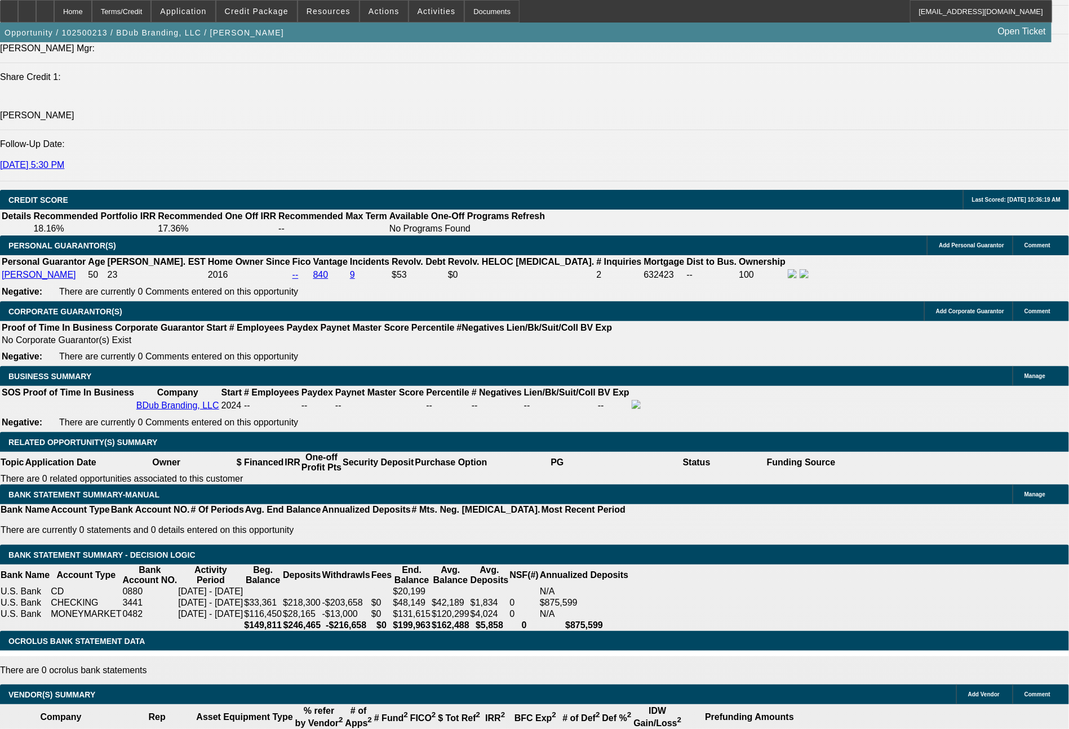
select select "0"
select select "6"
select select "0"
select select "2"
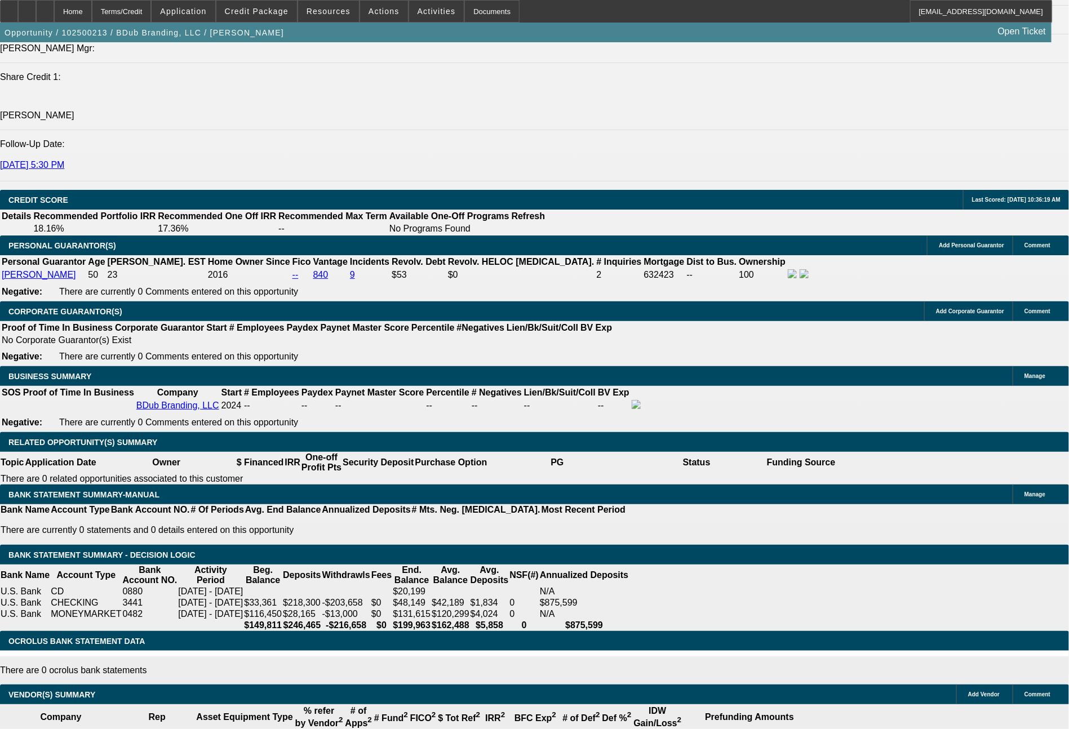
select select "0"
select select "6"
select select "0"
select select "2"
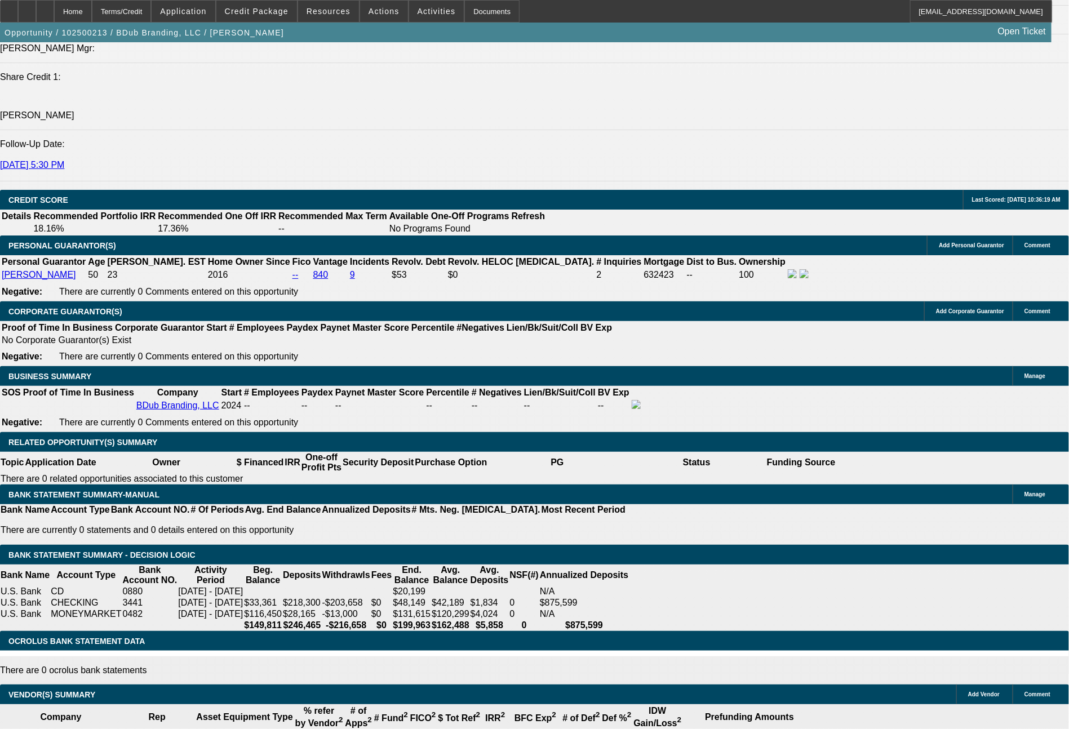
select select "0"
select select "6"
select select "0"
select select "2"
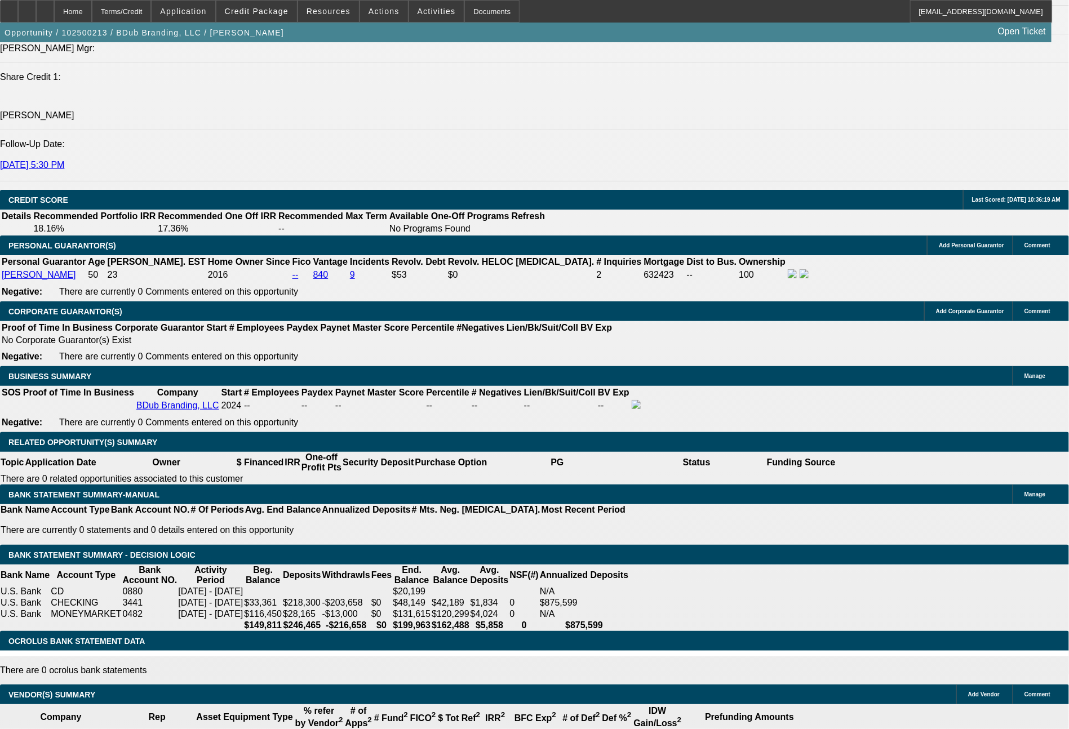
select select "0"
select select "6"
select select "0"
select select "2"
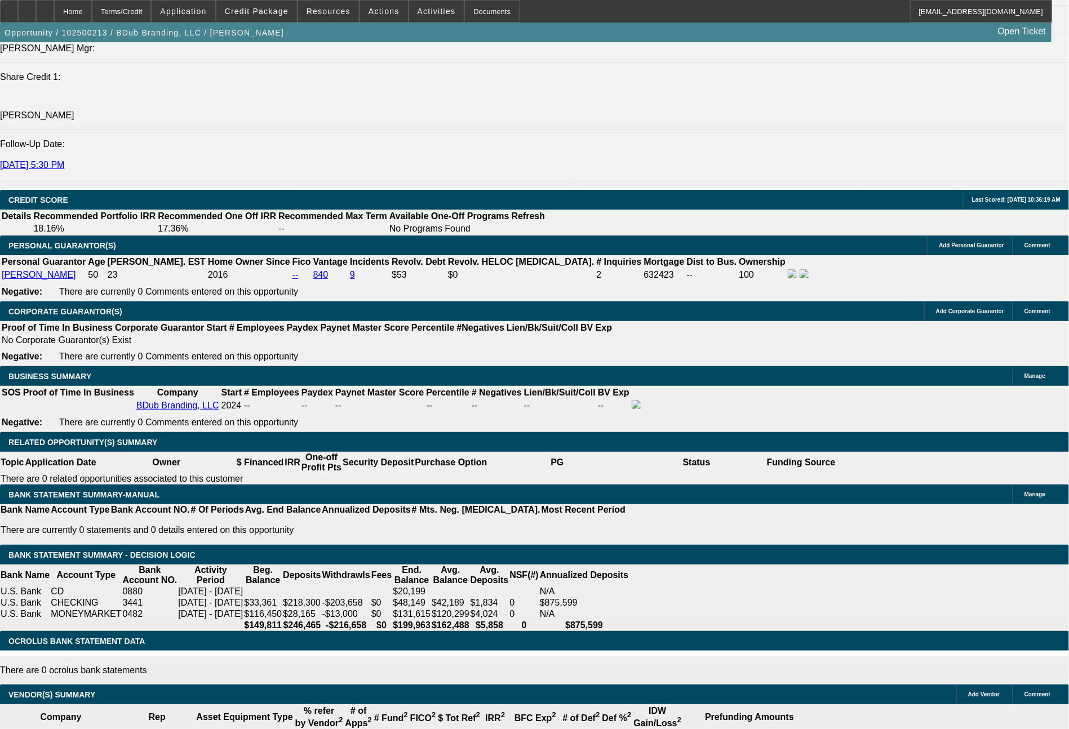
select select "0"
select select "6"
select select "0"
select select "2"
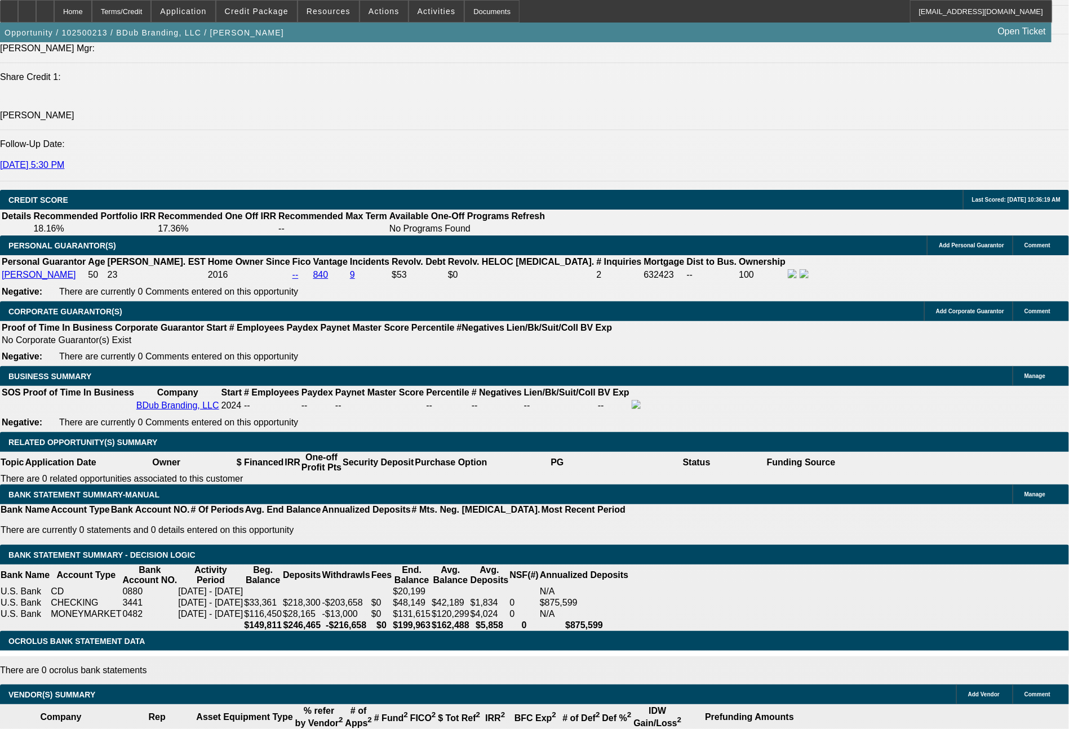
select select "0"
select select "6"
select select "0"
select select "2"
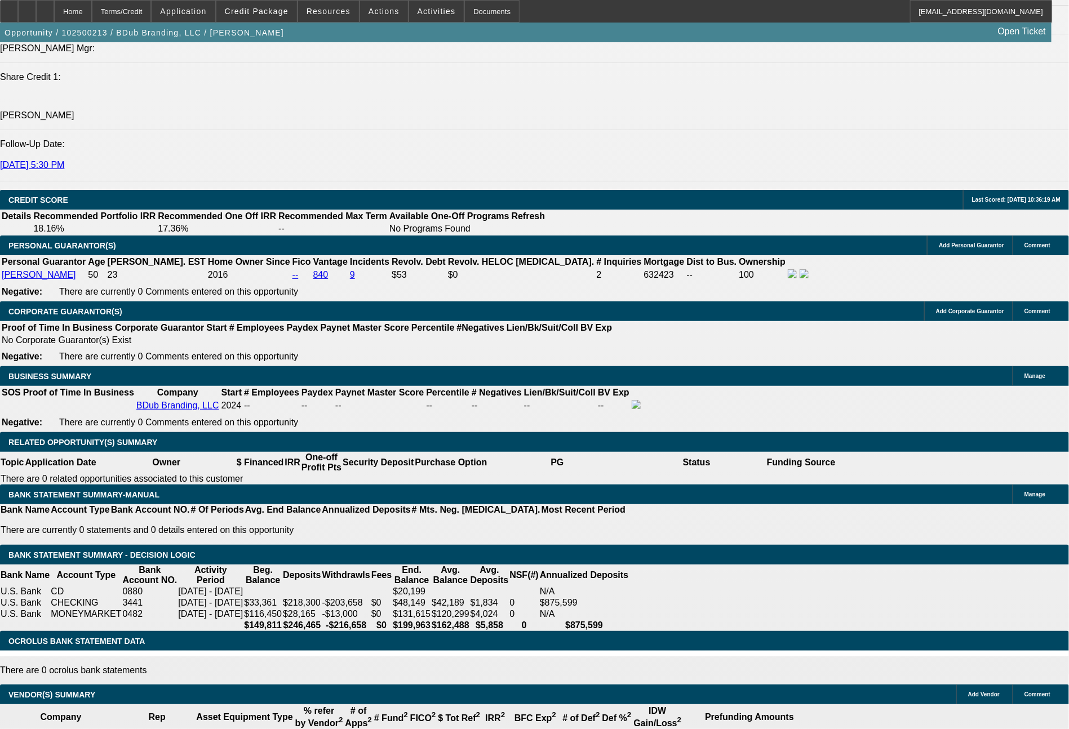
select select "0"
select select "6"
select select "0"
select select "2"
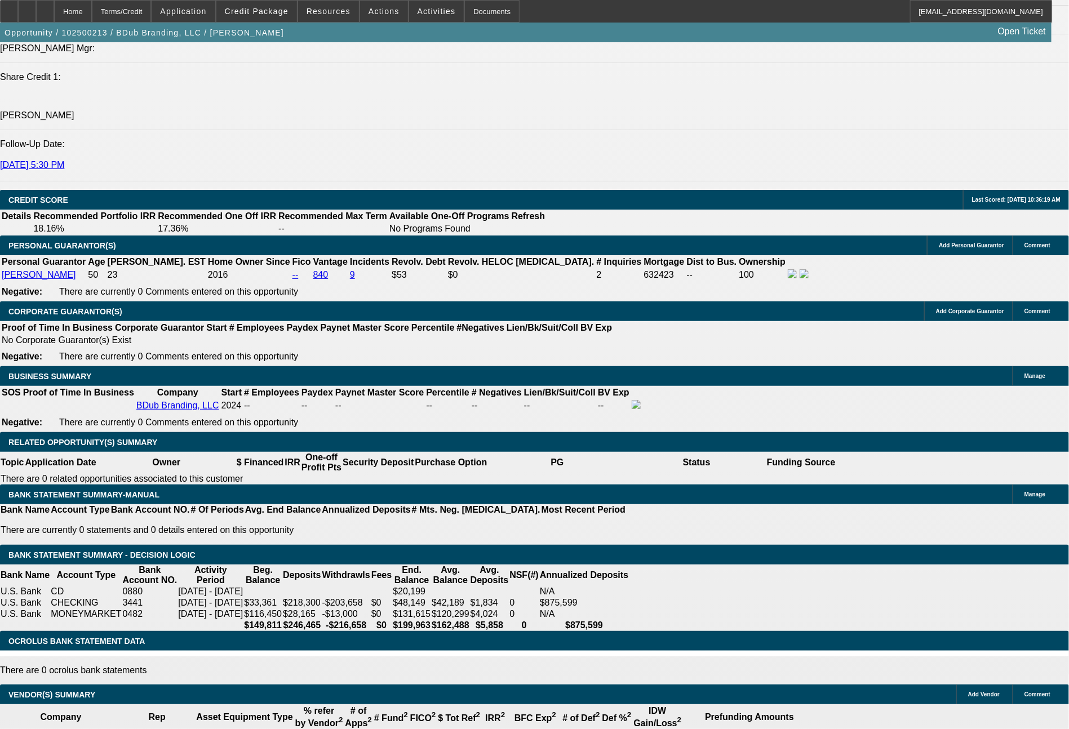
select select "2"
select select "0"
select select "6"
select select "0"
select select "2"
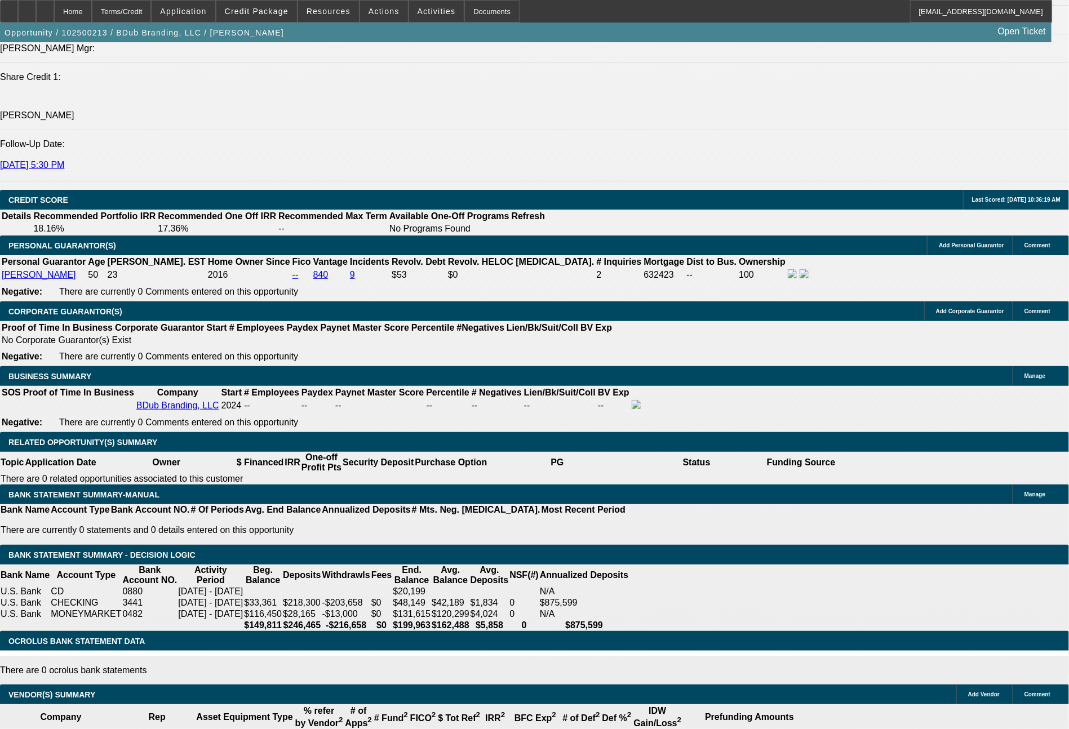
select select "2"
select select "0"
select select "6"
select select "0"
select select "2"
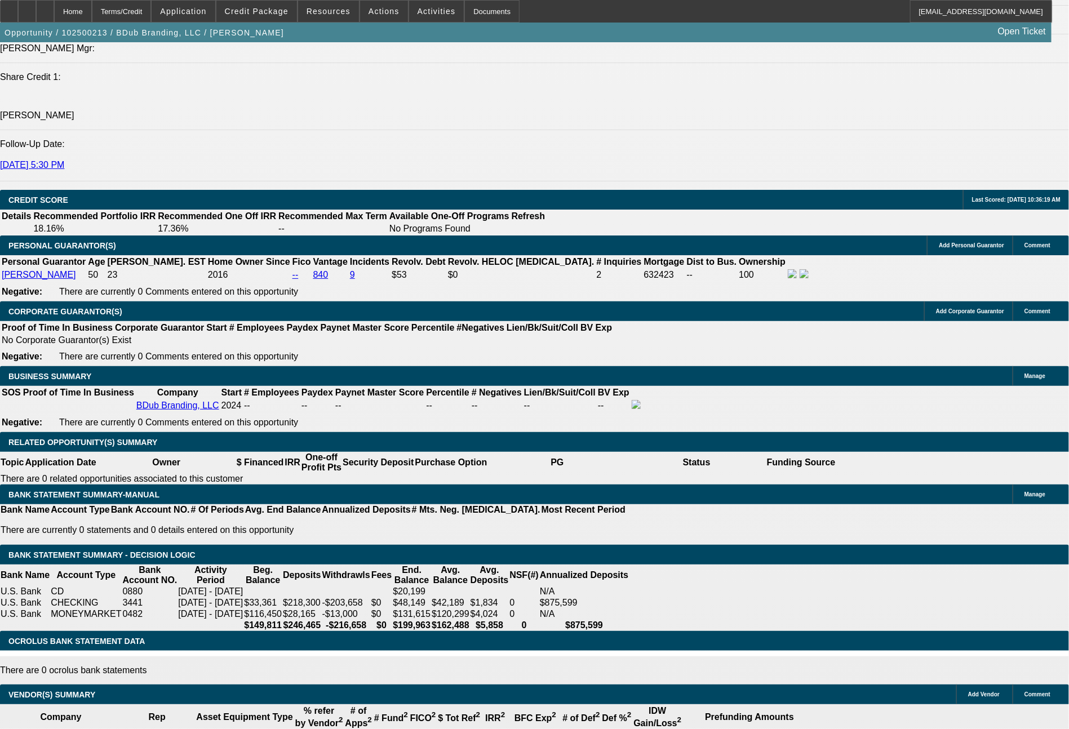
select select "2"
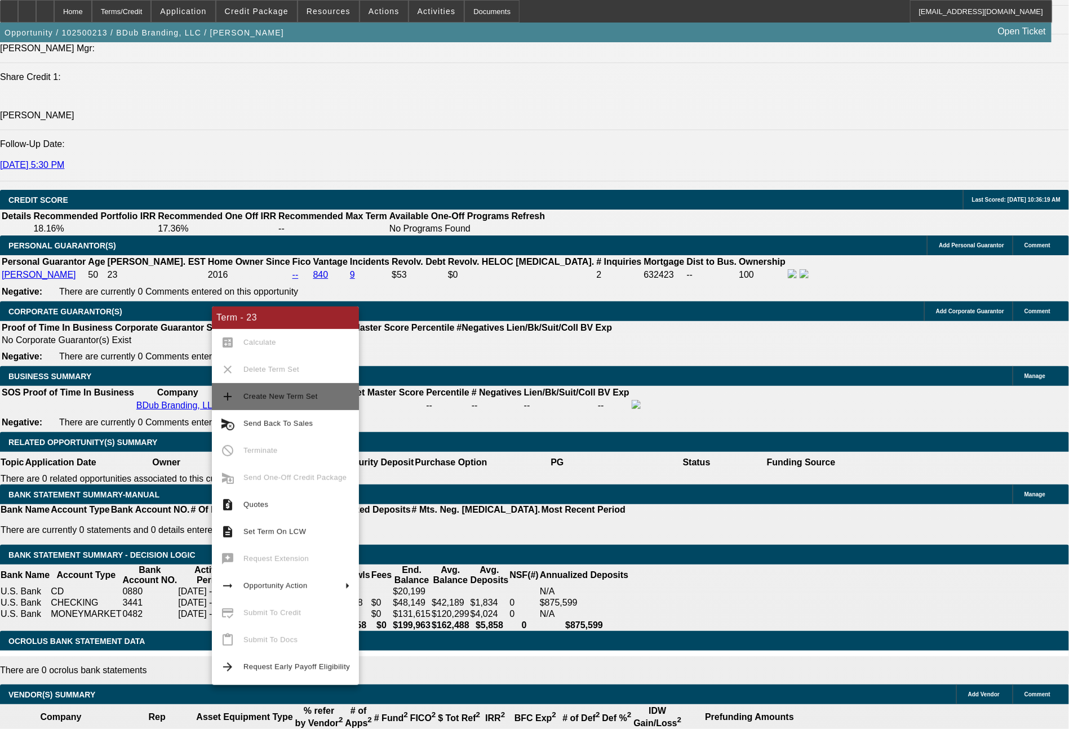
click at [288, 399] on span "Create New Term Set" at bounding box center [281, 396] width 74 height 8
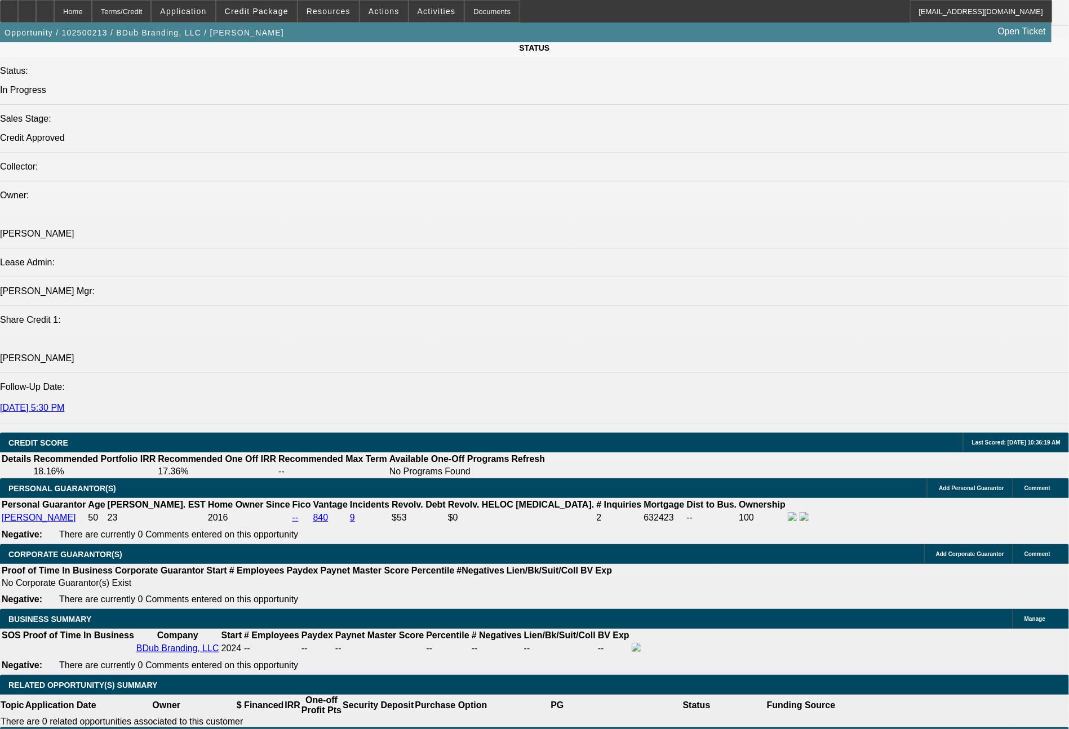
select select "0"
select select "2"
select select "0"
select select "6"
select select "0"
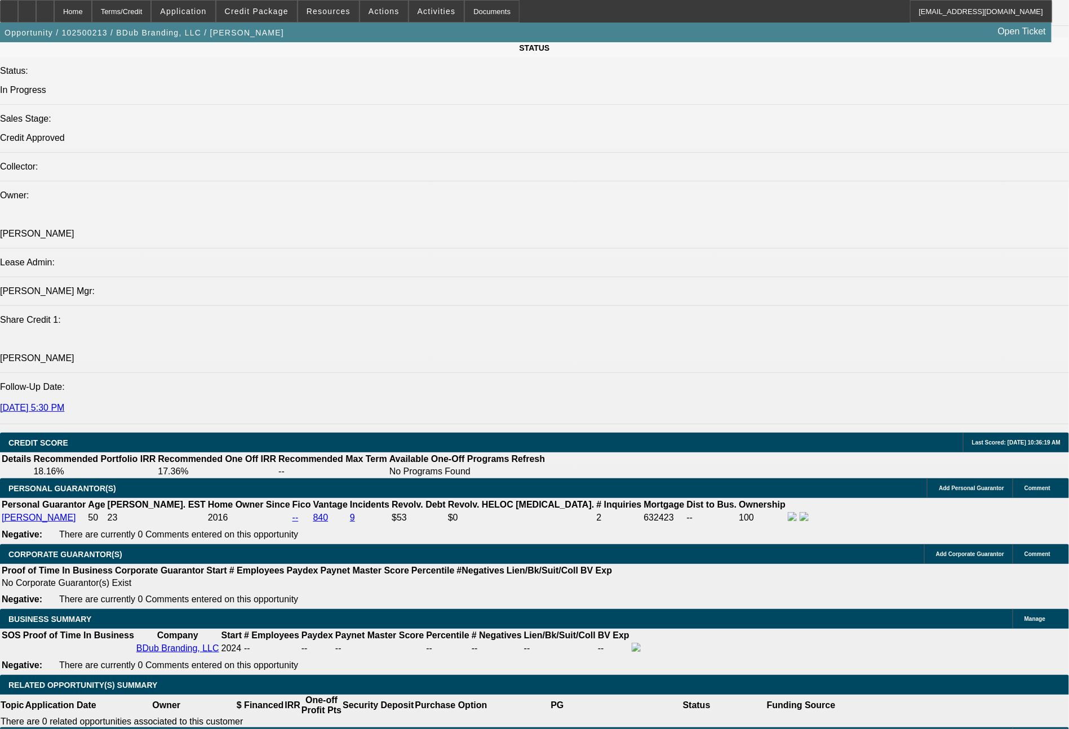
select select "2"
select select "0"
select select "6"
select select "0"
select select "2"
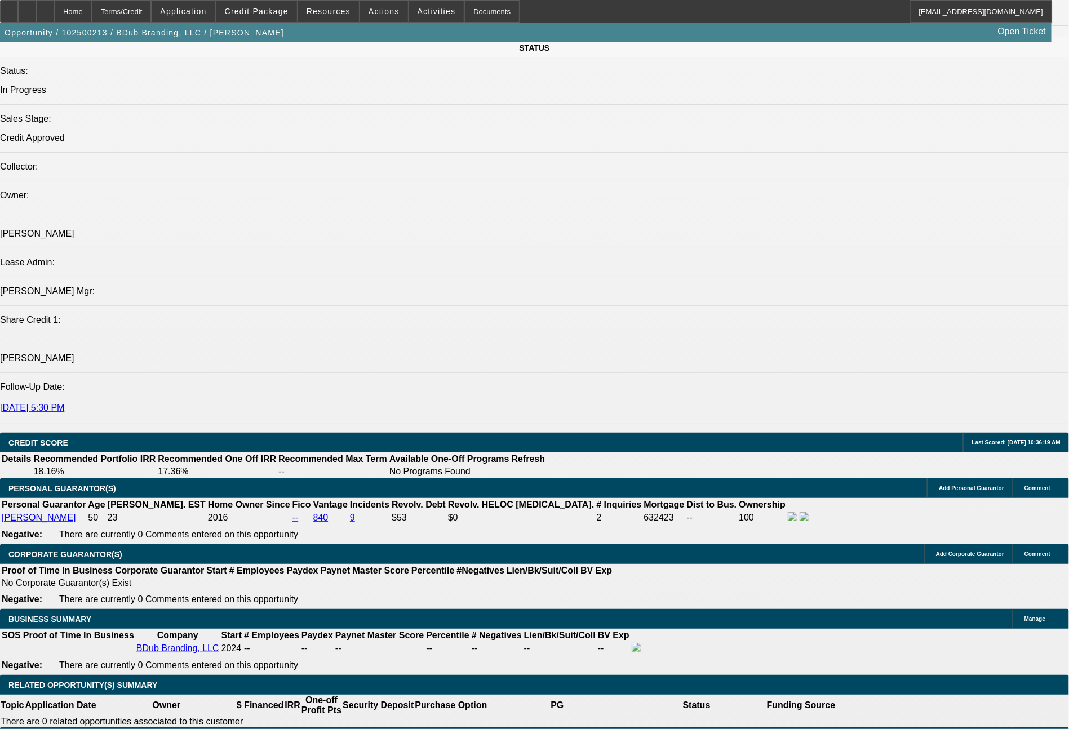
select select "2"
select select "0"
select select "6"
select select "0"
select select "2"
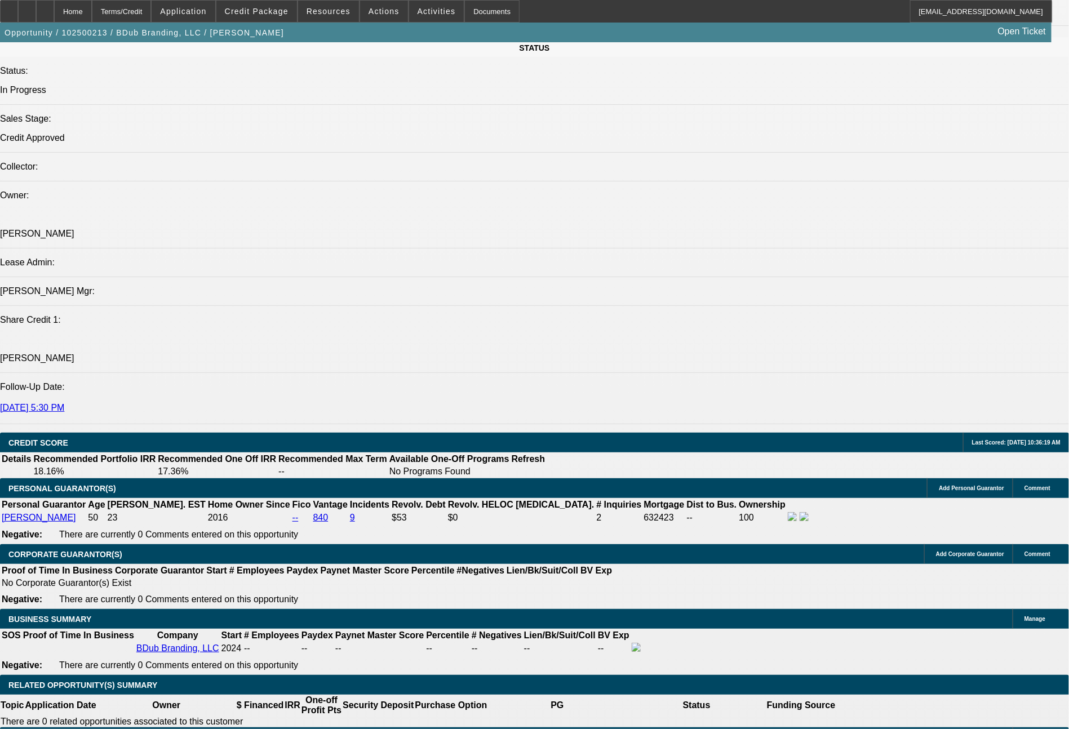
select select "2"
select select "0"
select select "6"
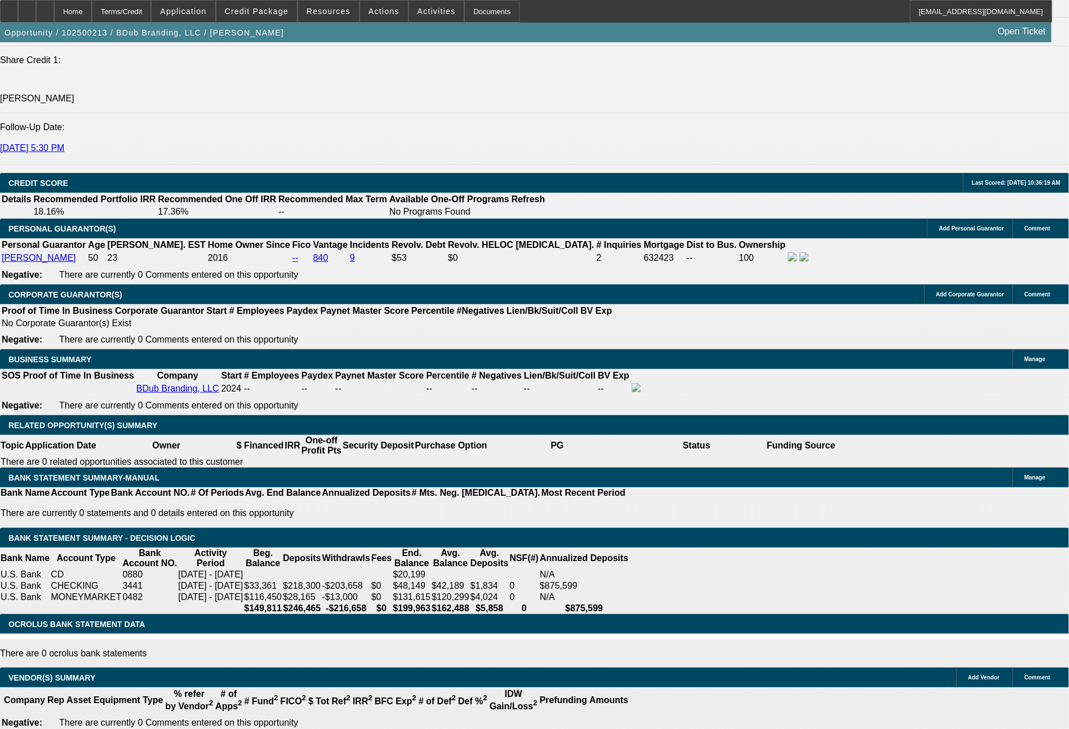
scroll to position [1595, 0]
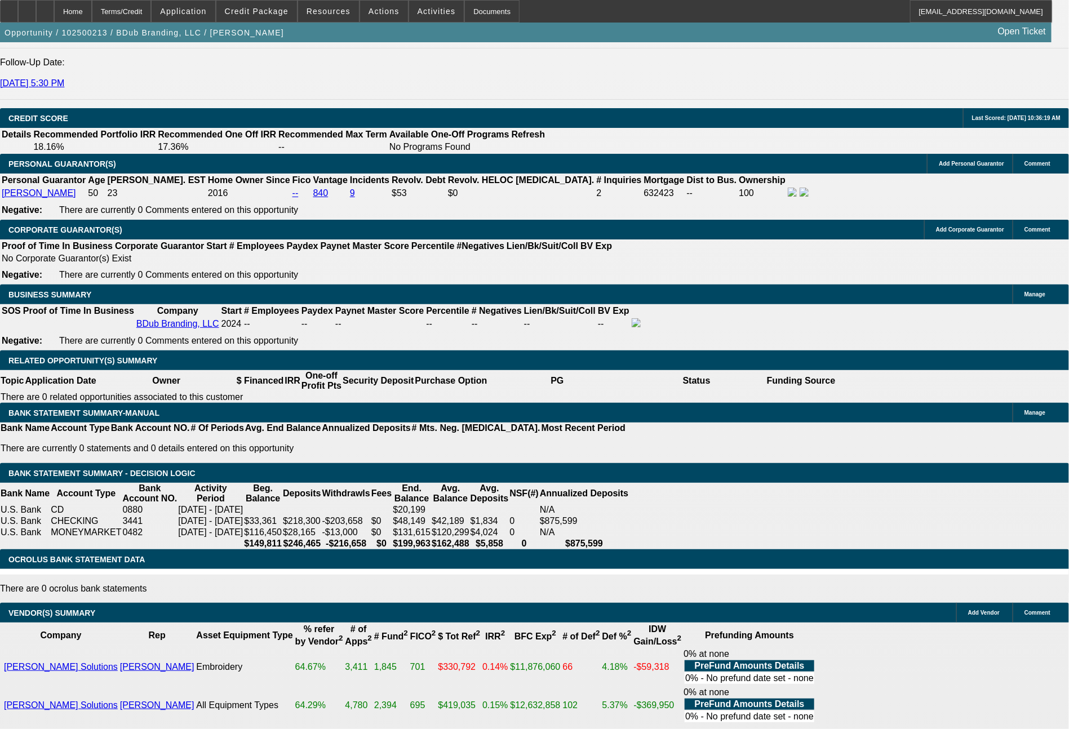
drag, startPoint x: 167, startPoint y: 357, endPoint x: 222, endPoint y: 357, distance: 54.7
type input "26"
type input "$26.00"
type input "UNKNOWN"
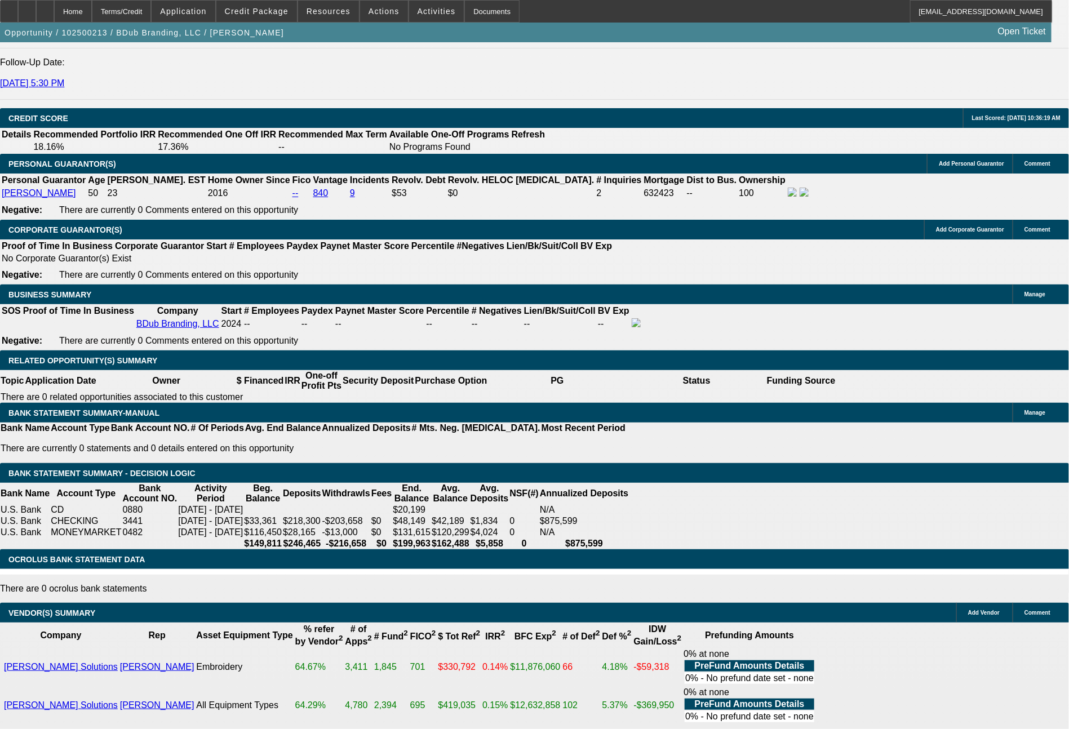
type input "2633"
type input "12.3"
type input "$2,633.00"
type input "26"
type input "$26.00"
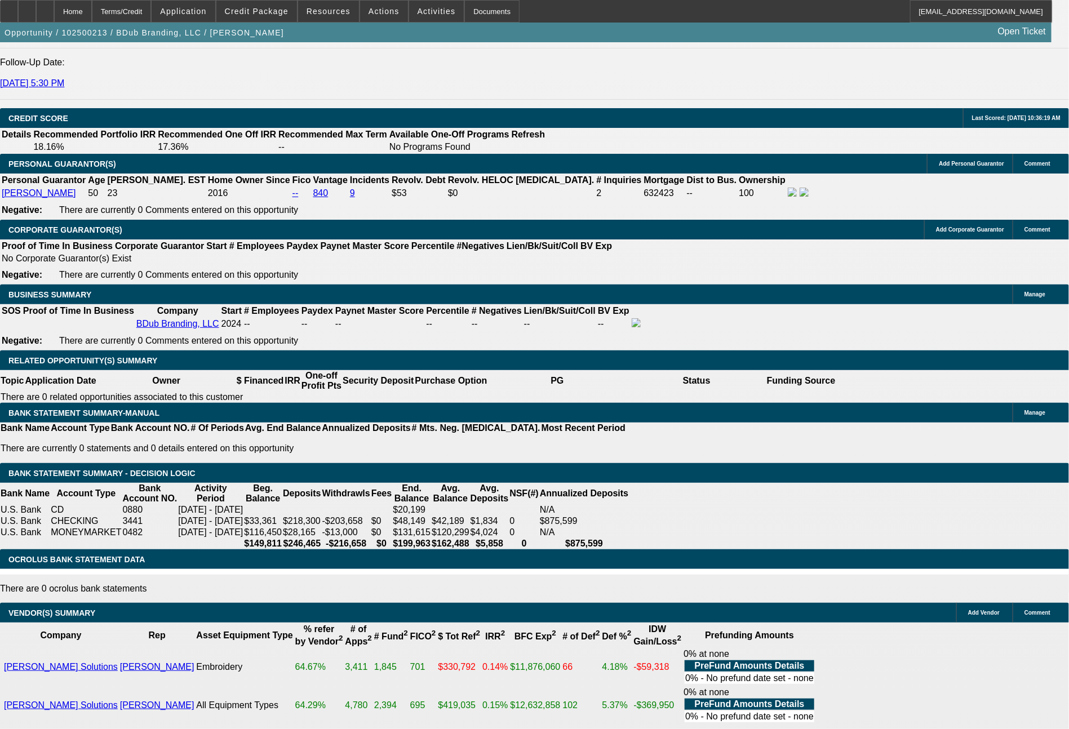
type input "2623"
type input "11.9"
type input "$2,623.00"
type input "262"
type input "$262.00"
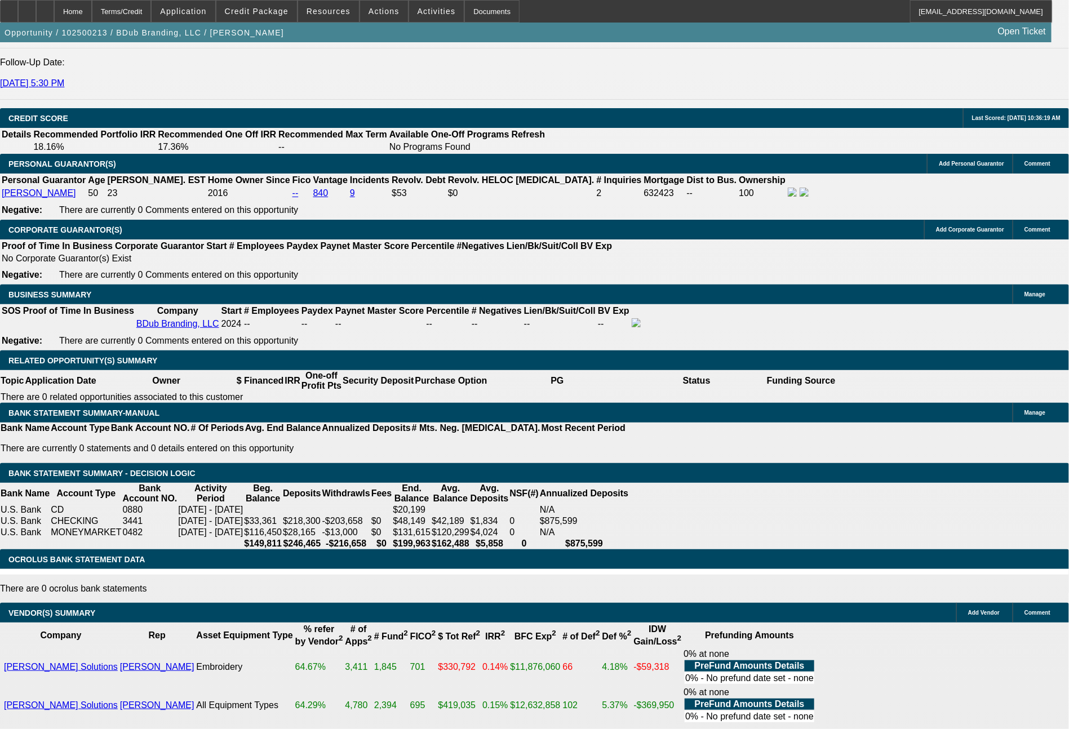
type input "2624"
type input "11.9"
type input "$2,624.00"
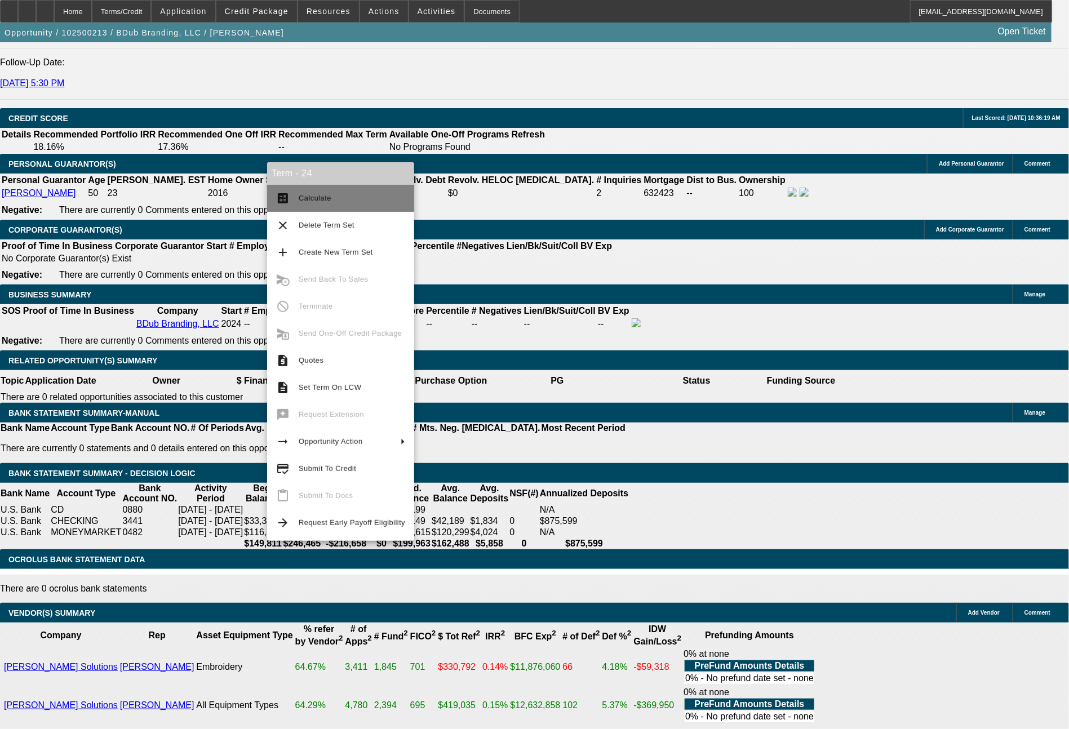
click at [330, 205] on span "Calculate" at bounding box center [352, 199] width 107 height 14
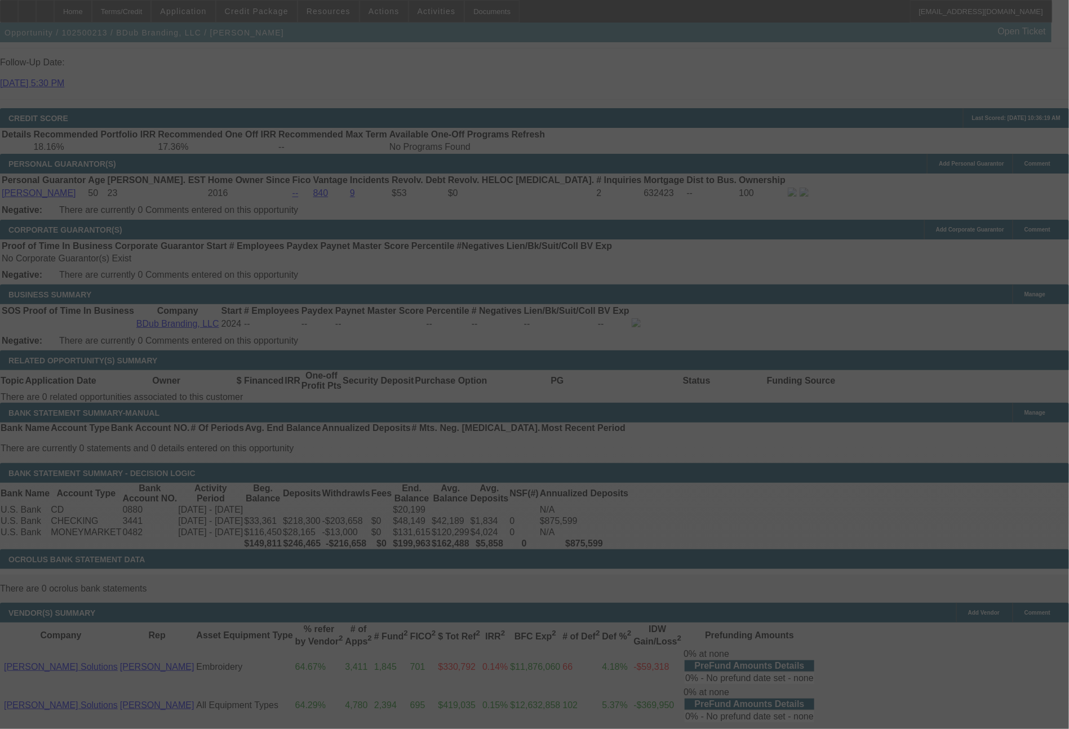
select select "0"
select select "2"
select select "0"
select select "6"
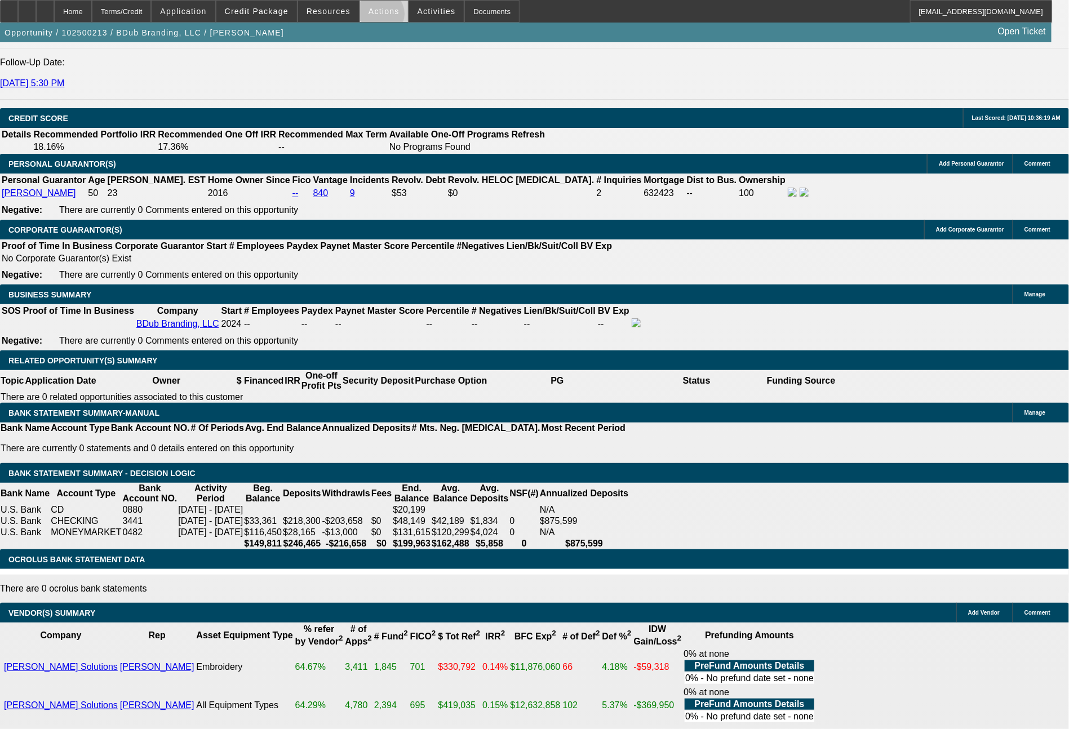
click at [379, 17] on span at bounding box center [384, 11] width 48 height 27
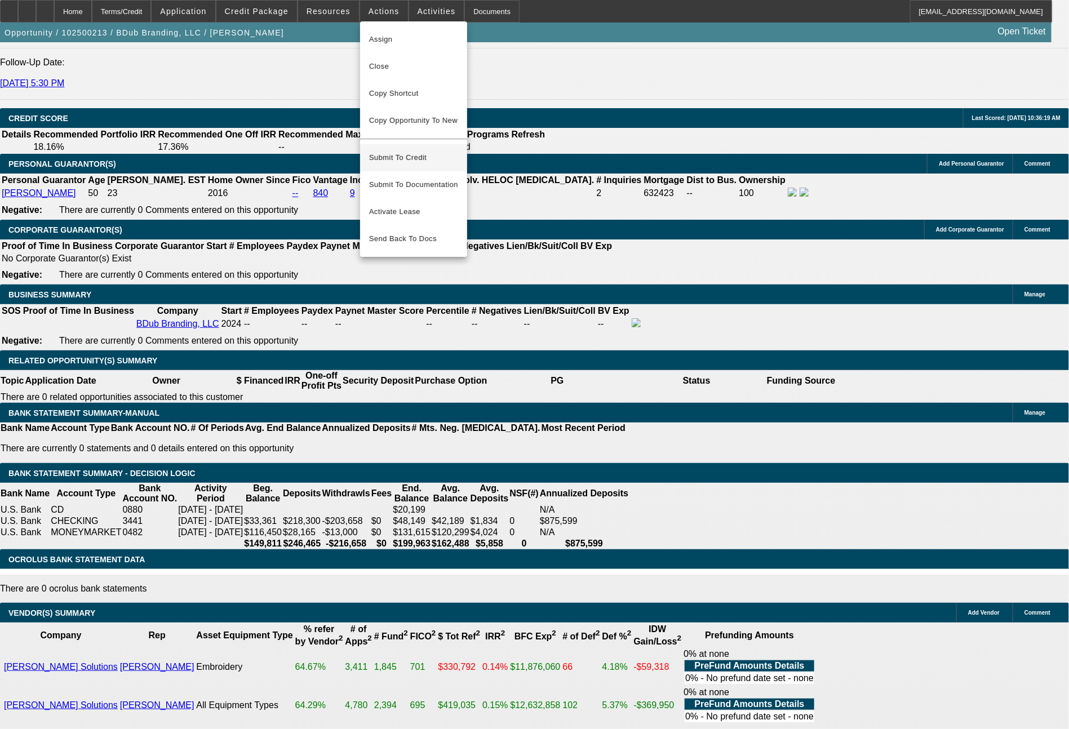
click at [401, 151] on span "Submit To Credit" at bounding box center [413, 158] width 89 height 14
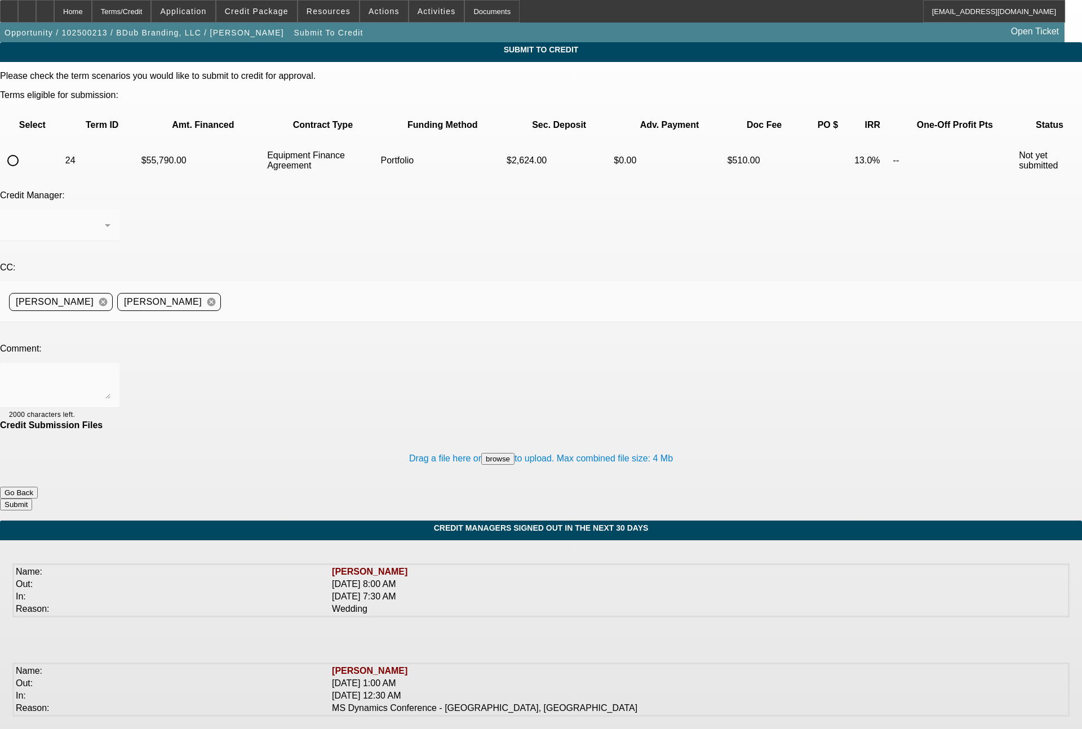
click at [24, 149] on input "radio" at bounding box center [13, 160] width 23 height 23
radio input "true"
click at [105, 219] on div "[PERSON_NAME]" at bounding box center [57, 226] width 96 height 14
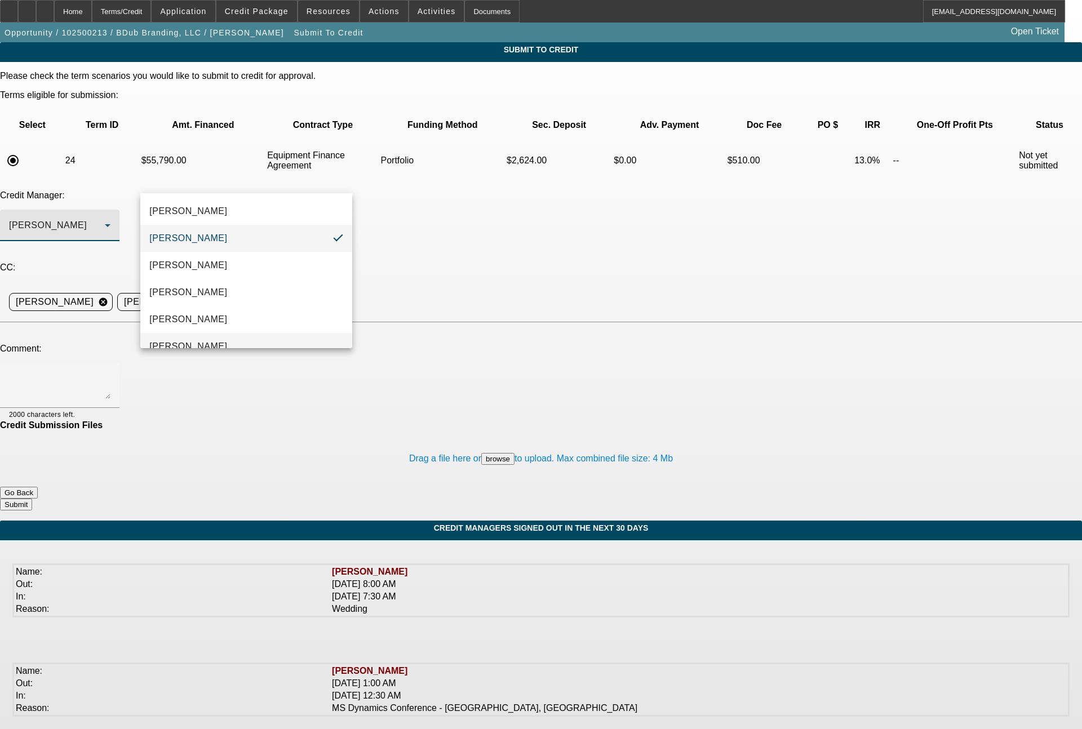
click at [193, 340] on span "[PERSON_NAME]" at bounding box center [188, 347] width 78 height 14
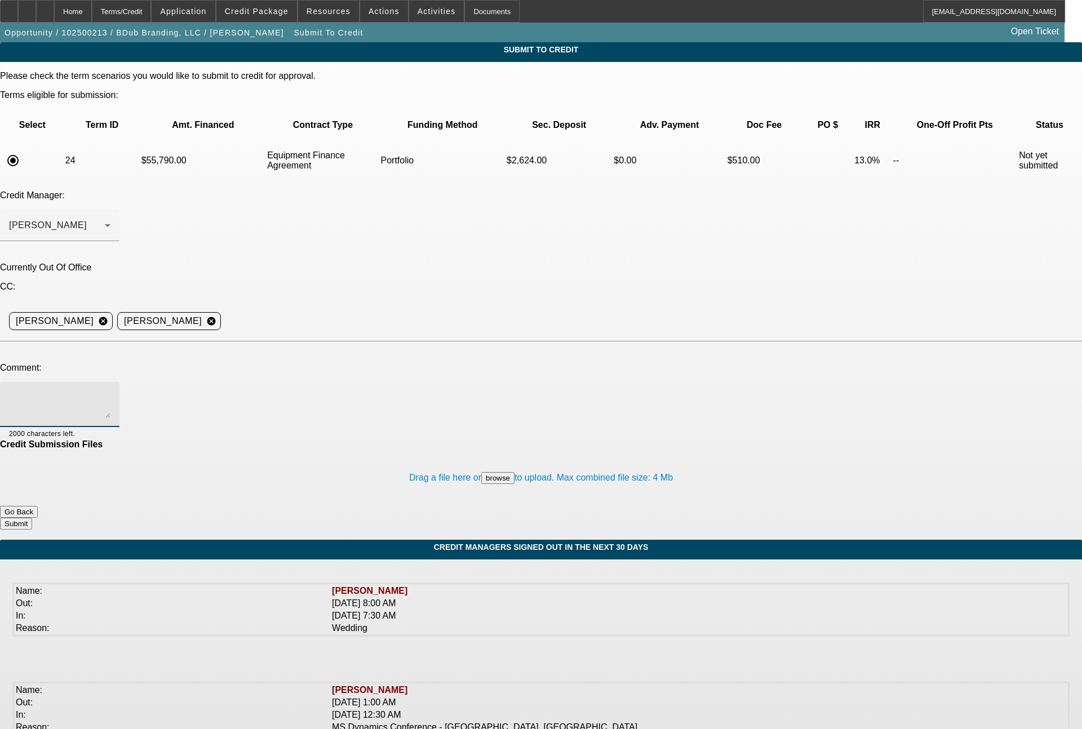
click at [110, 391] on textarea at bounding box center [59, 404] width 101 height 27
type textarea "[PERSON_NAME] - we are still in the game here. Can we make this work with rough…"
click at [32, 518] on button "Submit" at bounding box center [16, 524] width 32 height 12
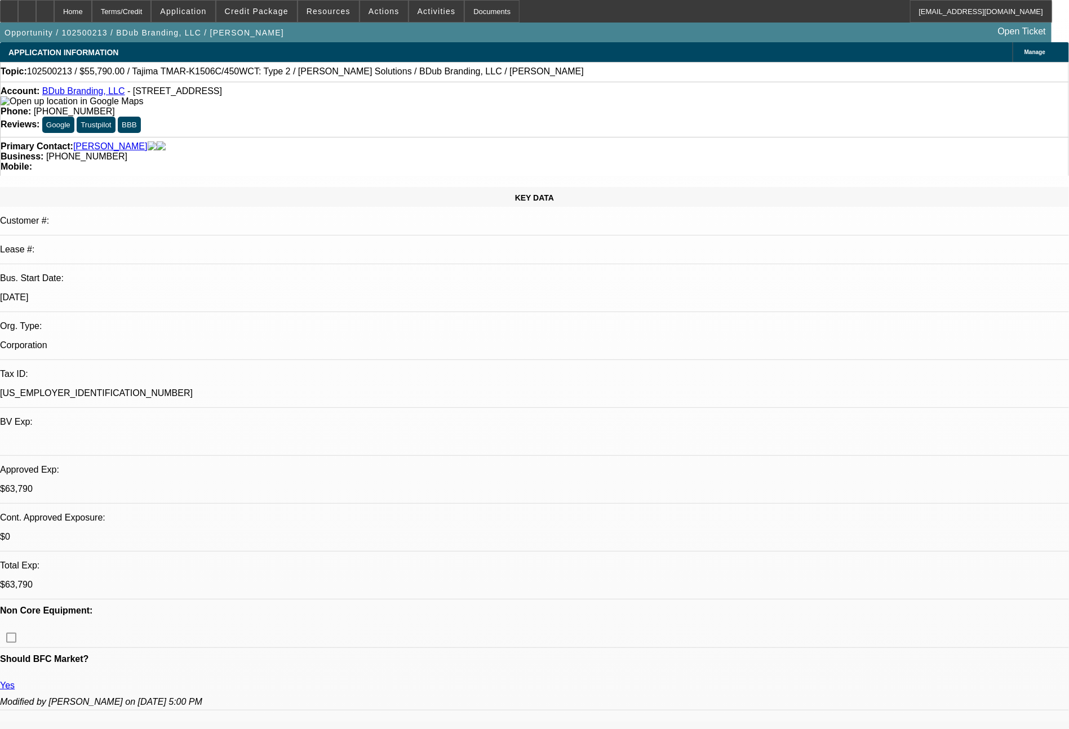
select select "0"
select select "2"
select select "0"
select select "6"
select select "0"
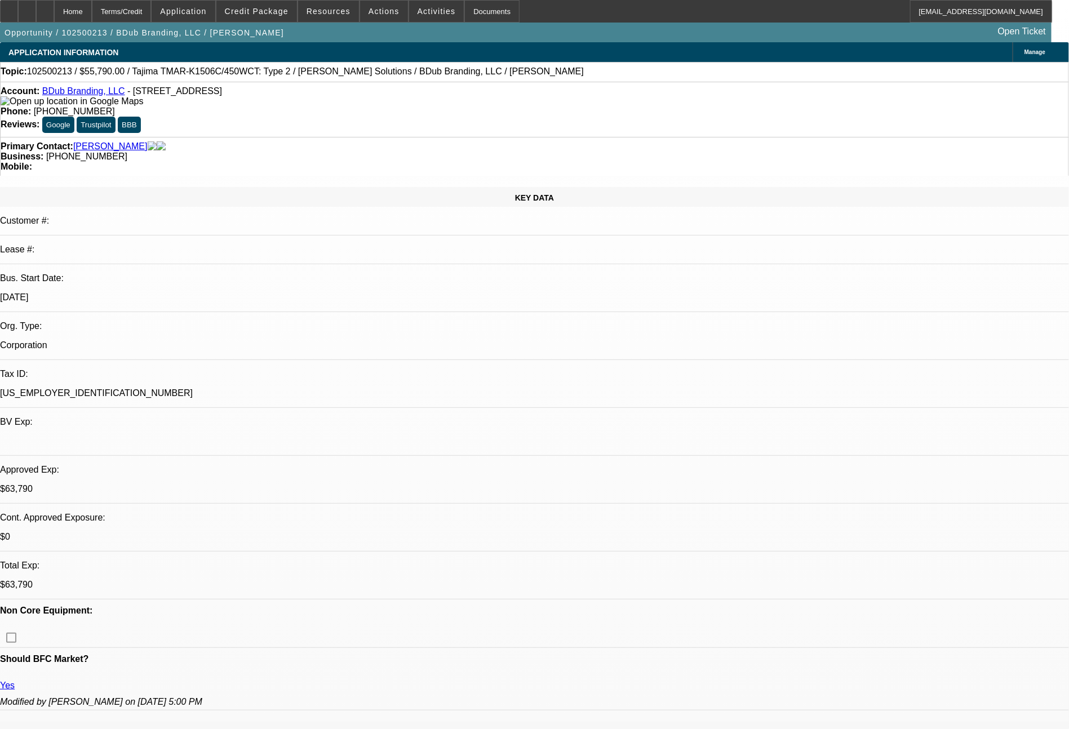
select select "2"
select select "0"
select select "6"
select select "0"
select select "2"
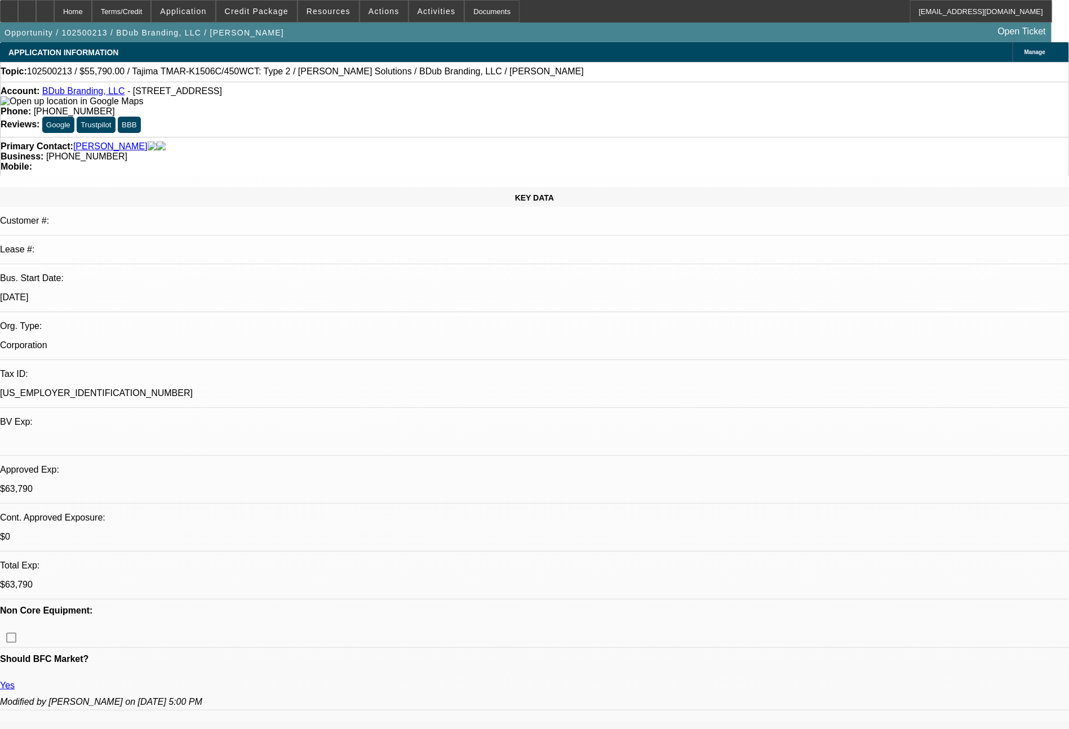
select select "2"
select select "0"
select select "6"
select select "0"
select select "2"
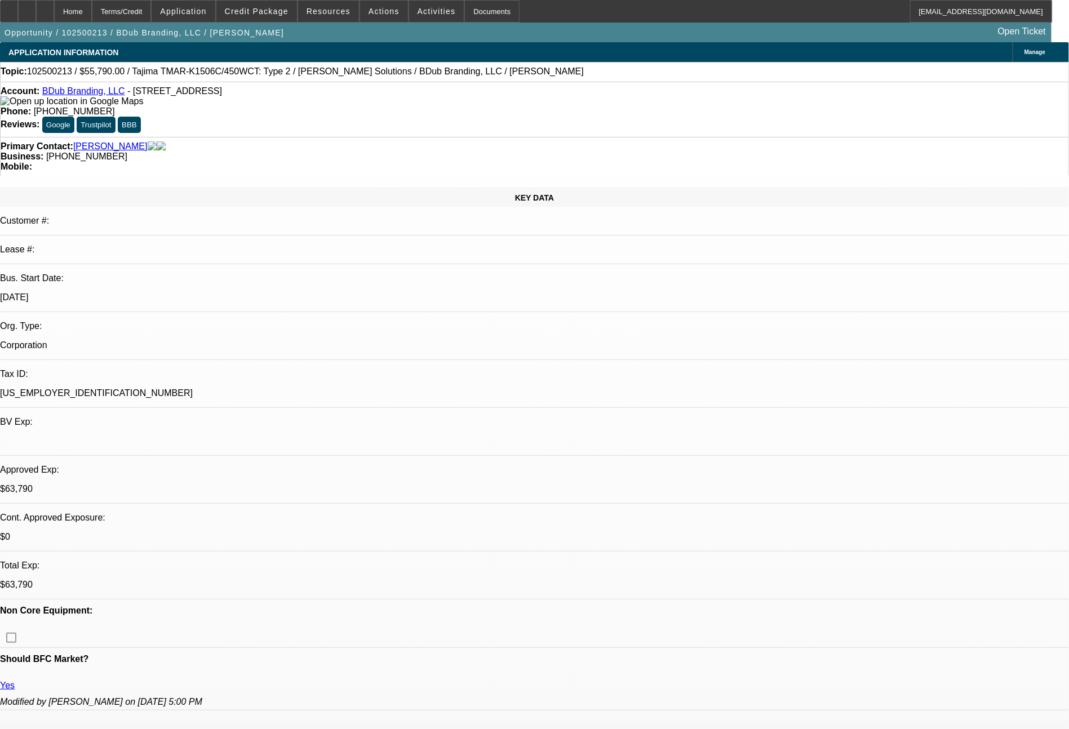
select select "2"
select select "0"
select select "6"
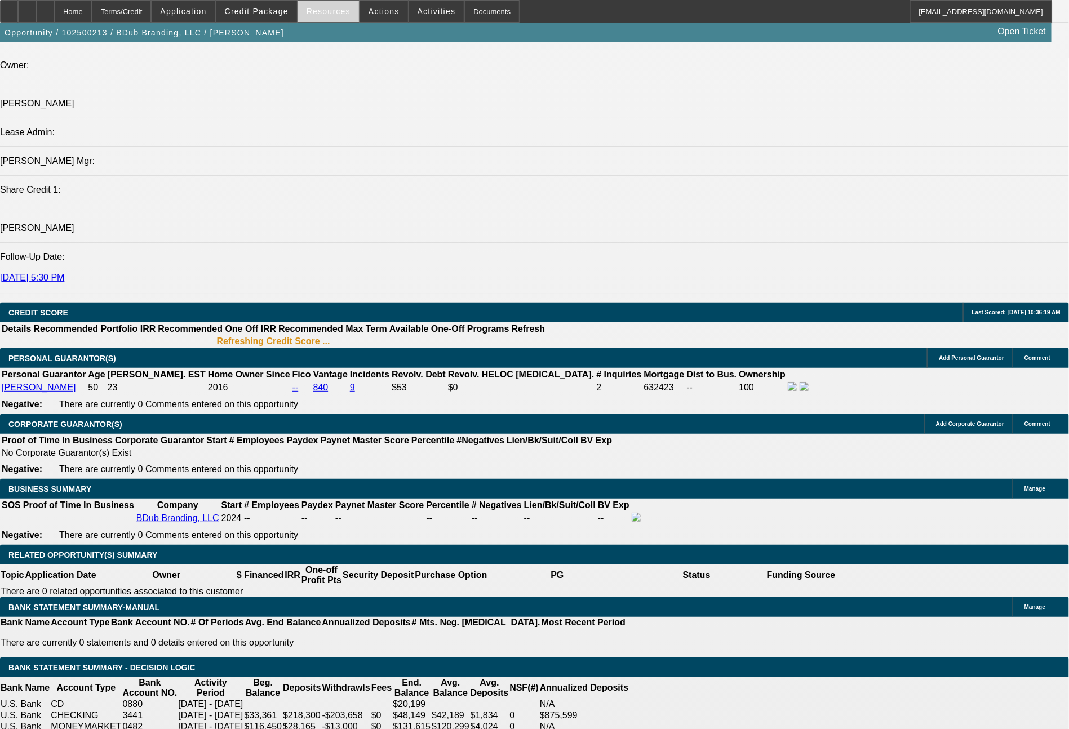
scroll to position [1397, 0]
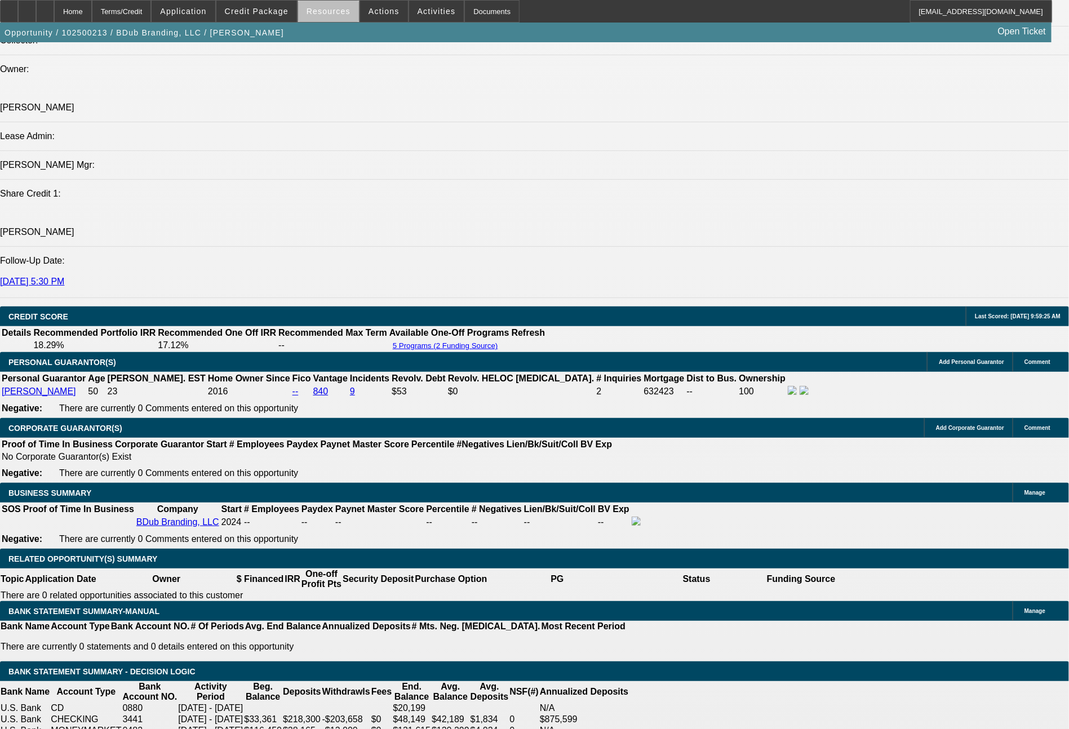
click at [346, 16] on span at bounding box center [328, 11] width 61 height 27
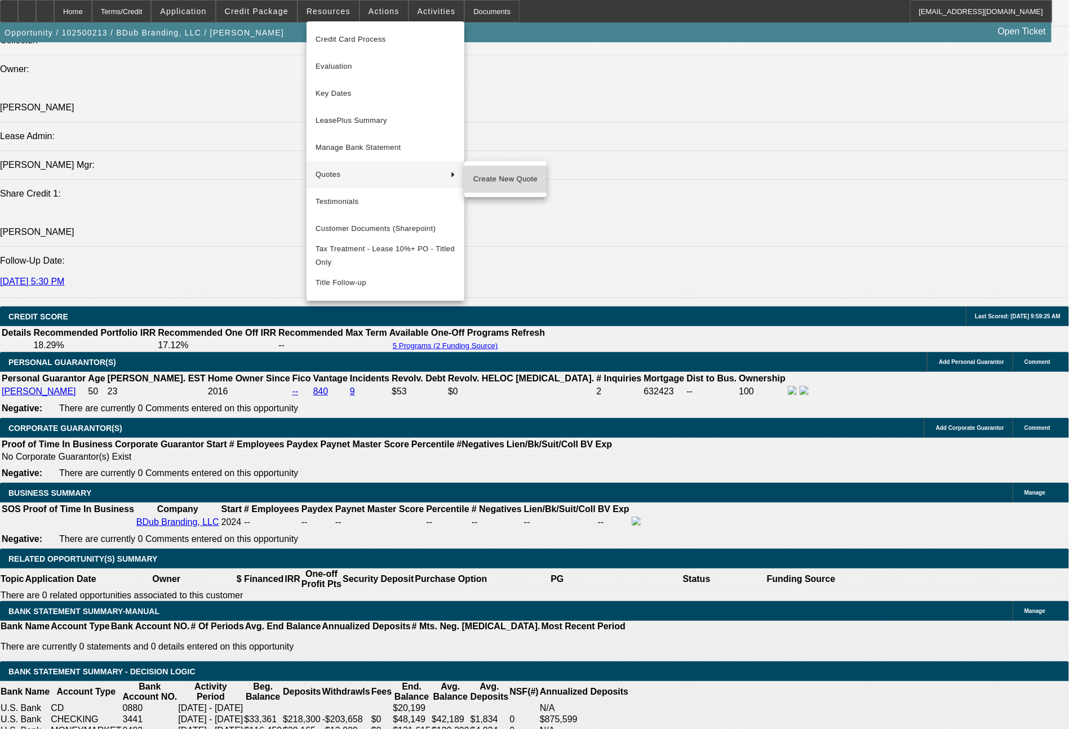
click at [499, 179] on span "Create New Quote" at bounding box center [506, 180] width 64 height 14
